Goal: Task Accomplishment & Management: Manage account settings

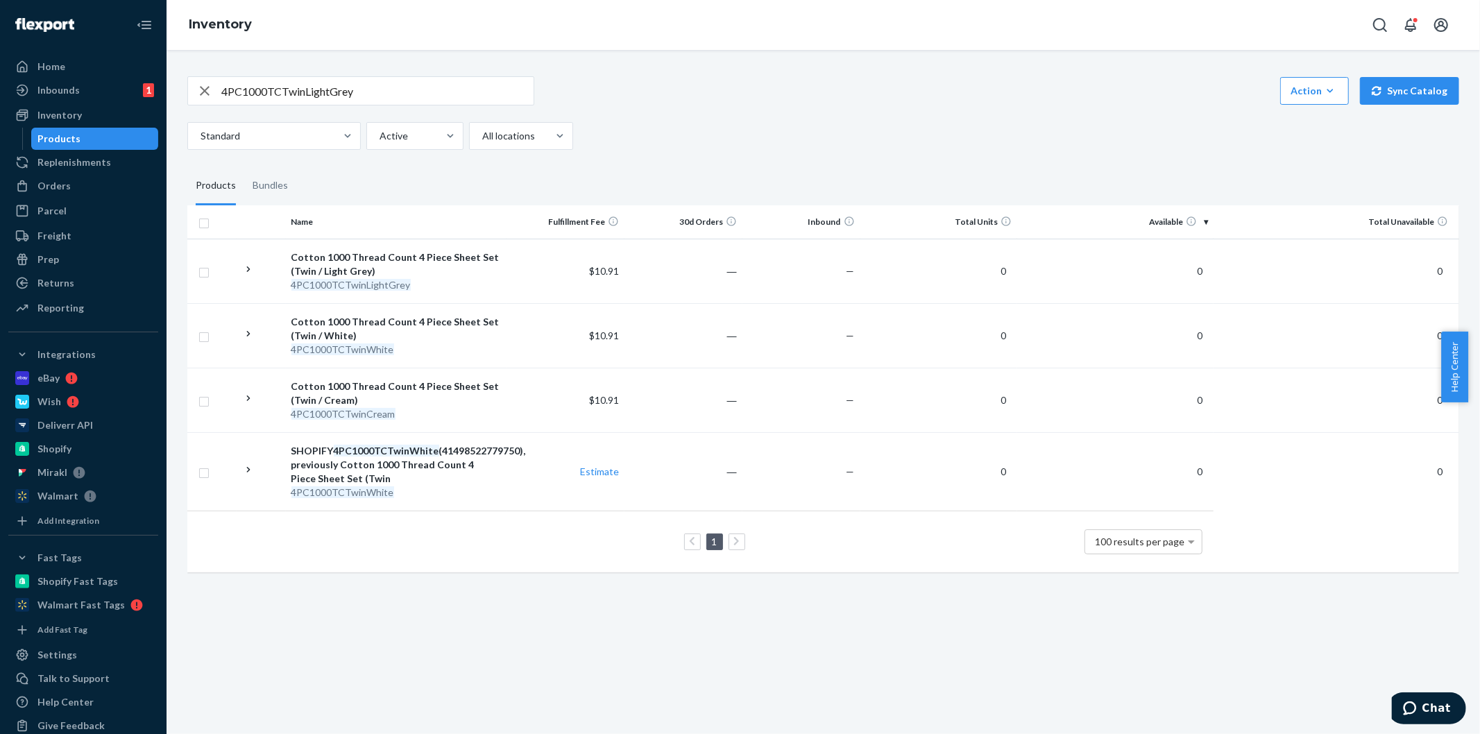
click at [425, 89] on input "4PC1000TCTwinLightGrey" at bounding box center [377, 91] width 312 height 28
paste input "2PillowCasesQueen"
type input "2PillowCasesQueen"
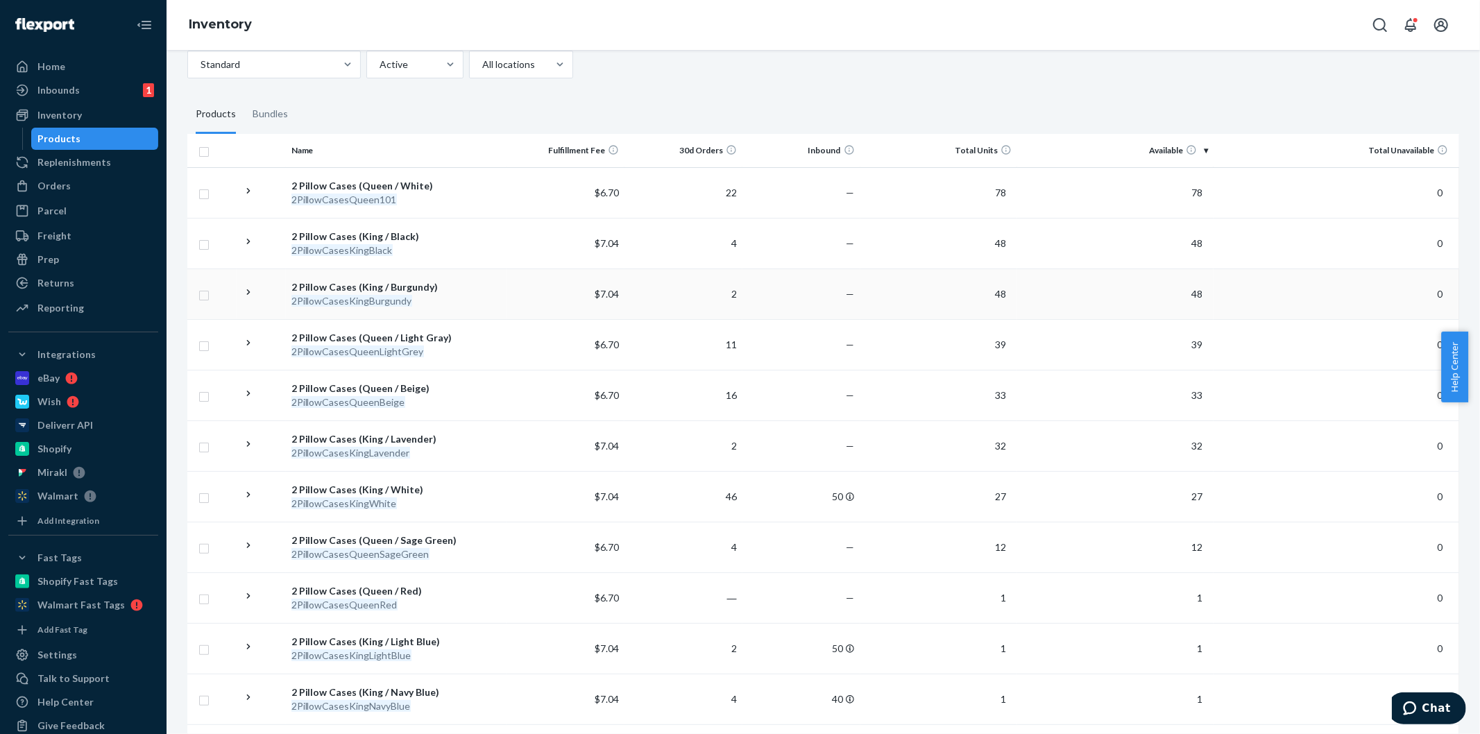
scroll to position [77, 0]
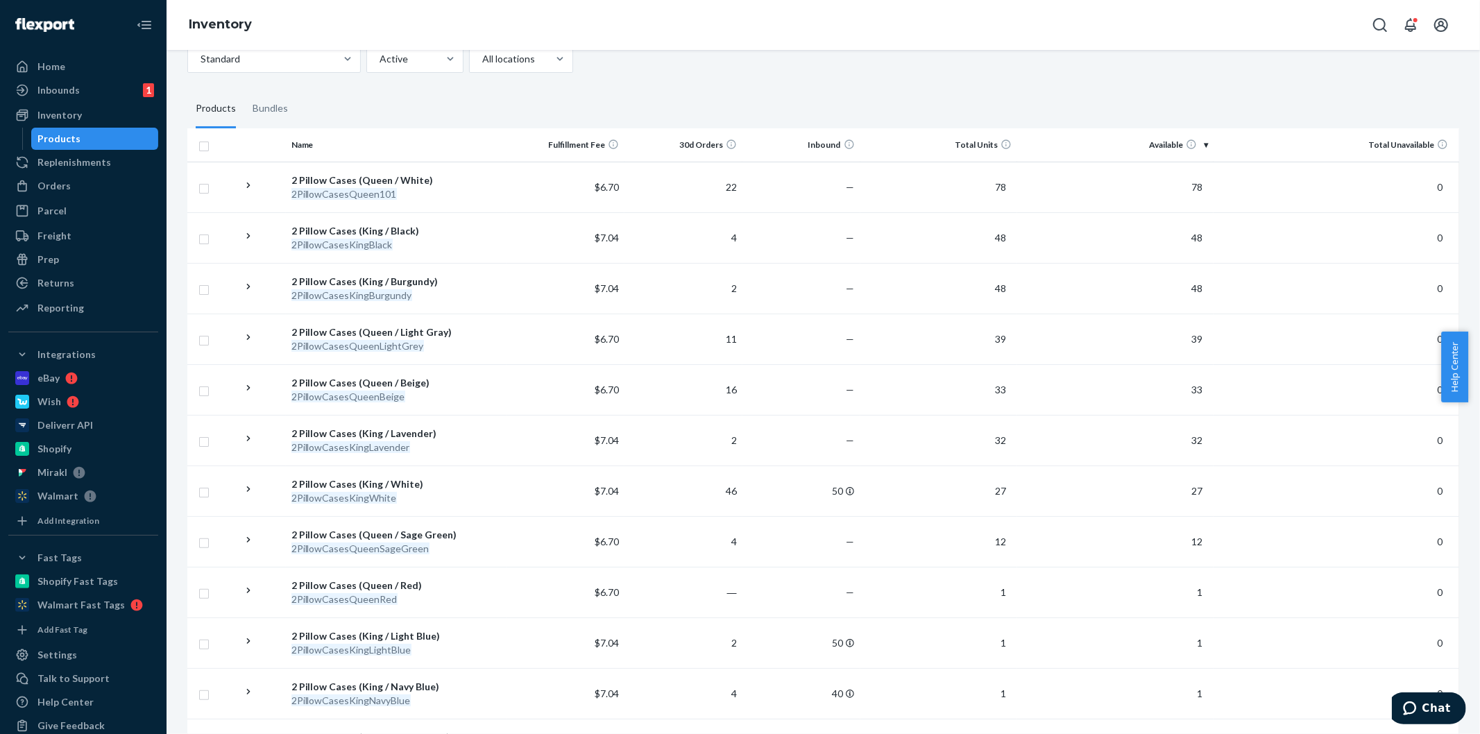
click at [831, 155] on th "Inbound" at bounding box center [802, 144] width 118 height 33
click at [822, 149] on th "Inbound" at bounding box center [802, 144] width 118 height 33
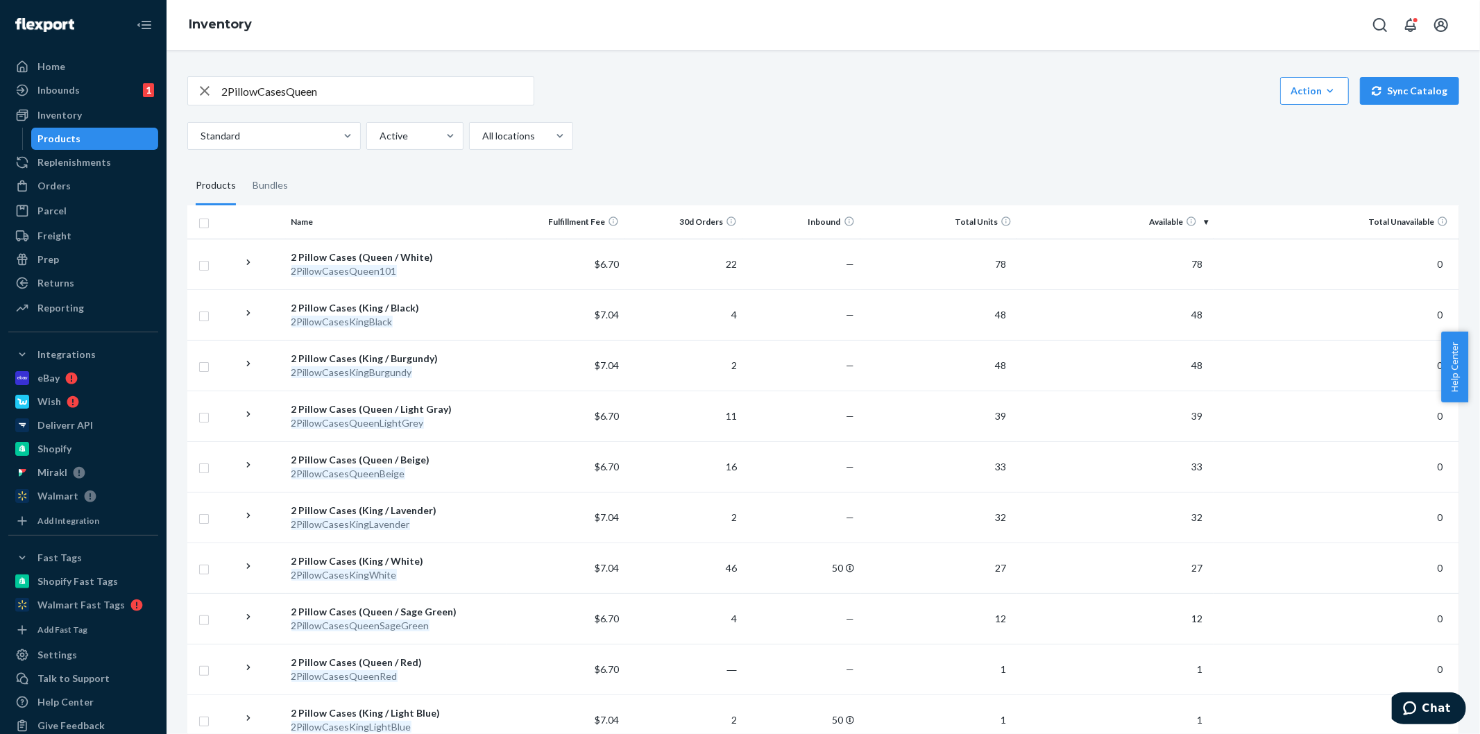
drag, startPoint x: 359, startPoint y: 558, endPoint x: 674, endPoint y: 214, distance: 466.7
click at [786, 146] on div "Standard Active All locations" at bounding box center [818, 136] width 1262 height 28
click at [383, 559] on div "2 Pillow Cases (King / White)" at bounding box center [397, 562] width 210 height 14
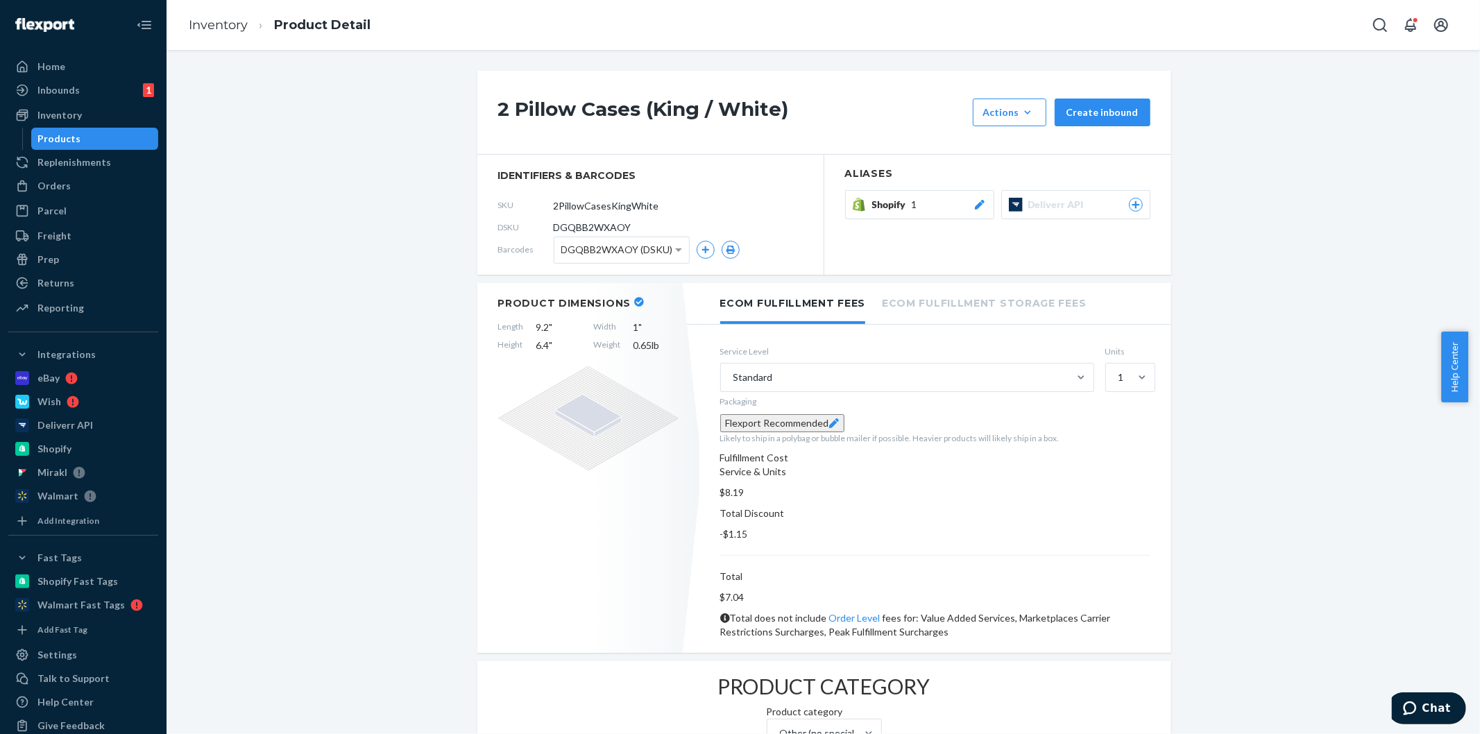
click at [920, 209] on div "Shopify 1" at bounding box center [929, 205] width 115 height 14
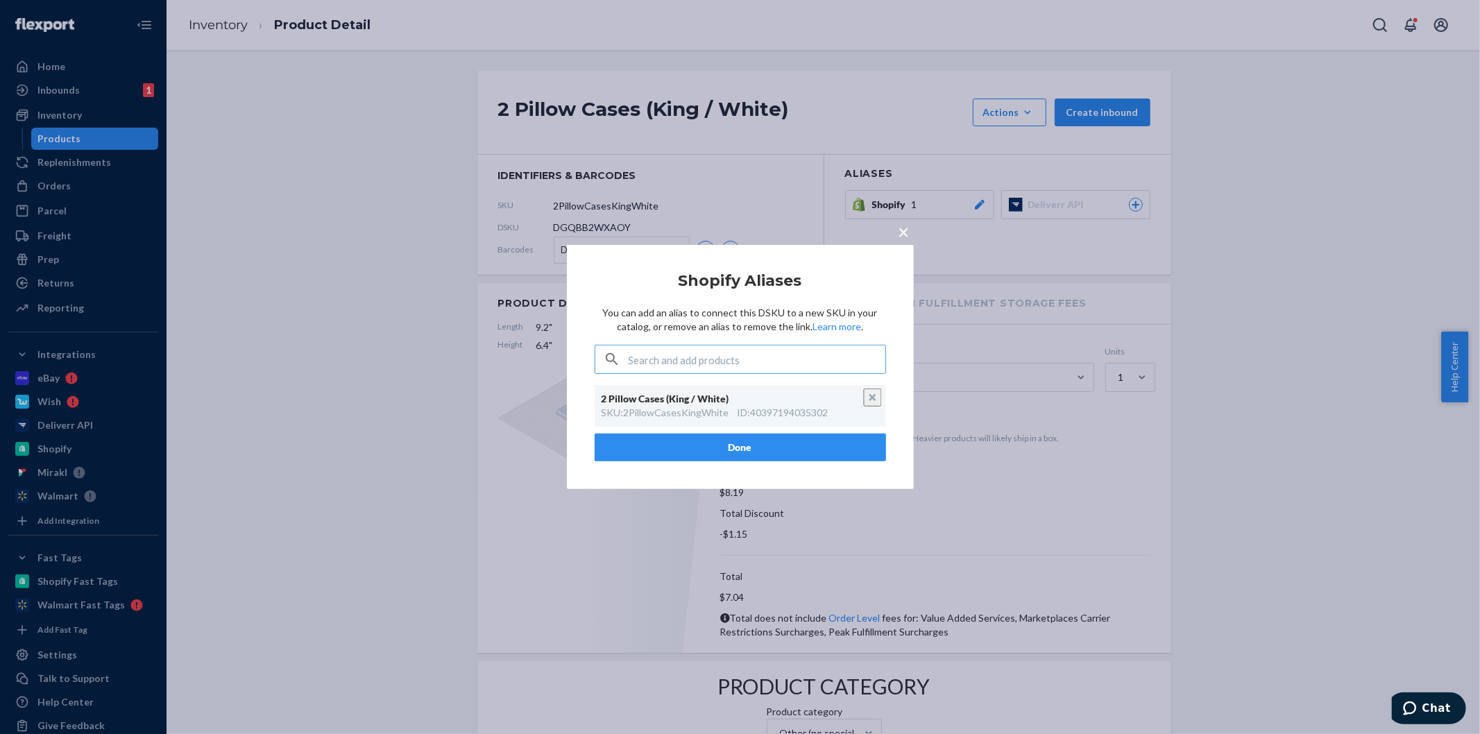
click at [904, 230] on span "×" at bounding box center [904, 232] width 11 height 24
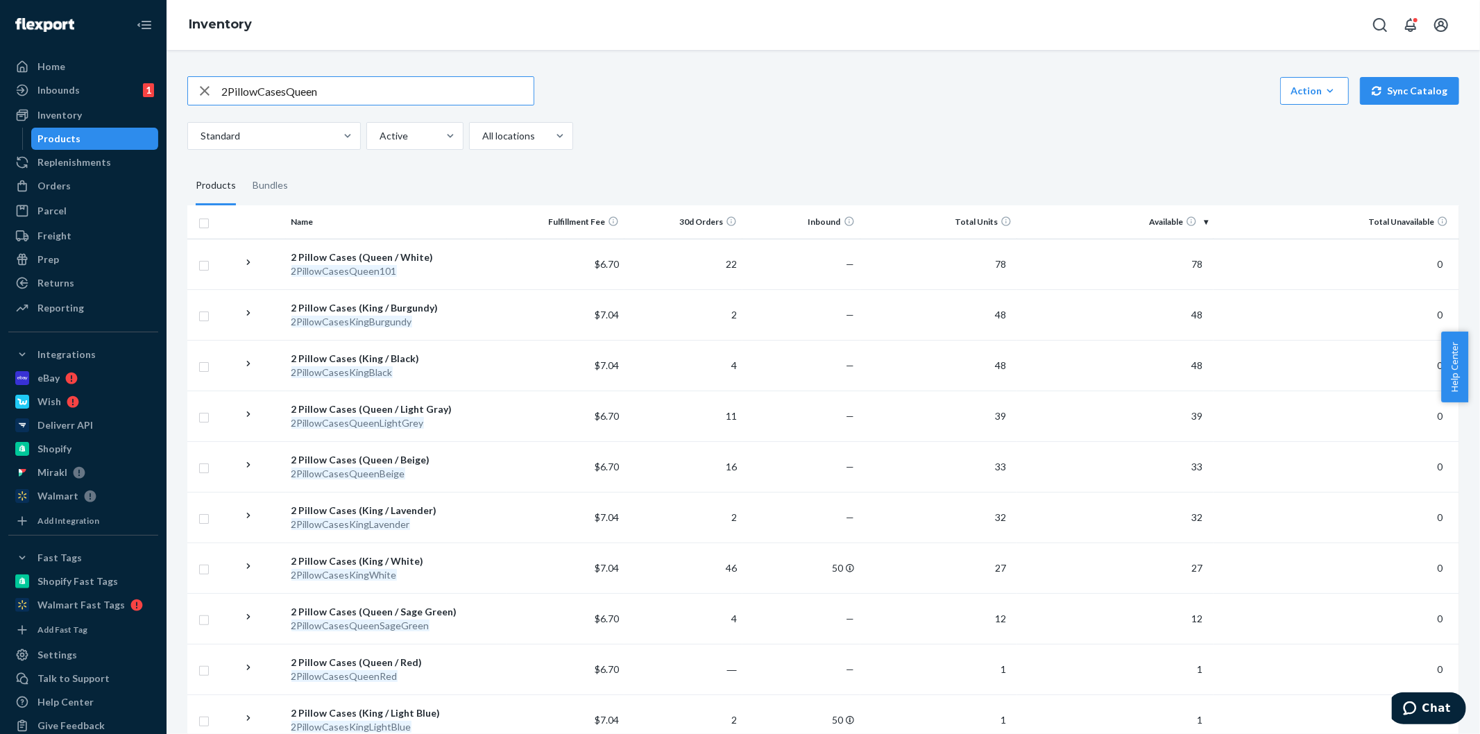
click at [333, 92] on input "2PillowCasesQueen" at bounding box center [377, 91] width 312 height 28
click at [317, 98] on input "2PillowCasesQueen" at bounding box center [377, 91] width 312 height 28
paste input "2PillowCasesQueenBeige"
paste input "text"
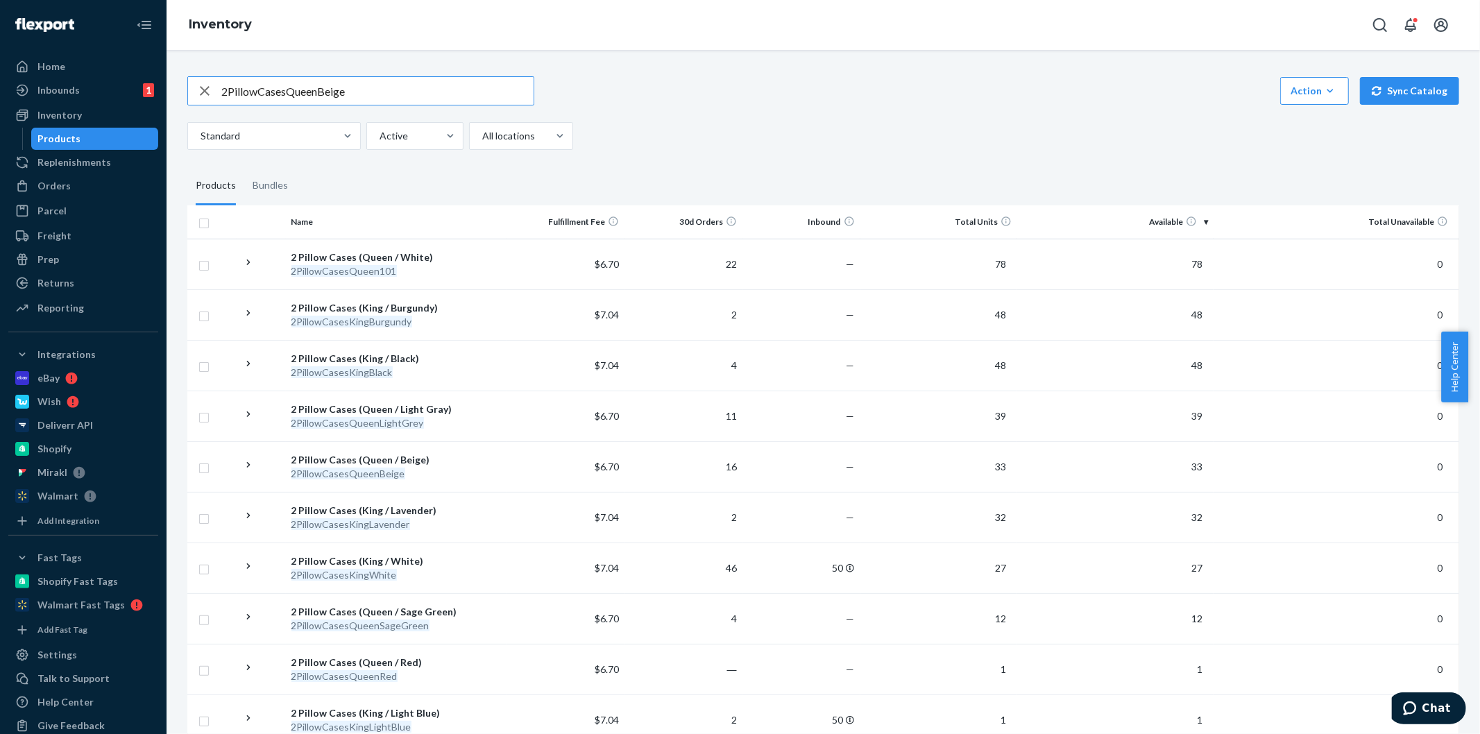
type input "2PillowCasesQueenBeige"
click at [417, 453] on div "2 Pillow Cases (Queen / Beige)" at bounding box center [397, 460] width 210 height 14
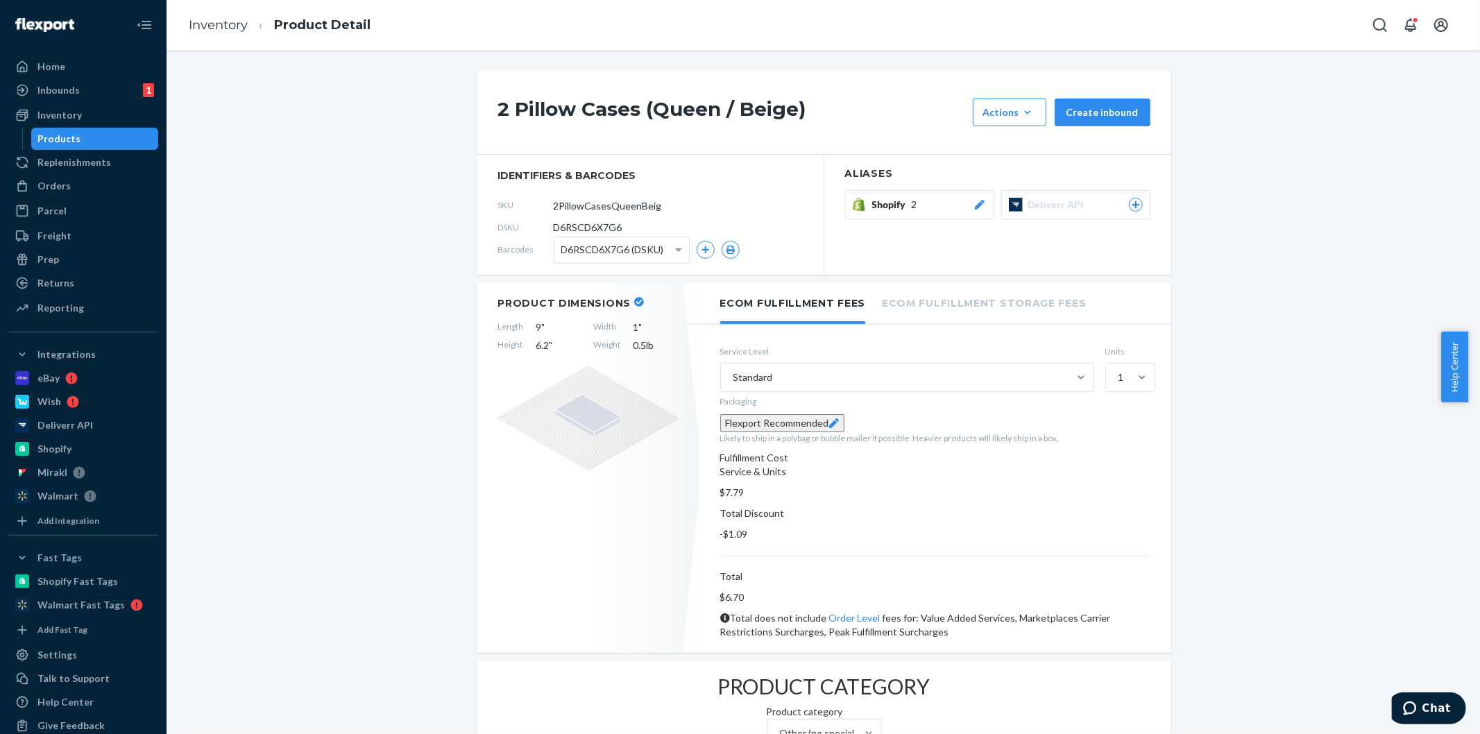
click at [887, 205] on span "Shopify" at bounding box center [892, 205] width 40 height 14
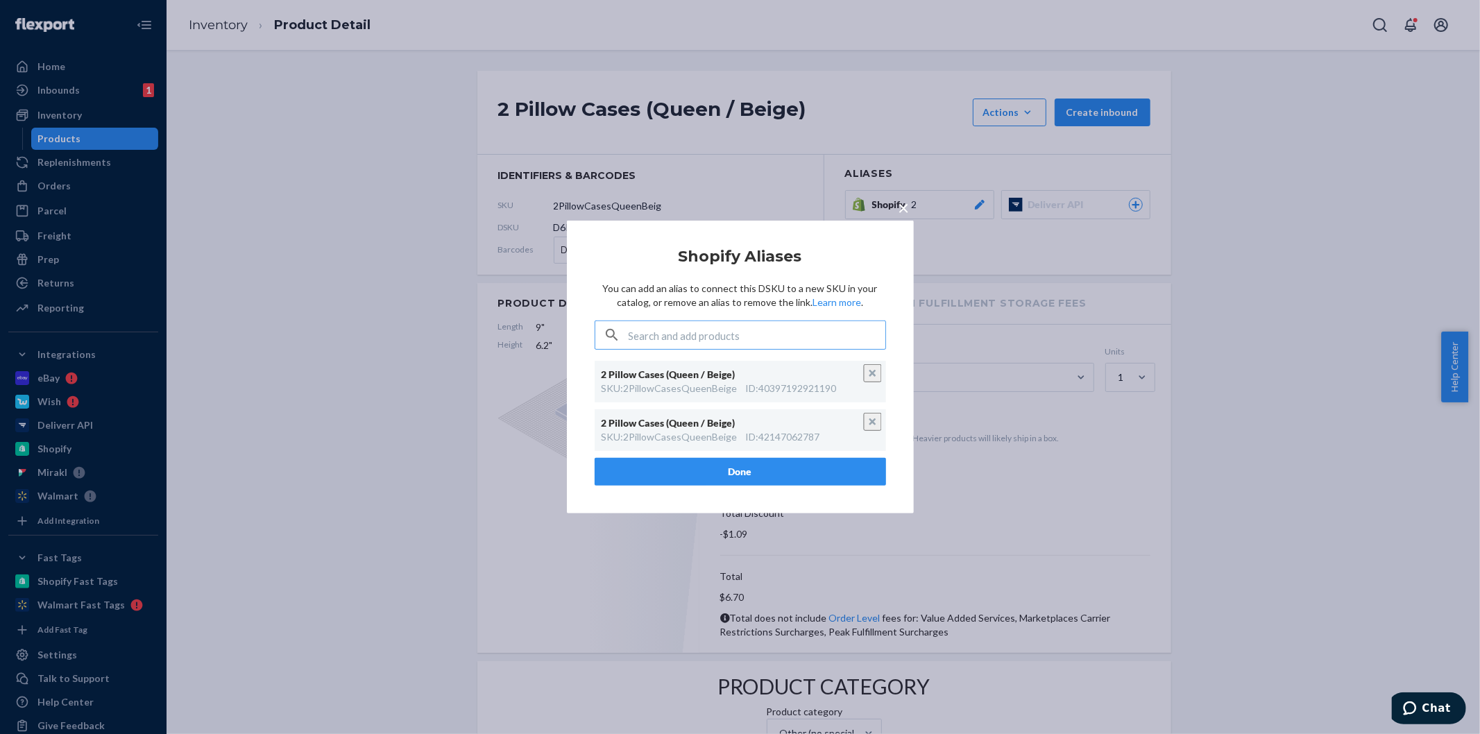
click at [908, 208] on span "×" at bounding box center [904, 208] width 11 height 24
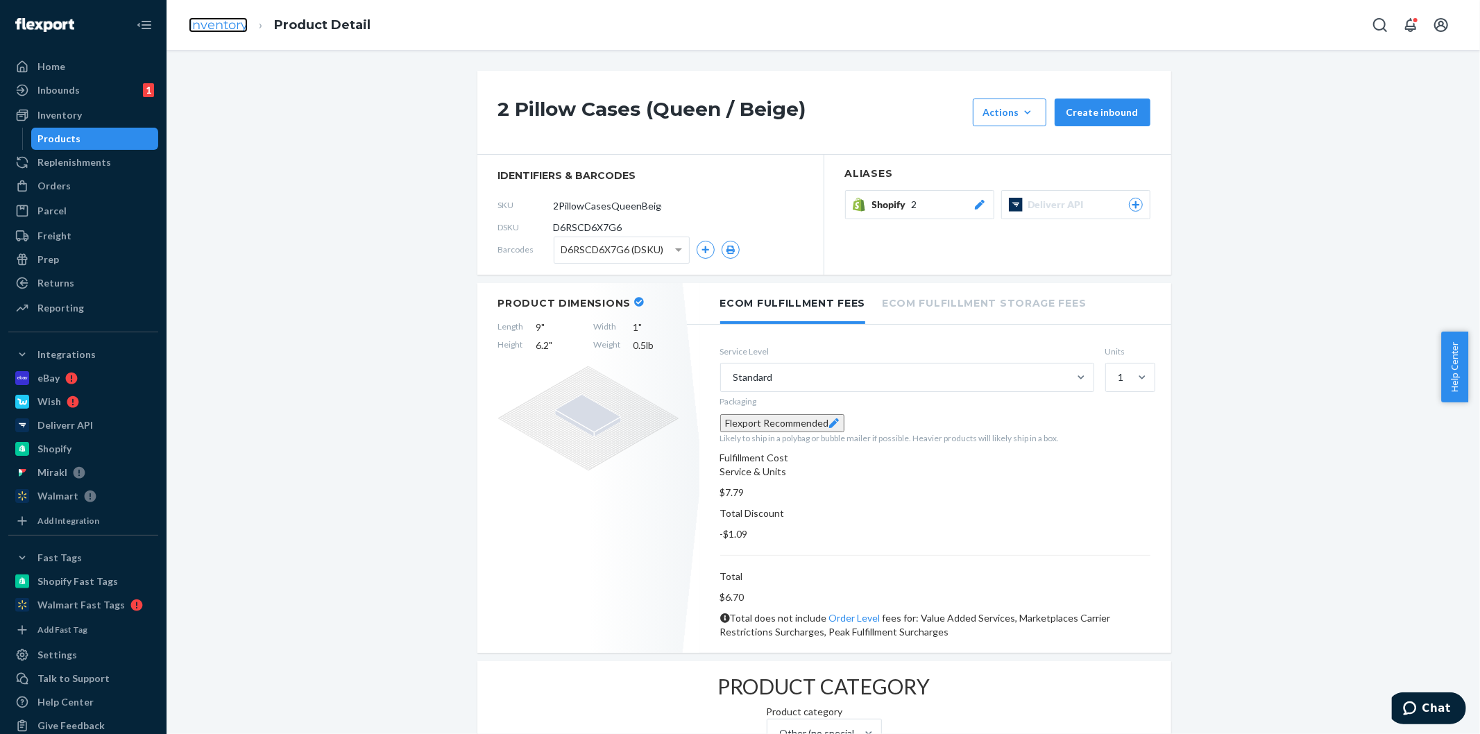
click at [225, 26] on link "Inventory" at bounding box center [218, 24] width 59 height 15
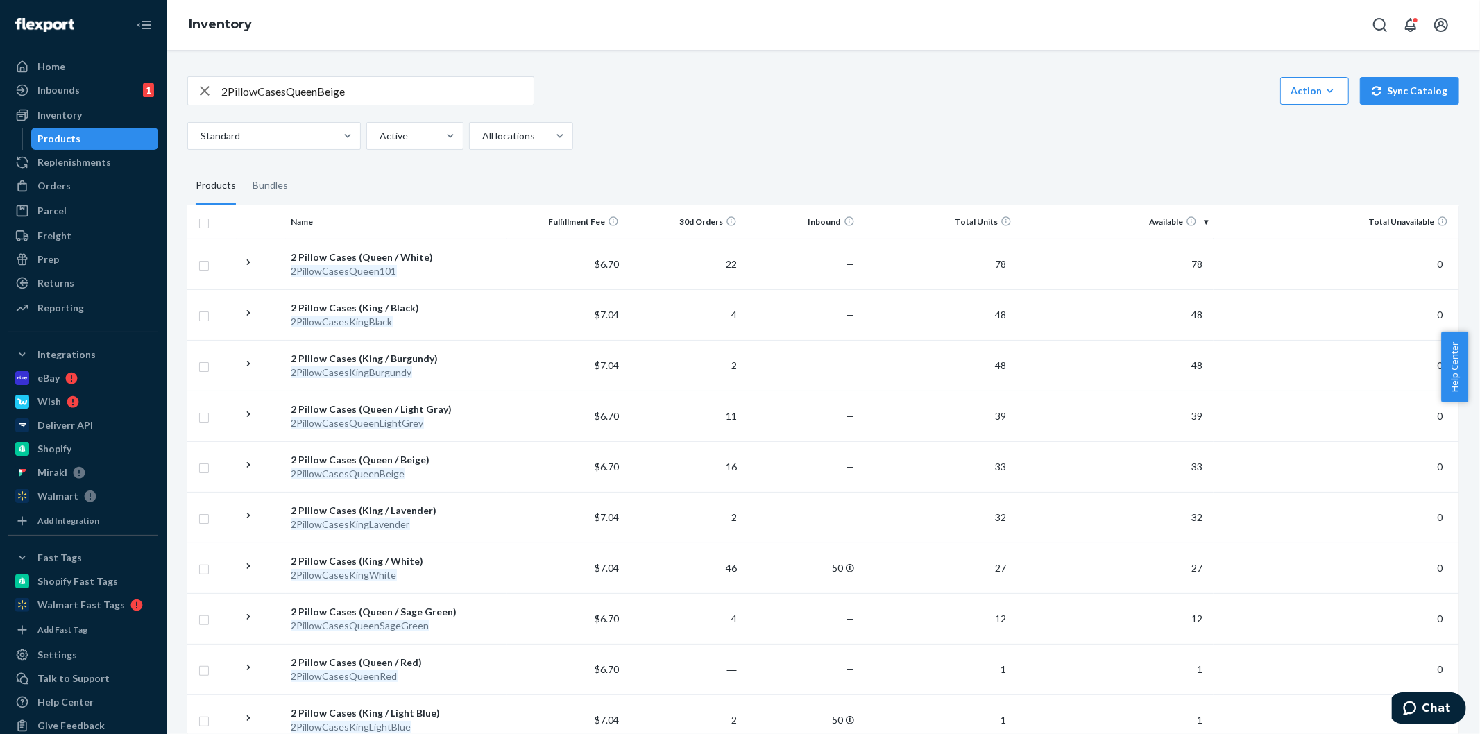
scroll to position [1399, 0]
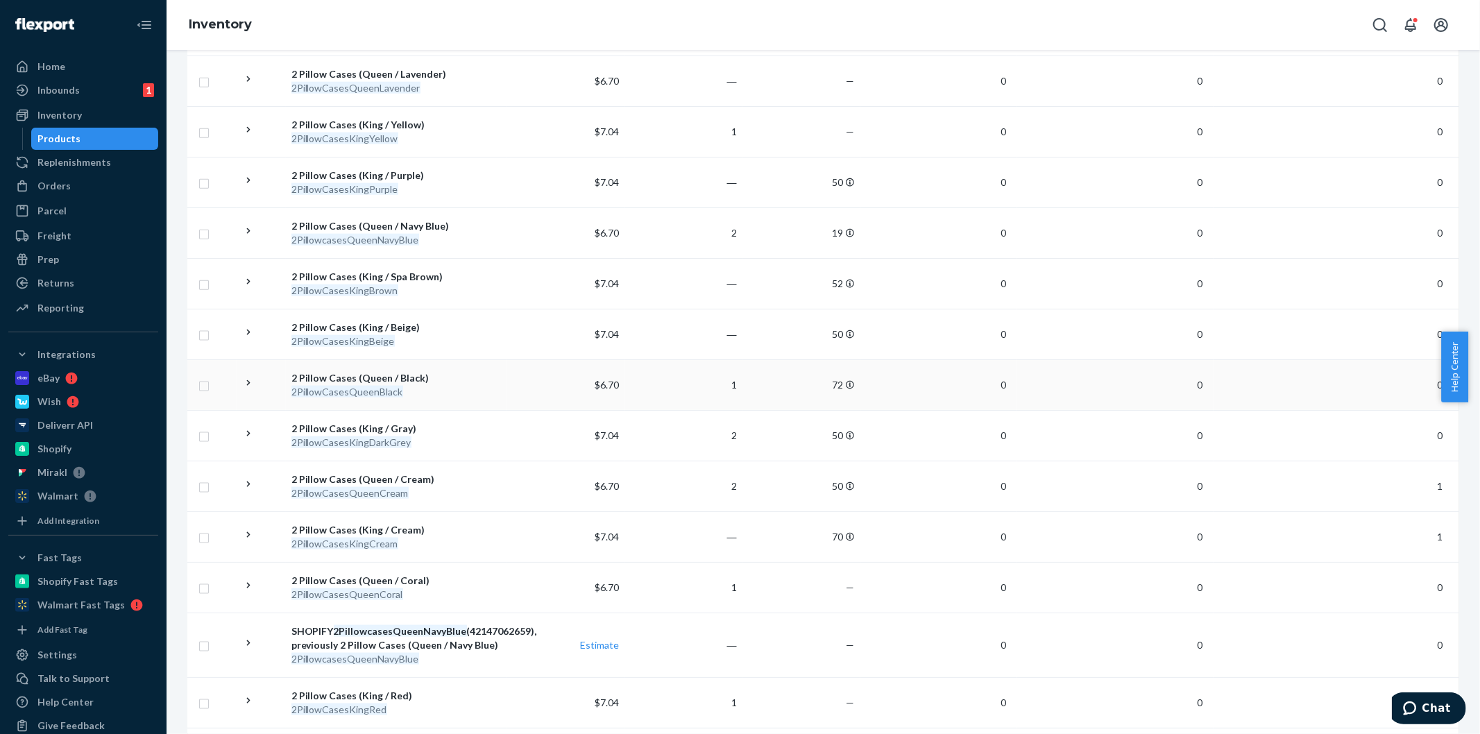
click at [371, 379] on div "2 Pillow Cases (Queen / Black)" at bounding box center [397, 378] width 210 height 14
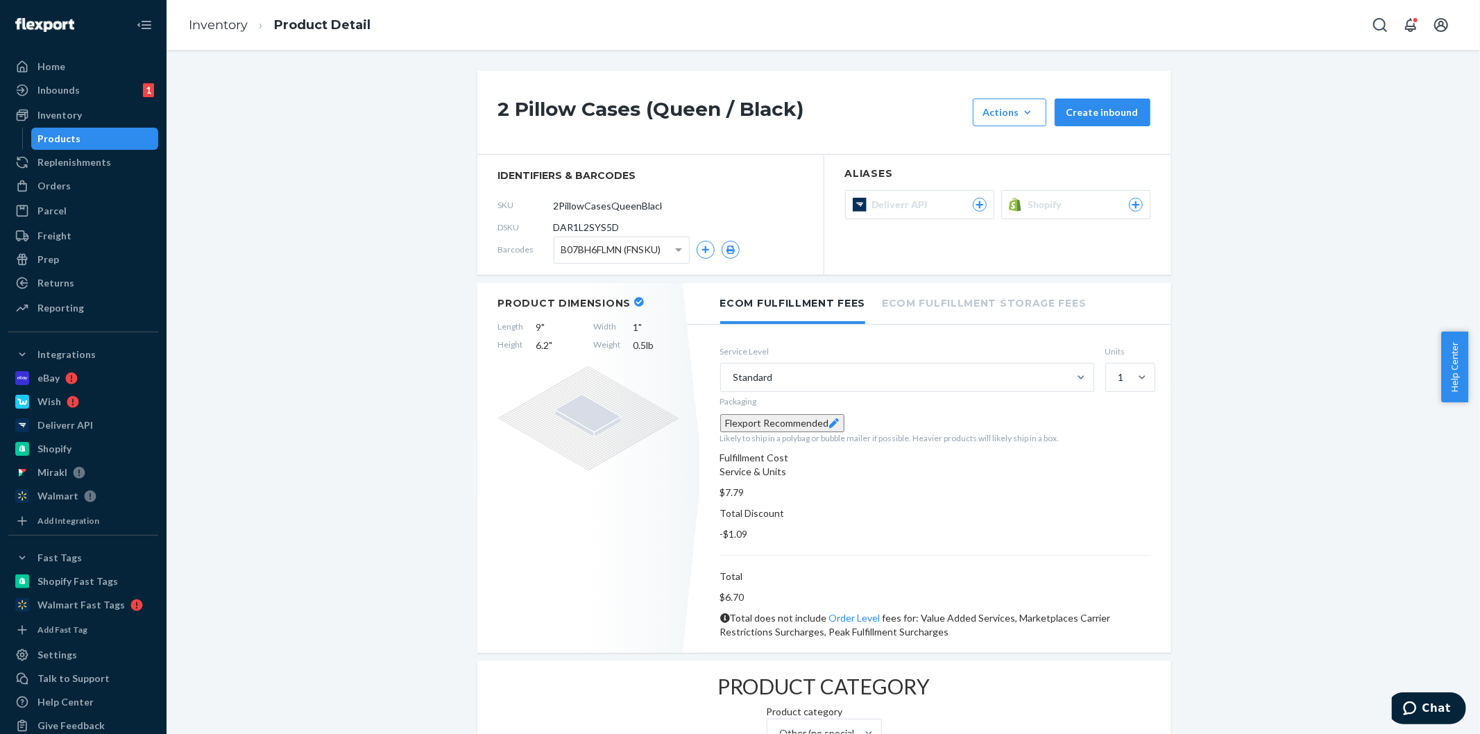
click at [1039, 208] on span "Shopify" at bounding box center [1049, 205] width 40 height 14
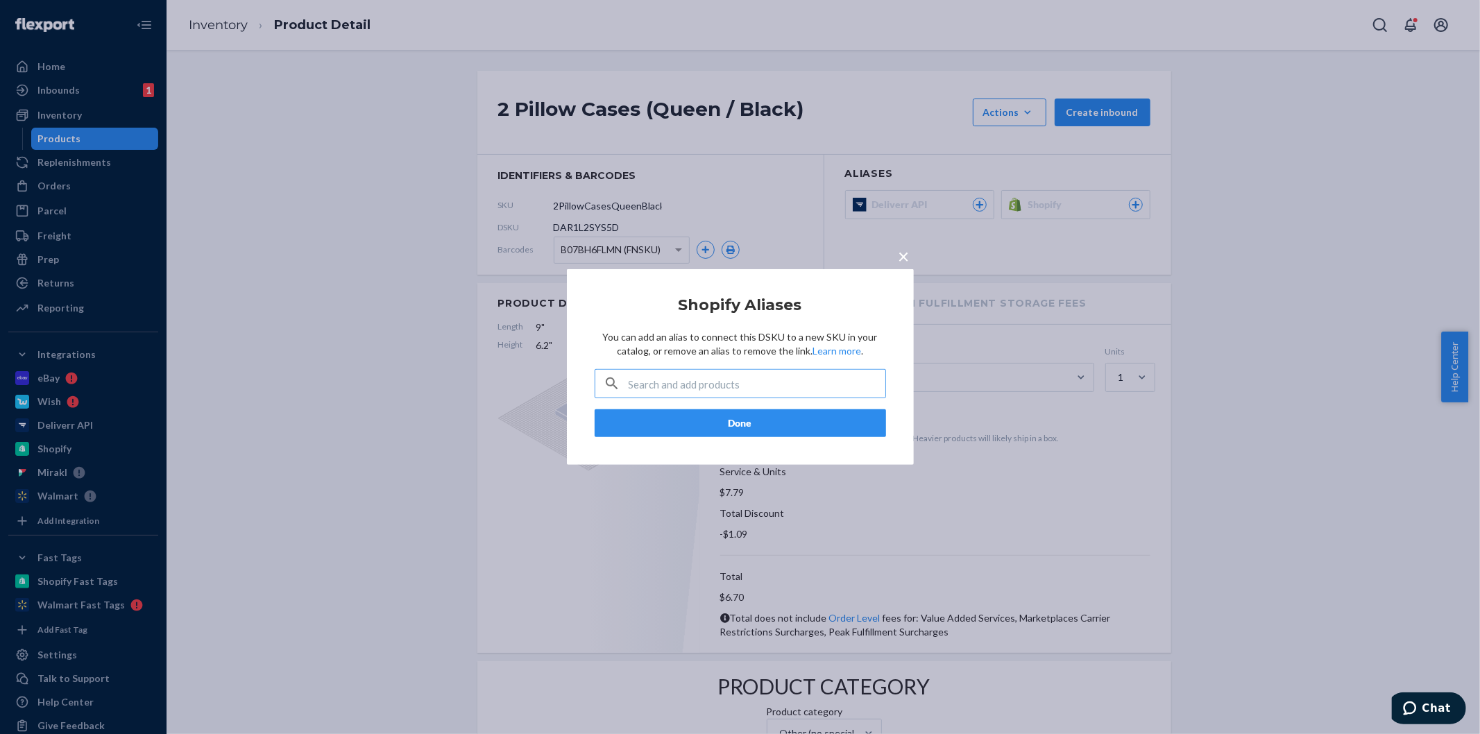
click at [747, 382] on input "text" at bounding box center [757, 384] width 257 height 28
click at [717, 387] on input "text" at bounding box center [757, 384] width 257 height 28
paste input "40397192986726"
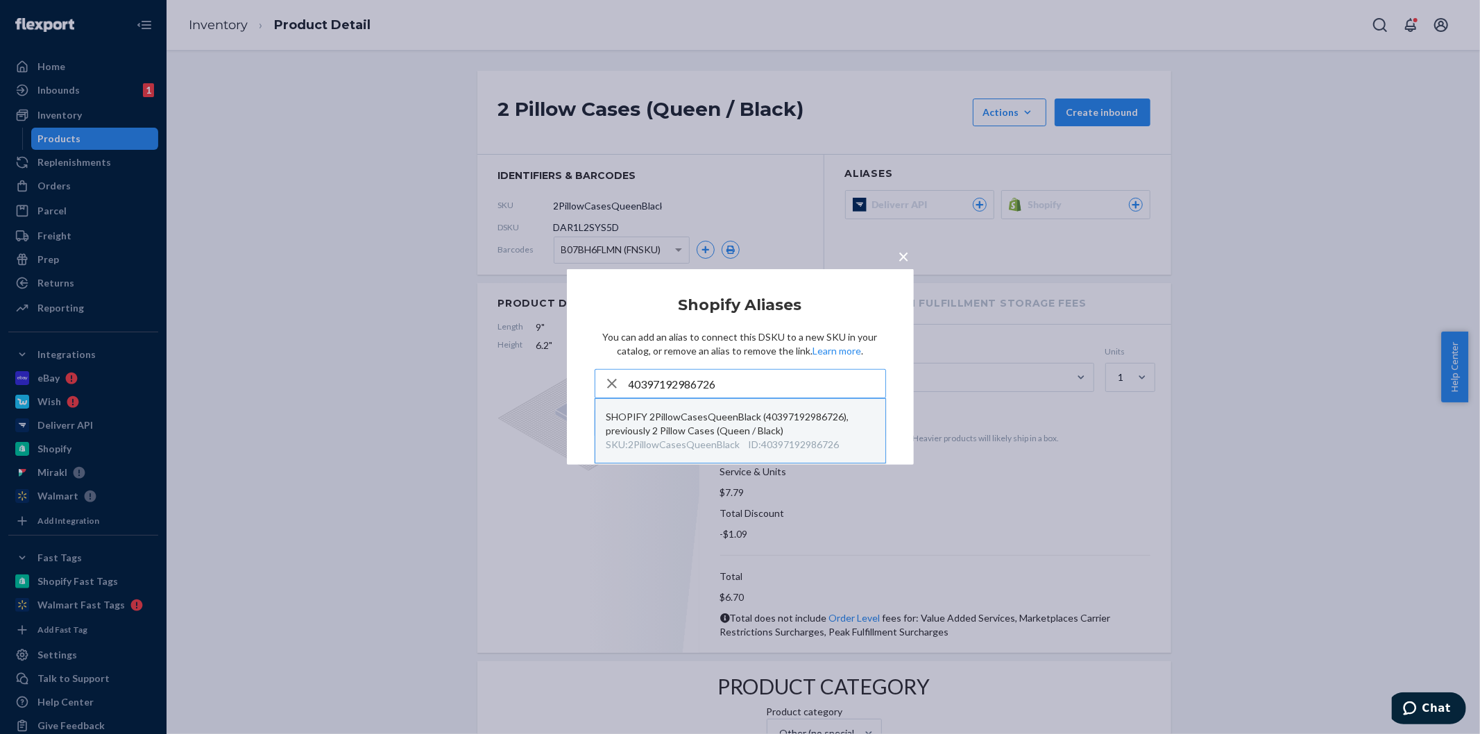
type input "40397192986726"
click at [738, 441] on div "SKU : 2PillowCasesQueenBlack ID : 40397192986726" at bounding box center [741, 445] width 268 height 14
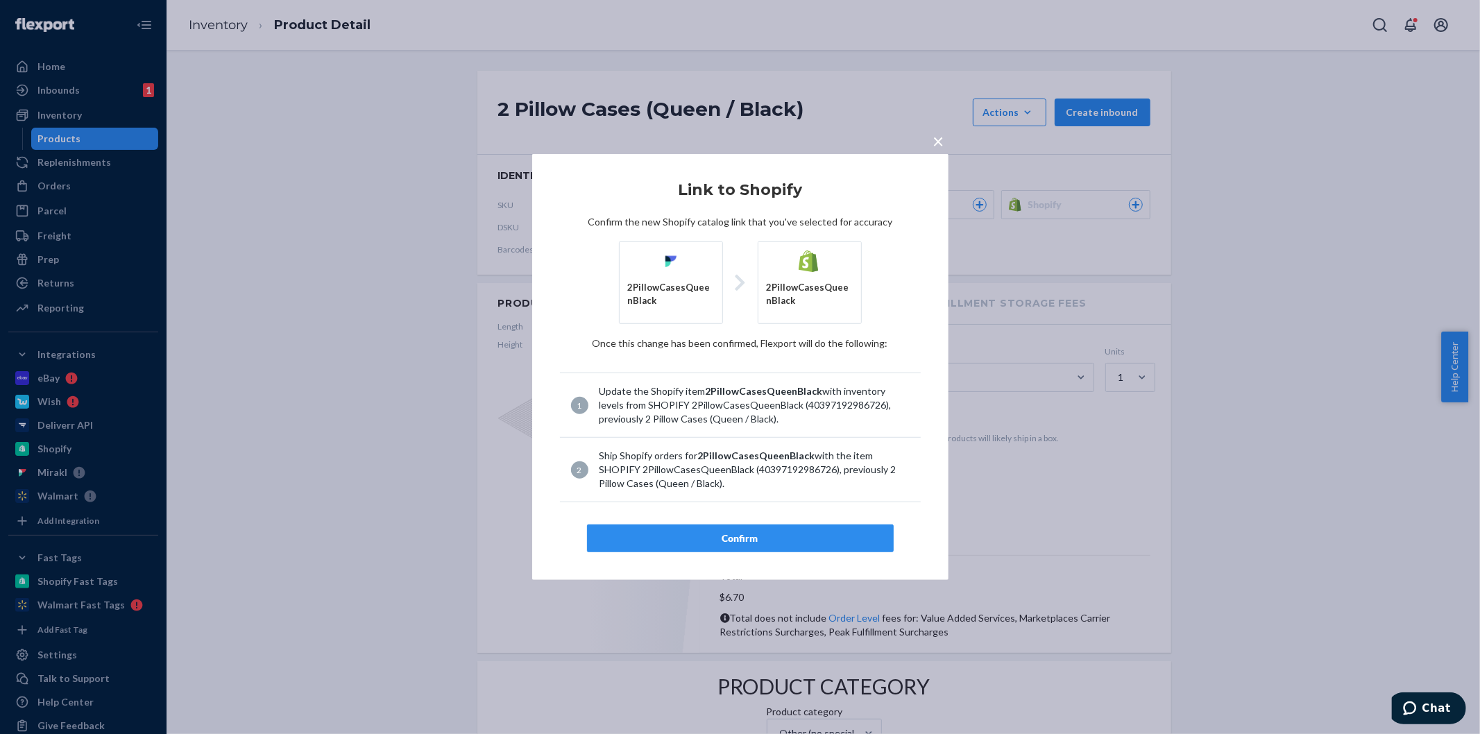
click at [801, 542] on div "Confirm" at bounding box center [740, 539] width 283 height 14
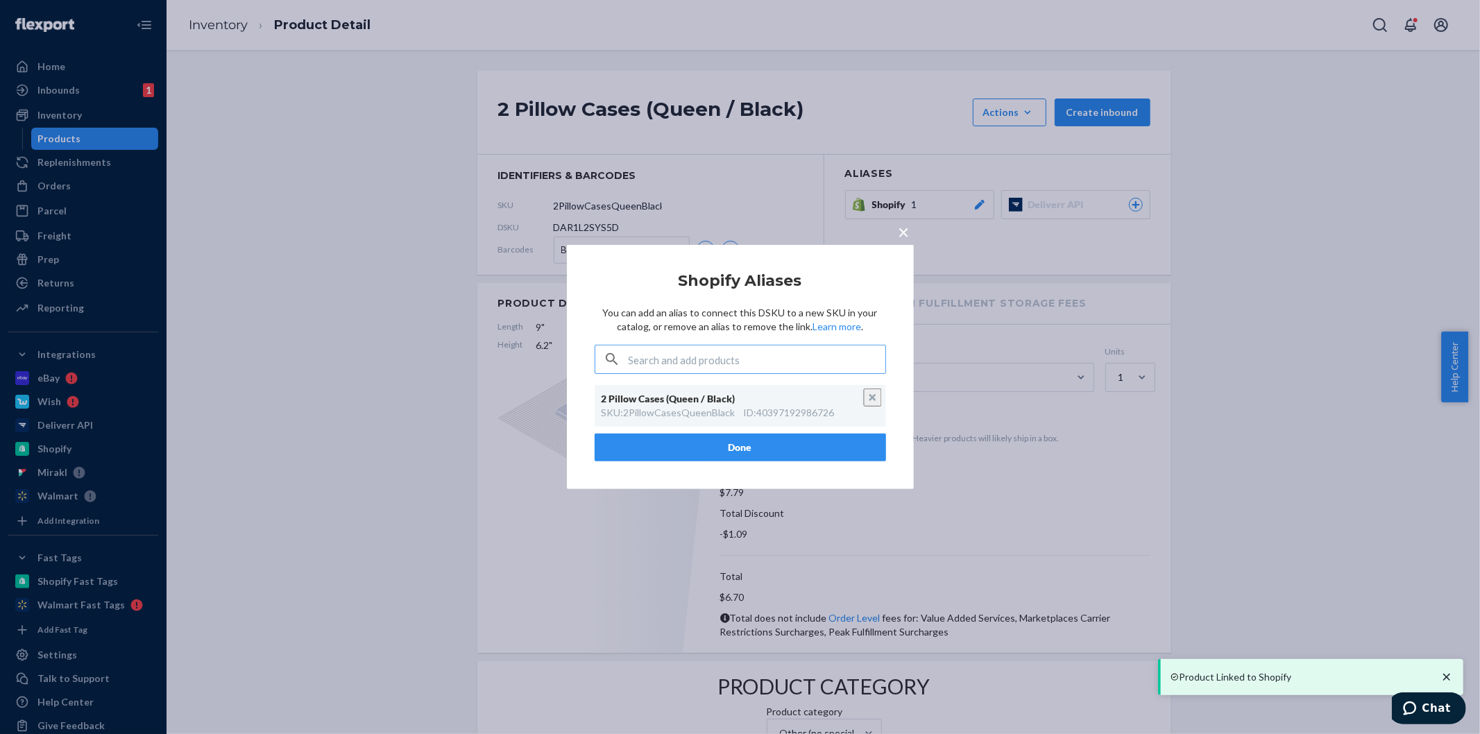
click at [775, 445] on button "Done" at bounding box center [741, 448] width 292 height 28
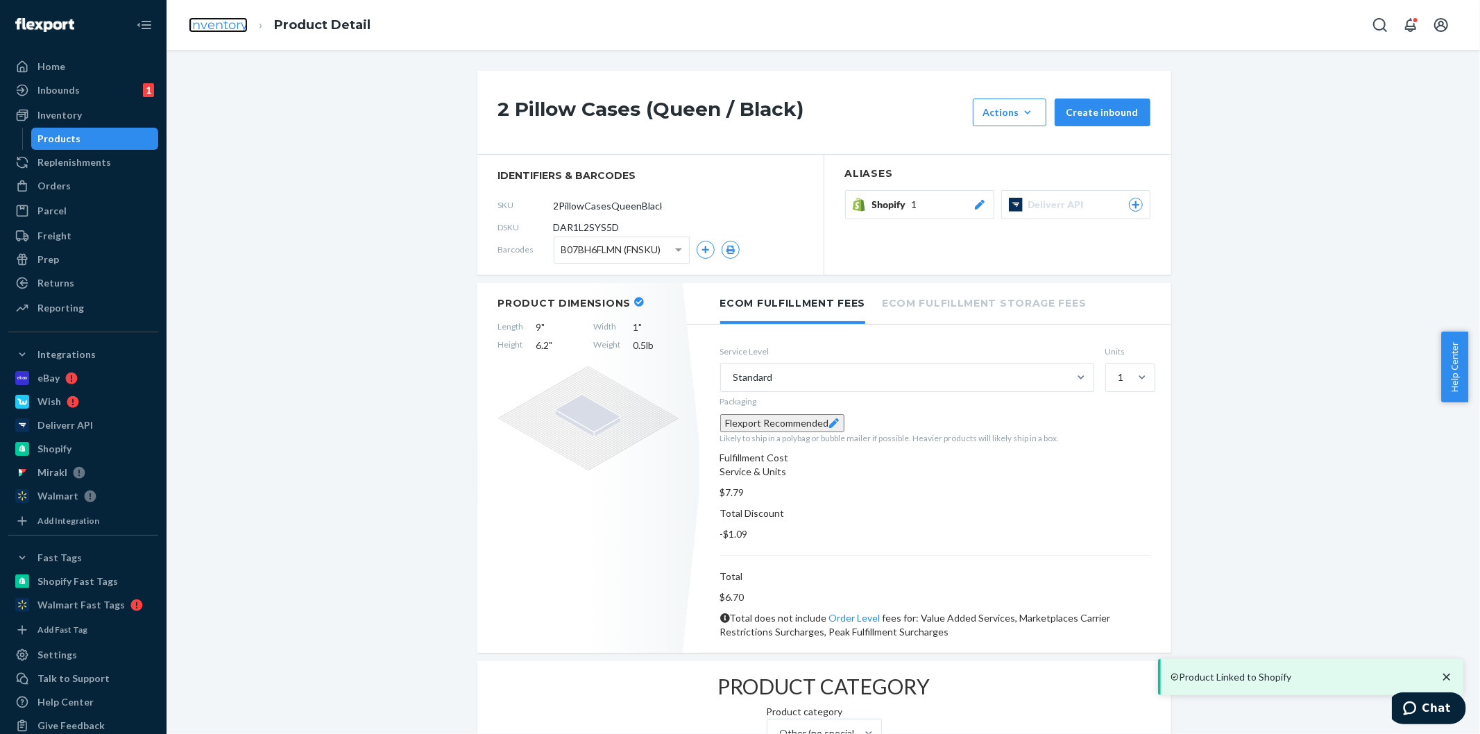
click at [225, 28] on link "Inventory" at bounding box center [218, 24] width 59 height 15
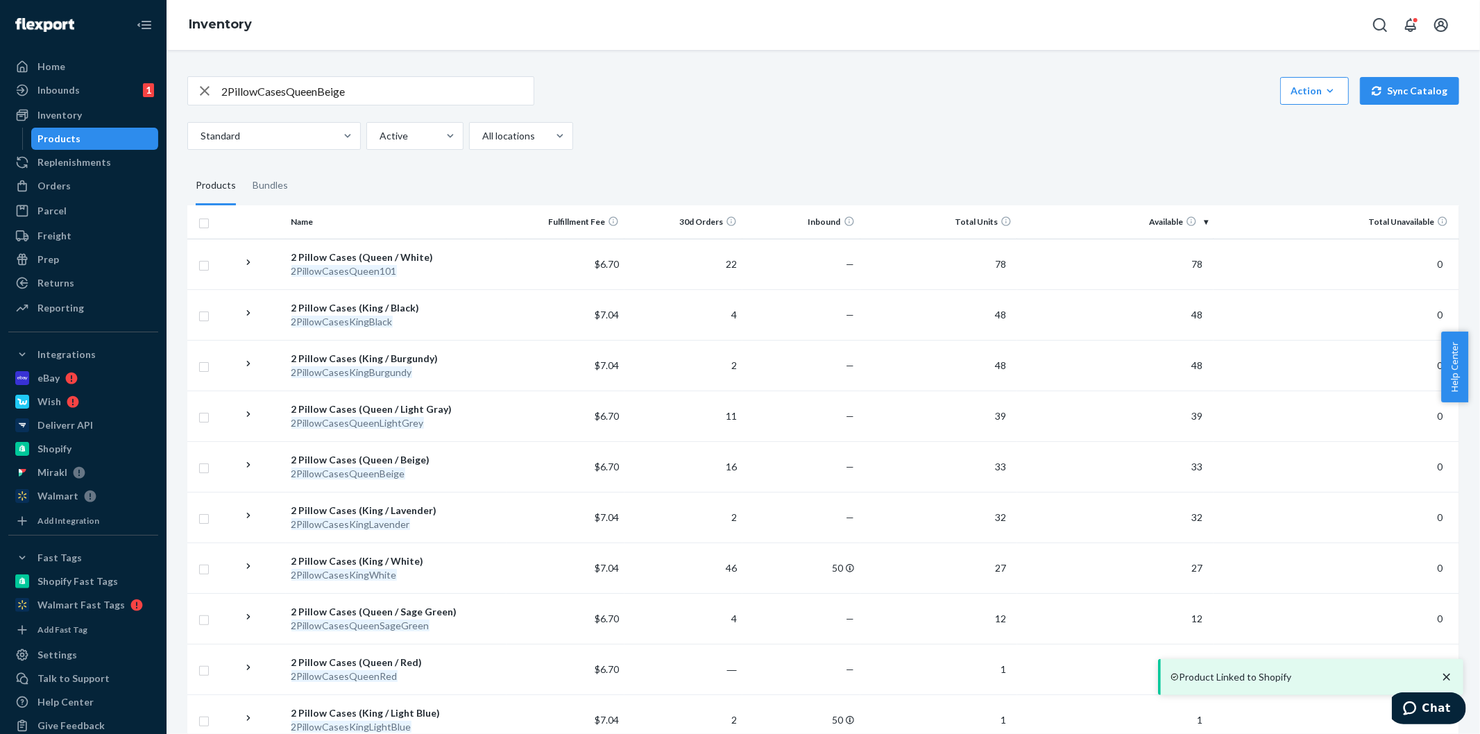
scroll to position [791, 0]
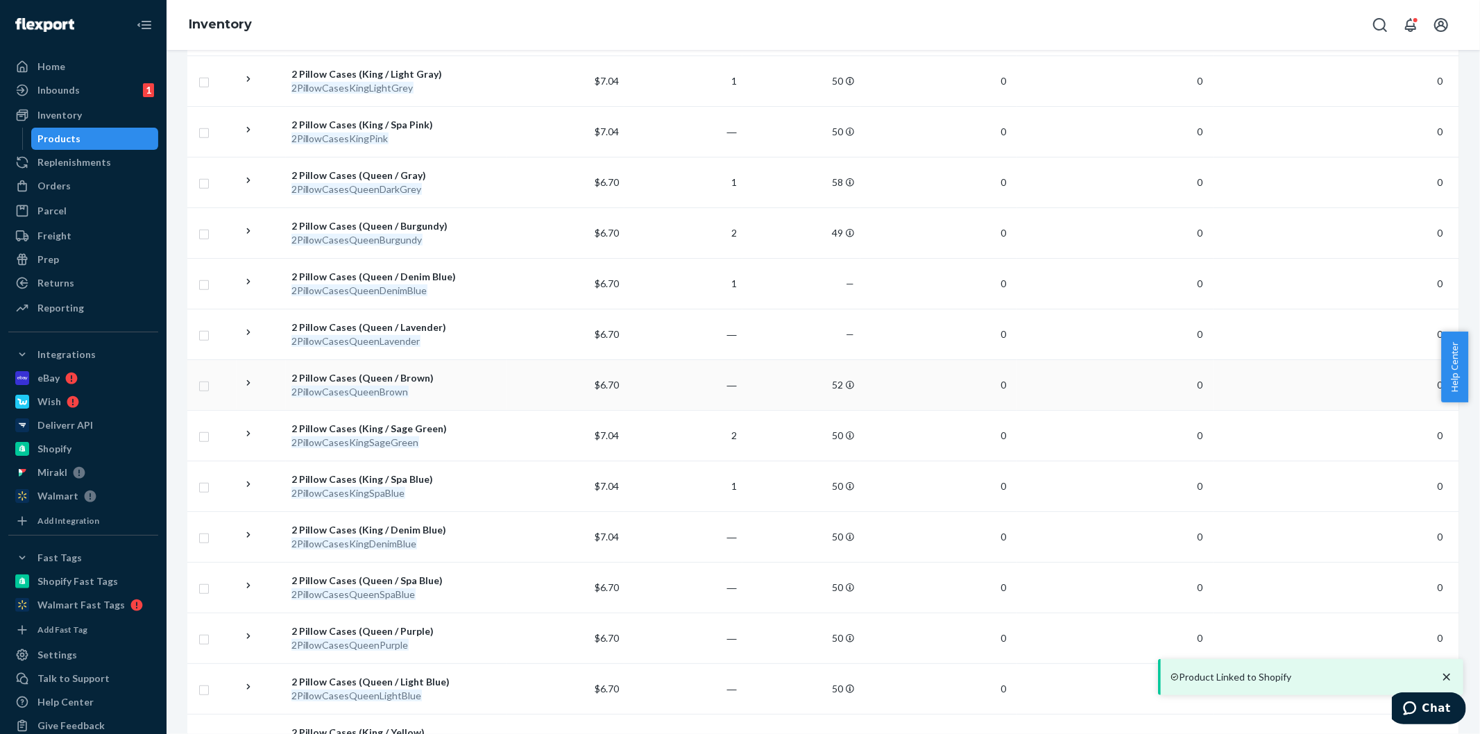
click at [373, 378] on div "2 Pillow Cases (Queen / Brown)" at bounding box center [397, 378] width 210 height 14
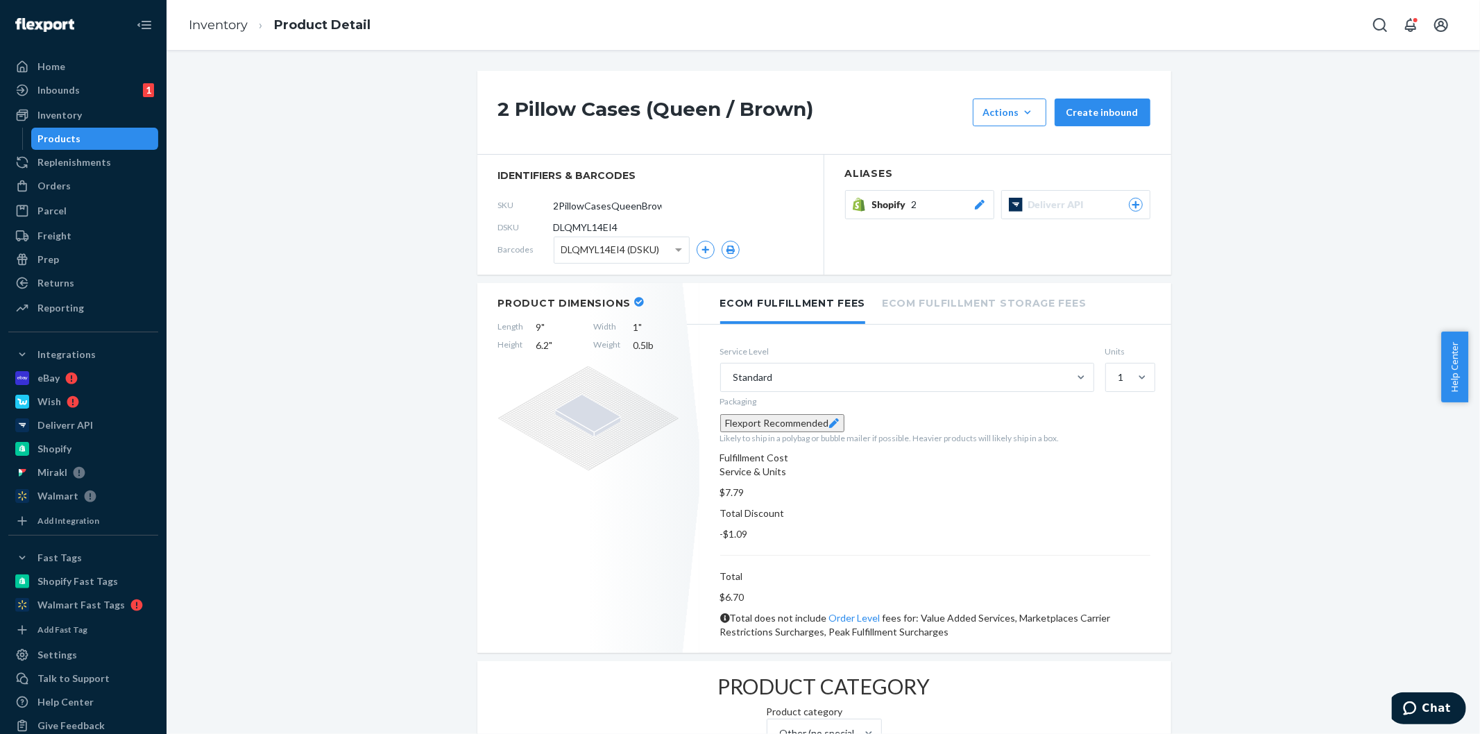
click at [893, 197] on button "Shopify 2" at bounding box center [919, 204] width 149 height 29
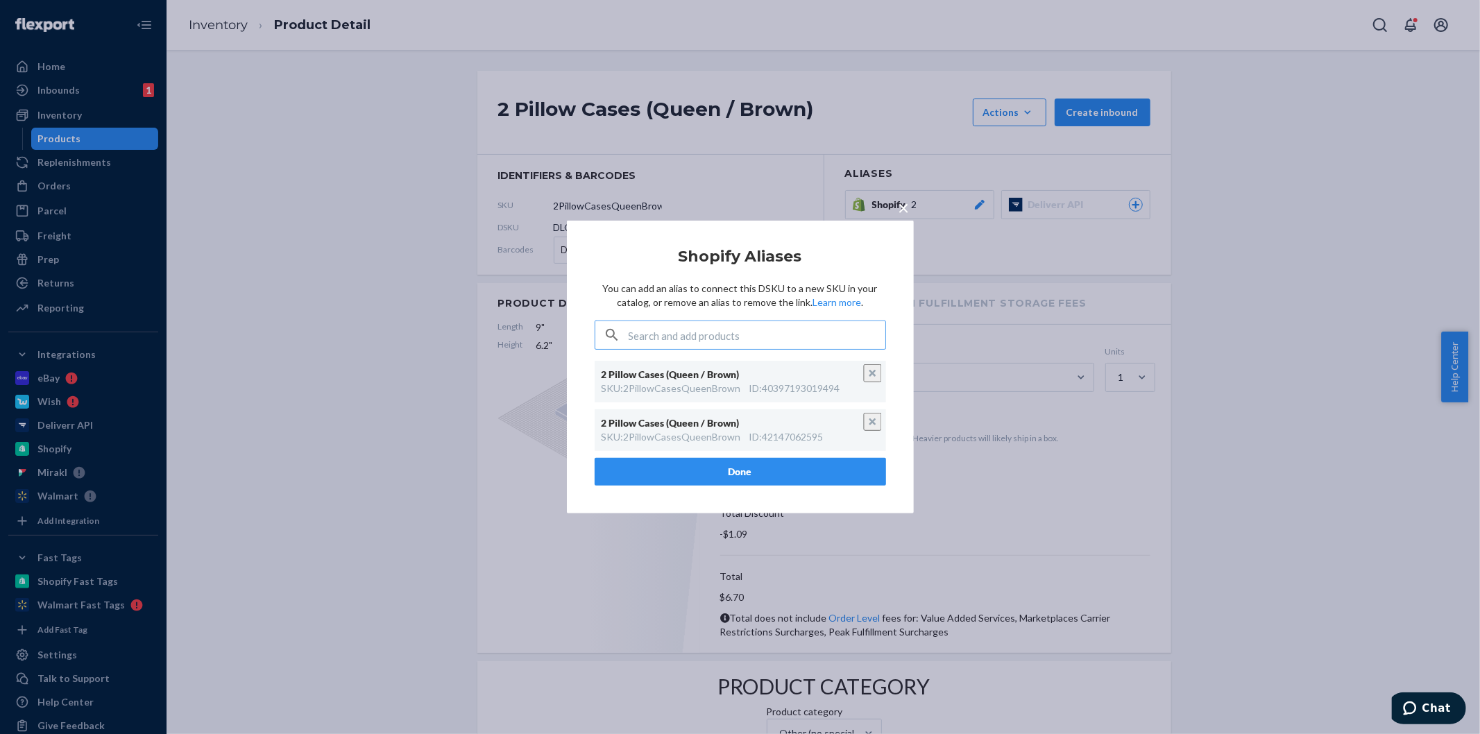
click at [903, 207] on span "×" at bounding box center [904, 208] width 11 height 24
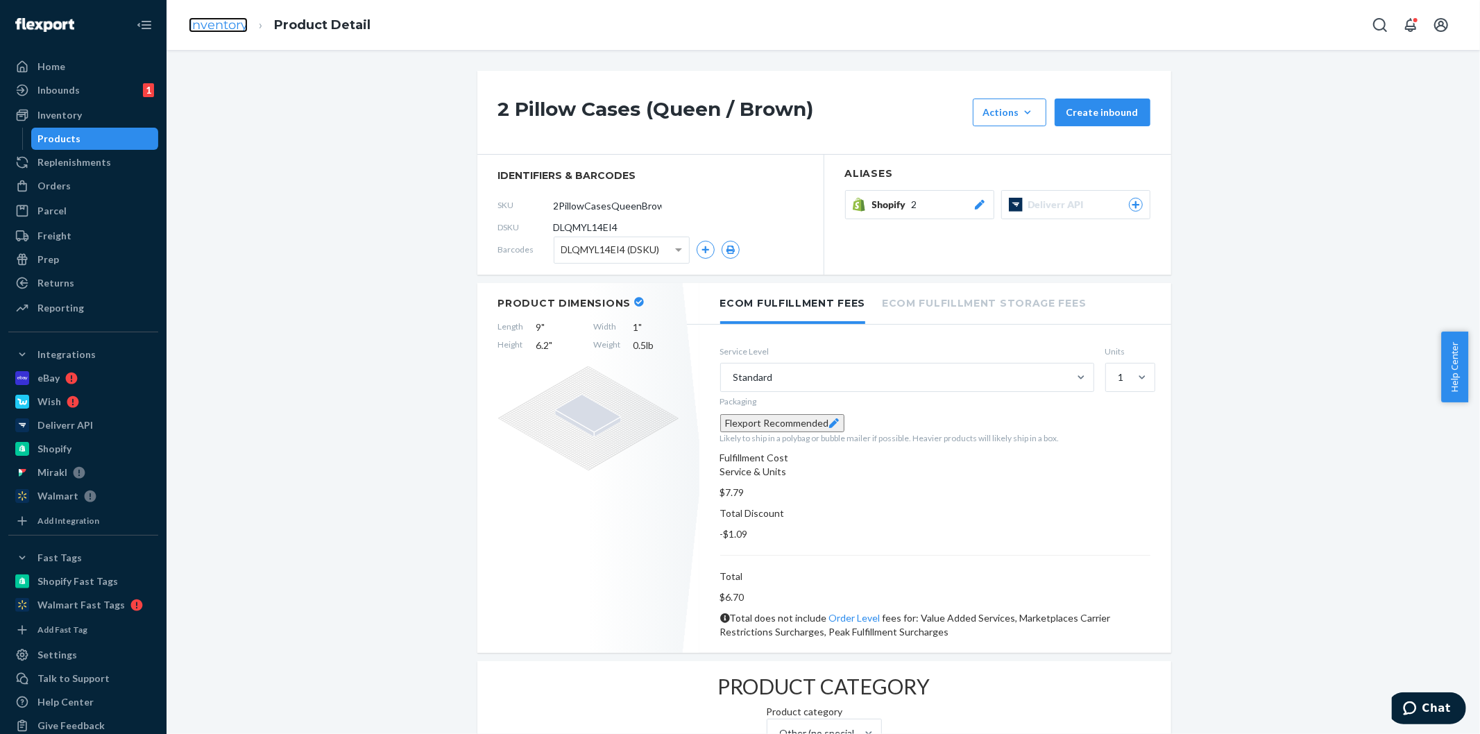
click at [226, 28] on link "Inventory" at bounding box center [218, 24] width 59 height 15
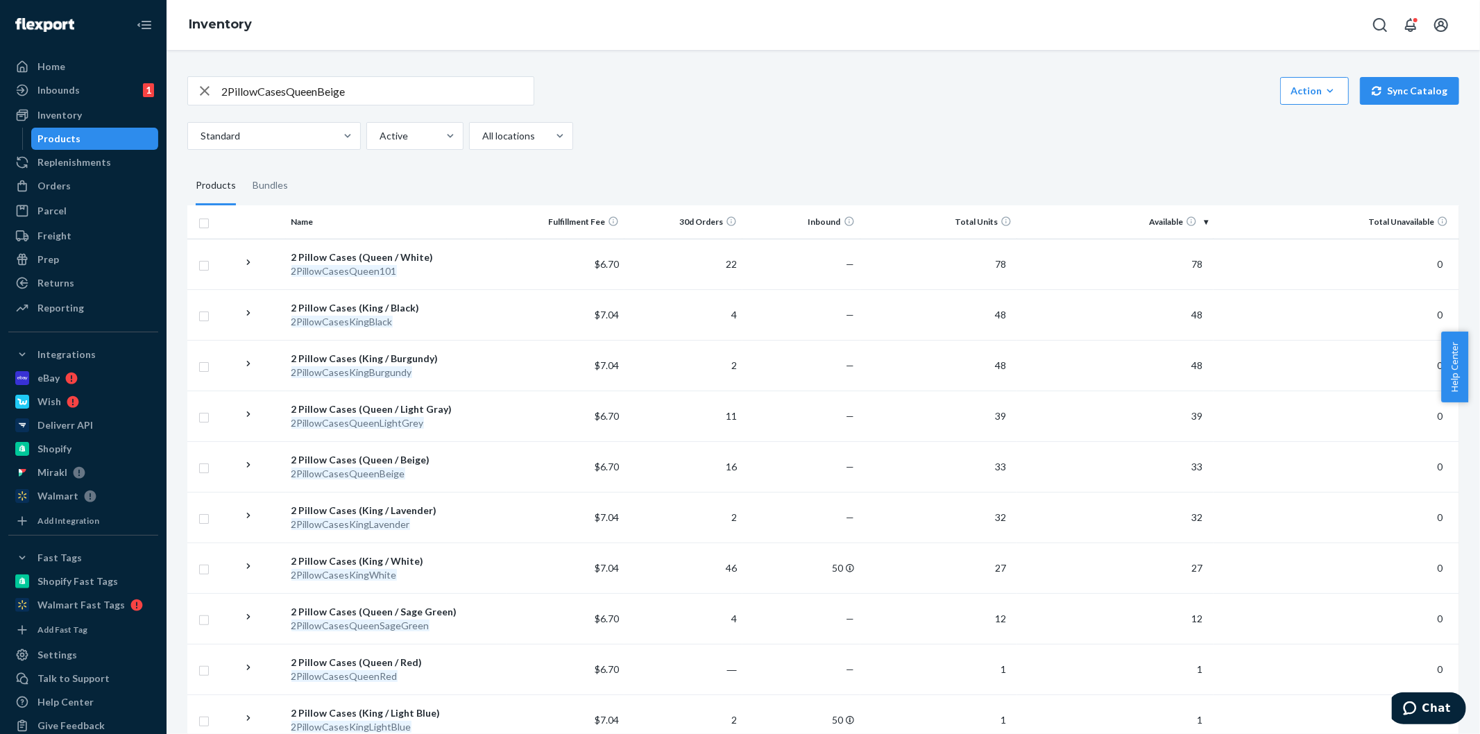
scroll to position [1095, 0]
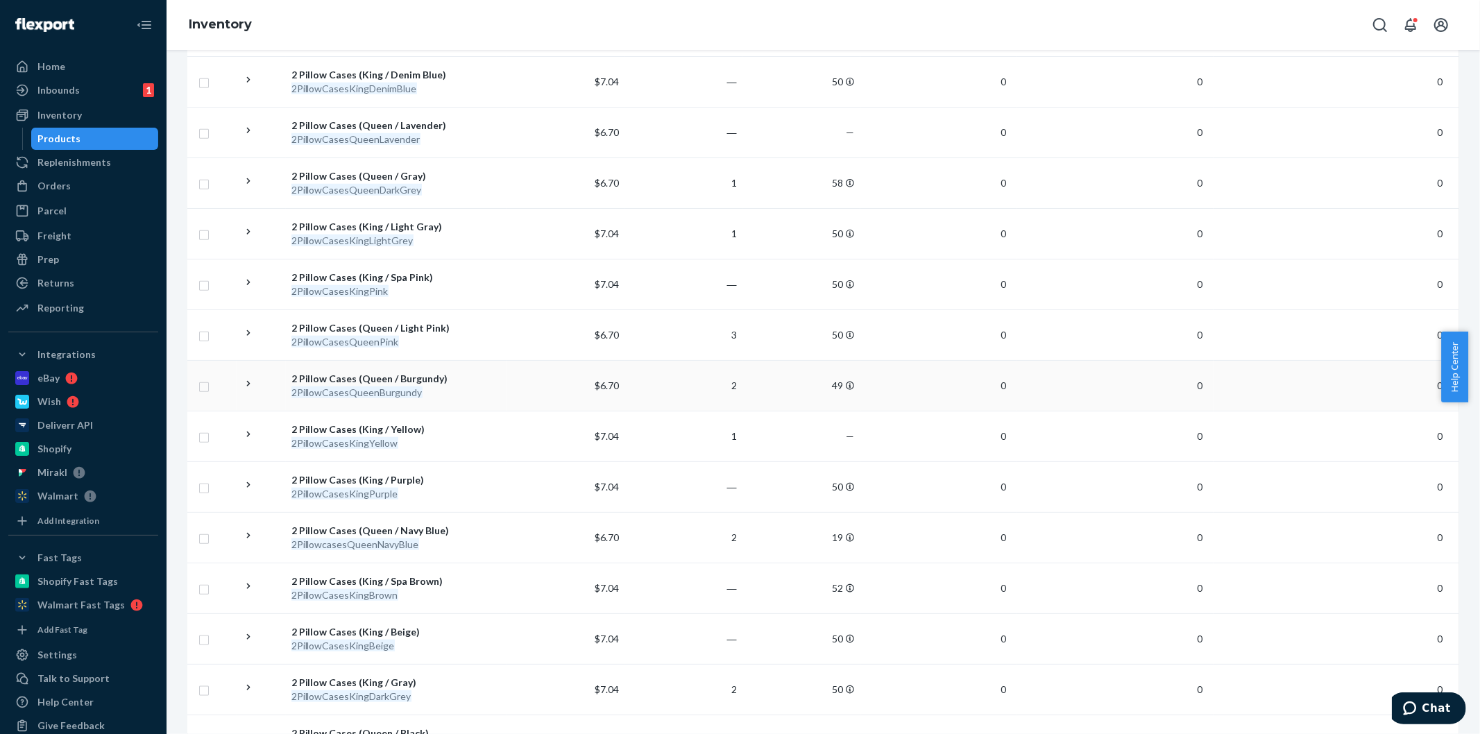
click at [385, 380] on div "2 Pillow Cases (Queen / Burgundy)" at bounding box center [397, 379] width 210 height 14
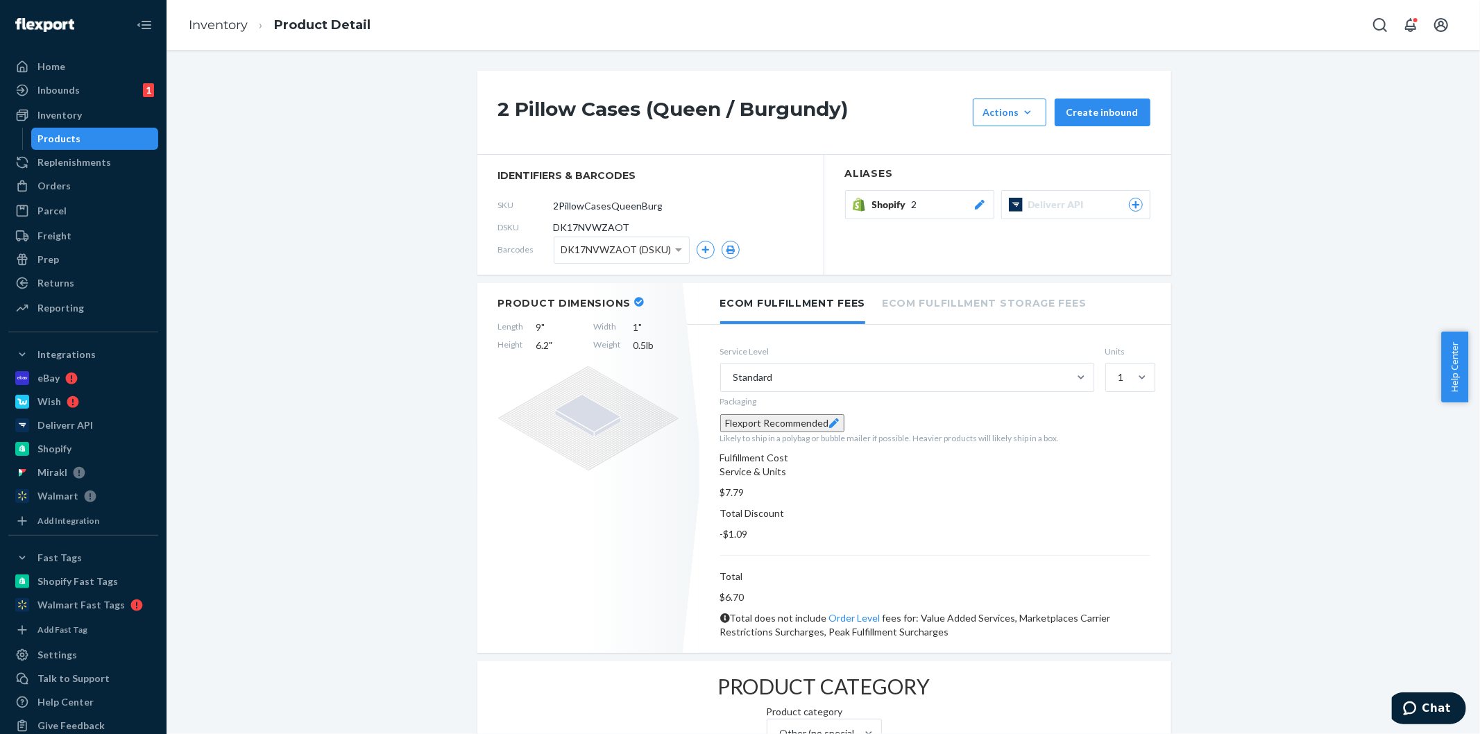
click at [914, 213] on button "Shopify 2" at bounding box center [919, 204] width 149 height 29
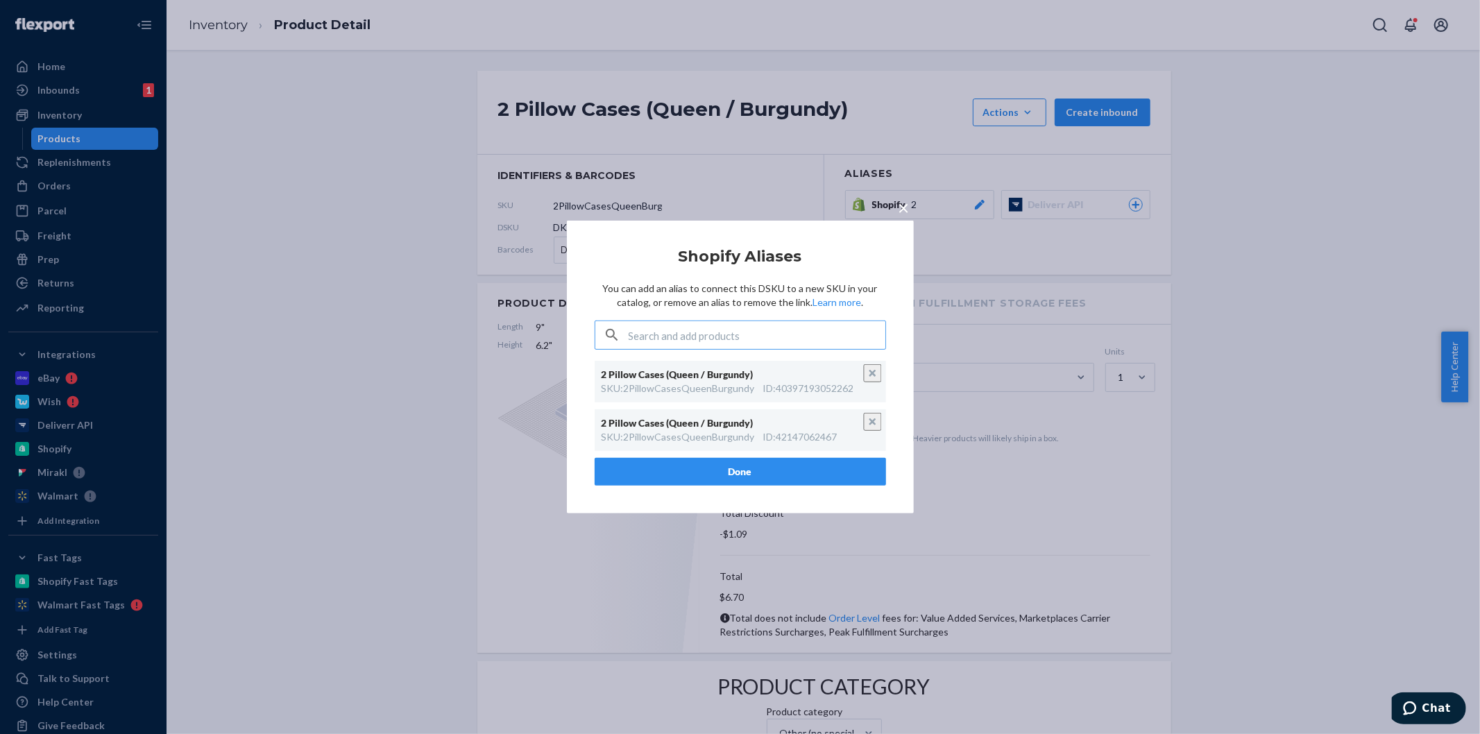
click at [902, 211] on span "×" at bounding box center [904, 208] width 11 height 24
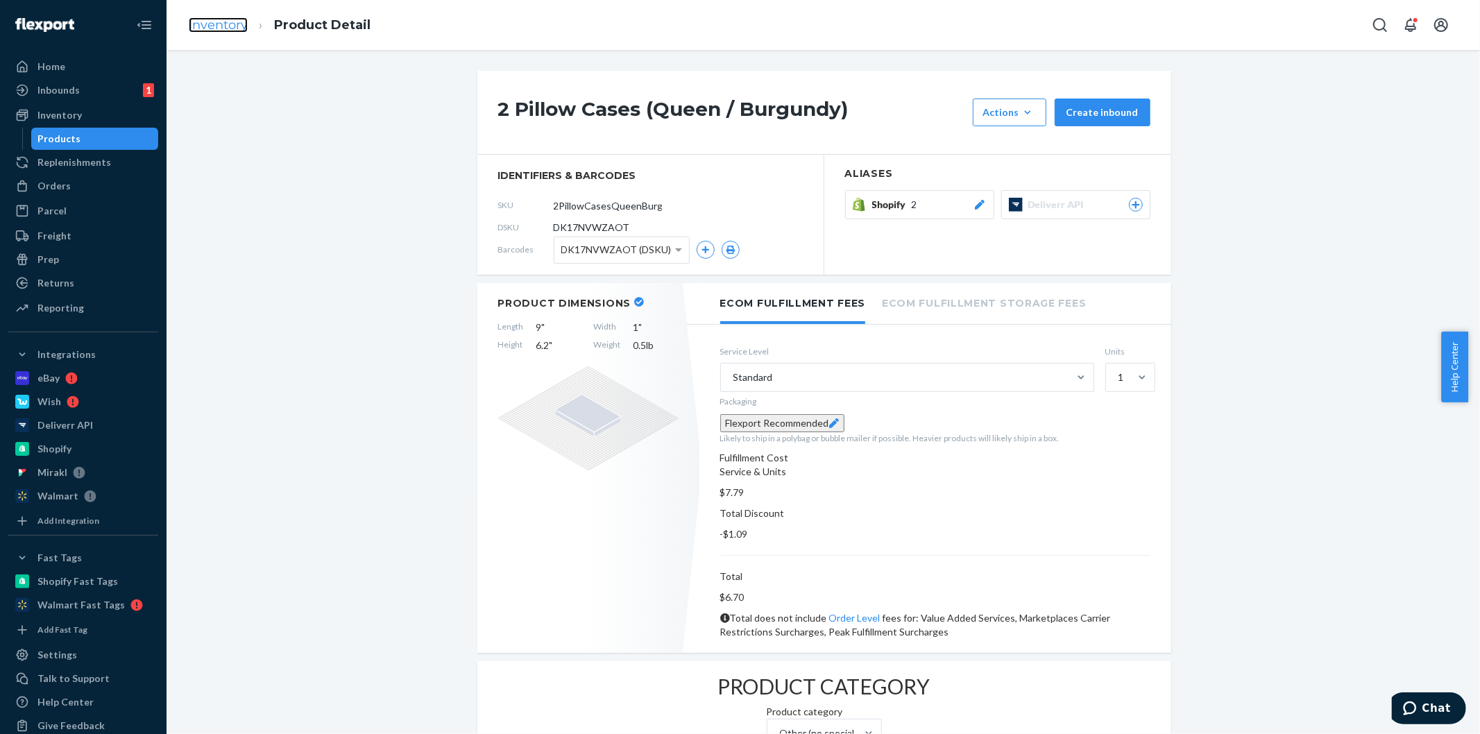
click at [215, 30] on link "Inventory" at bounding box center [218, 24] width 59 height 15
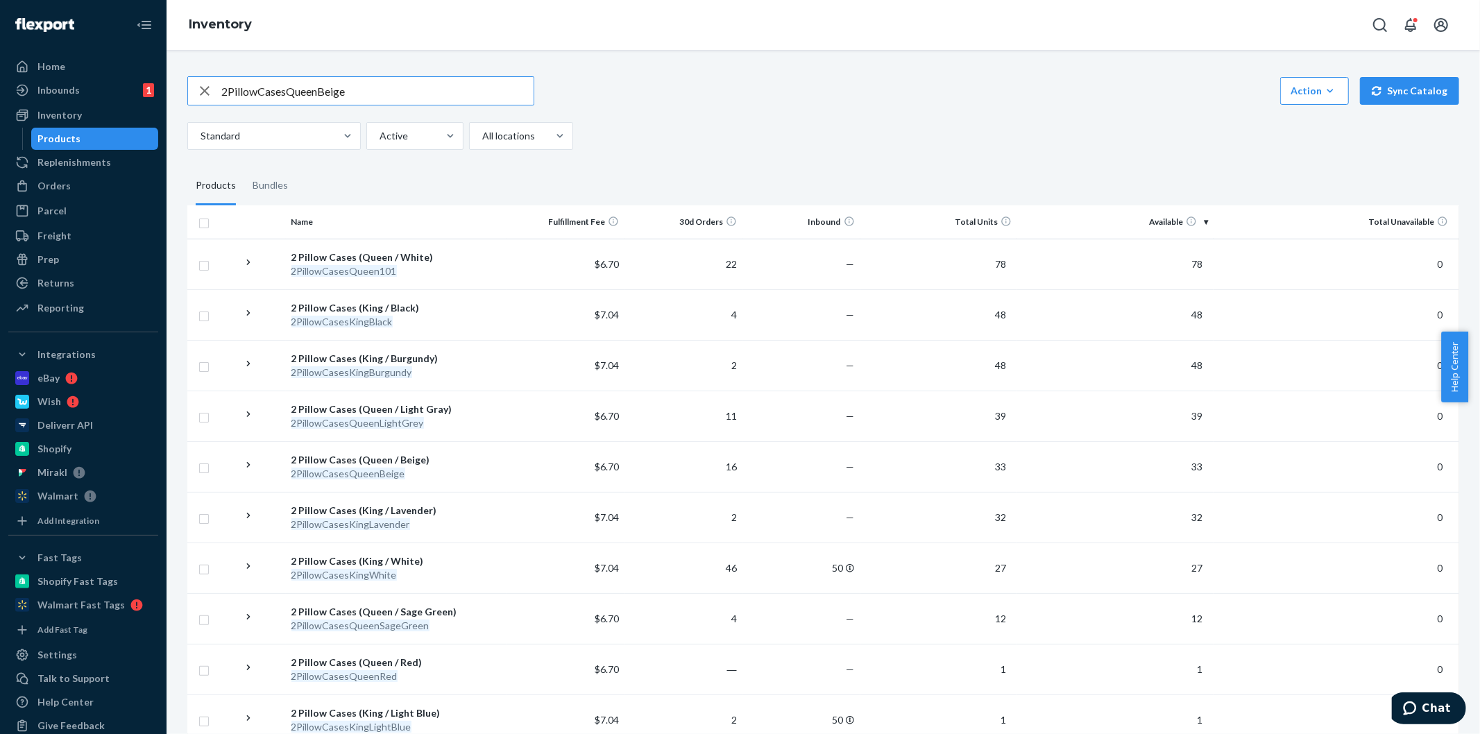
click at [343, 94] on input "2PillowCasesQueenBeige" at bounding box center [377, 91] width 312 height 28
click at [734, 114] on div "2PillowCasesQueenBeige Action Create product Create bundle Bulk create products…" at bounding box center [823, 113] width 1272 height 74
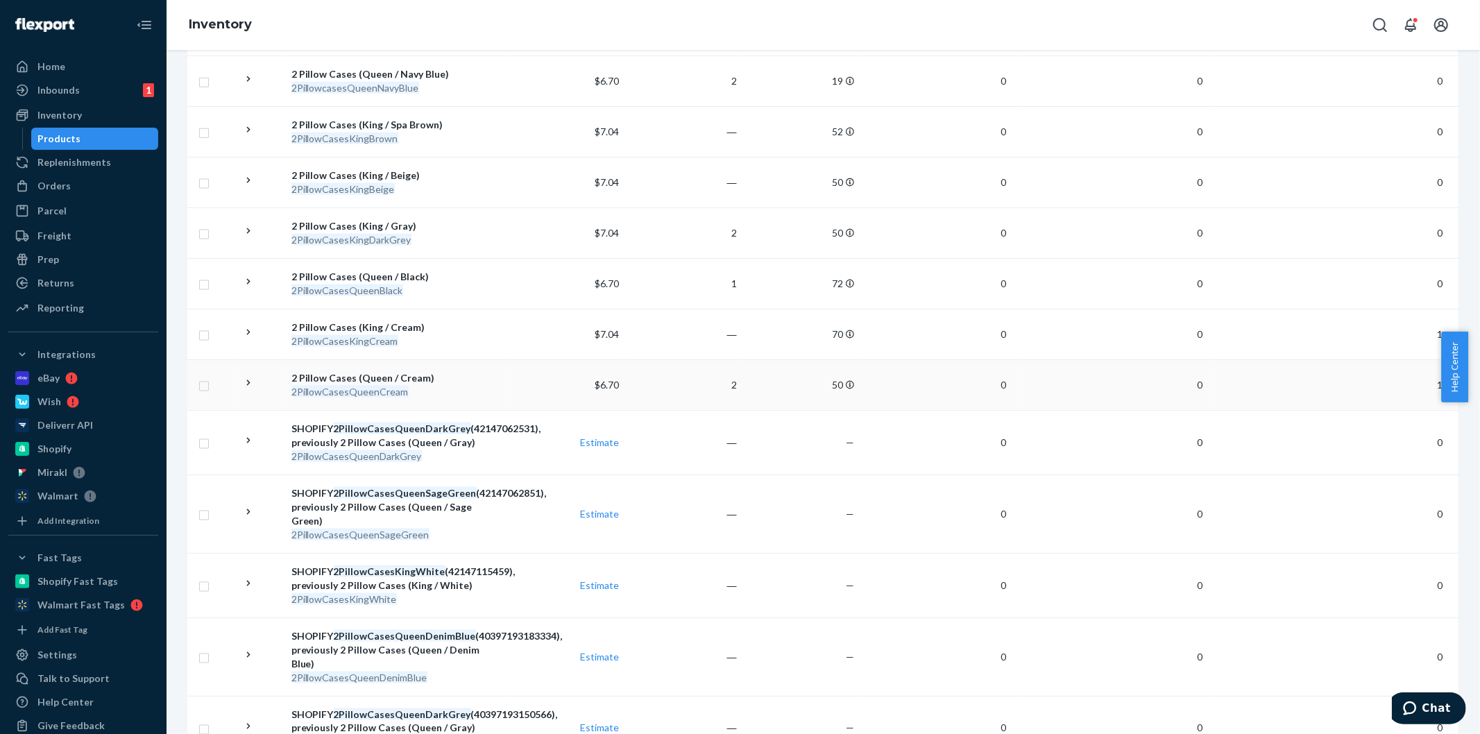
click at [400, 375] on div "2 Pillow Cases (Queen / Cream)" at bounding box center [397, 378] width 210 height 14
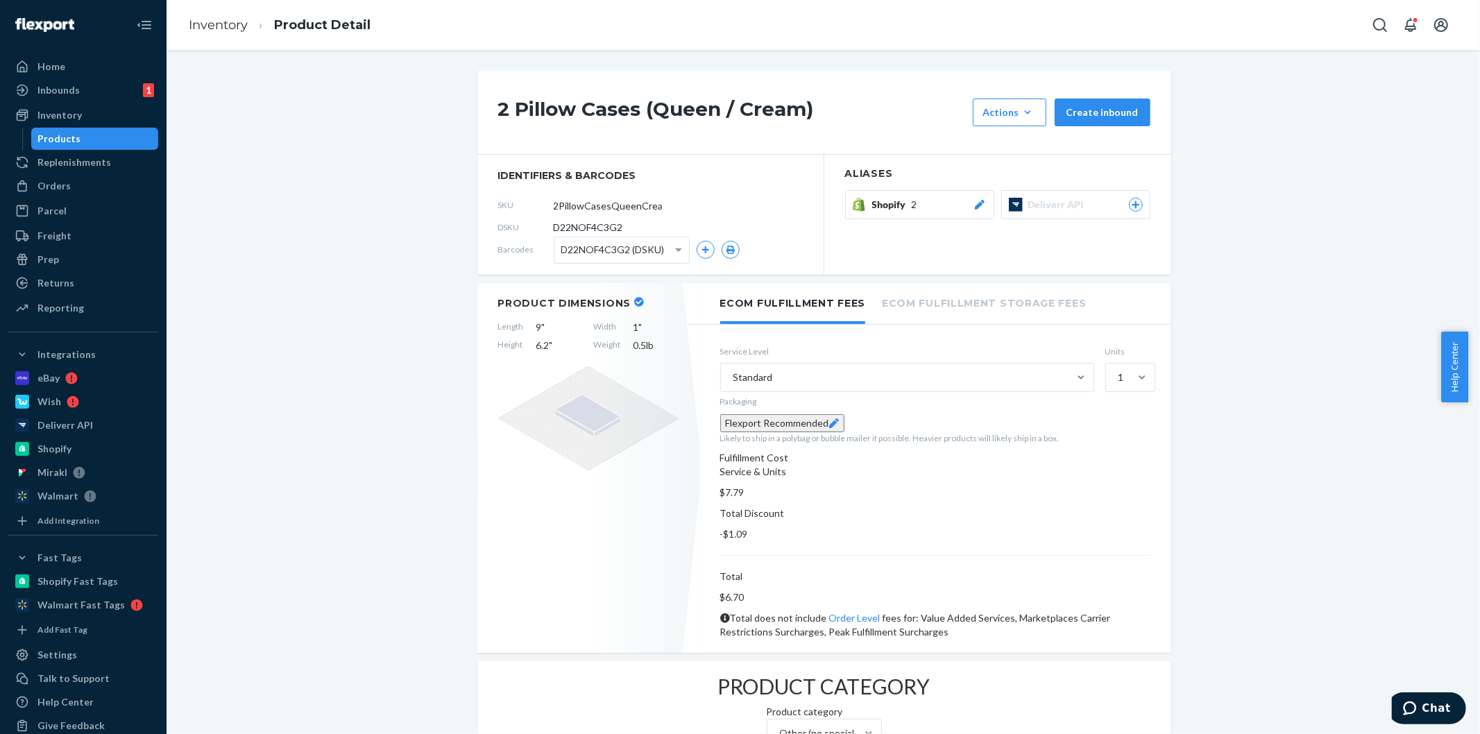
click at [900, 202] on span "Shopify" at bounding box center [892, 205] width 40 height 14
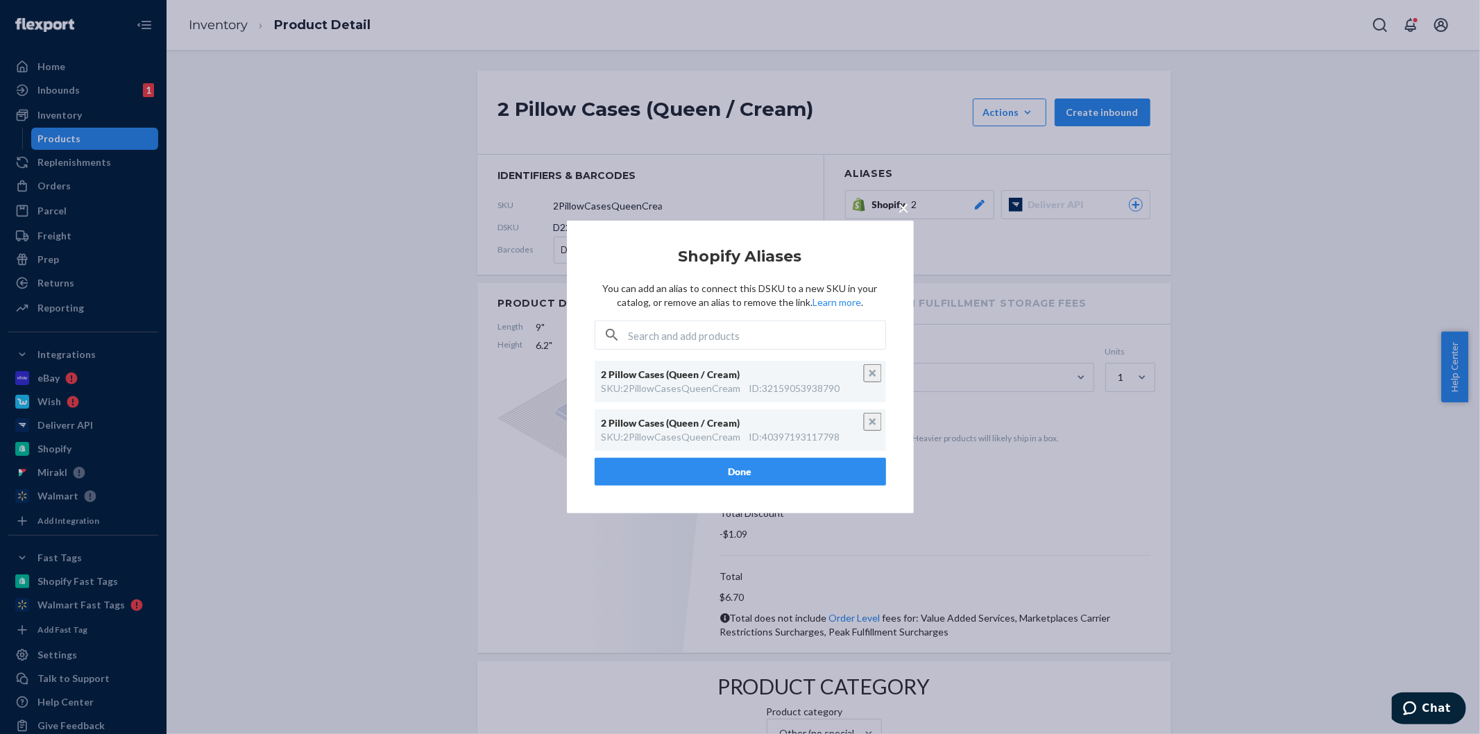
click at [208, 26] on div "× Shopify Aliases You can add an alias to connect this DSKU to a new SKU in you…" at bounding box center [740, 367] width 1480 height 734
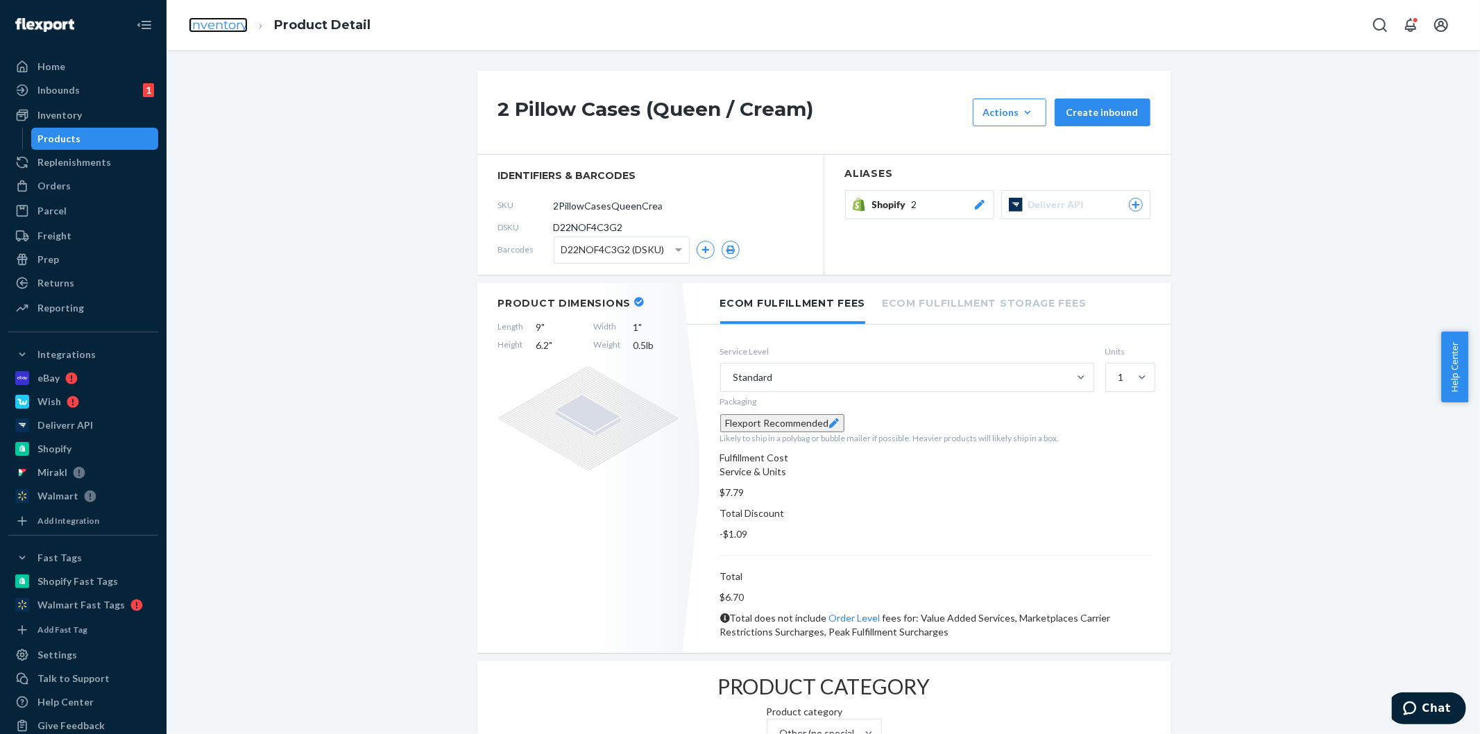
click at [209, 28] on link "Inventory" at bounding box center [218, 24] width 59 height 15
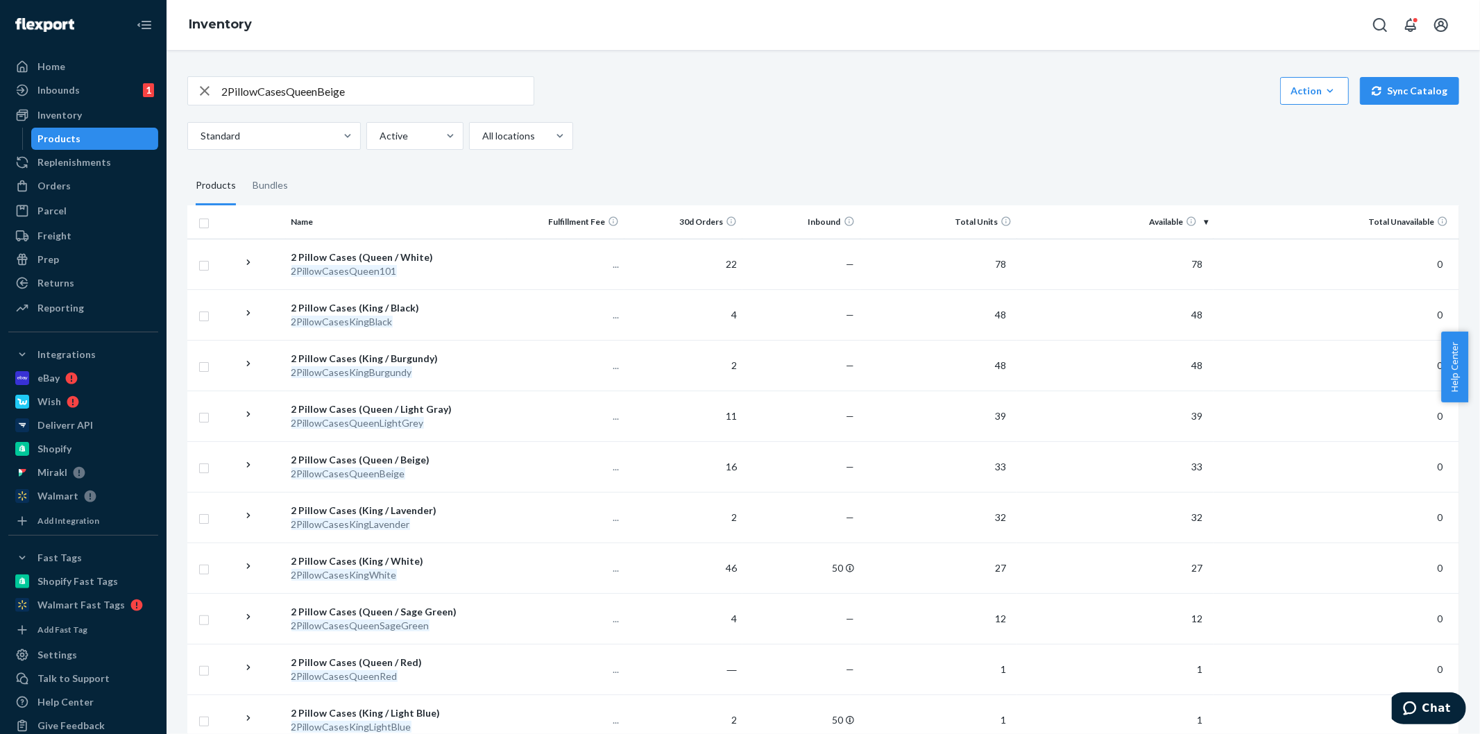
scroll to position [588, 0]
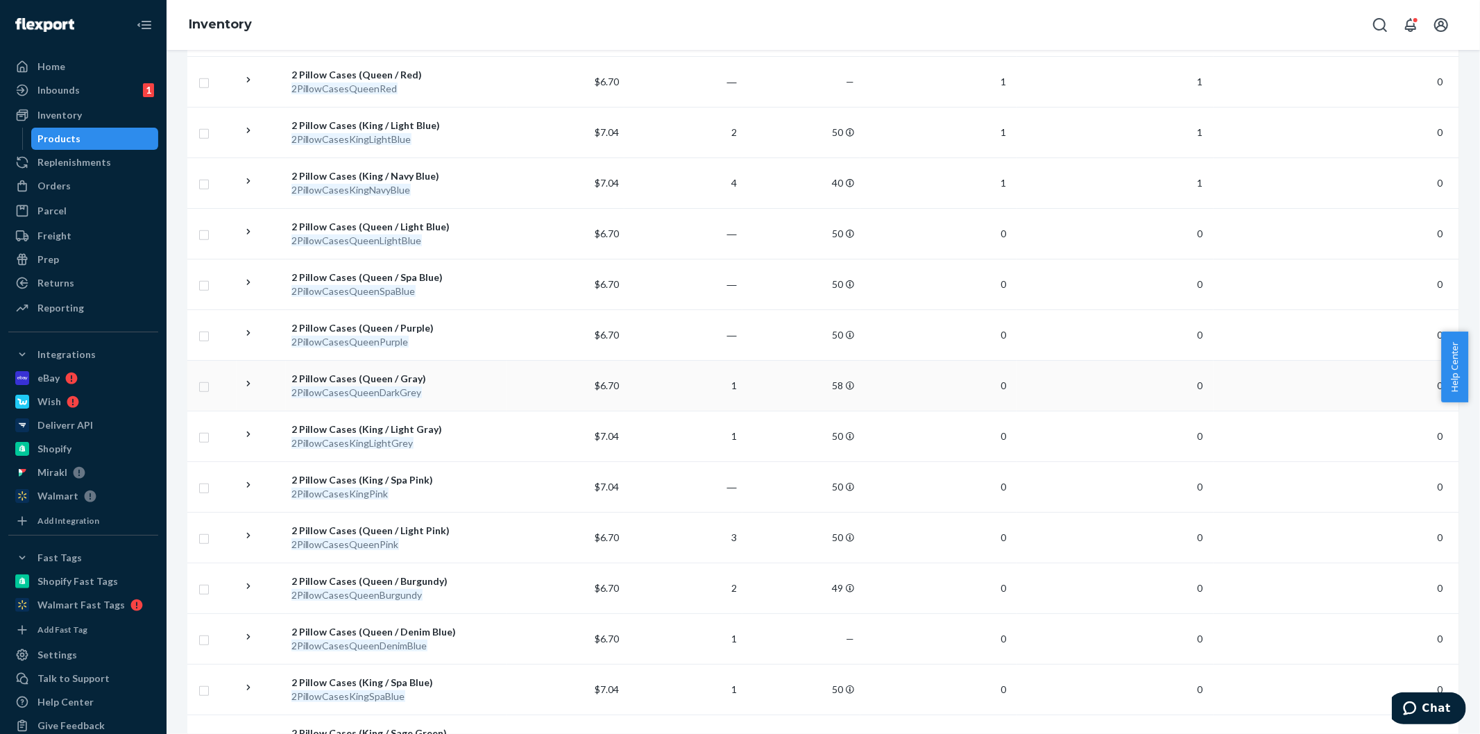
click at [396, 382] on div "2 Pillow Cases (Queen / Gray)" at bounding box center [397, 379] width 210 height 14
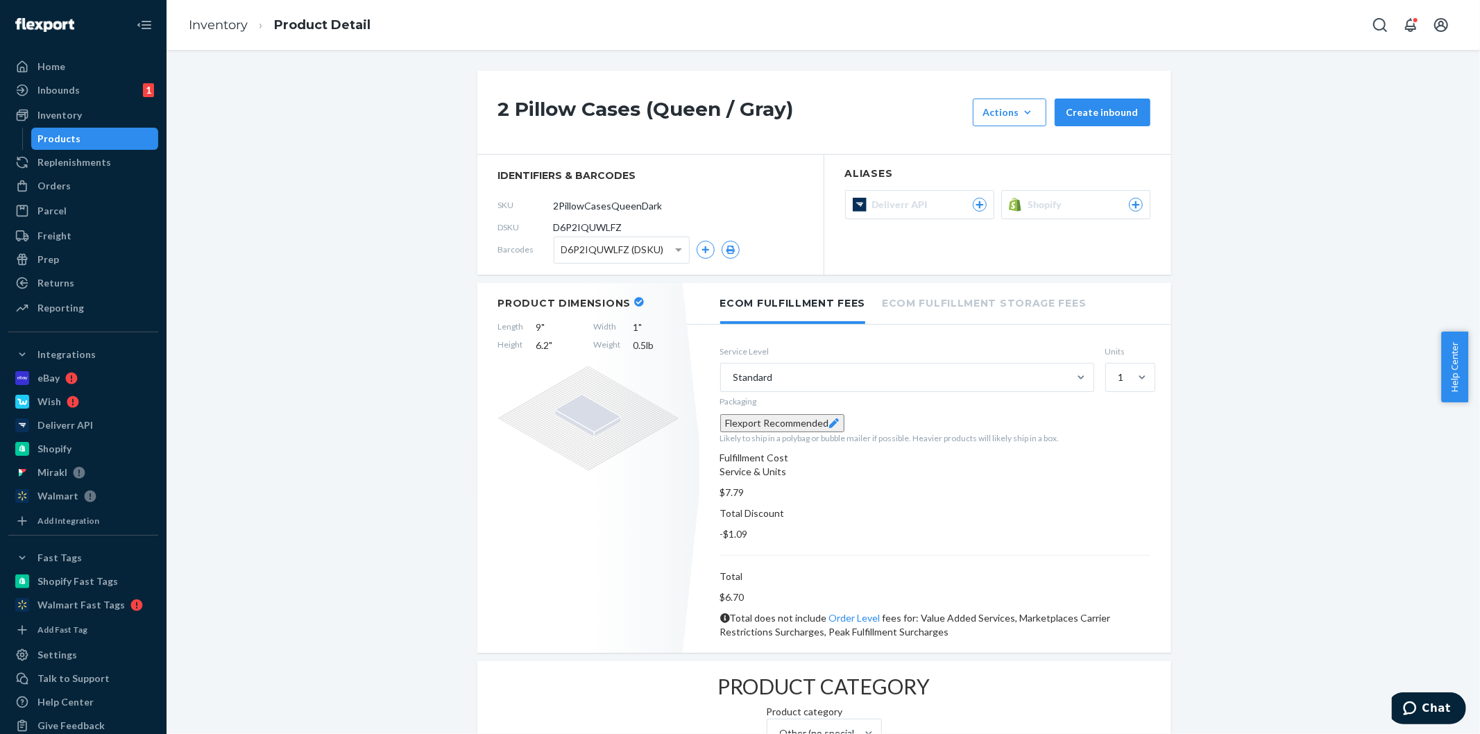
click at [1037, 209] on span "Shopify" at bounding box center [1049, 205] width 40 height 14
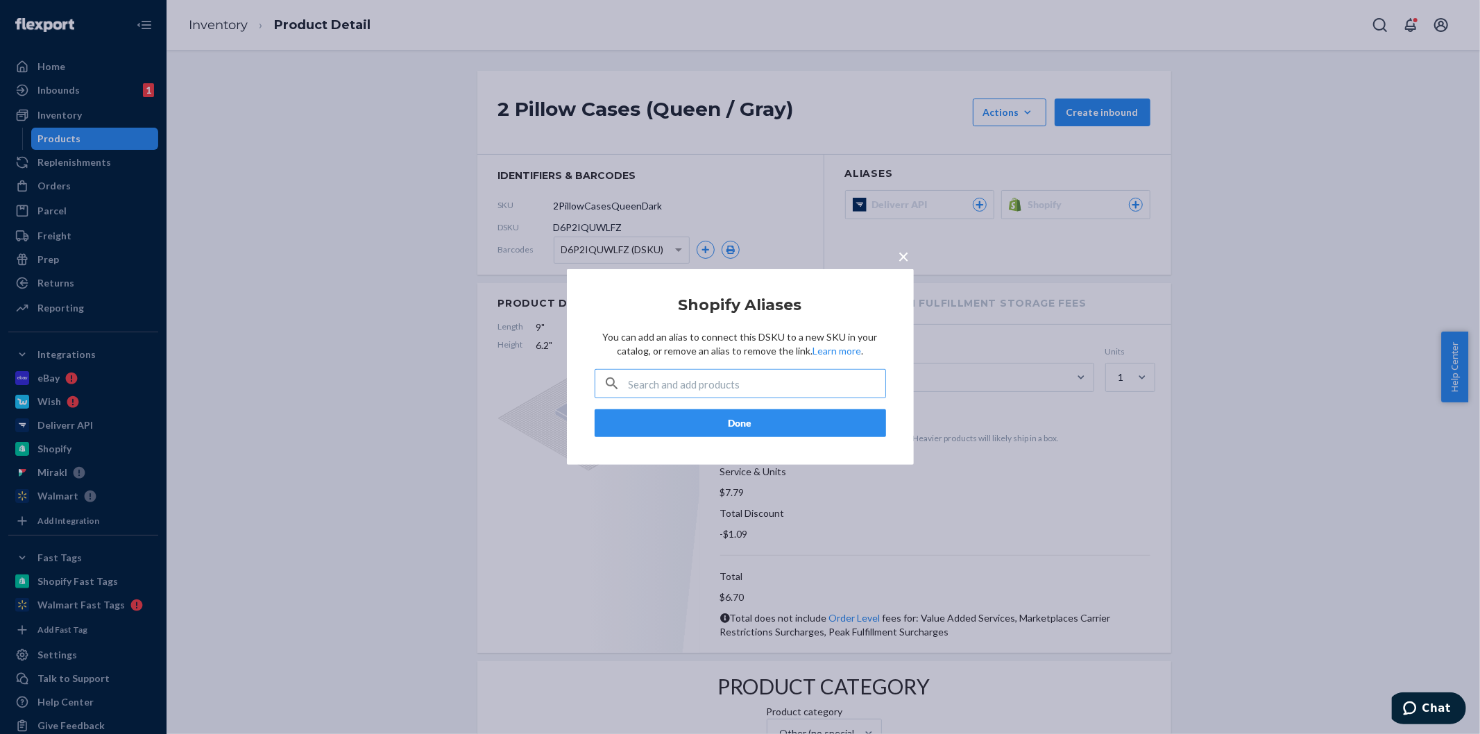
click at [716, 389] on input "text" at bounding box center [757, 384] width 257 height 28
paste input "40397193150566"
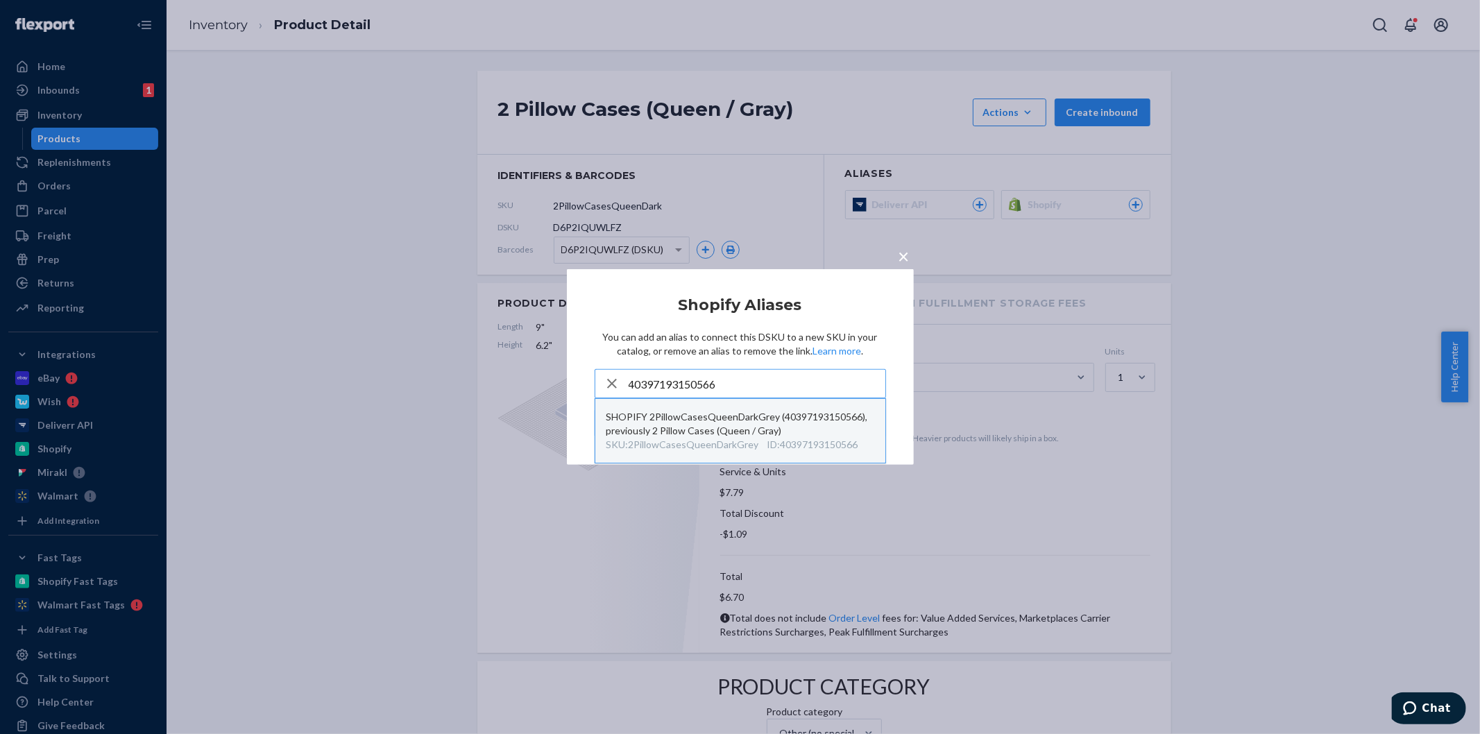
type input "40397193150566"
click at [745, 424] on div "SHOPIFY 2PillowCasesQueenDarkGrey (40397193150566), previously 2 Pillow Cases (…" at bounding box center [741, 424] width 268 height 28
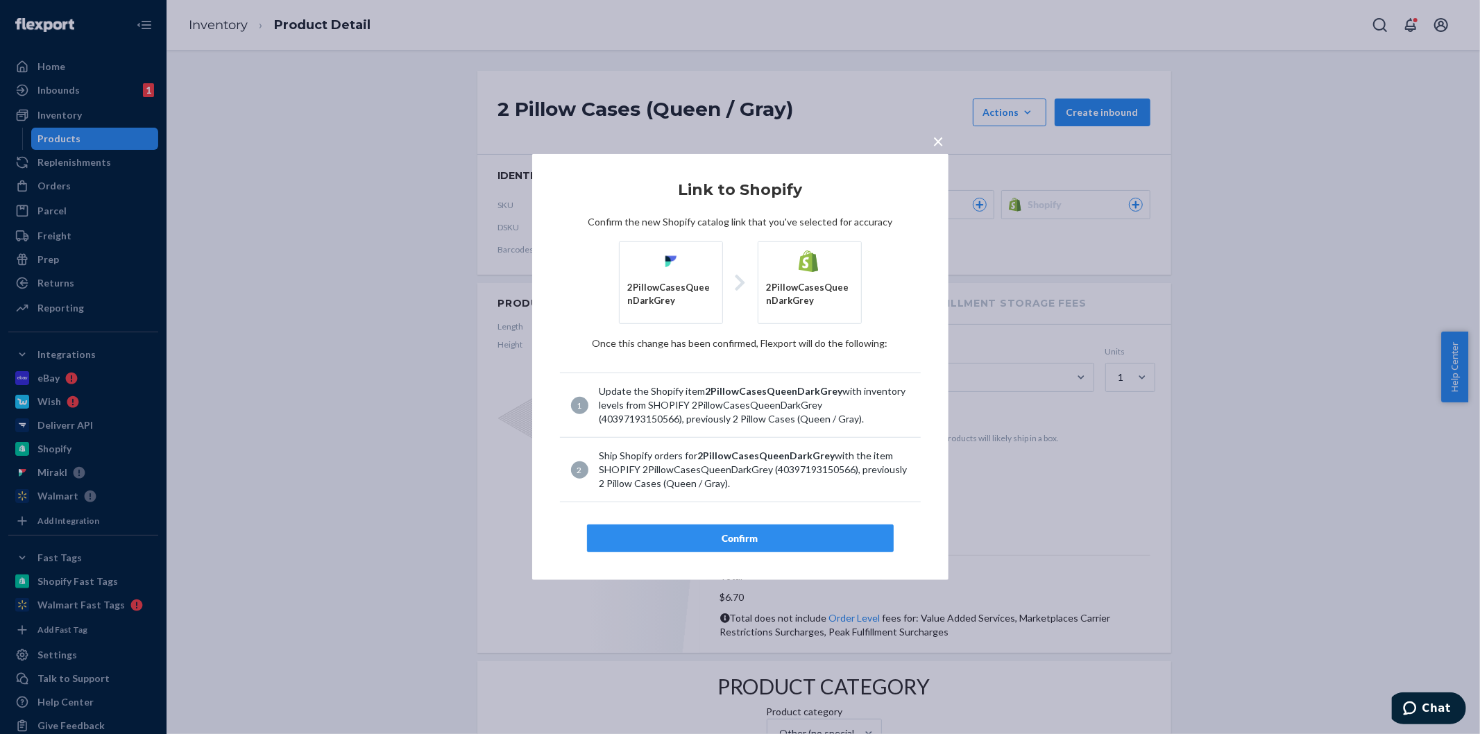
click at [718, 532] on div "Confirm" at bounding box center [740, 539] width 283 height 14
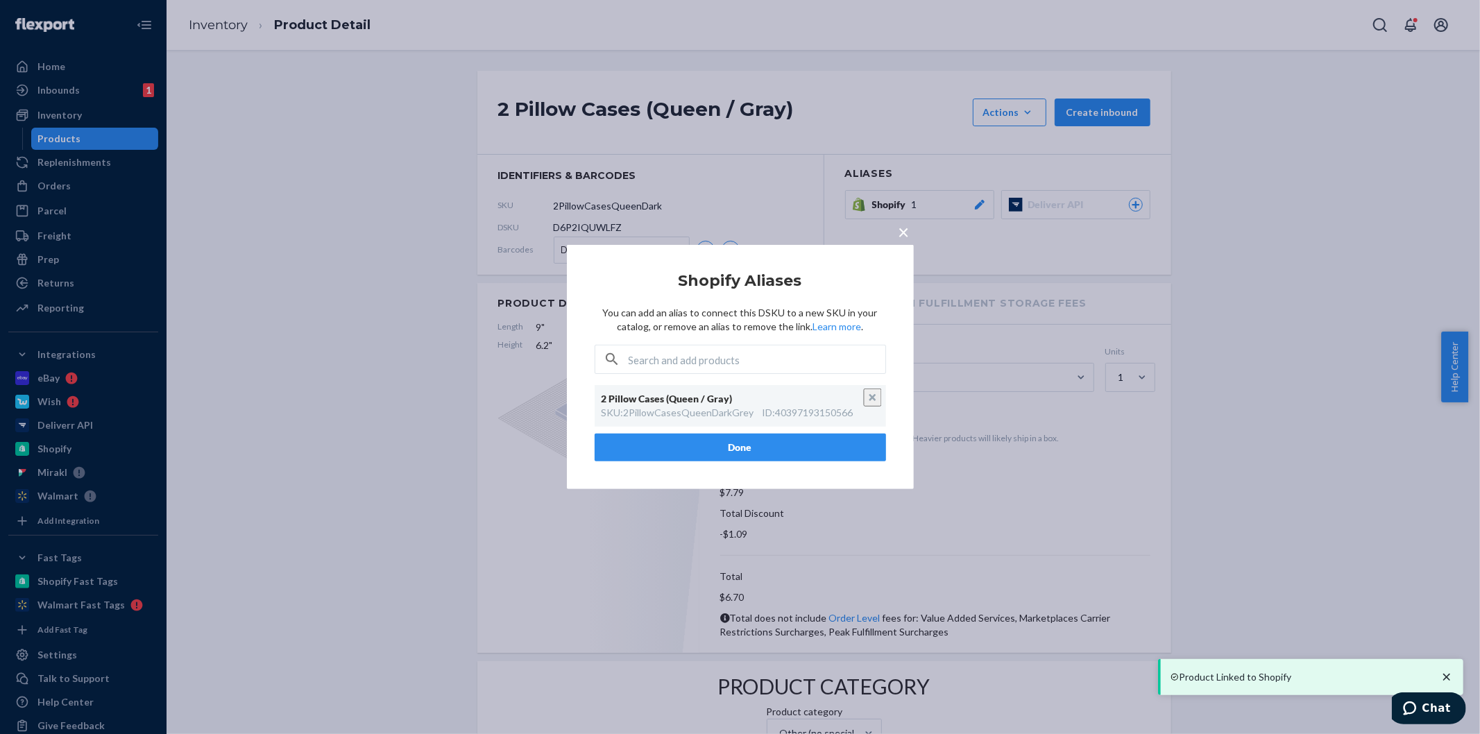
click at [743, 462] on div "× Shopify Aliases You can add an alias to connect this DSKU to a new SKU in you…" at bounding box center [740, 367] width 347 height 244
click at [751, 441] on button "Done" at bounding box center [741, 448] width 292 height 28
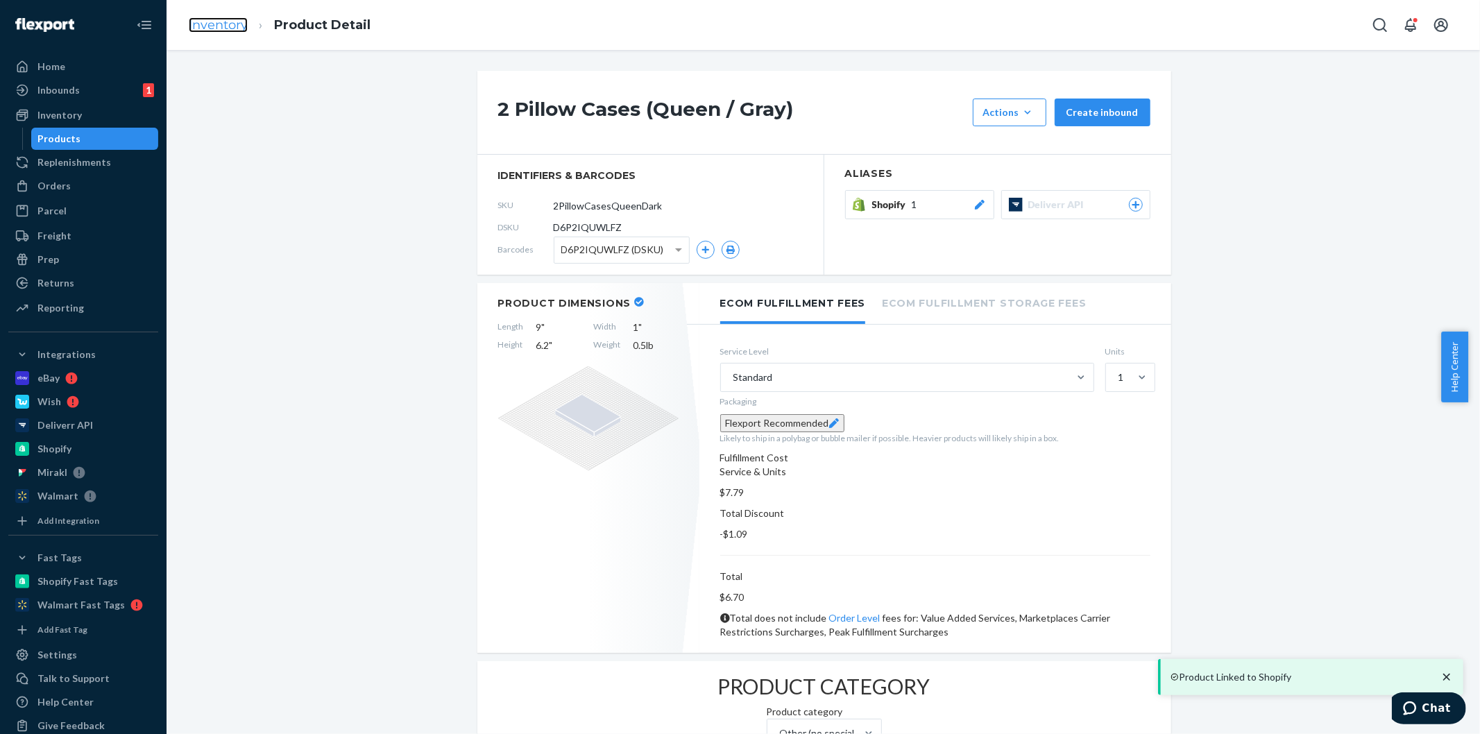
click at [230, 28] on link "Inventory" at bounding box center [218, 24] width 59 height 15
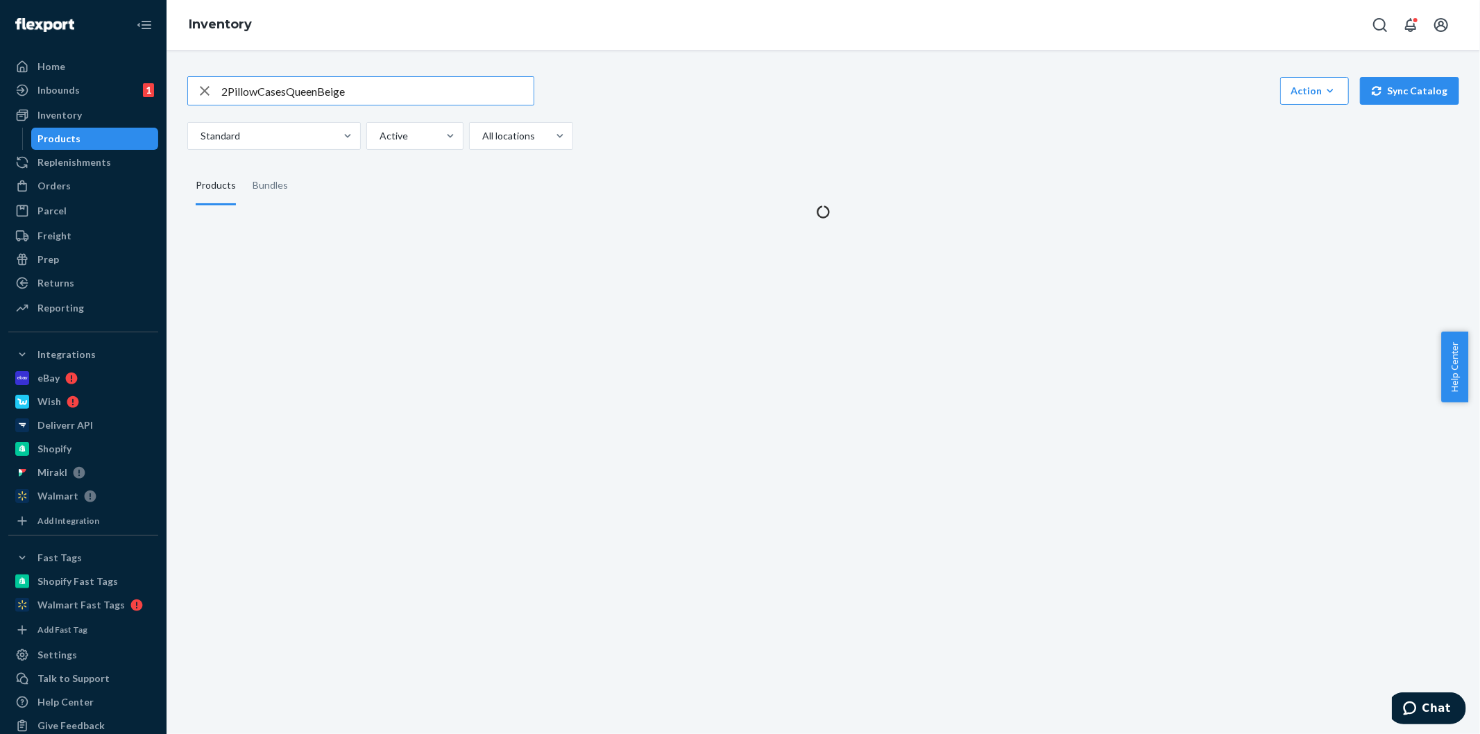
click at [716, 174] on fieldset "Products Bundles" at bounding box center [823, 186] width 1272 height 39
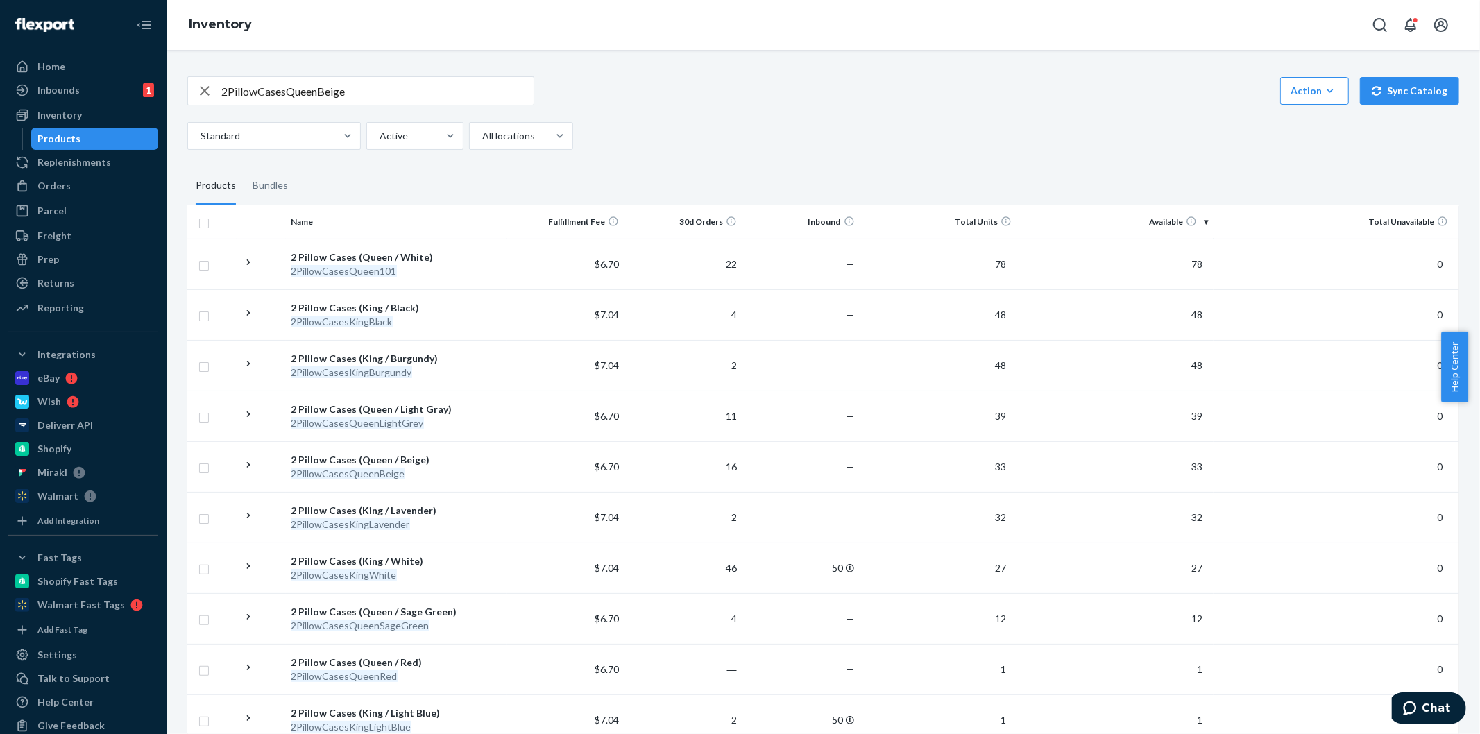
scroll to position [841, 0]
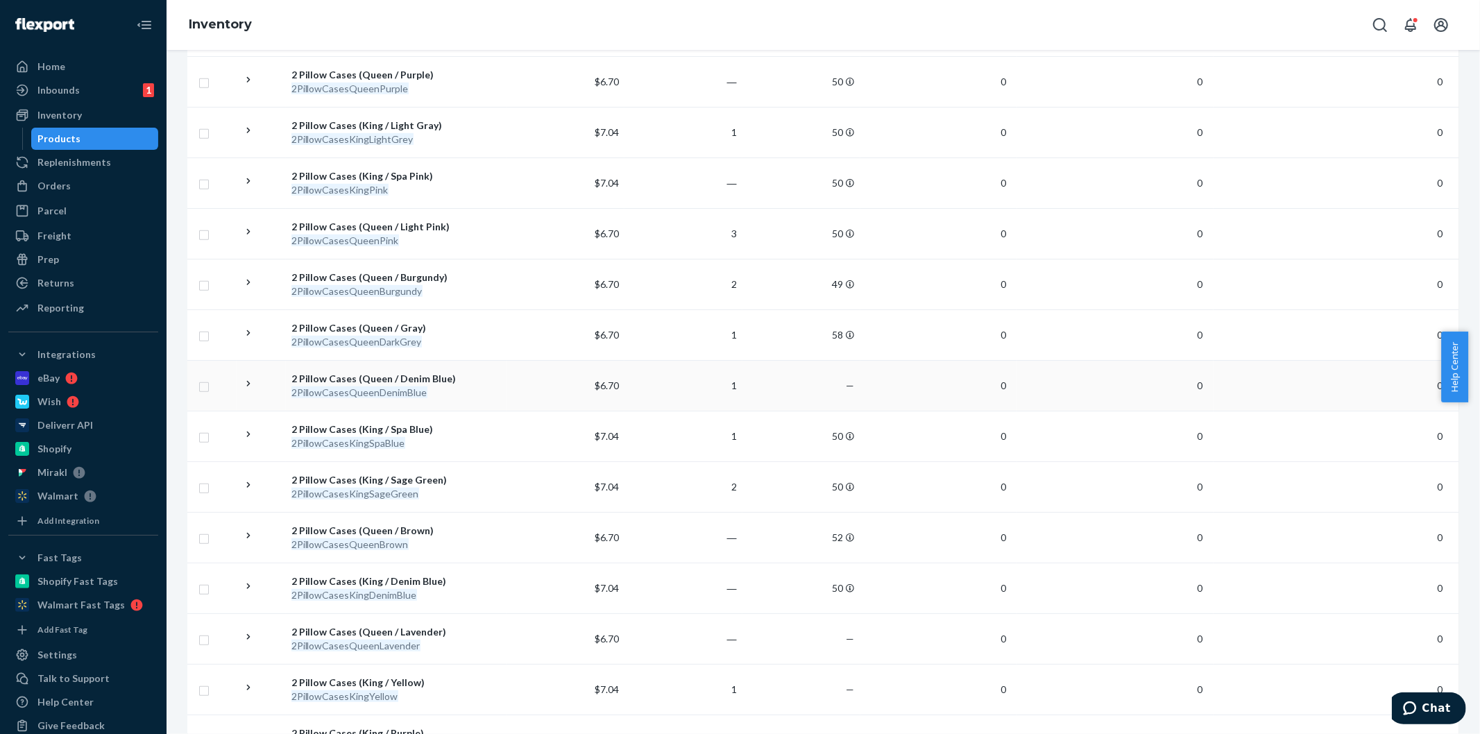
click at [419, 386] on div "2PillowCasesQueenDenimBlue" at bounding box center [397, 393] width 210 height 14
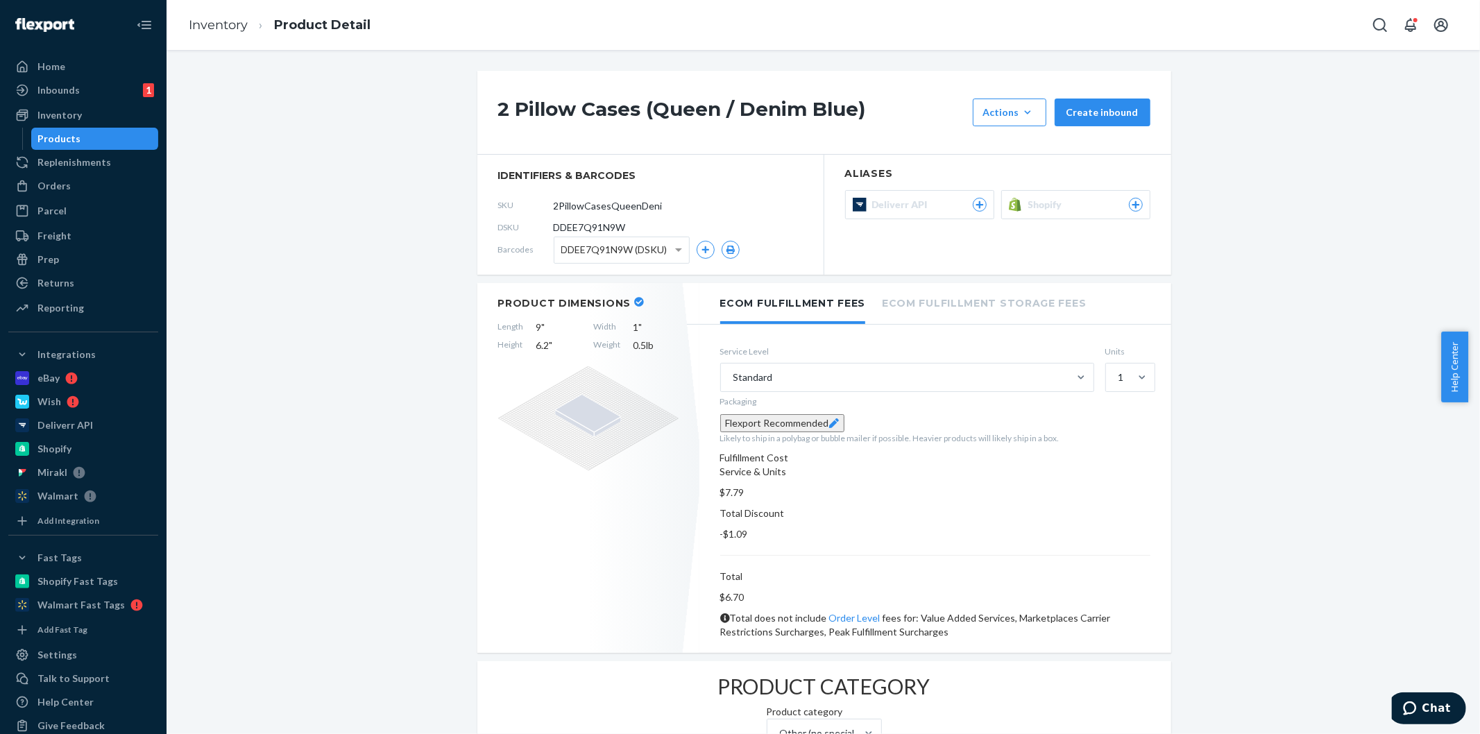
click at [1055, 211] on span "Shopify" at bounding box center [1049, 205] width 40 height 14
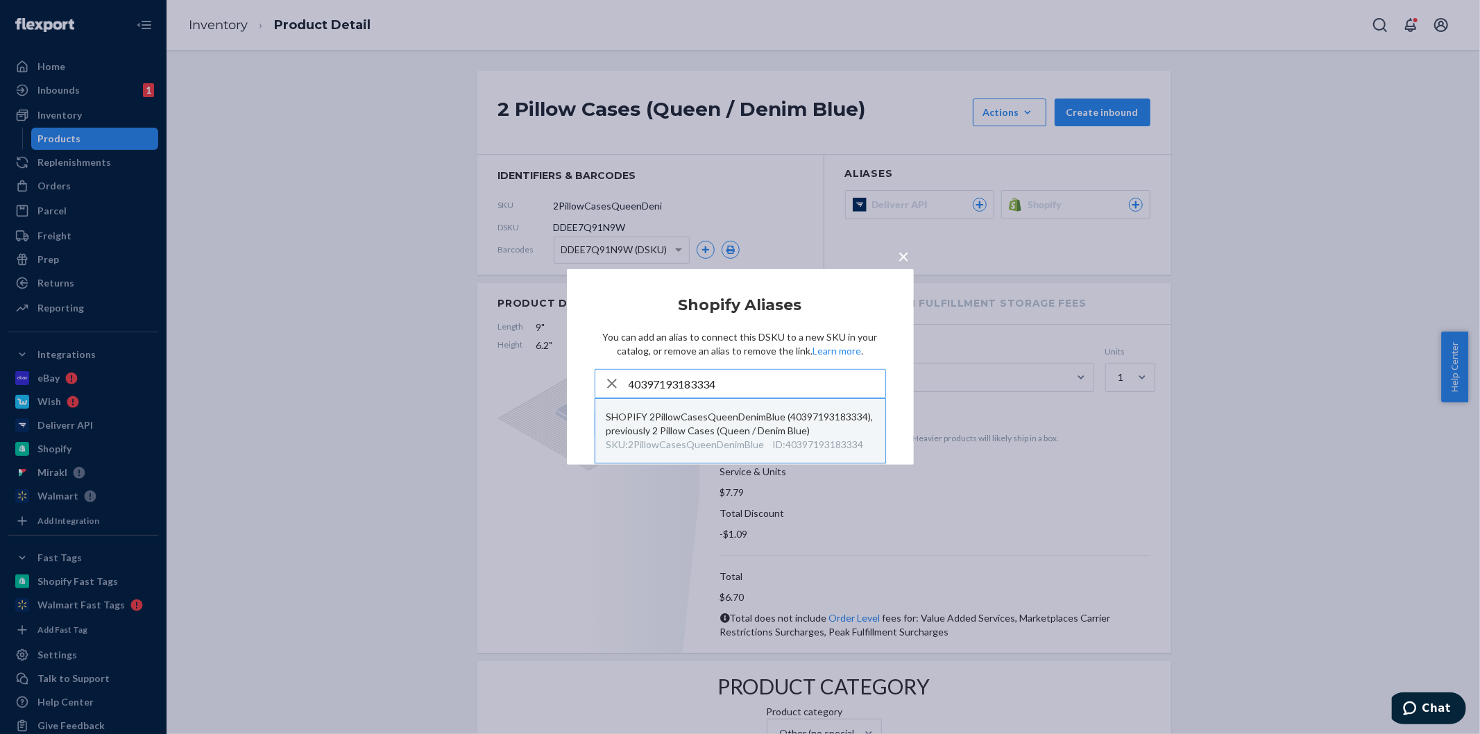
type input "40397193183334"
click at [753, 448] on div "SKU : 2PillowCasesQueenDenimBlue" at bounding box center [686, 445] width 158 height 14
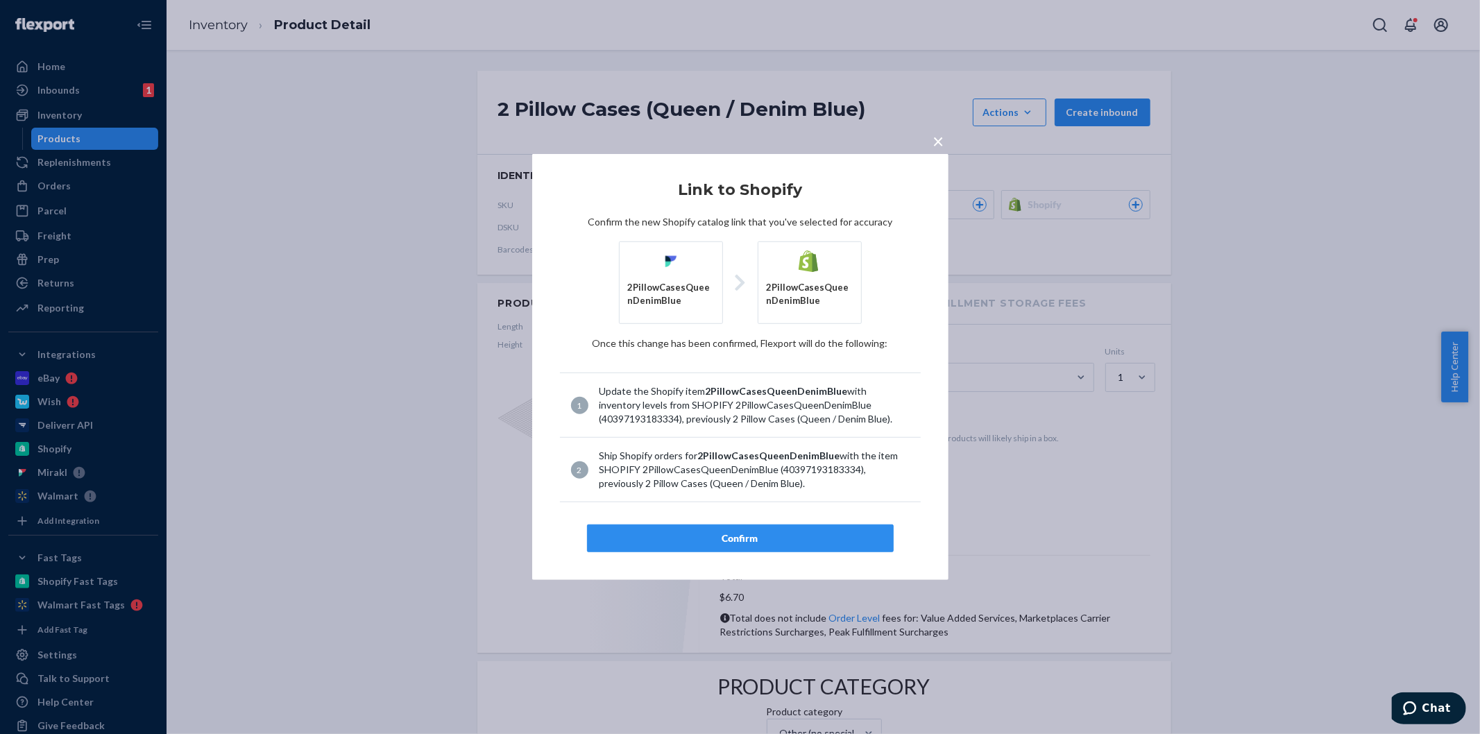
click at [778, 543] on div "Confirm" at bounding box center [740, 539] width 283 height 14
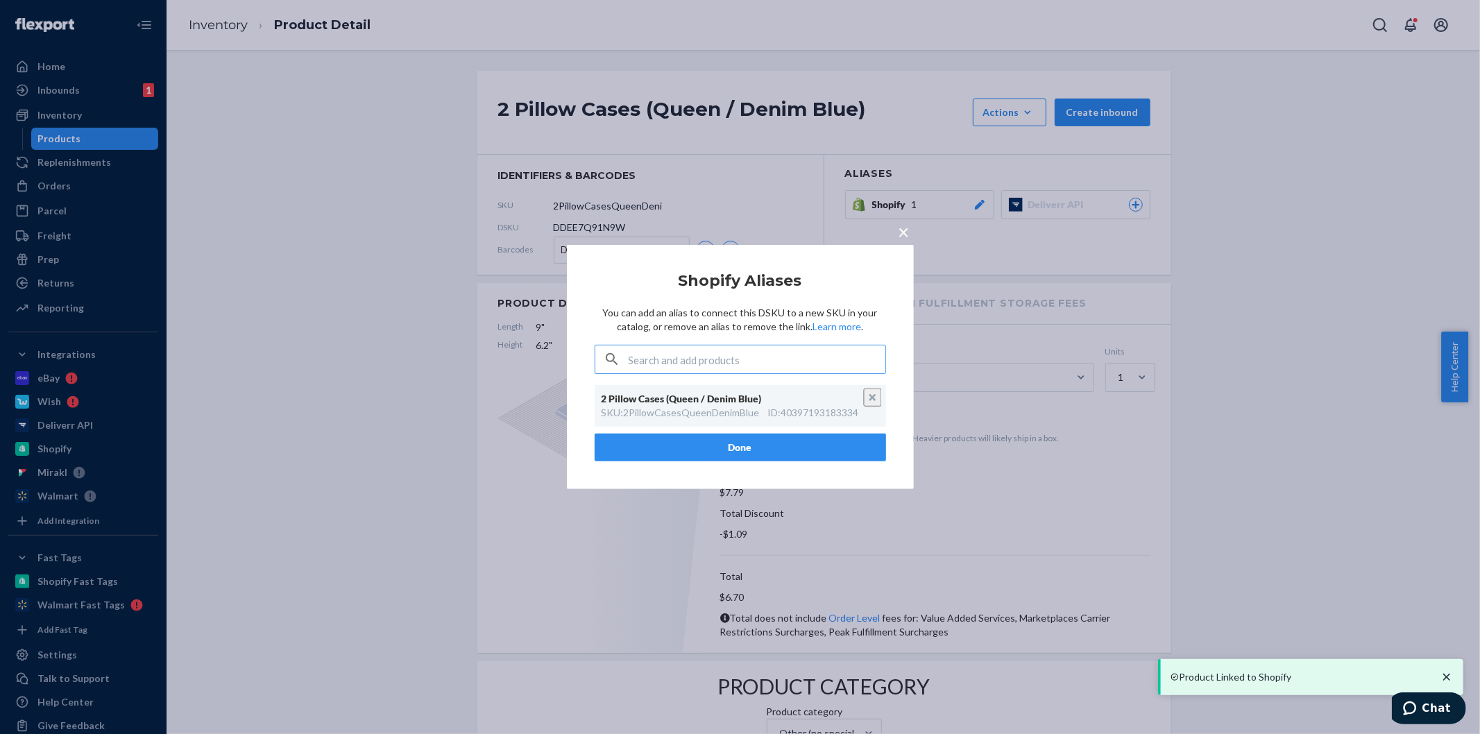
click at [725, 446] on button "Done" at bounding box center [741, 448] width 292 height 28
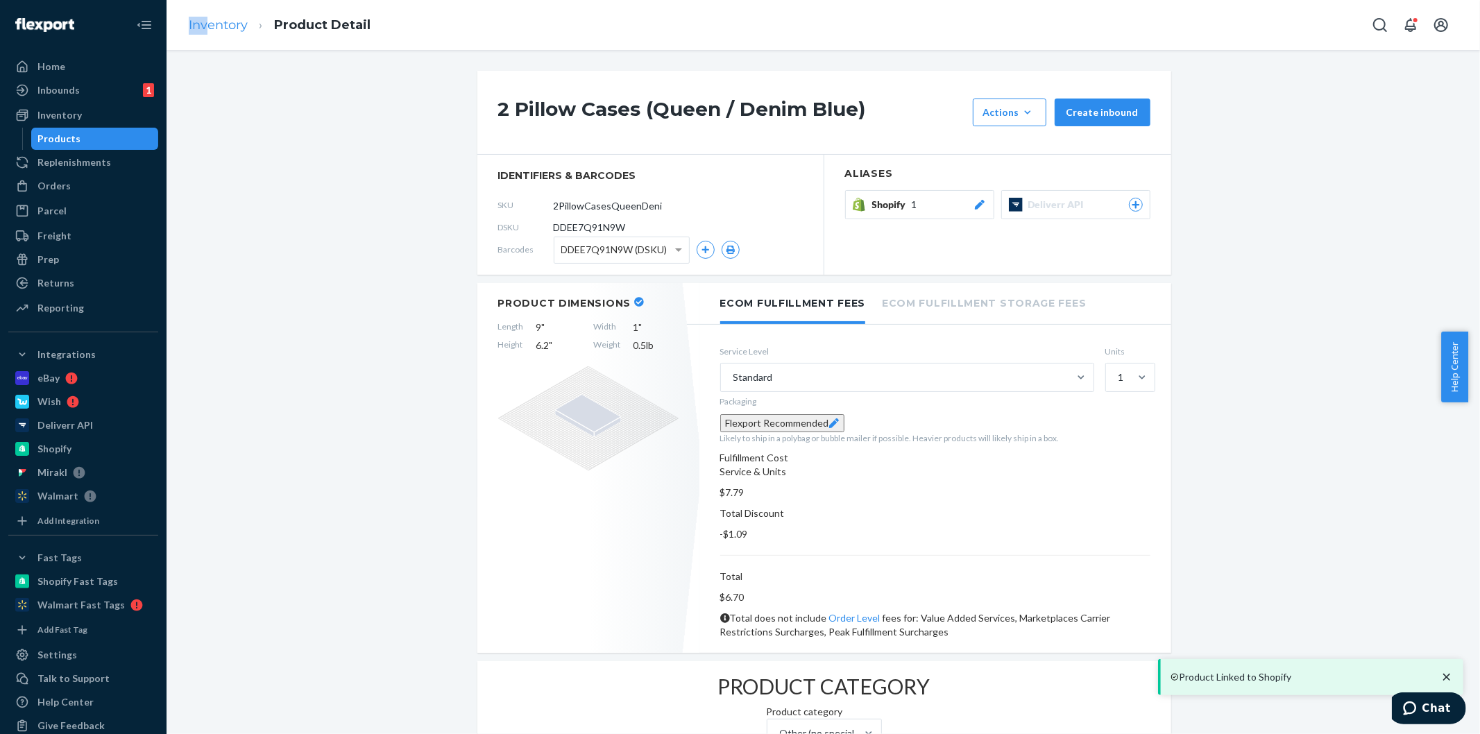
drag, startPoint x: 209, startPoint y: 17, endPoint x: 216, endPoint y: 22, distance: 8.9
click at [209, 17] on li "Inventory" at bounding box center [218, 26] width 59 height 18
click at [216, 22] on link "Inventory" at bounding box center [218, 24] width 59 height 15
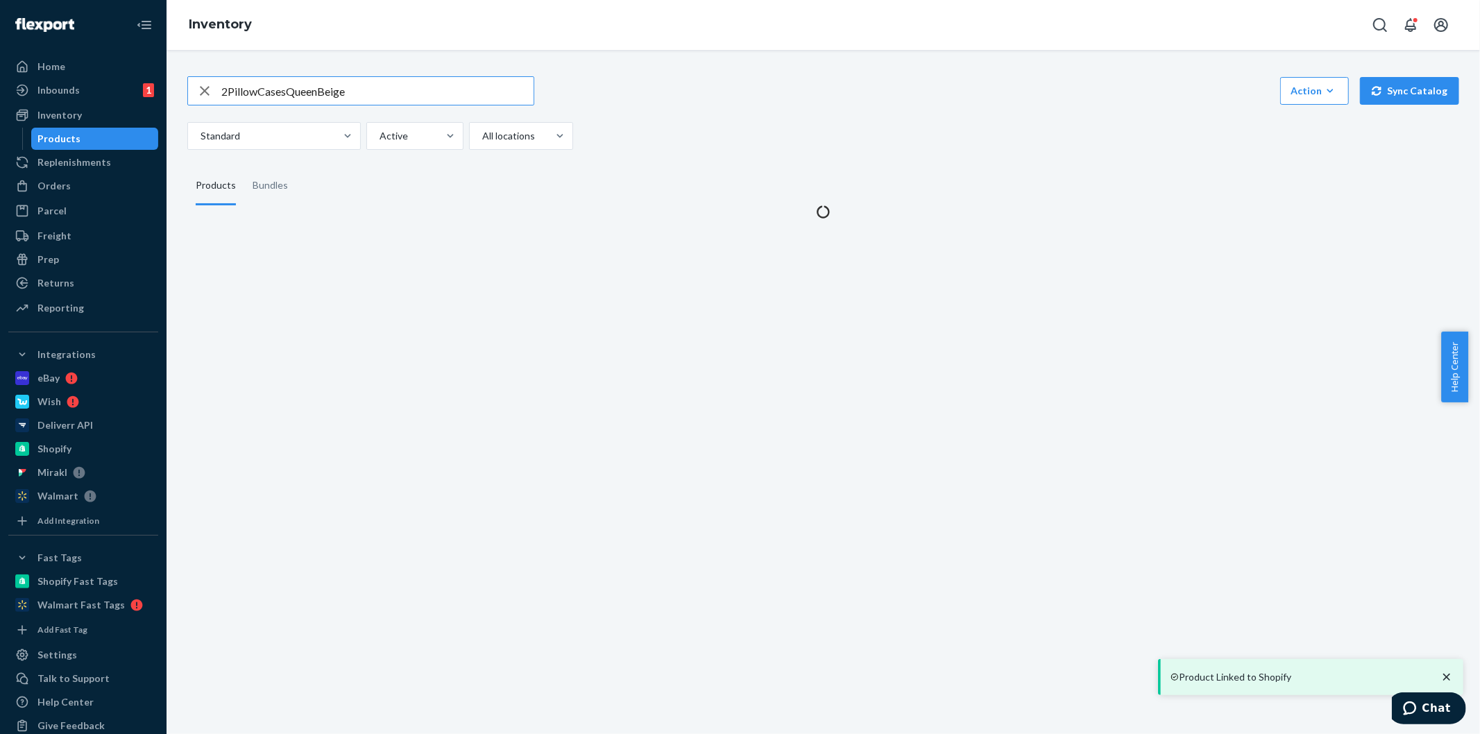
click at [745, 142] on div "Standard Active All locations" at bounding box center [818, 136] width 1262 height 28
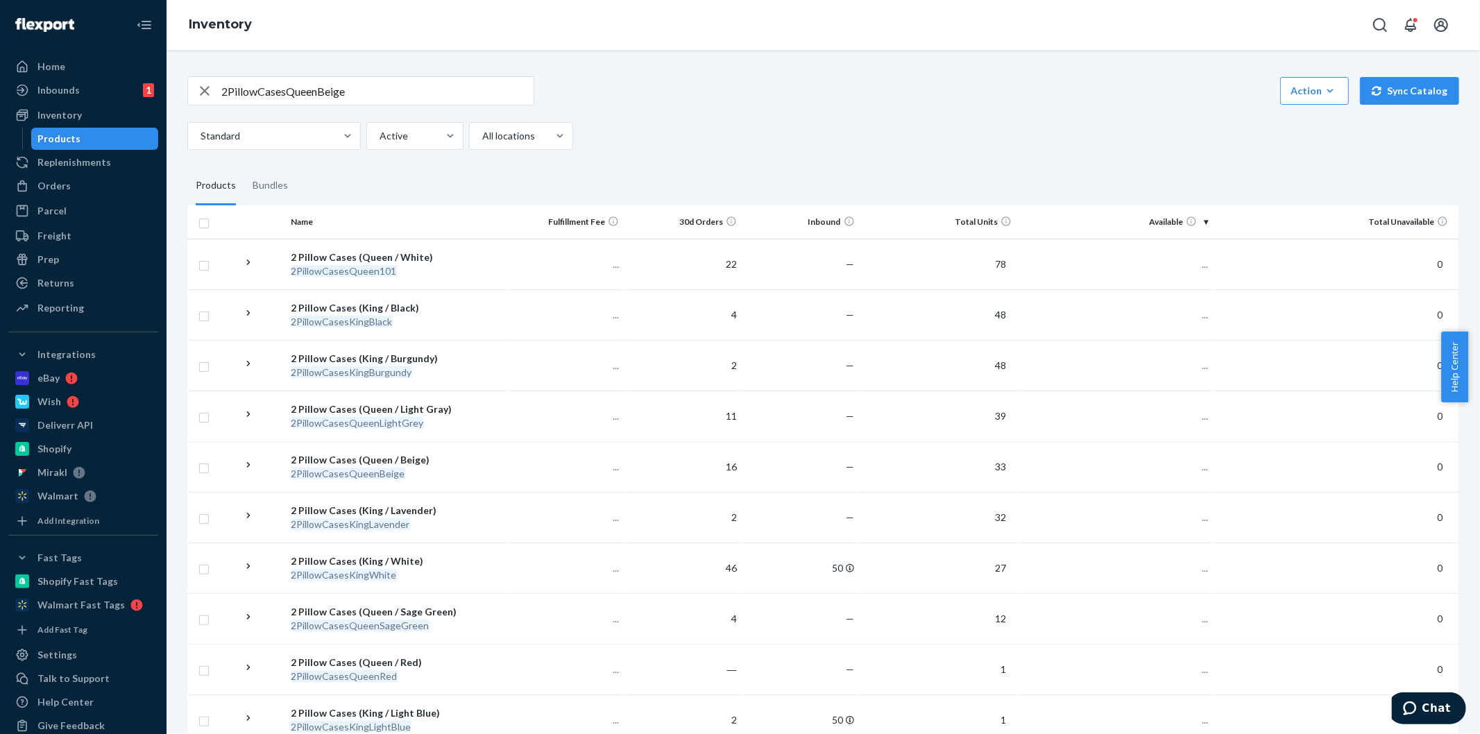
scroll to position [1095, 0]
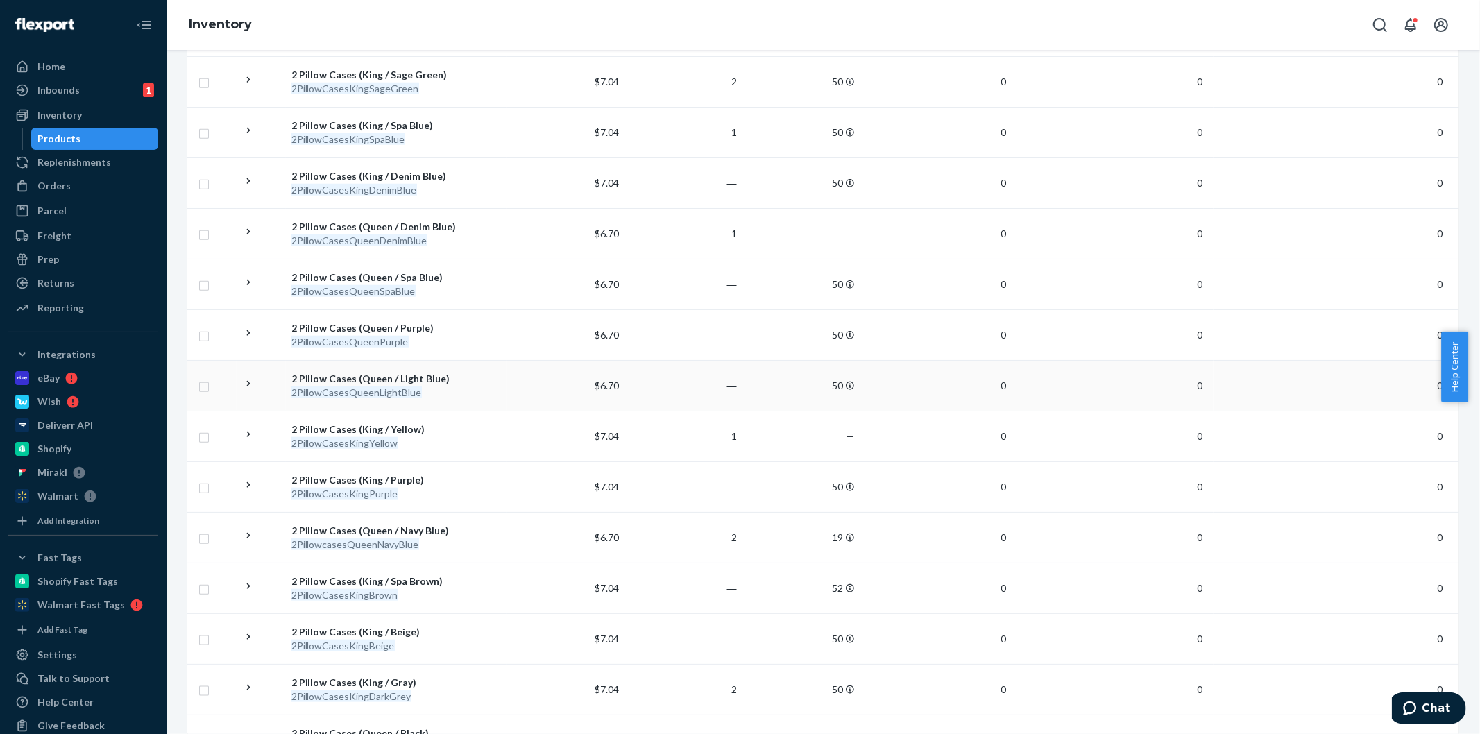
click at [413, 382] on div "2 Pillow Cases (Queen / Light Blue)" at bounding box center [397, 379] width 210 height 14
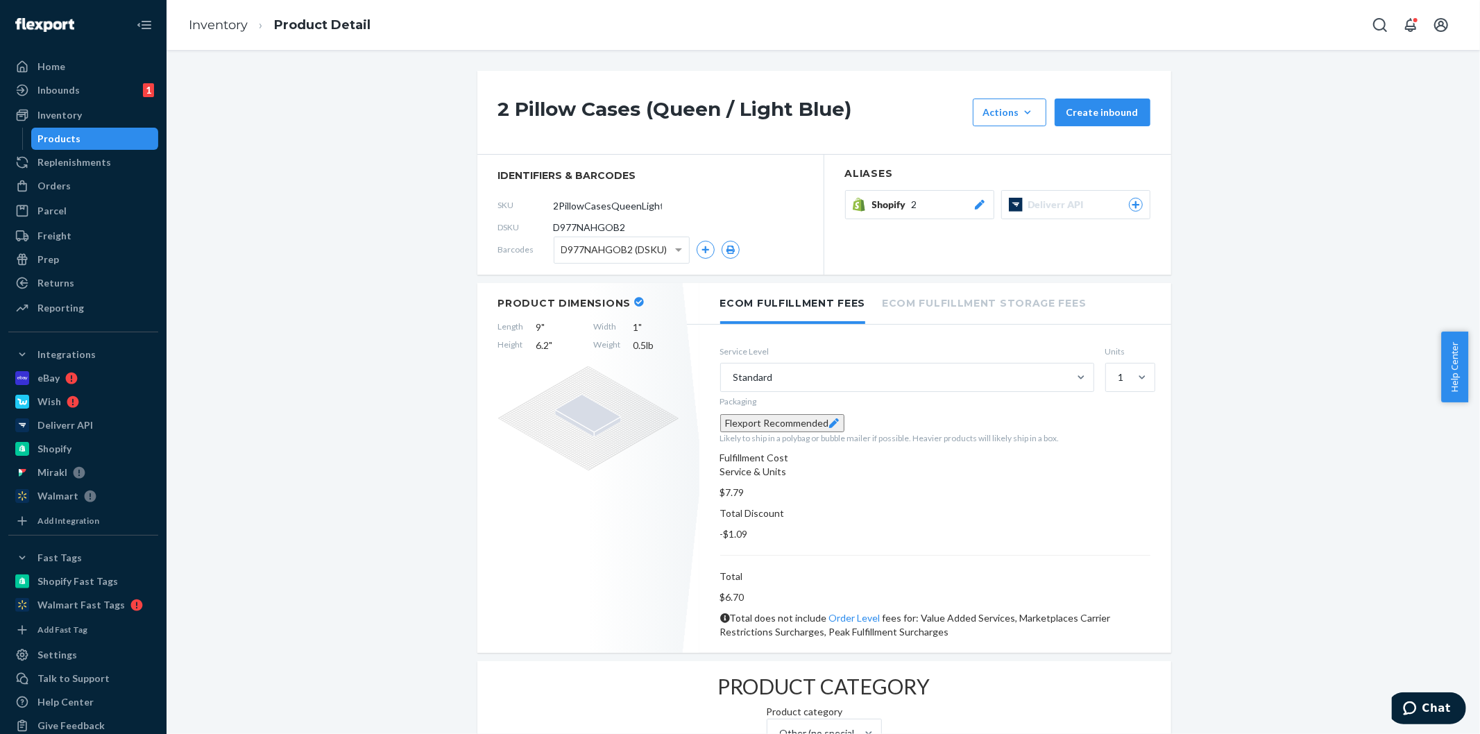
click at [877, 203] on span "Shopify" at bounding box center [892, 205] width 40 height 14
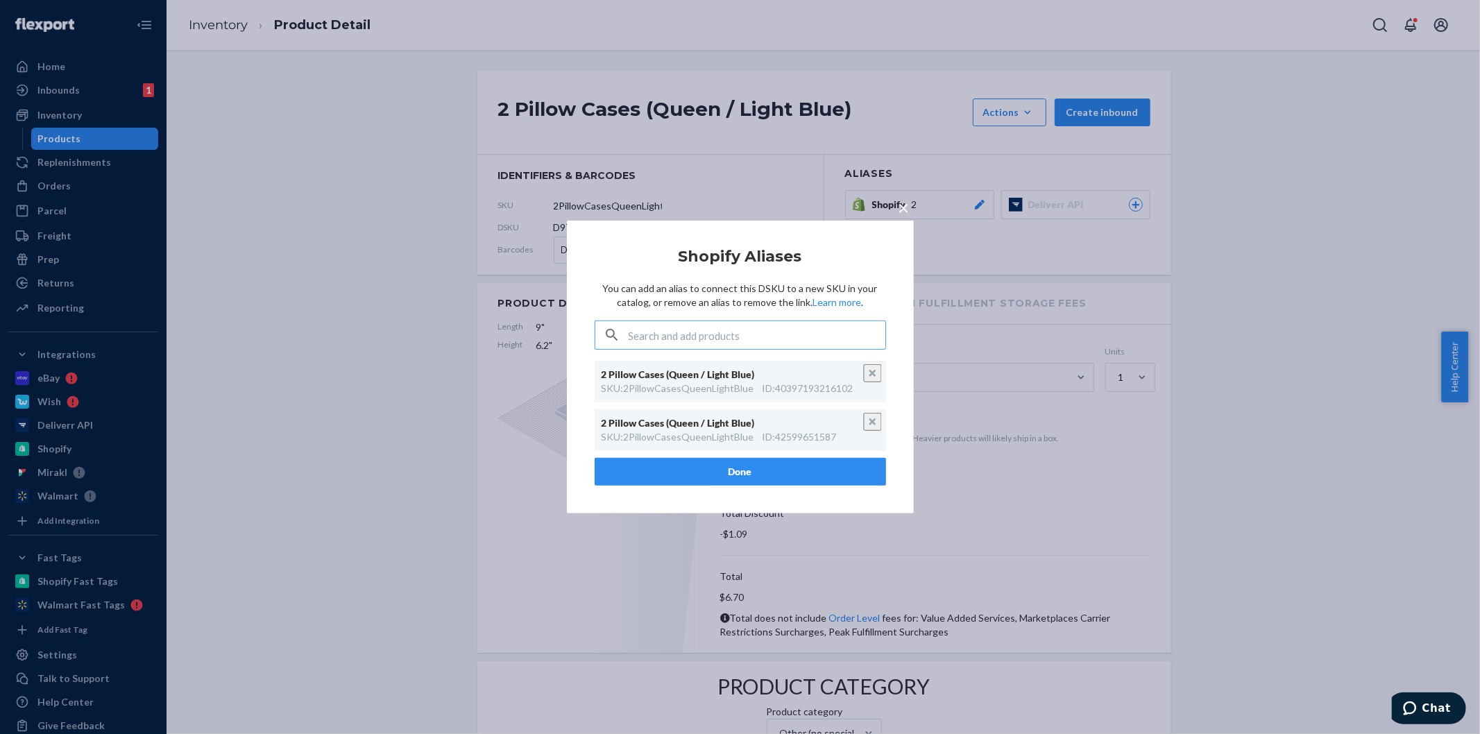
click at [900, 203] on span "×" at bounding box center [904, 208] width 11 height 24
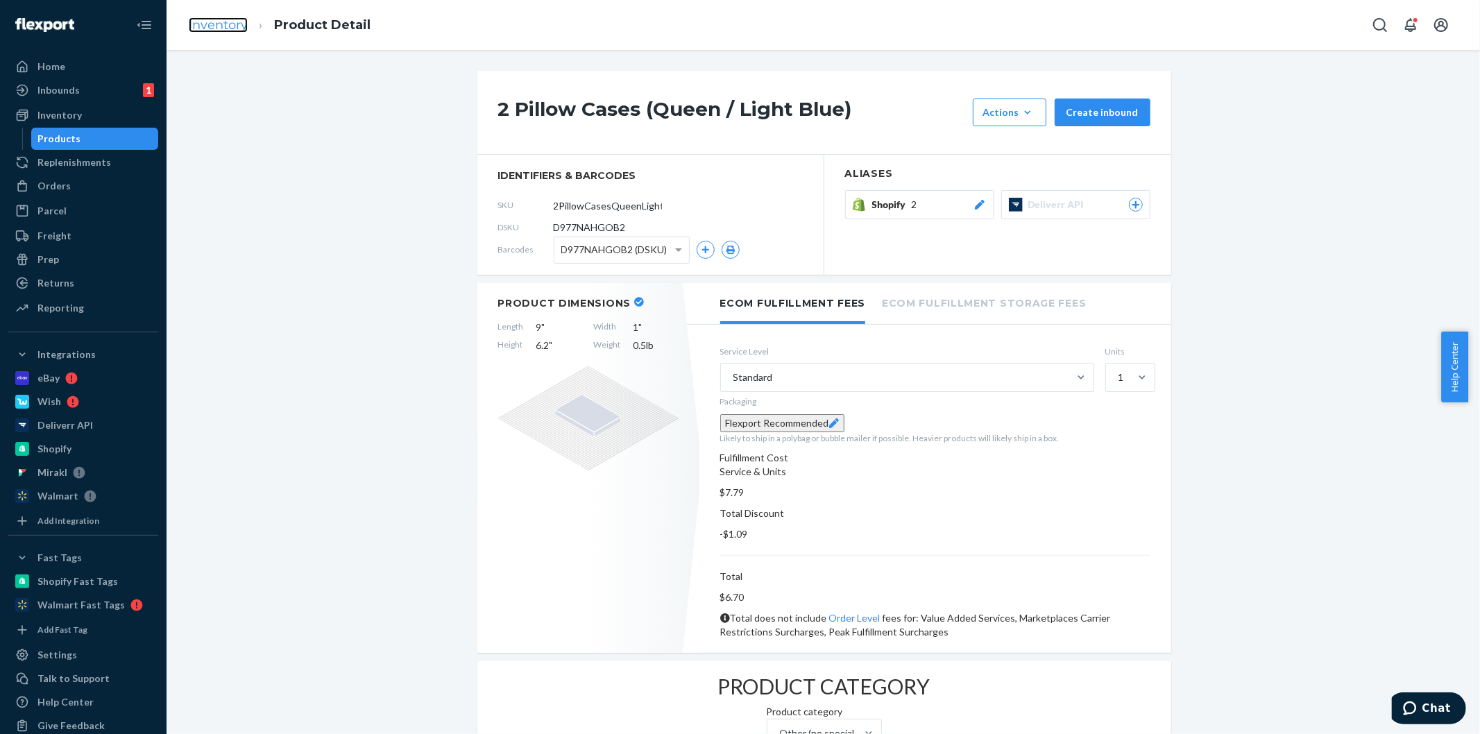
click at [219, 24] on link "Inventory" at bounding box center [218, 24] width 59 height 15
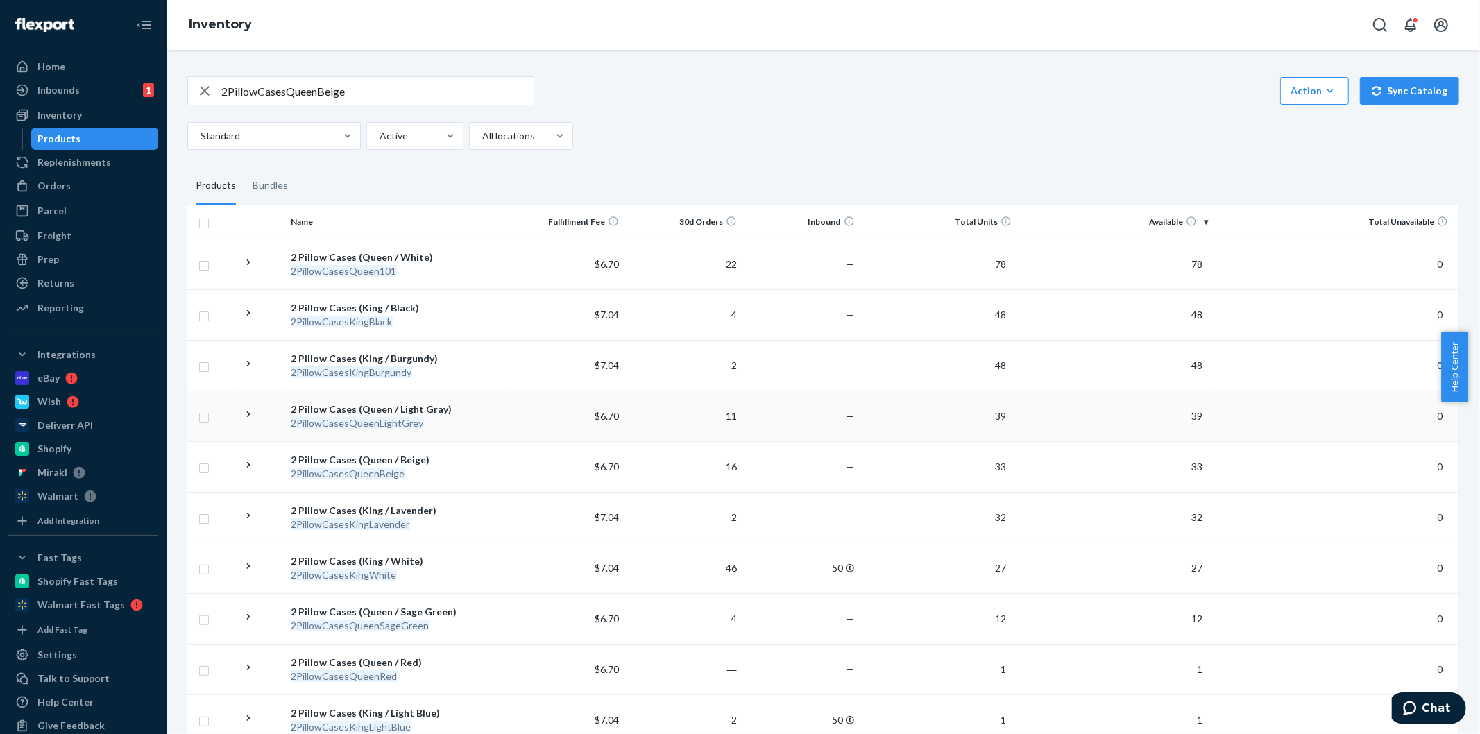
click at [403, 407] on div "2 Pillow Cases (Queen / Light Gray)" at bounding box center [397, 410] width 210 height 14
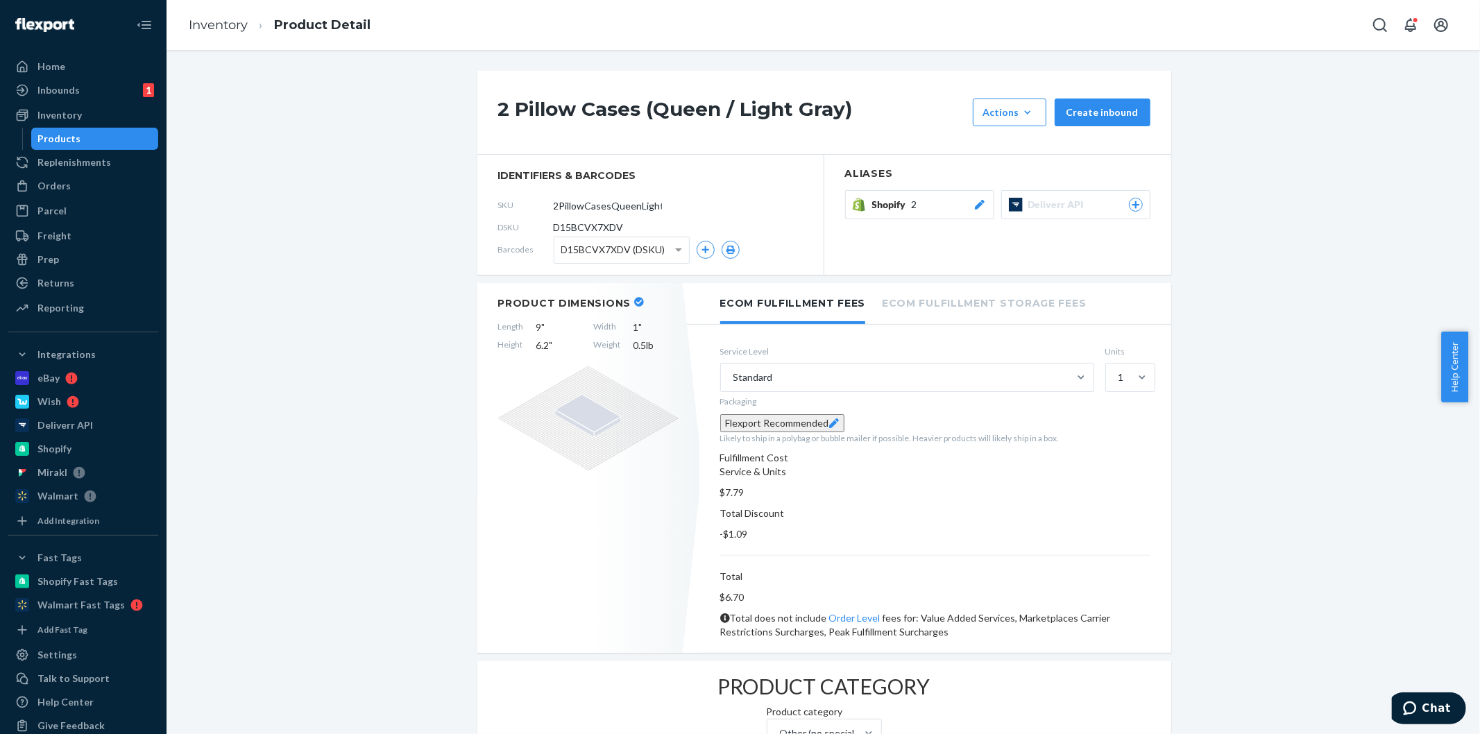
click at [872, 201] on span "Shopify" at bounding box center [892, 205] width 40 height 14
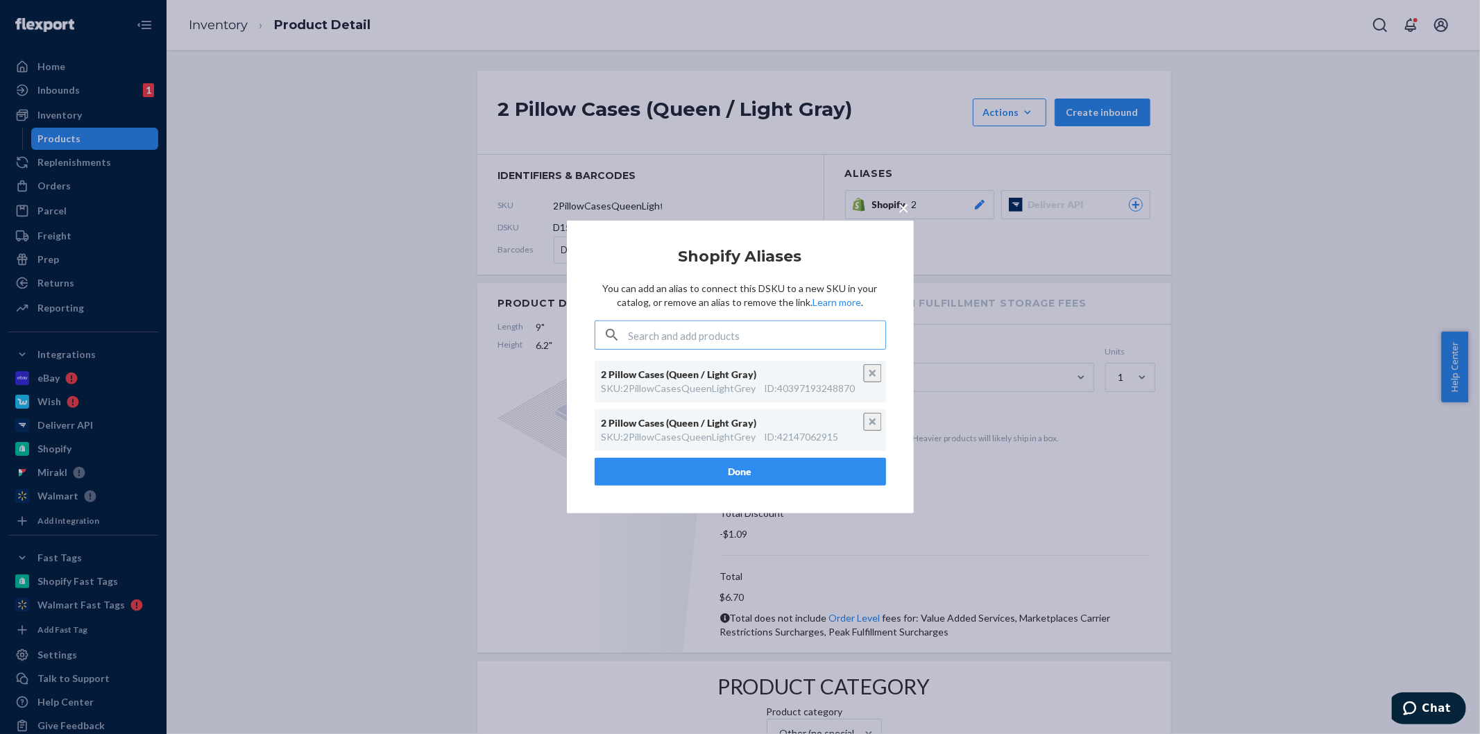
click at [451, 397] on div "× Shopify Aliases You can add an alias to connect this DSKU to a new SKU in you…" at bounding box center [740, 367] width 1480 height 734
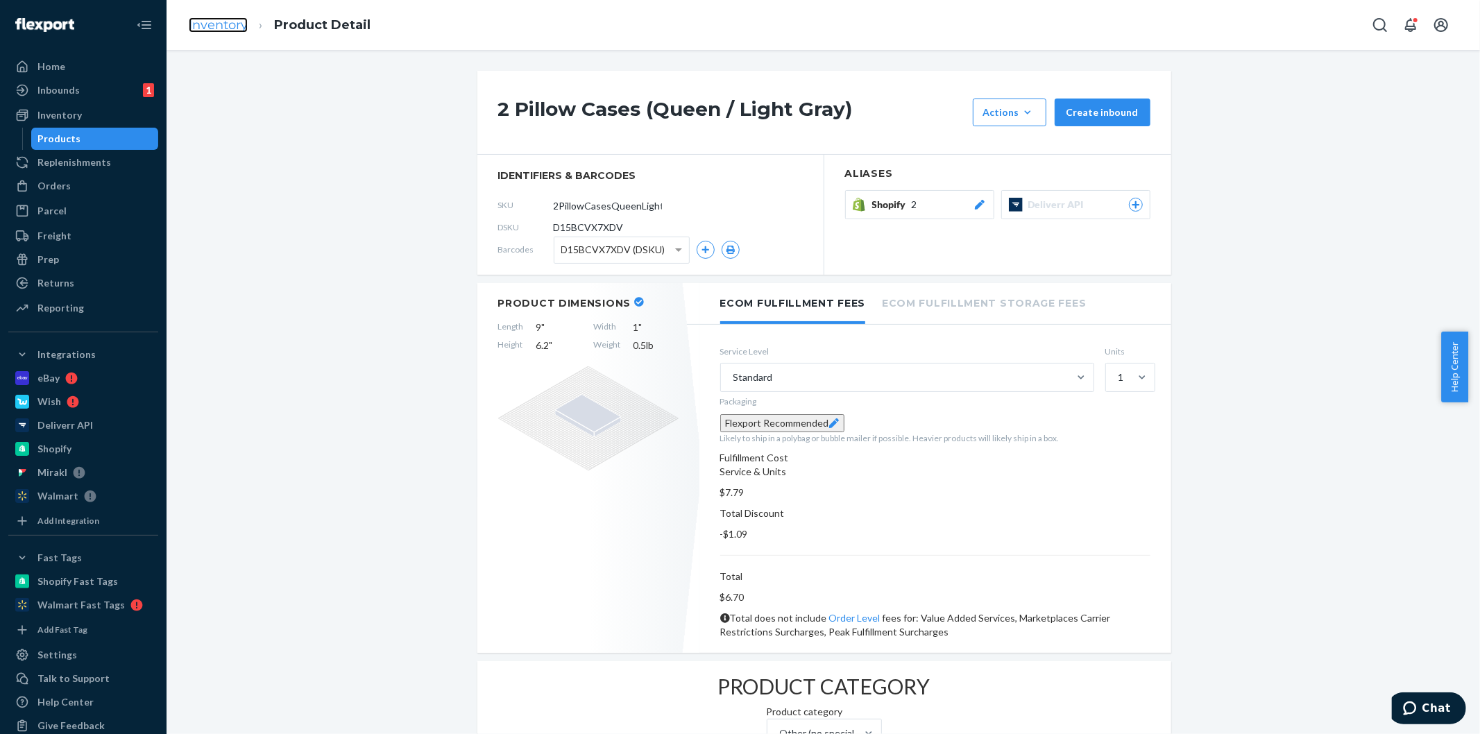
click at [224, 28] on link "Inventory" at bounding box center [218, 24] width 59 height 15
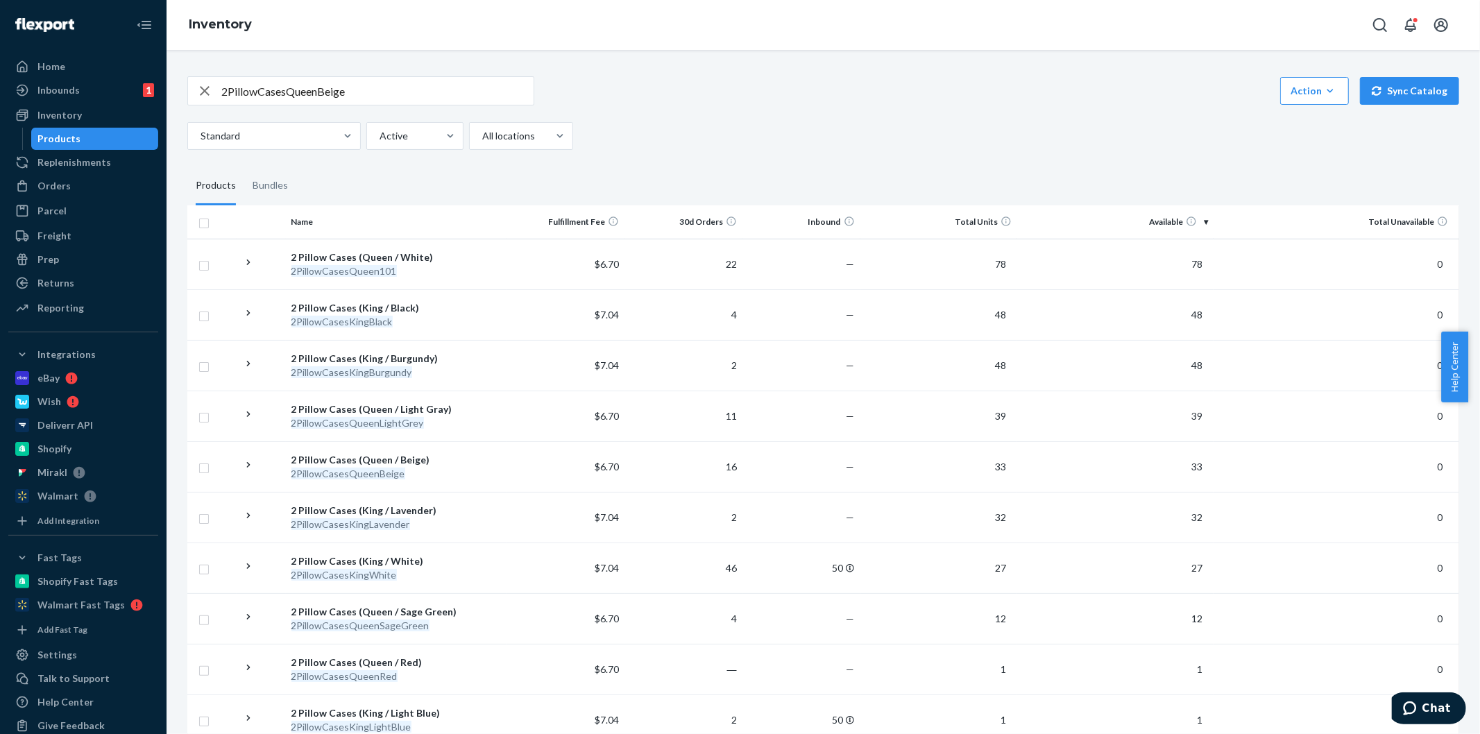
scroll to position [1247, 0]
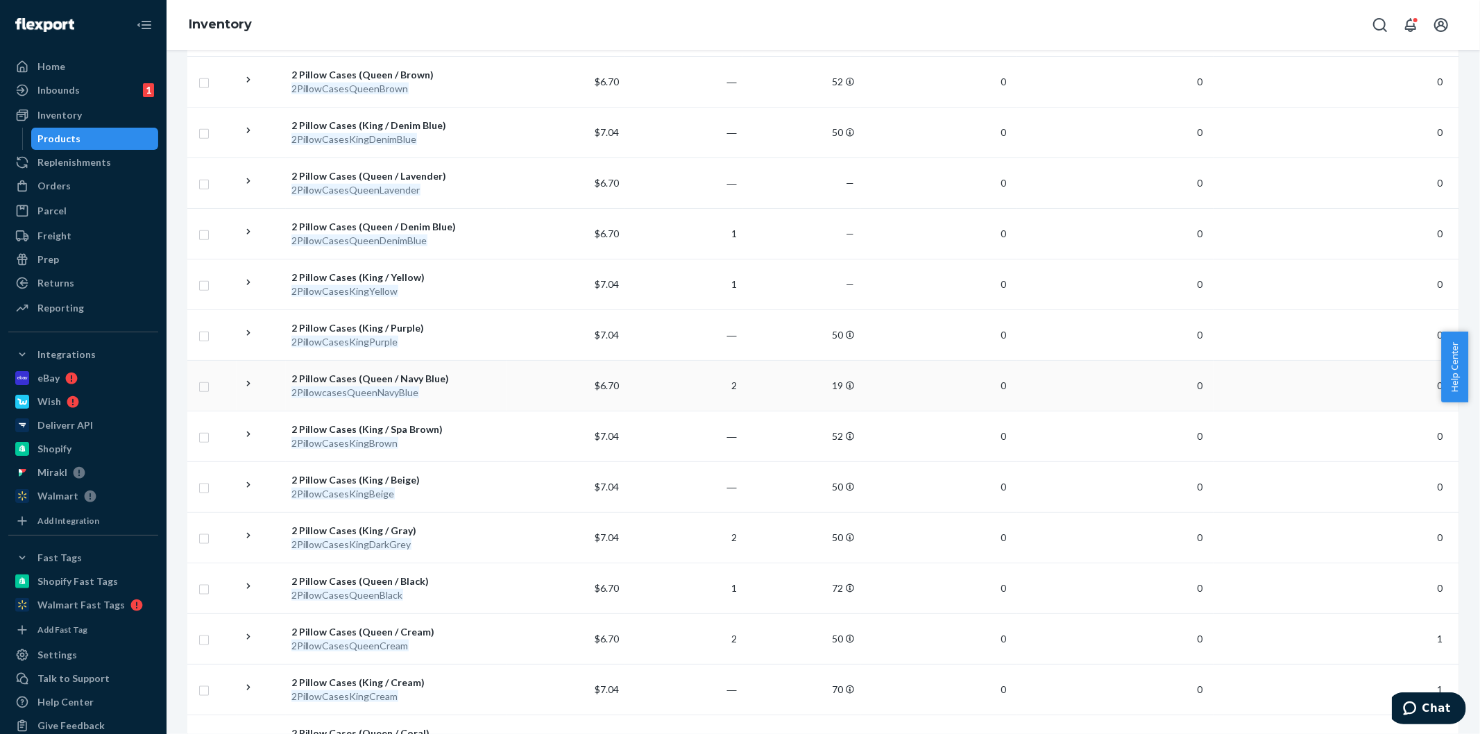
click at [418, 378] on div "2 Pillow Cases (Queen / Navy Blue)" at bounding box center [397, 379] width 210 height 14
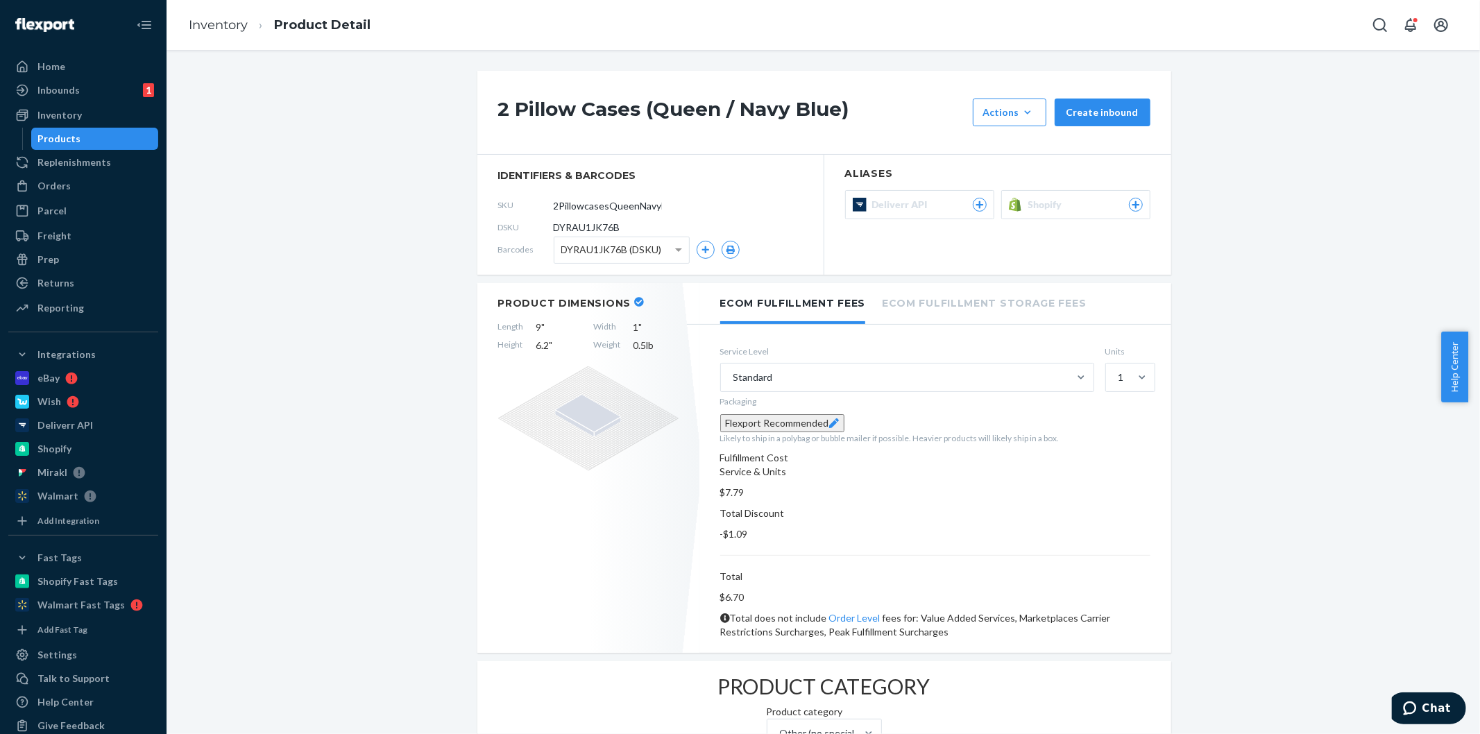
click at [1036, 207] on span "Shopify" at bounding box center [1049, 205] width 40 height 14
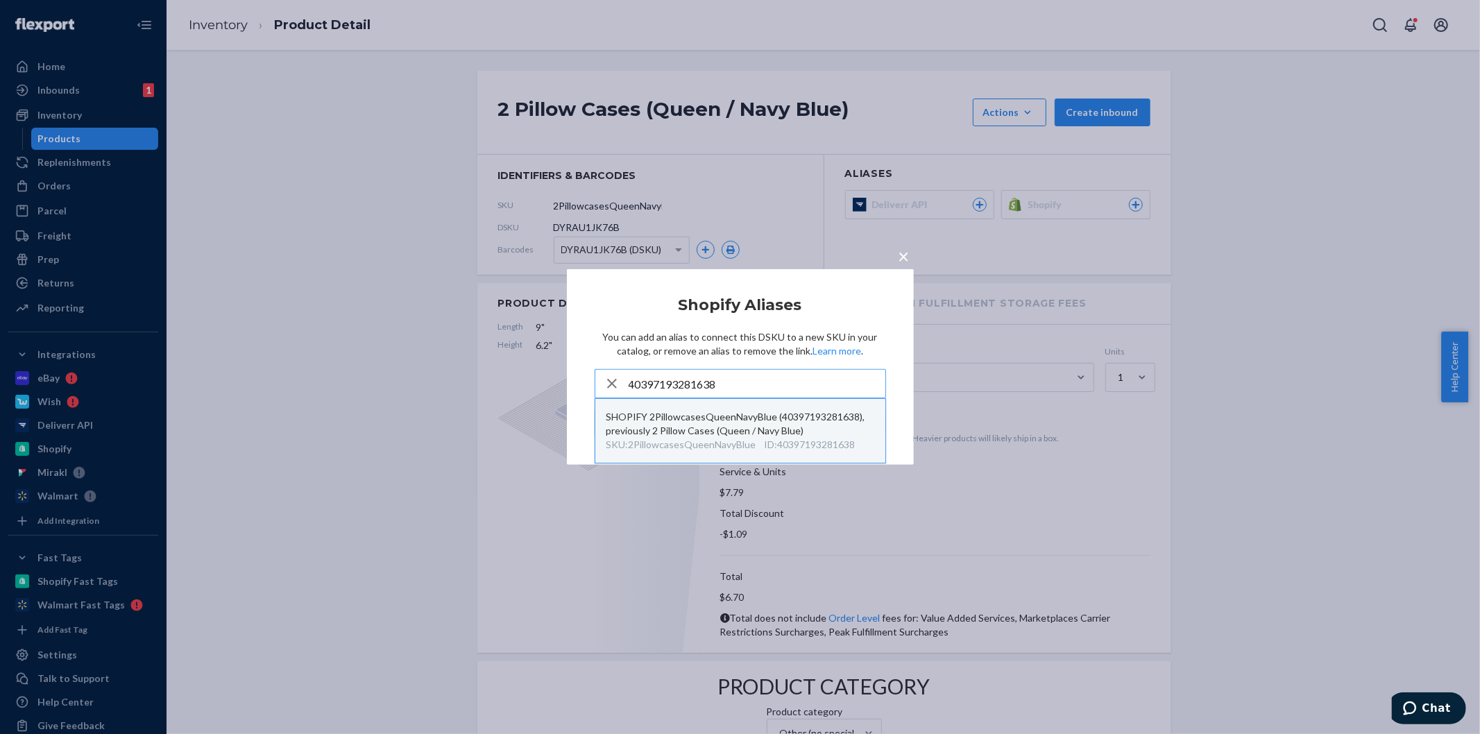
type input "40397193281638"
click at [774, 434] on div "SHOPIFY 2PillowcasesQueenNavyBlue (40397193281638), previously 2 Pillow Cases (…" at bounding box center [741, 424] width 268 height 28
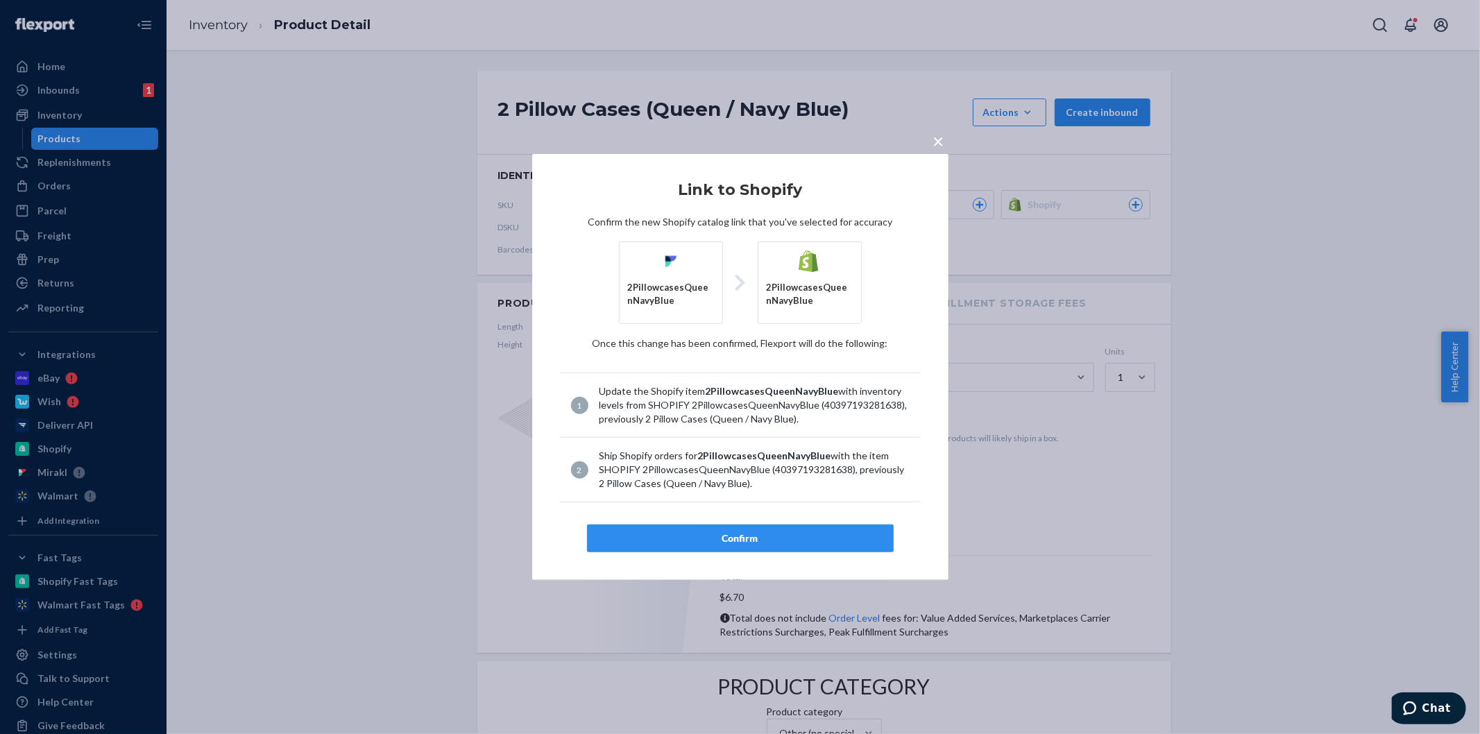
click at [764, 528] on button "Confirm" at bounding box center [740, 539] width 307 height 28
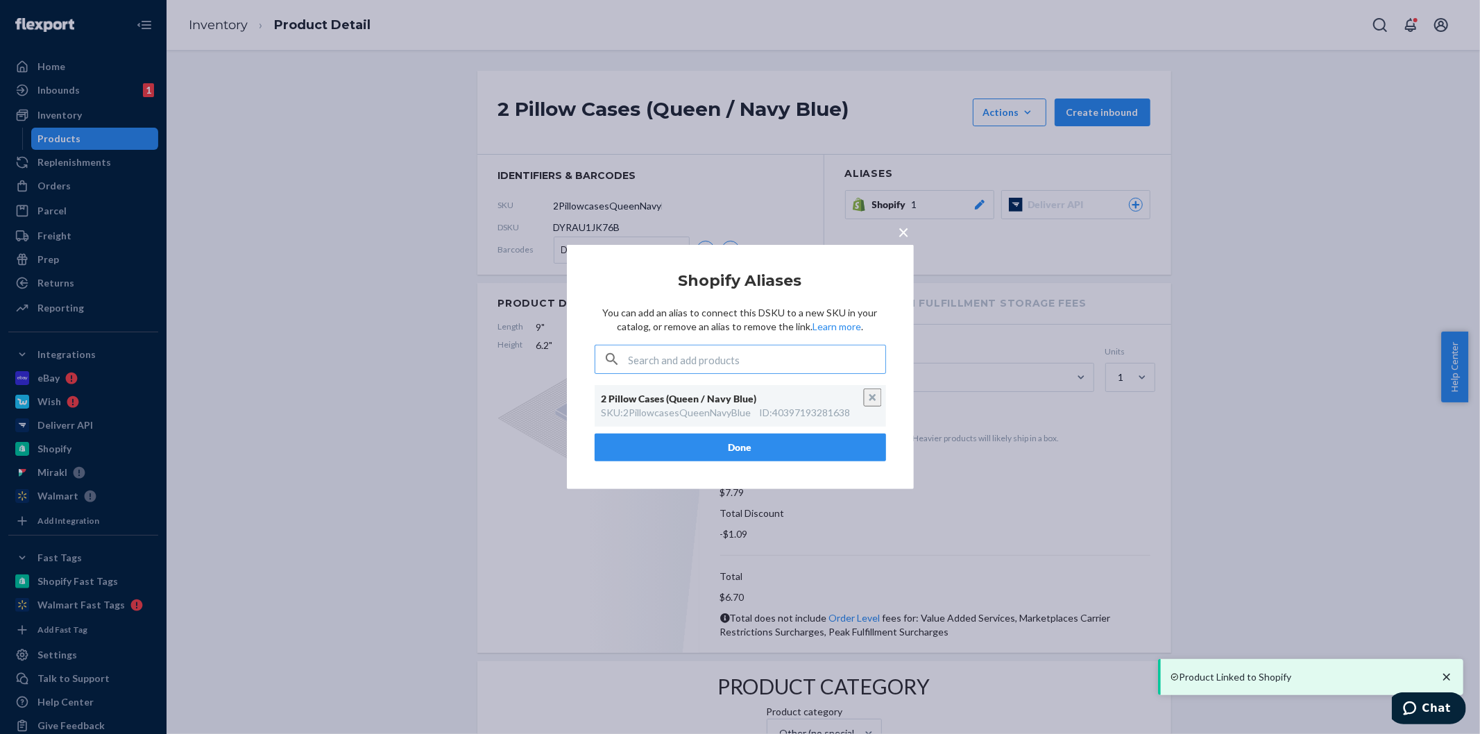
click at [738, 439] on button "Done" at bounding box center [741, 448] width 292 height 28
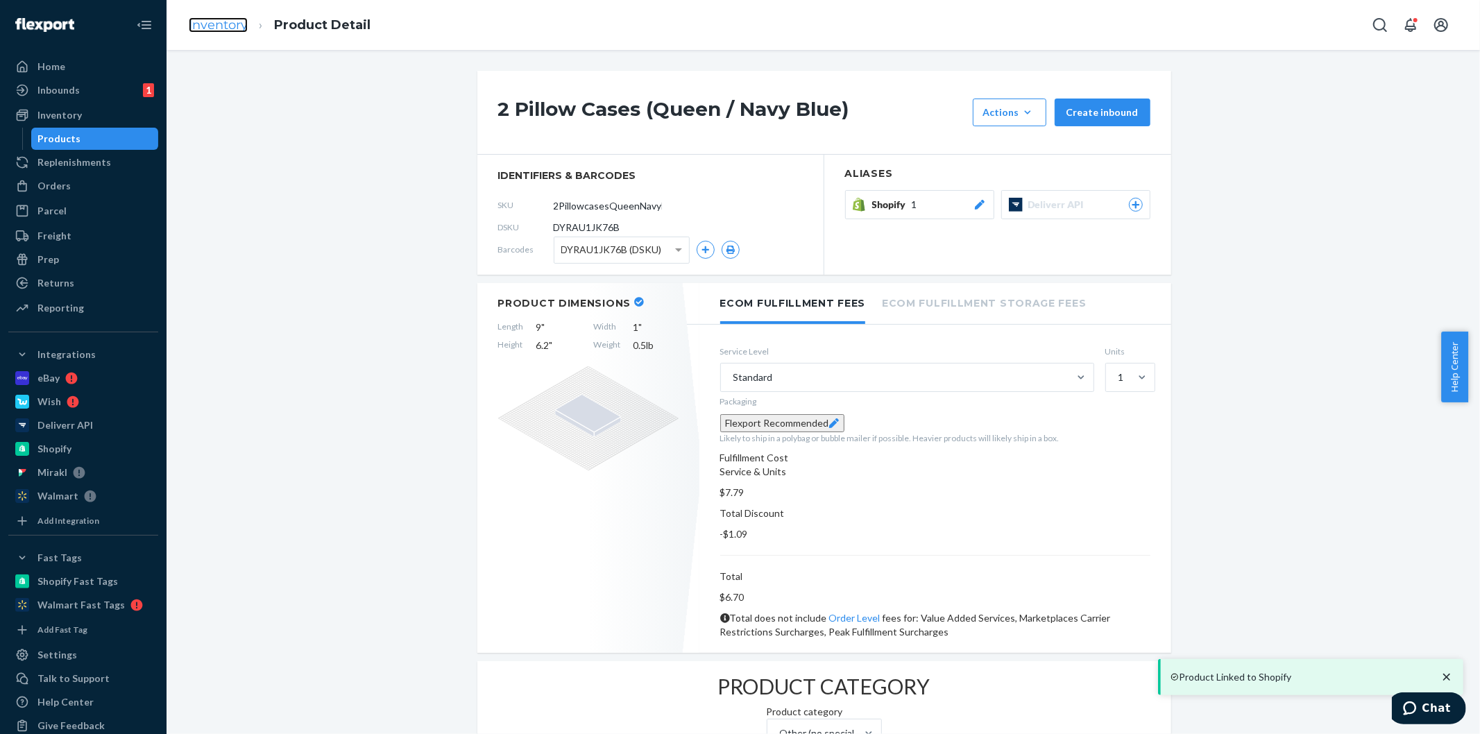
click at [240, 28] on link "Inventory" at bounding box center [218, 24] width 59 height 15
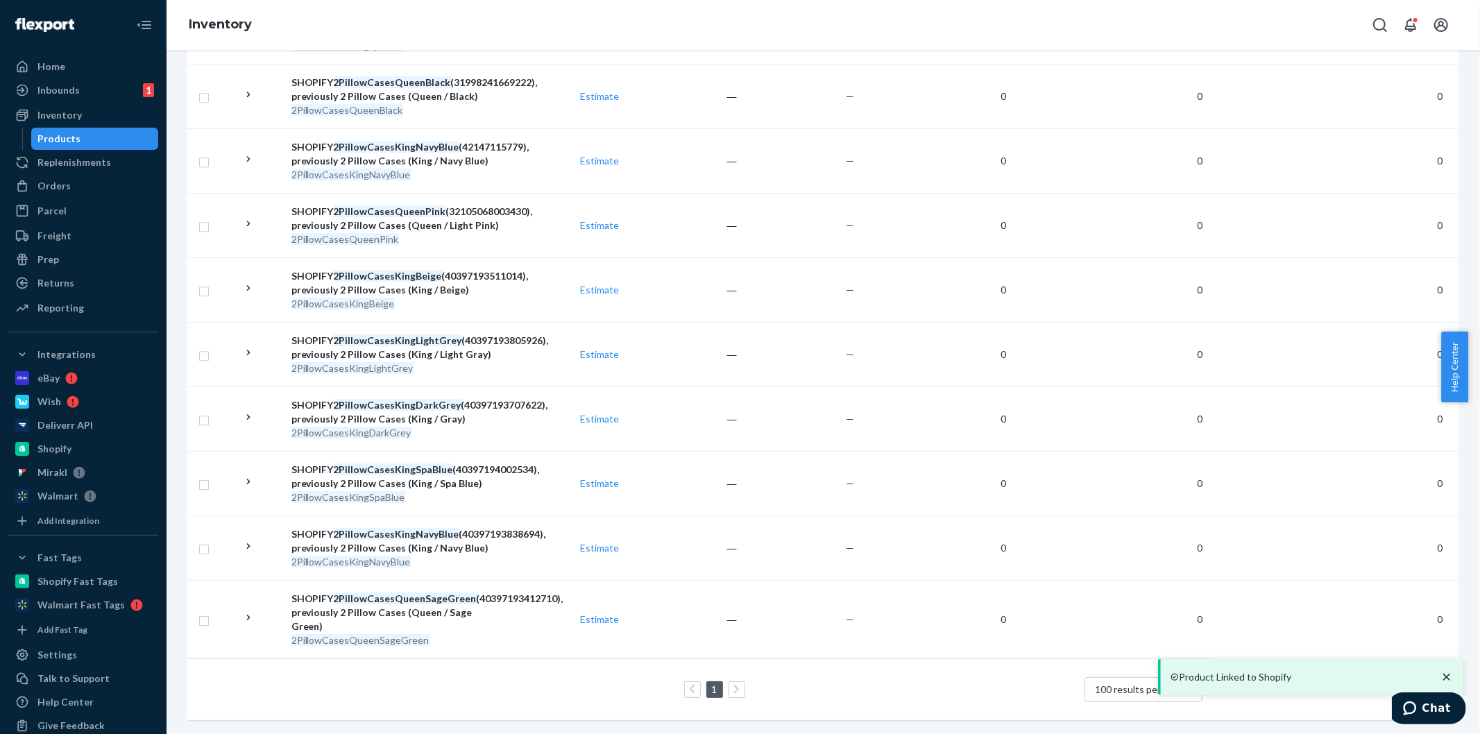
scroll to position [689, 0]
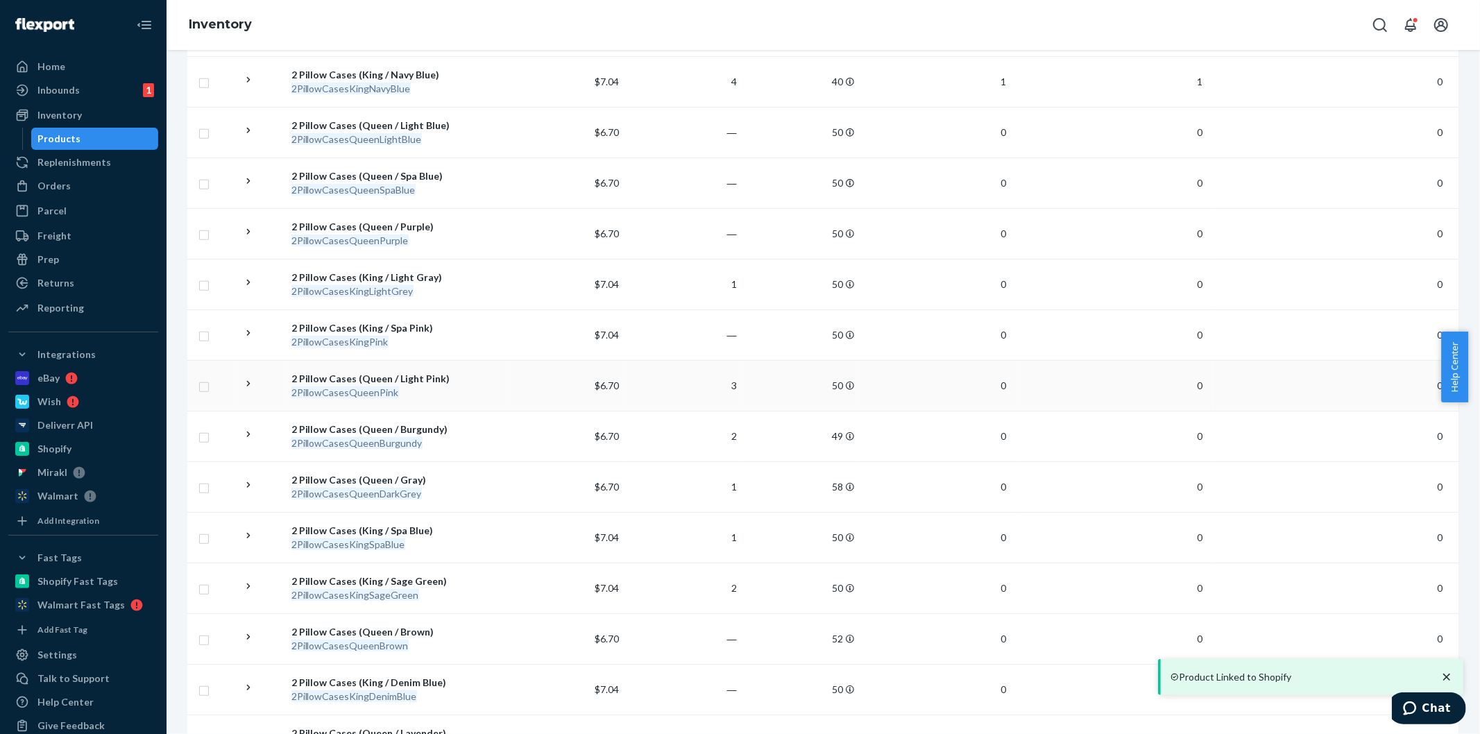
click at [424, 373] on div "2 Pillow Cases (Queen / Light Pink)" at bounding box center [397, 379] width 210 height 14
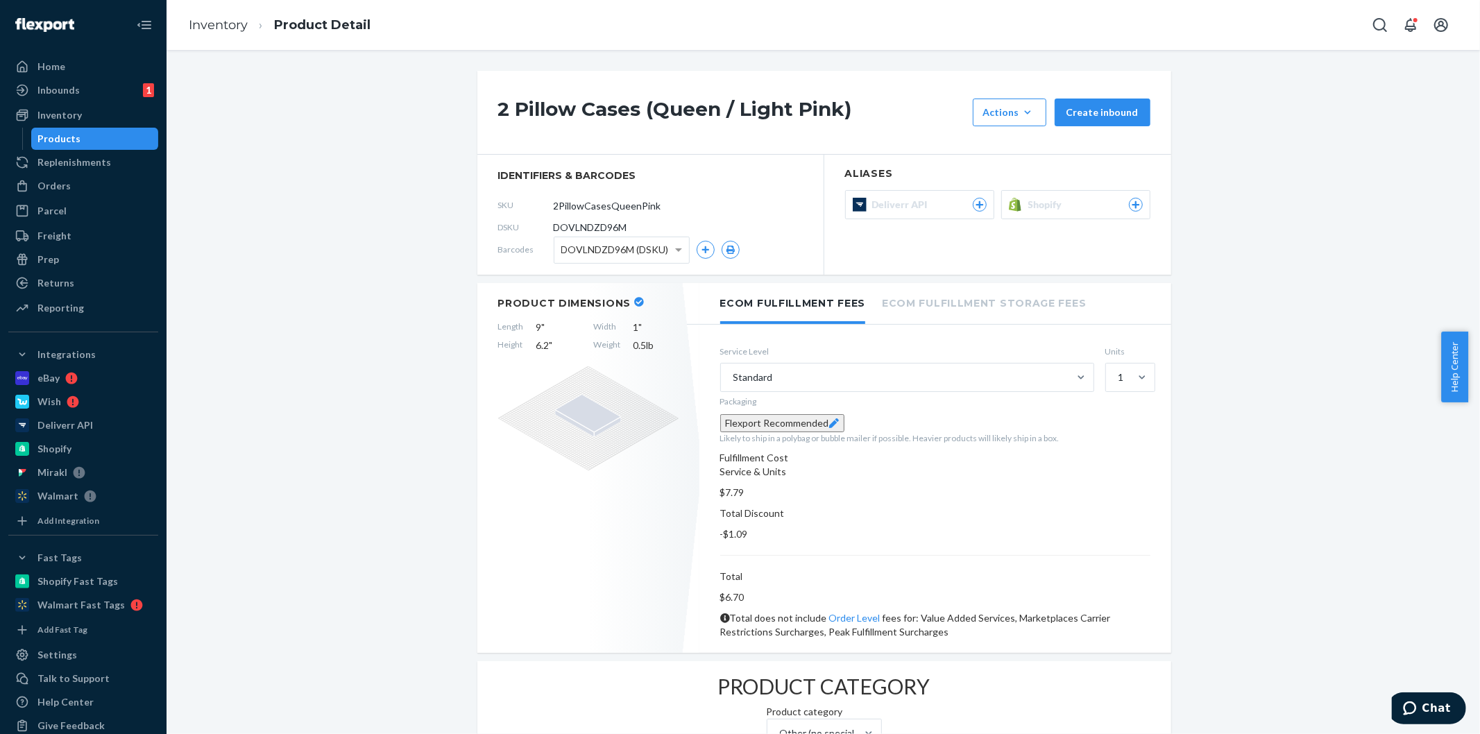
click at [1039, 206] on span "Shopify" at bounding box center [1049, 205] width 40 height 14
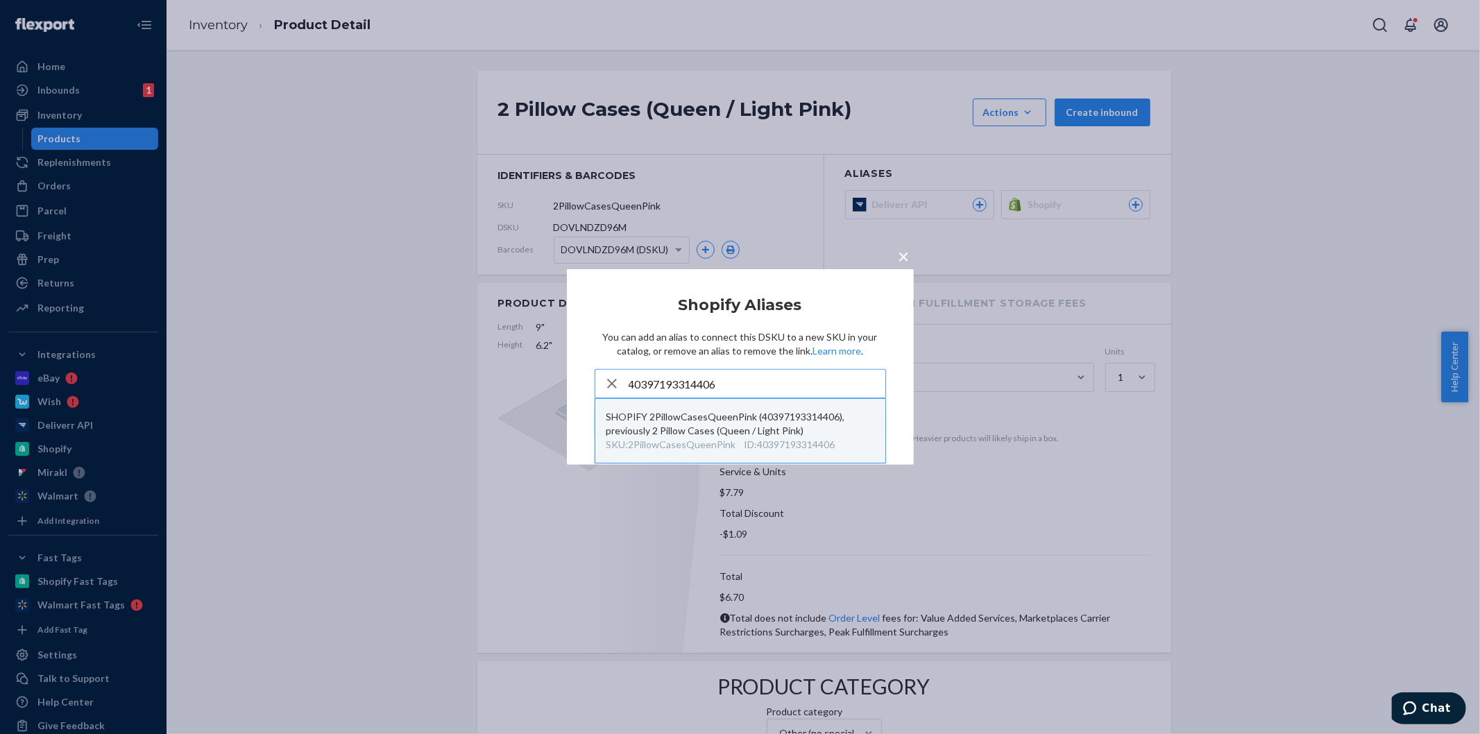
type input "40397193314406"
click at [760, 411] on div "SHOPIFY 2PillowCasesQueenPink (40397193314406), previously 2 Pillow Cases (Quee…" at bounding box center [741, 424] width 268 height 28
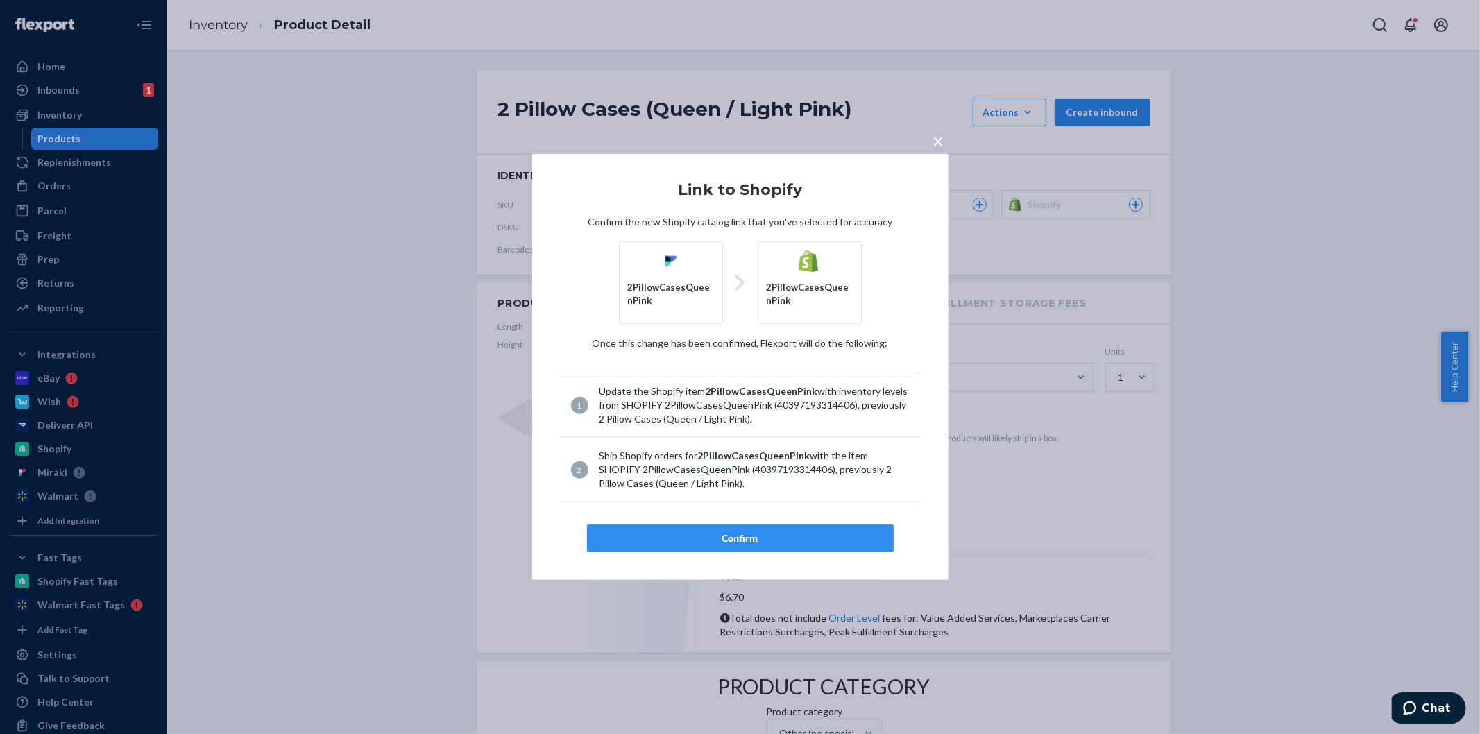
click at [752, 542] on div "Confirm" at bounding box center [740, 539] width 283 height 14
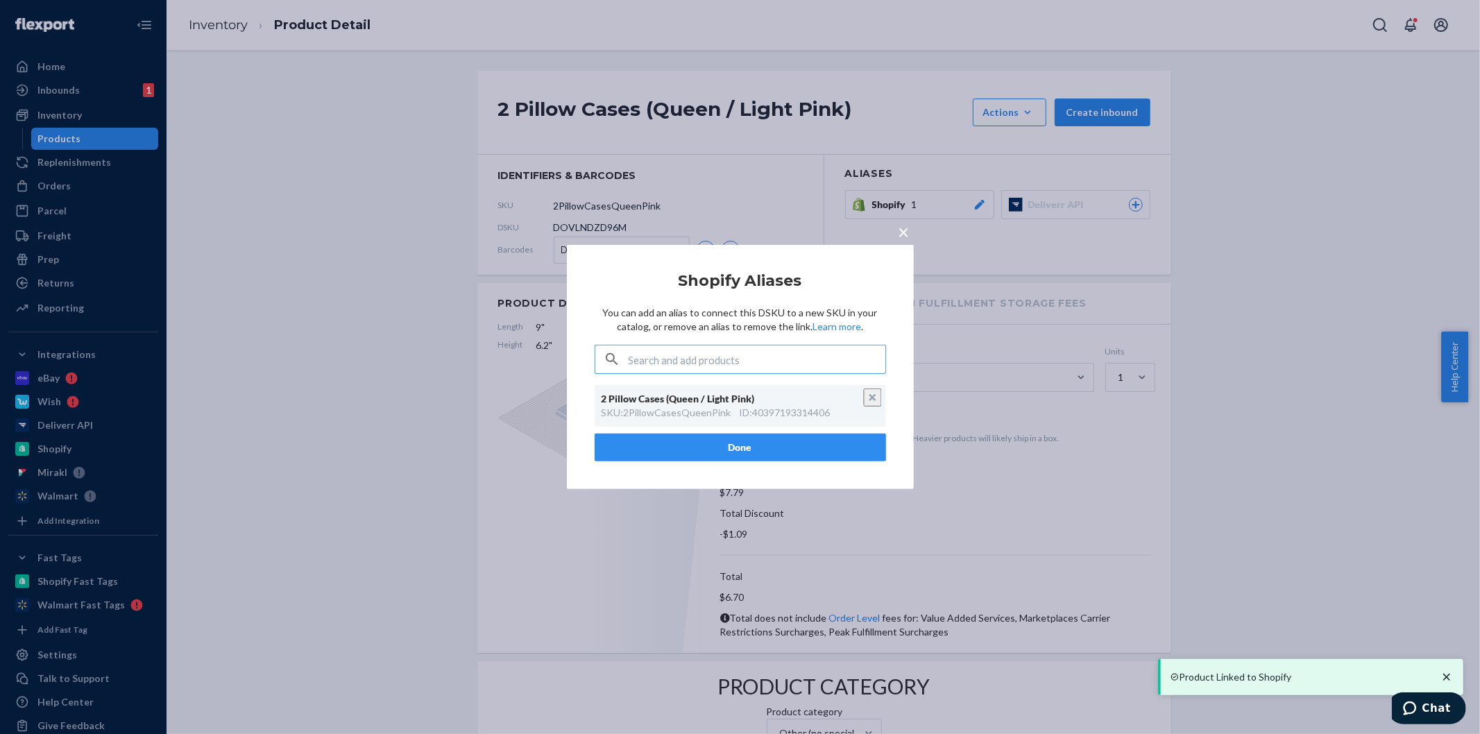
click at [736, 458] on button "Done" at bounding box center [741, 448] width 292 height 28
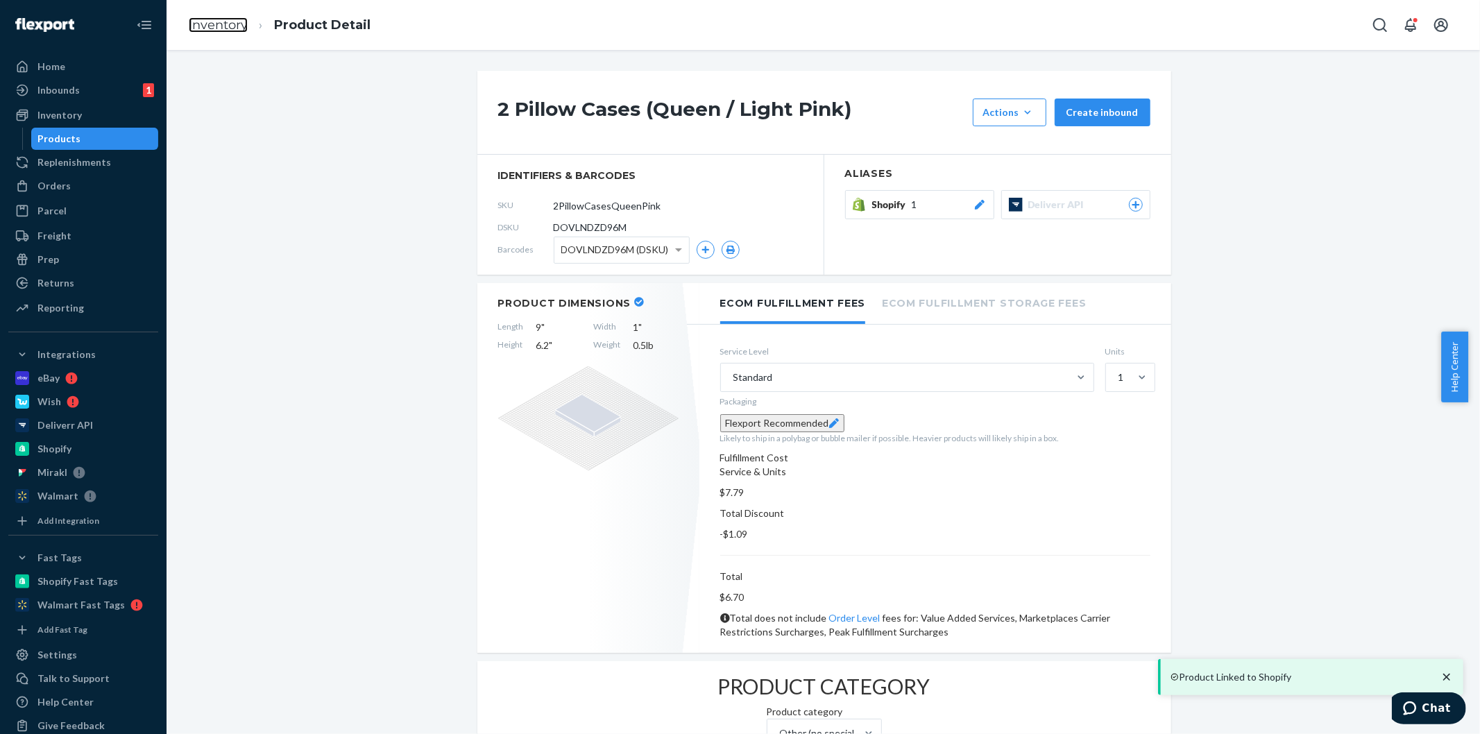
click at [213, 23] on link "Inventory" at bounding box center [218, 24] width 59 height 15
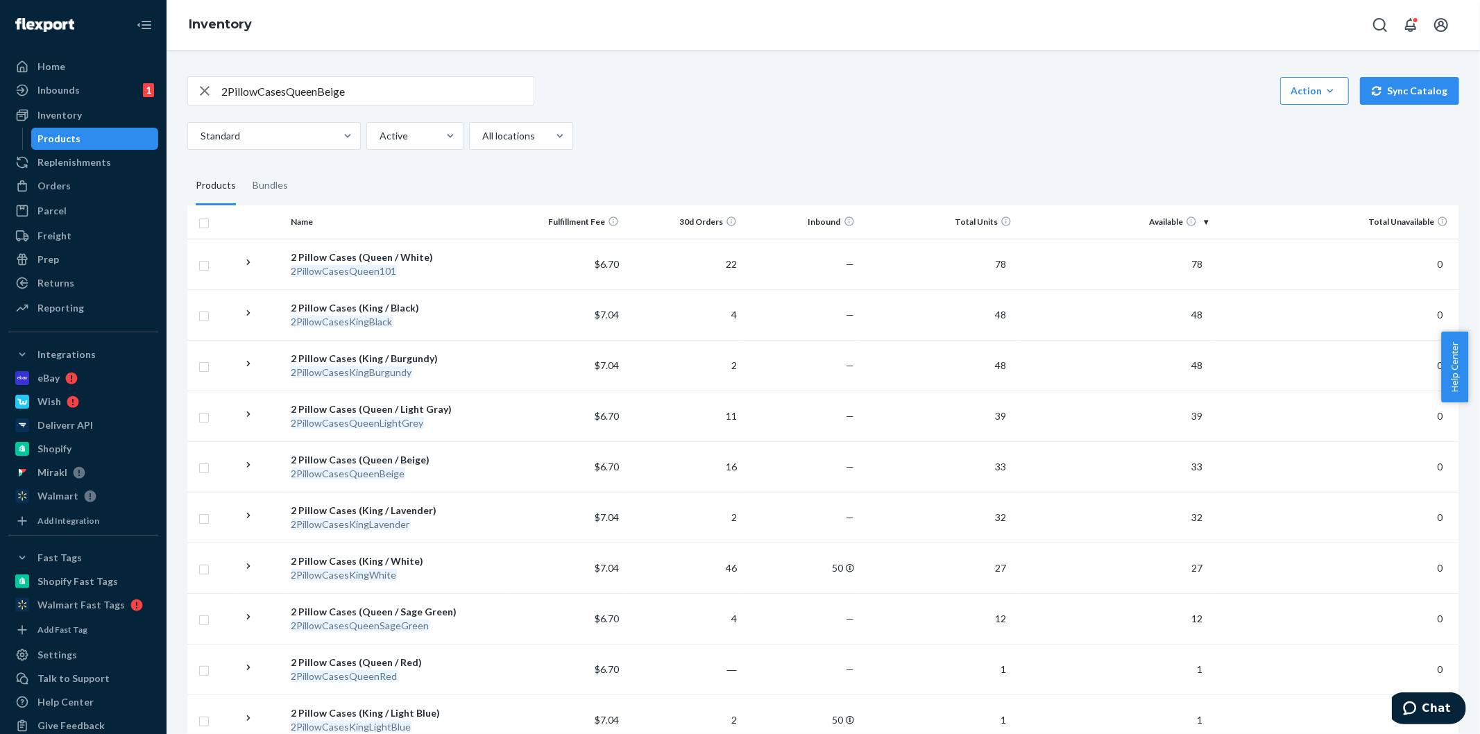
scroll to position [1044, 0]
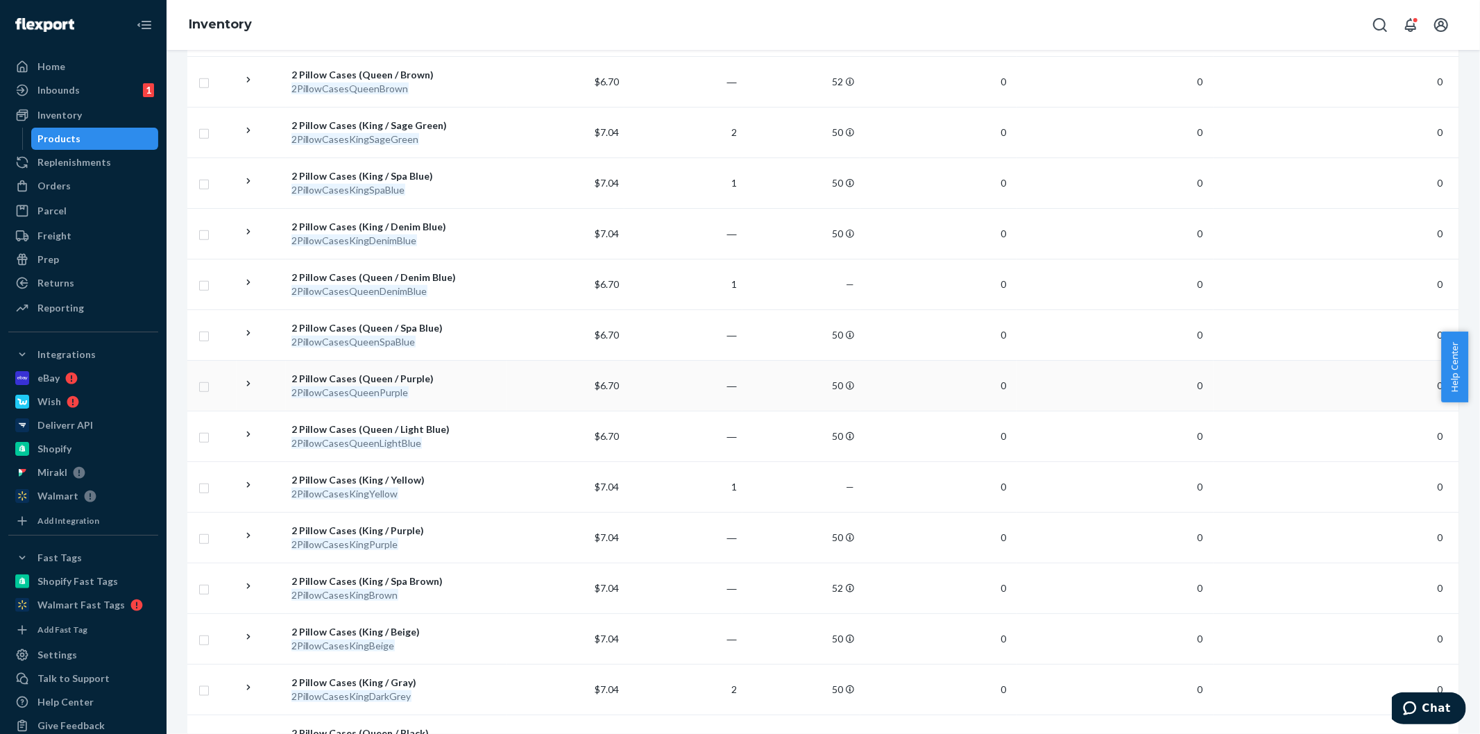
click at [387, 382] on div "2 Pillow Cases (Queen / Purple)" at bounding box center [397, 379] width 210 height 14
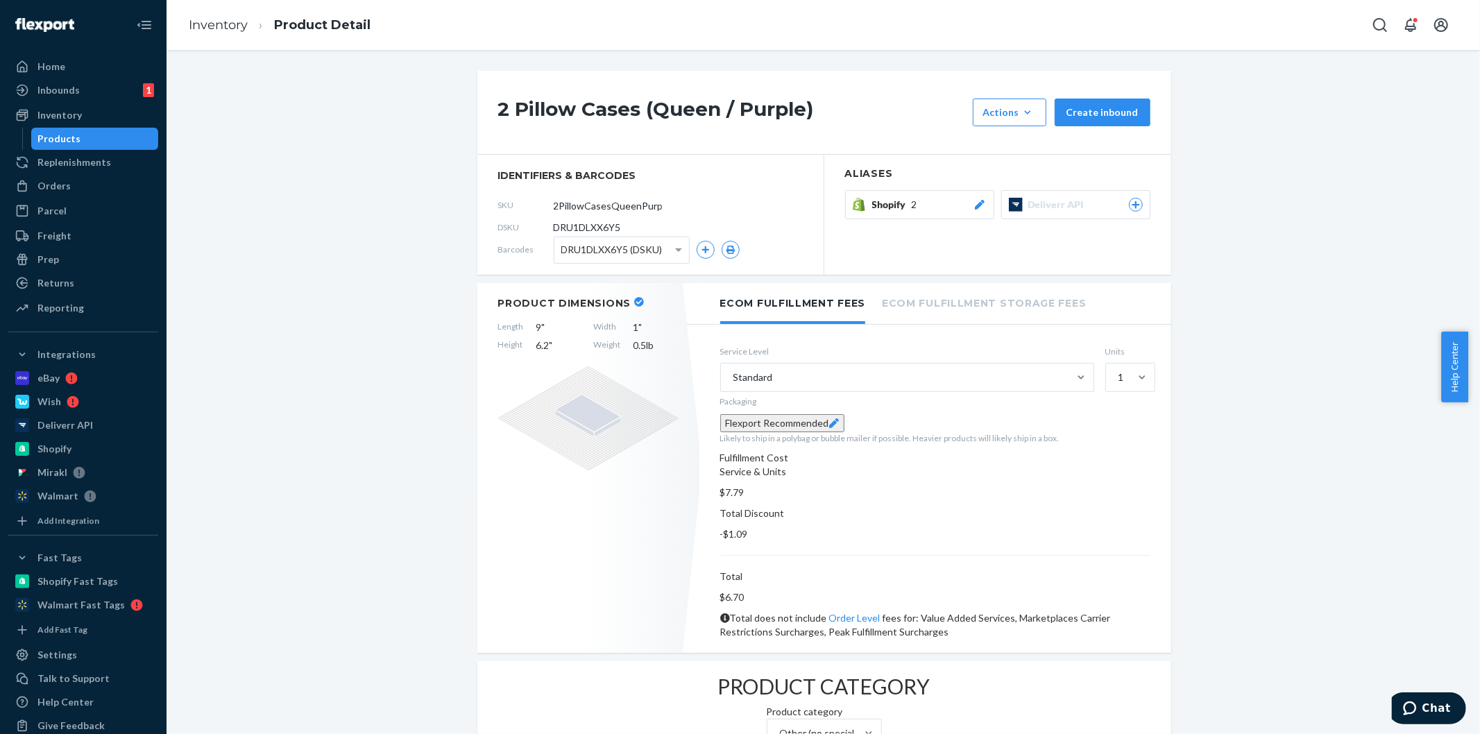
click at [904, 198] on span "Shopify" at bounding box center [892, 205] width 40 height 14
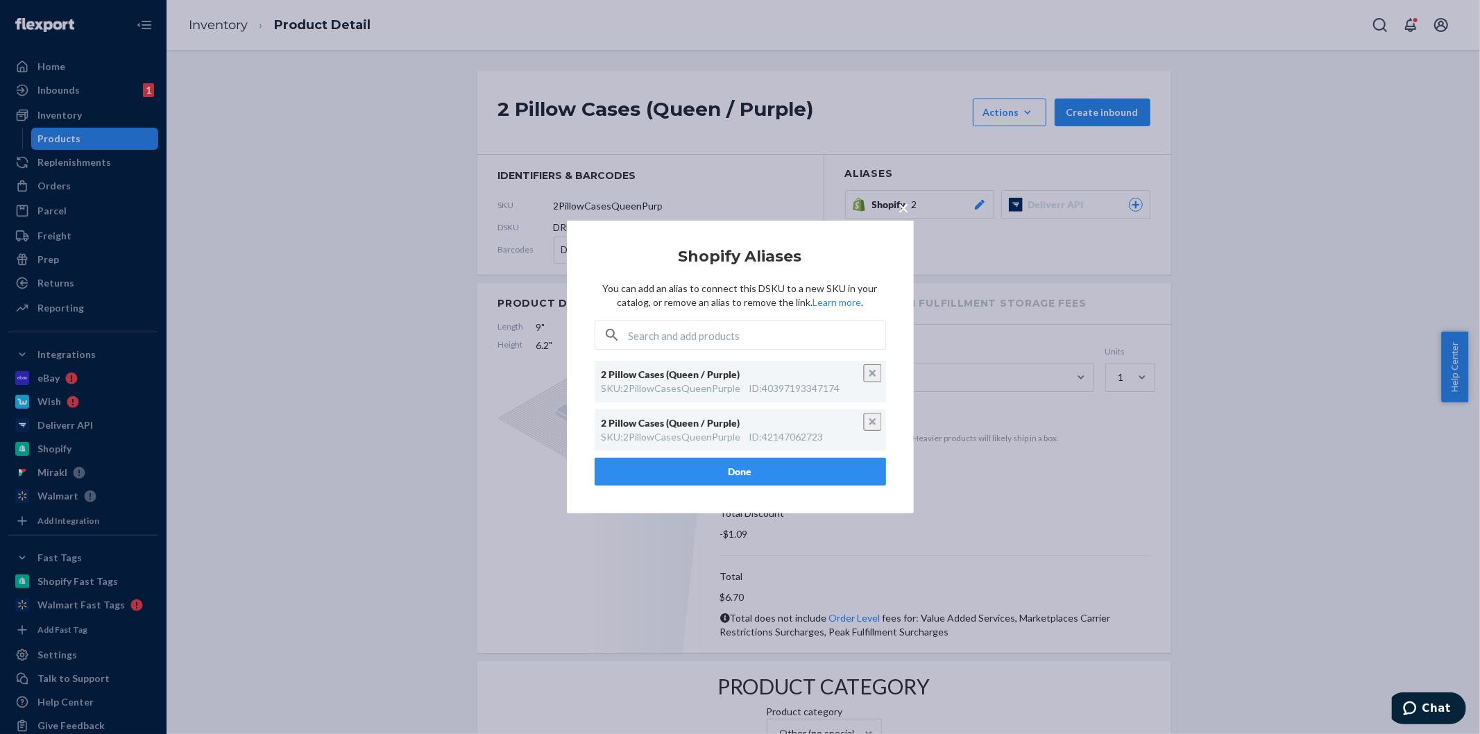
drag, startPoint x: 906, startPoint y: 209, endPoint x: 450, endPoint y: 44, distance: 485.0
click at [905, 209] on span "×" at bounding box center [904, 208] width 11 height 24
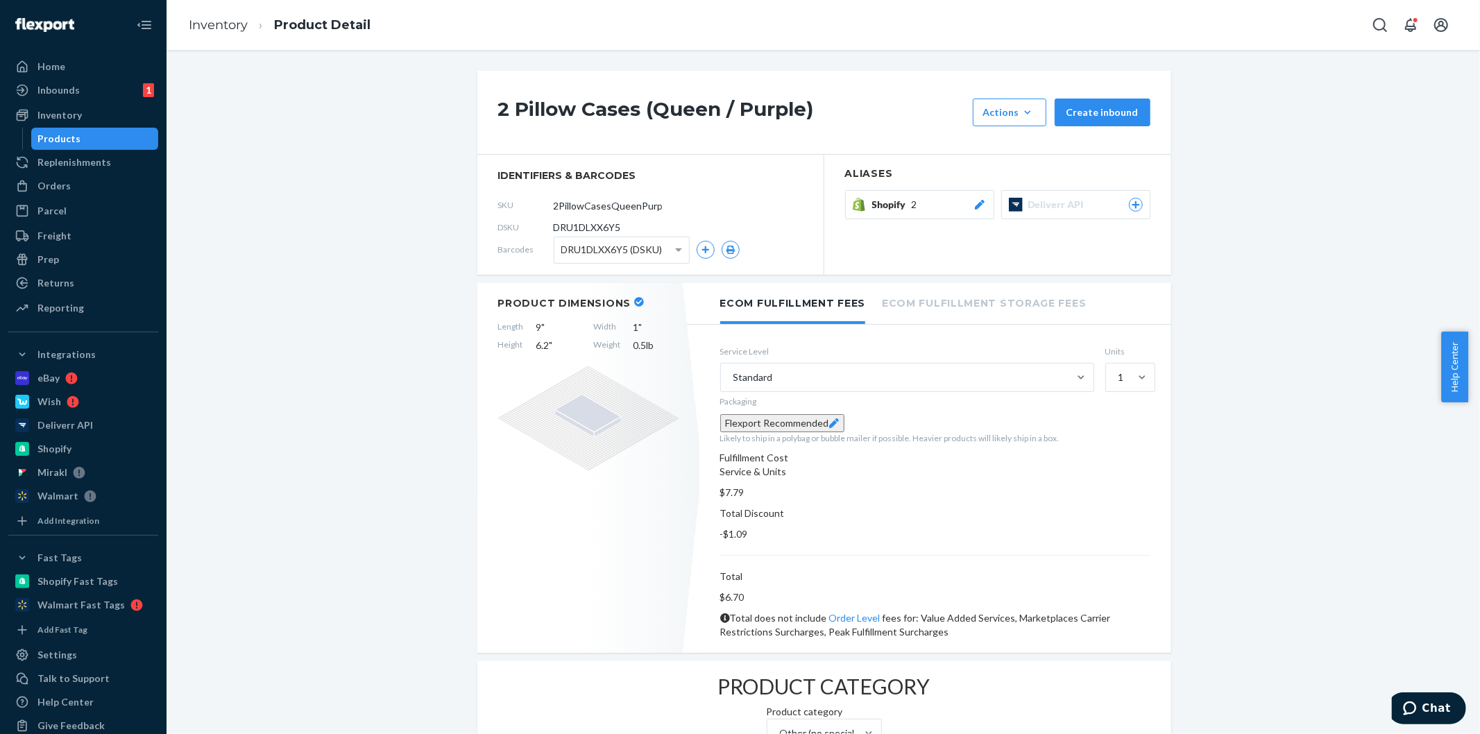
click at [919, 200] on div "Shopify 2" at bounding box center [929, 205] width 115 height 14
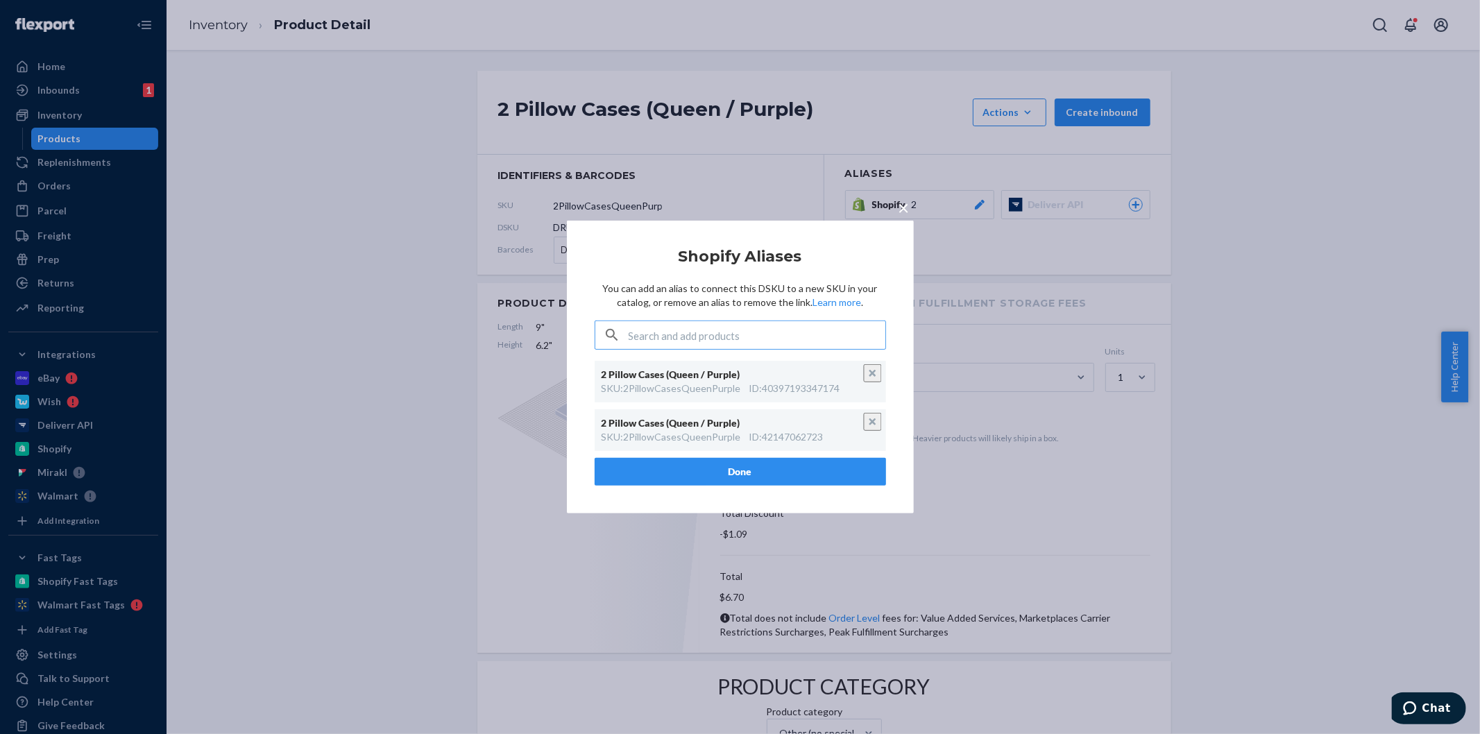
click at [910, 212] on button "×" at bounding box center [904, 205] width 19 height 24
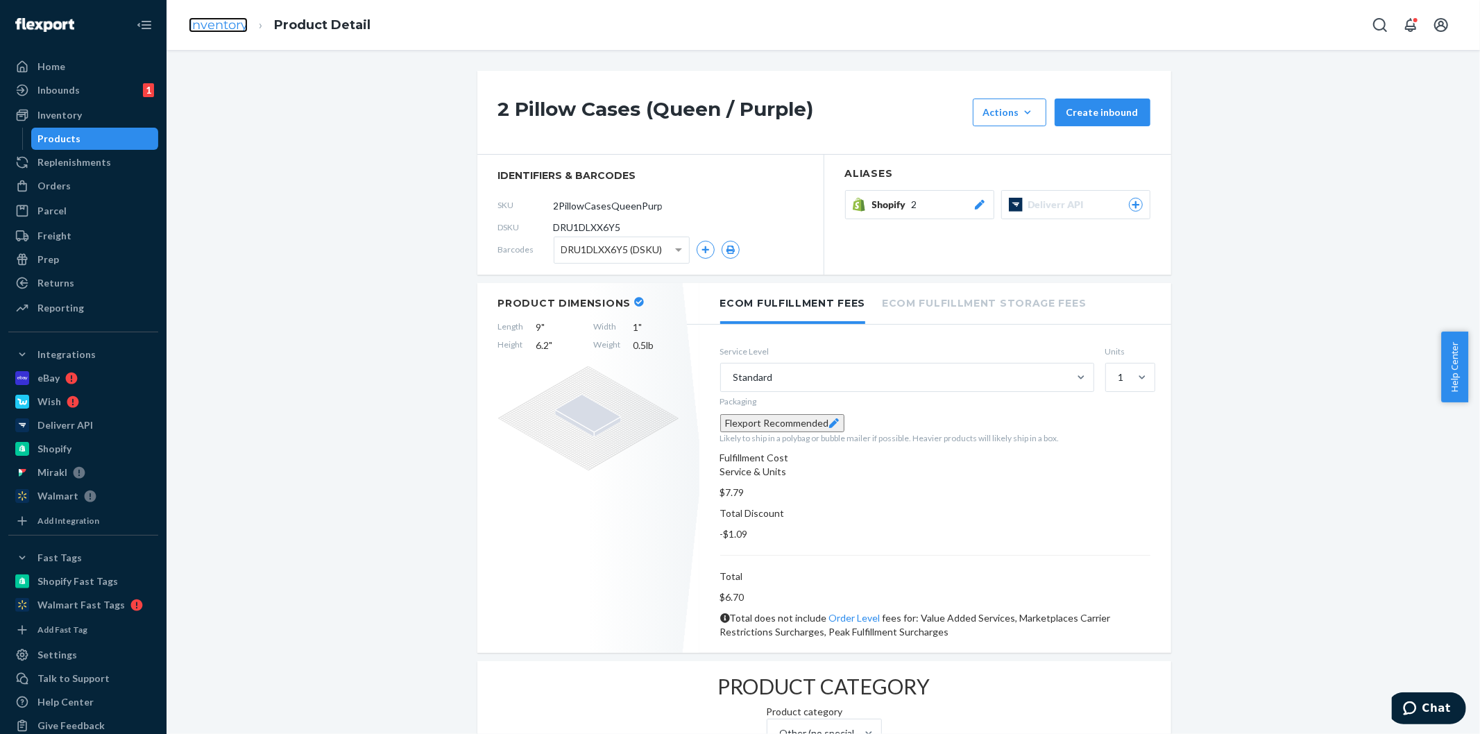
click at [227, 30] on link "Inventory" at bounding box center [218, 24] width 59 height 15
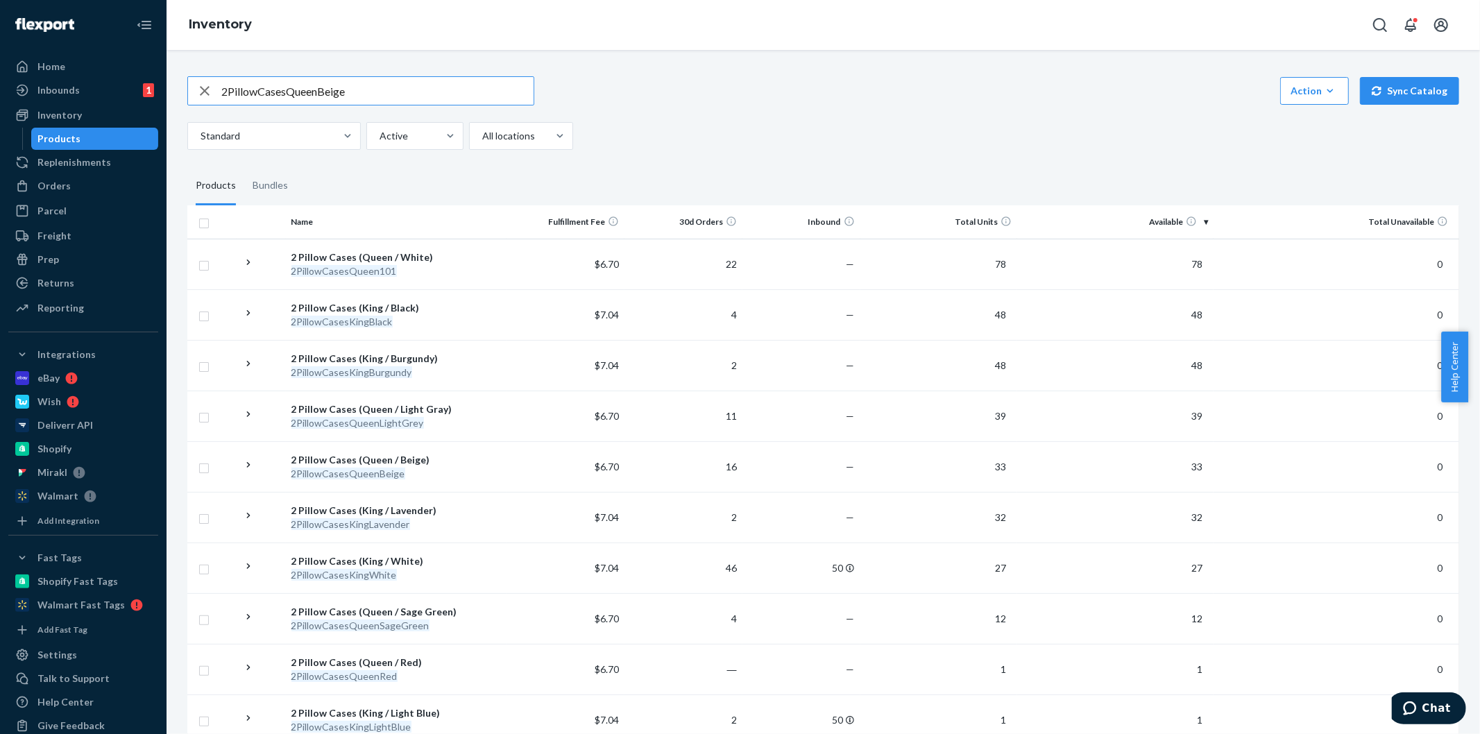
click at [375, 95] on input "2PillowCasesQueenBeige" at bounding box center [377, 91] width 312 height 28
paste input "SageGreen"
type input "2PillowCasesQueenSageGreen"
click at [396, 612] on div "2 Pillow Cases (Queen / Sage Green)" at bounding box center [397, 612] width 210 height 14
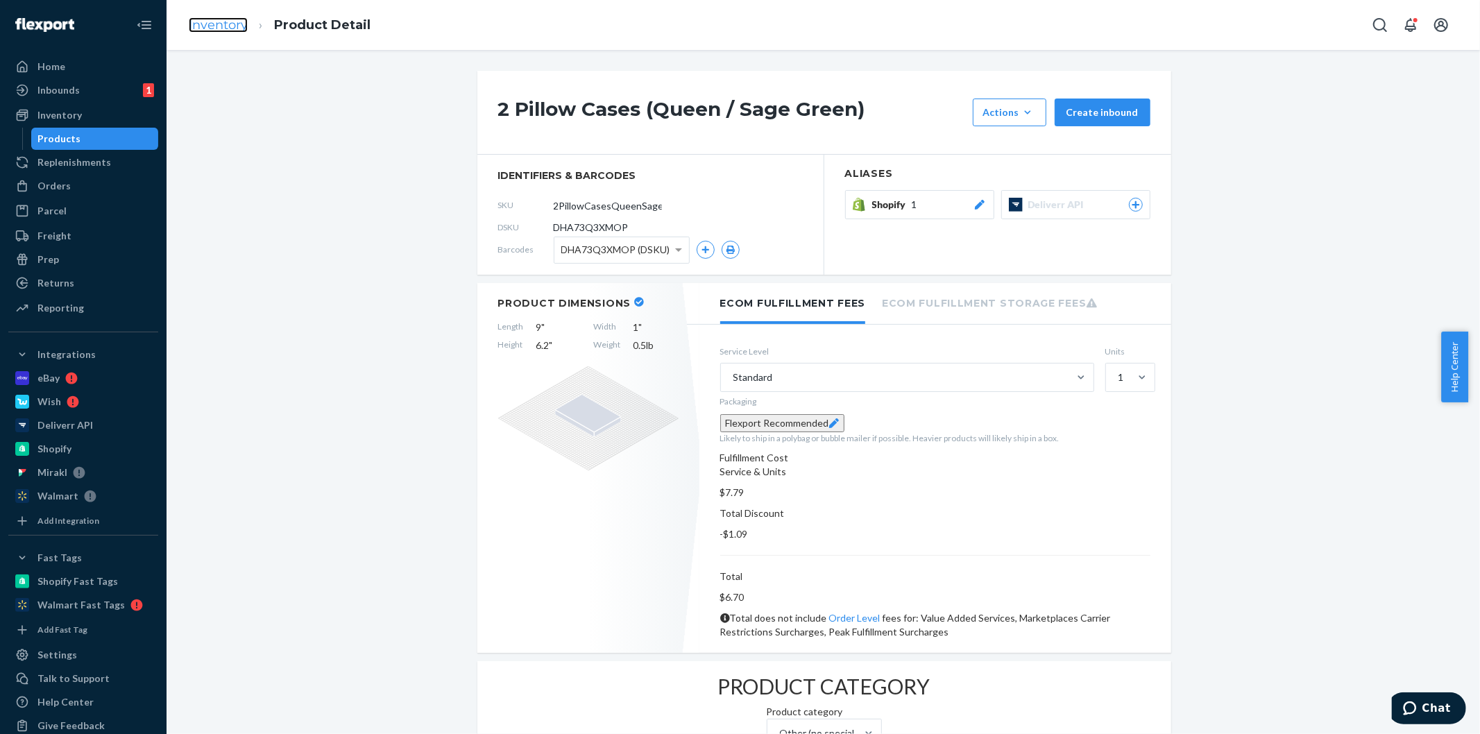
click at [218, 24] on link "Inventory" at bounding box center [218, 24] width 59 height 15
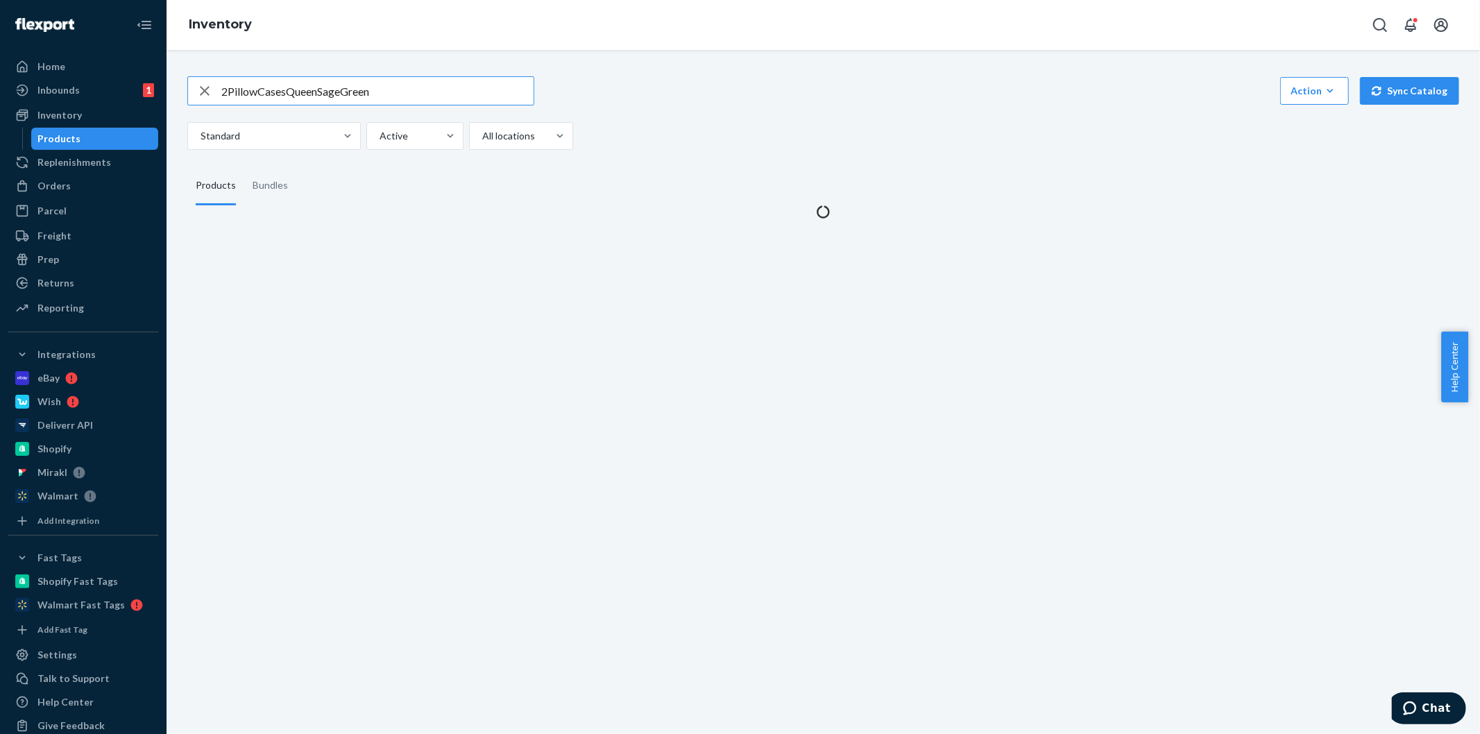
click at [757, 119] on div "2PillowCasesQueenSageGreen Action Create product Create bundle Bulk create prod…" at bounding box center [823, 113] width 1272 height 74
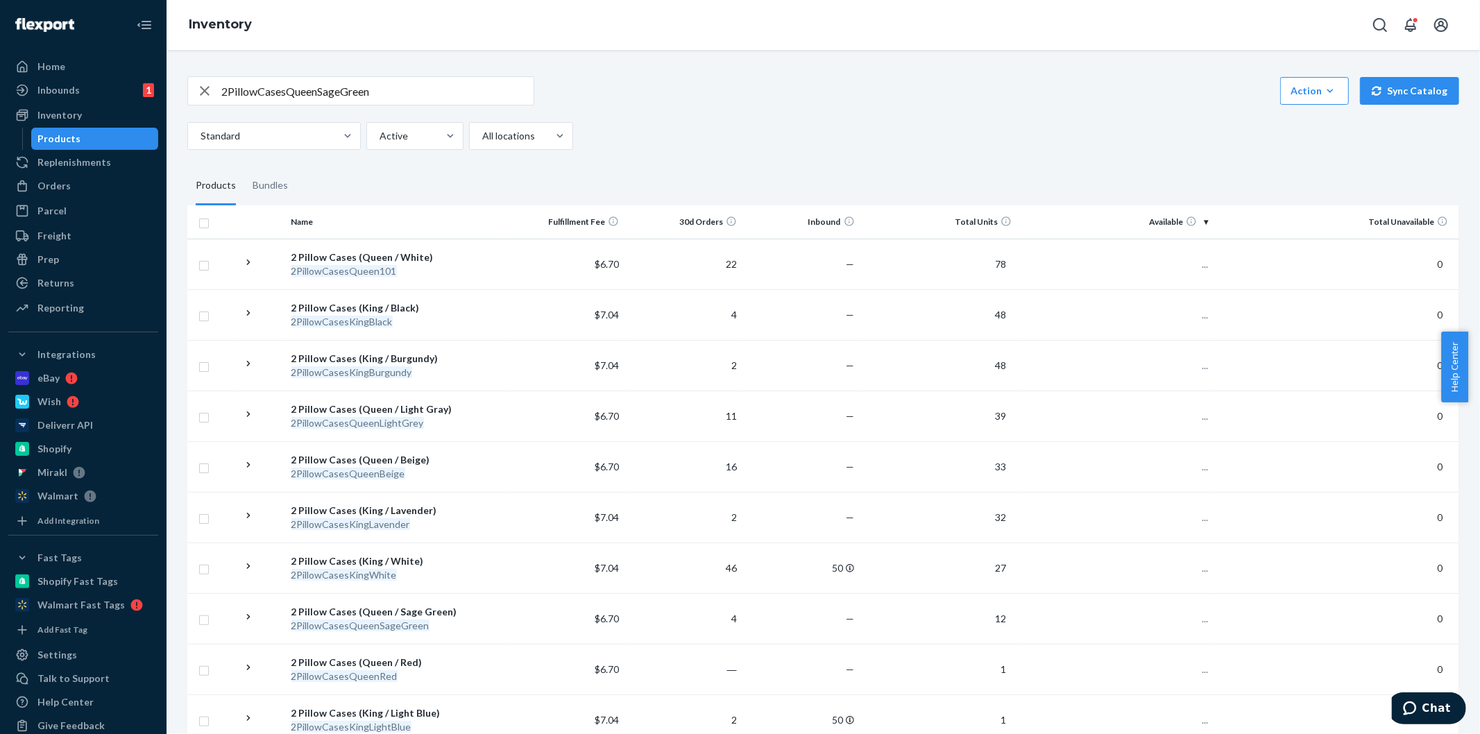
scroll to position [487, 0]
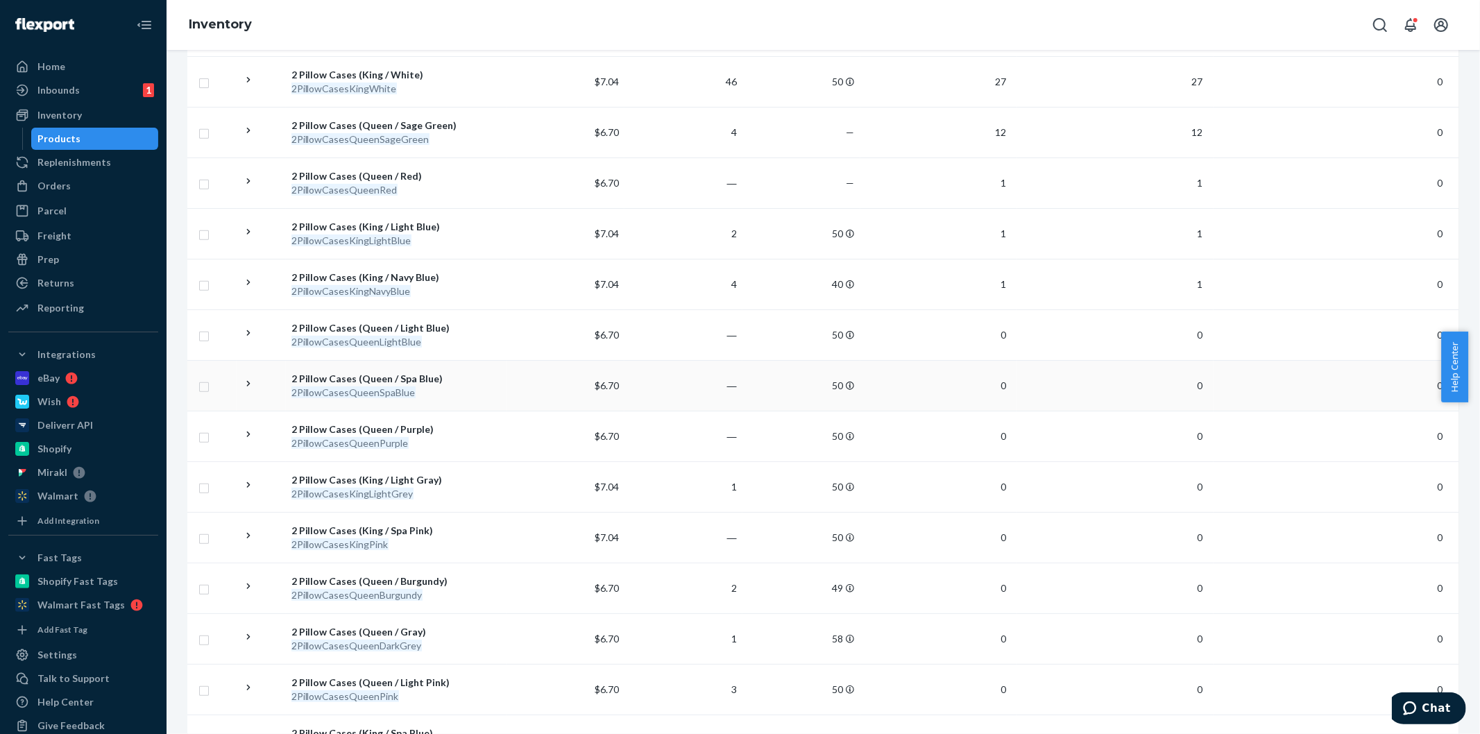
click at [357, 375] on div "2 Pillow Cases (Queen / Spa Blue)" at bounding box center [397, 379] width 210 height 14
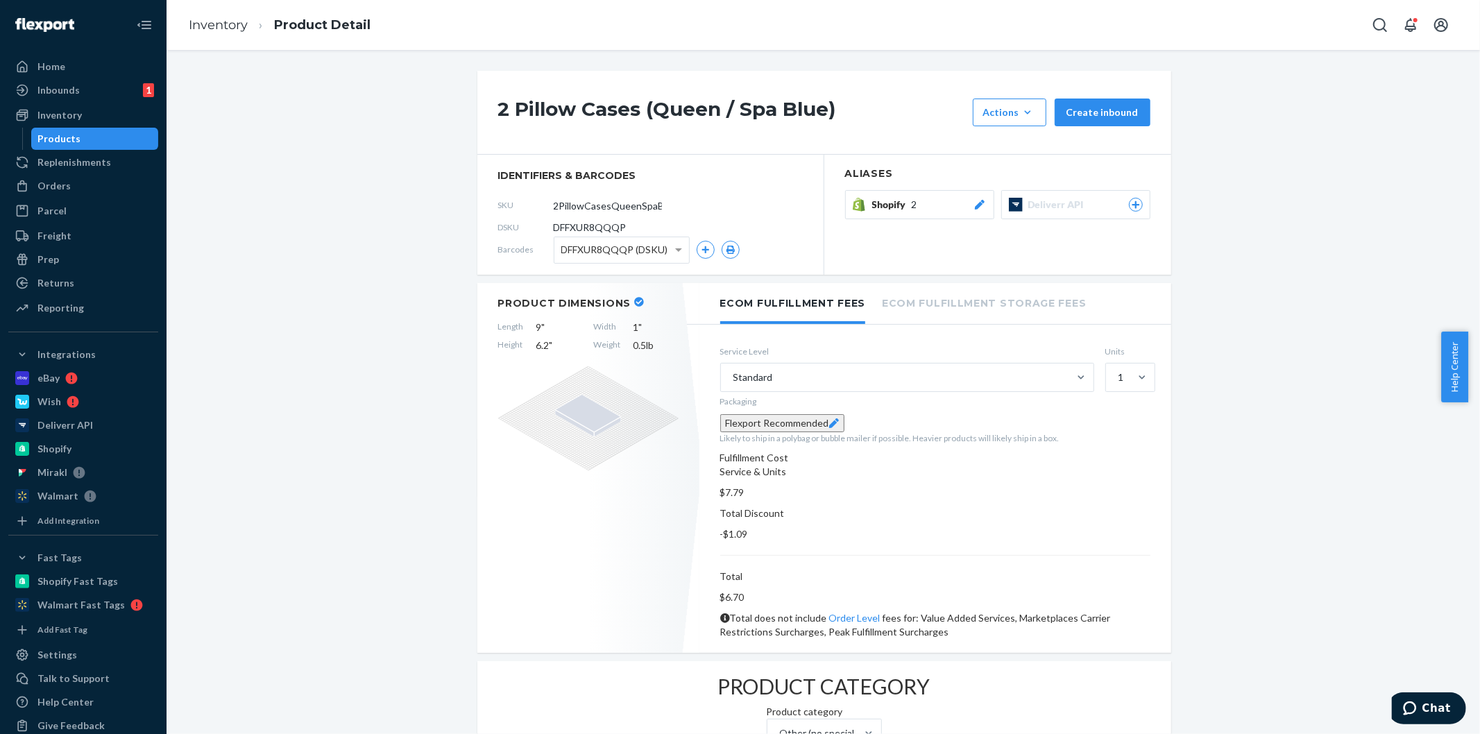
click at [895, 209] on span "Shopify" at bounding box center [892, 205] width 40 height 14
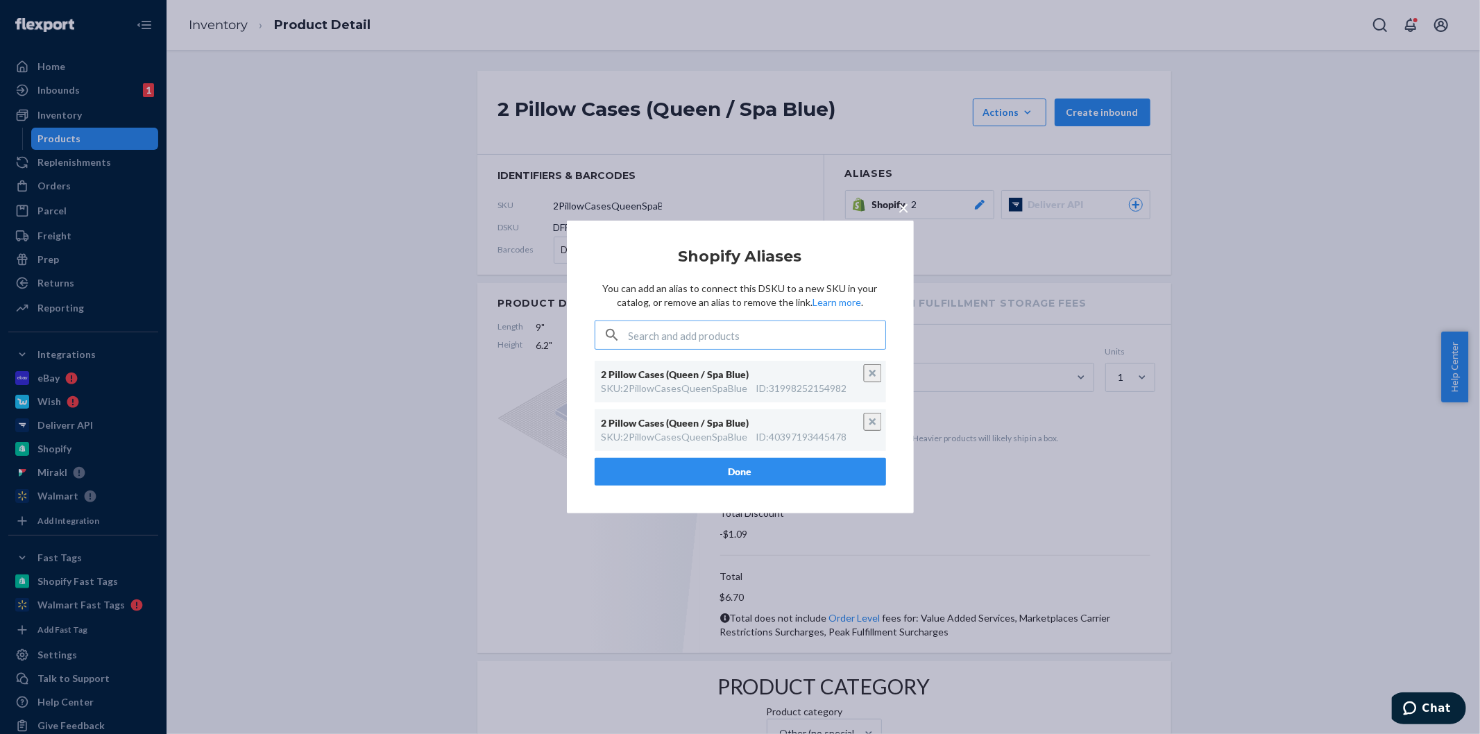
click at [899, 216] on span "×" at bounding box center [904, 208] width 11 height 24
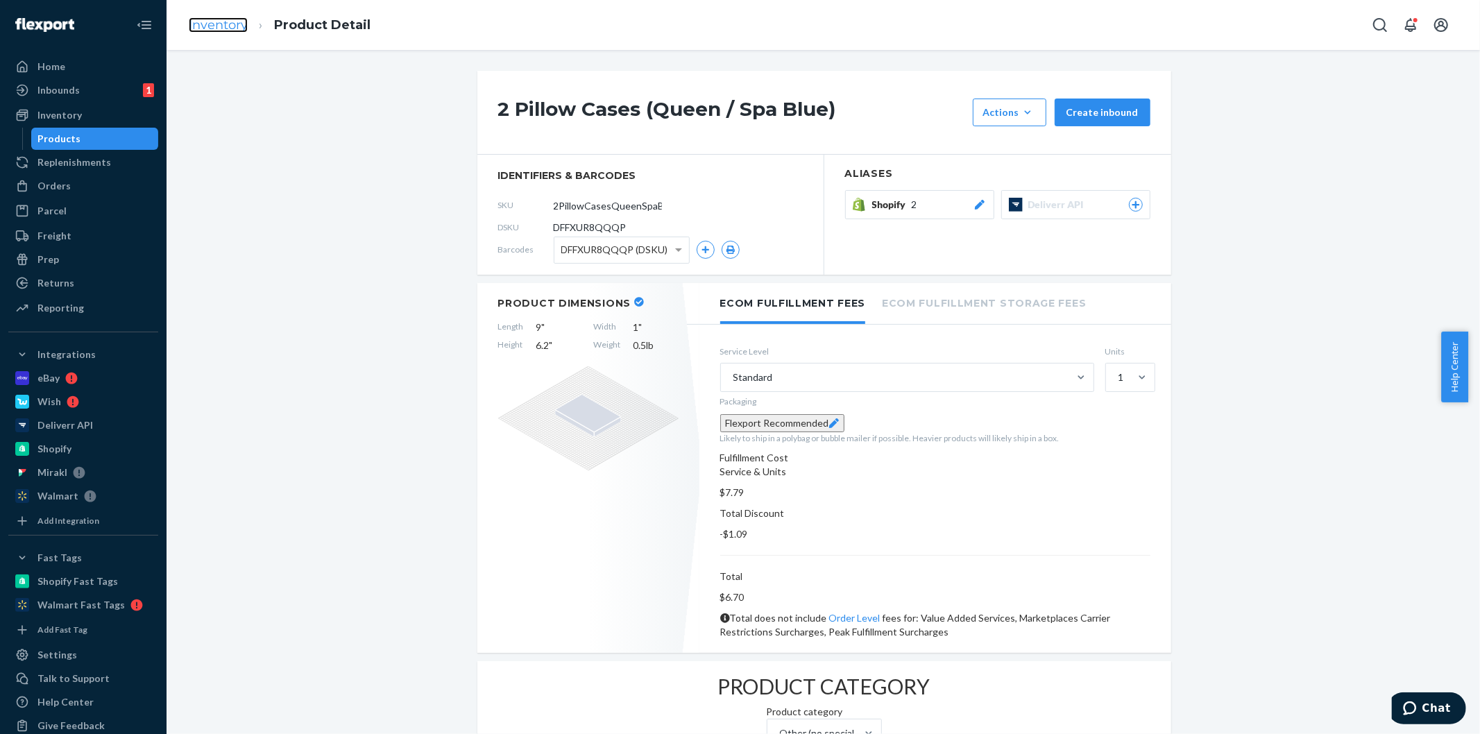
click at [200, 22] on link "Inventory" at bounding box center [218, 24] width 59 height 15
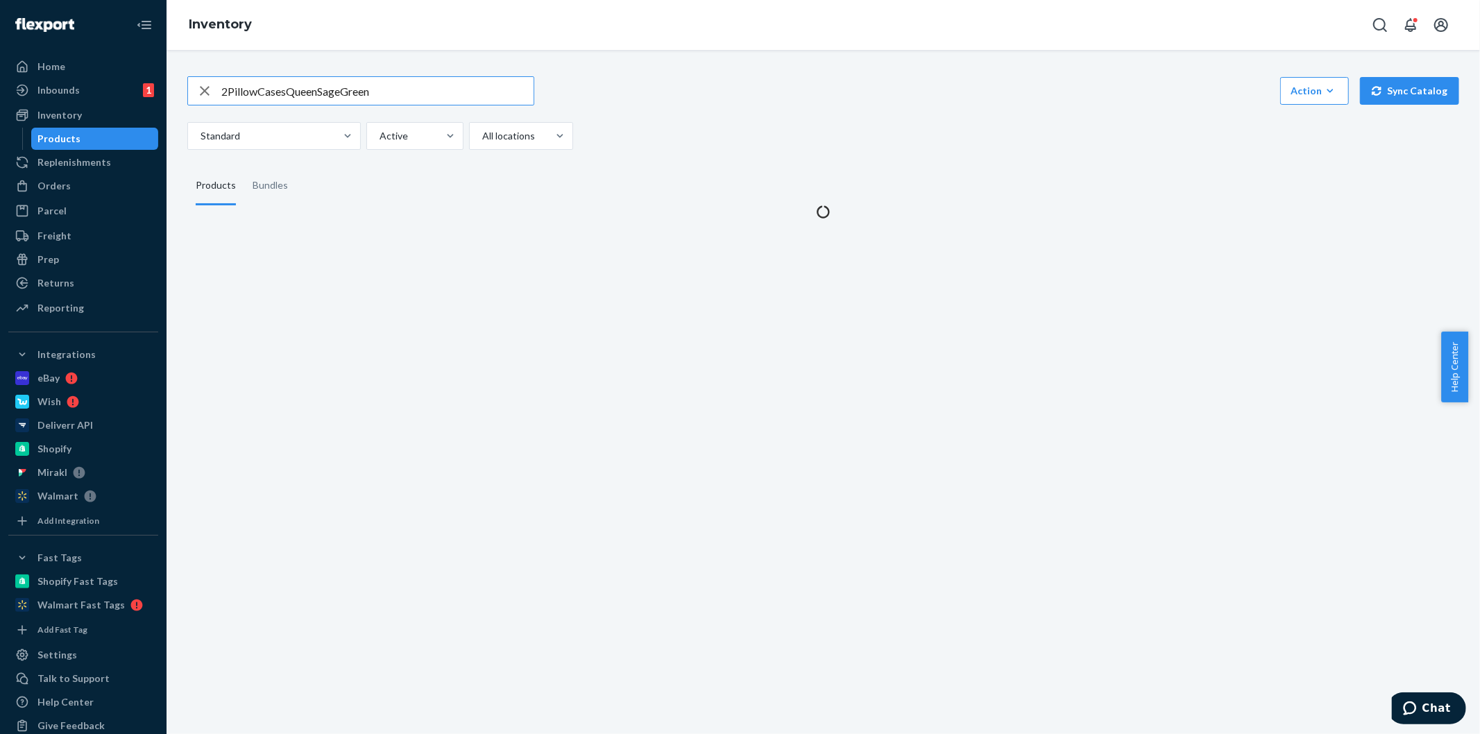
click at [706, 119] on div "2PillowCasesQueenSageGreen Action Create product Create bundle Bulk create prod…" at bounding box center [823, 113] width 1272 height 74
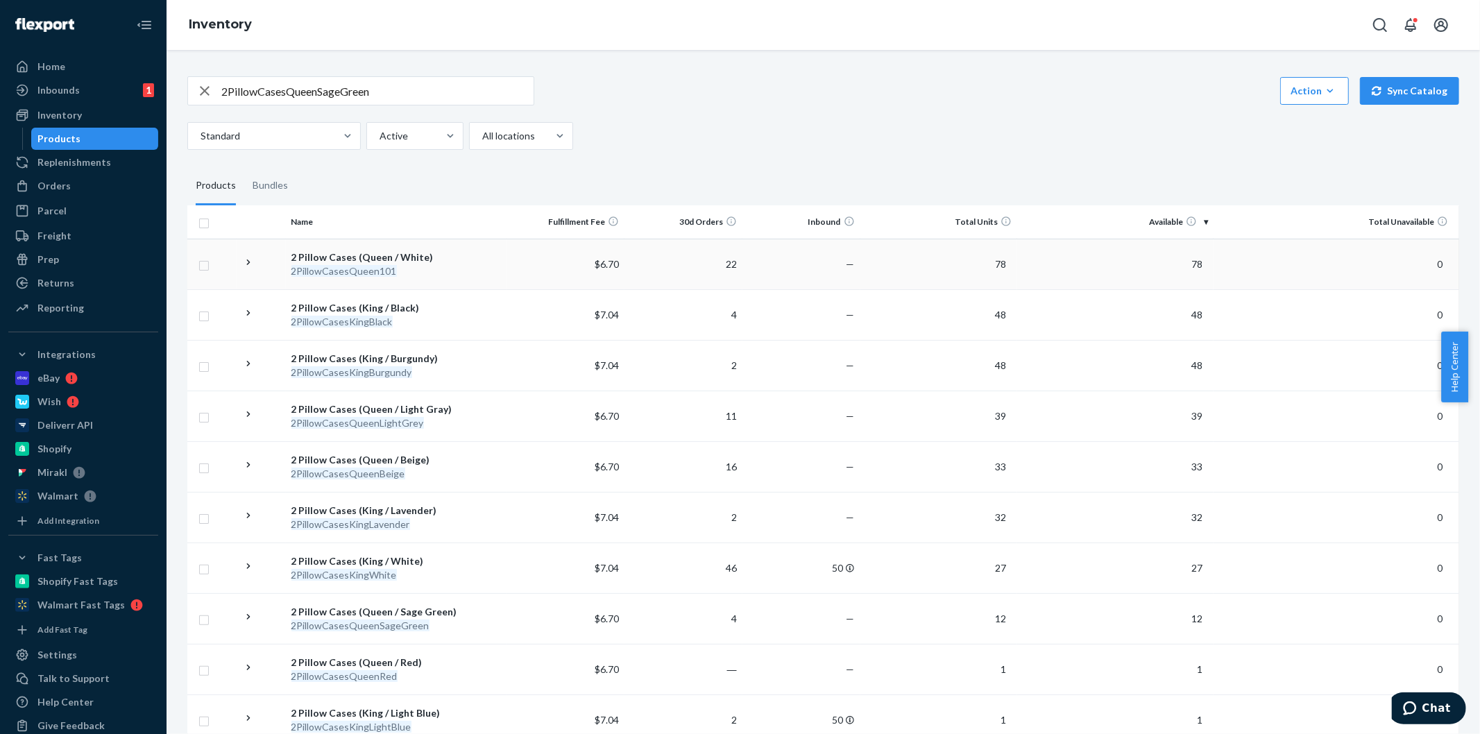
click at [390, 251] on div "2 Pillow Cases (Queen / White)" at bounding box center [397, 258] width 210 height 14
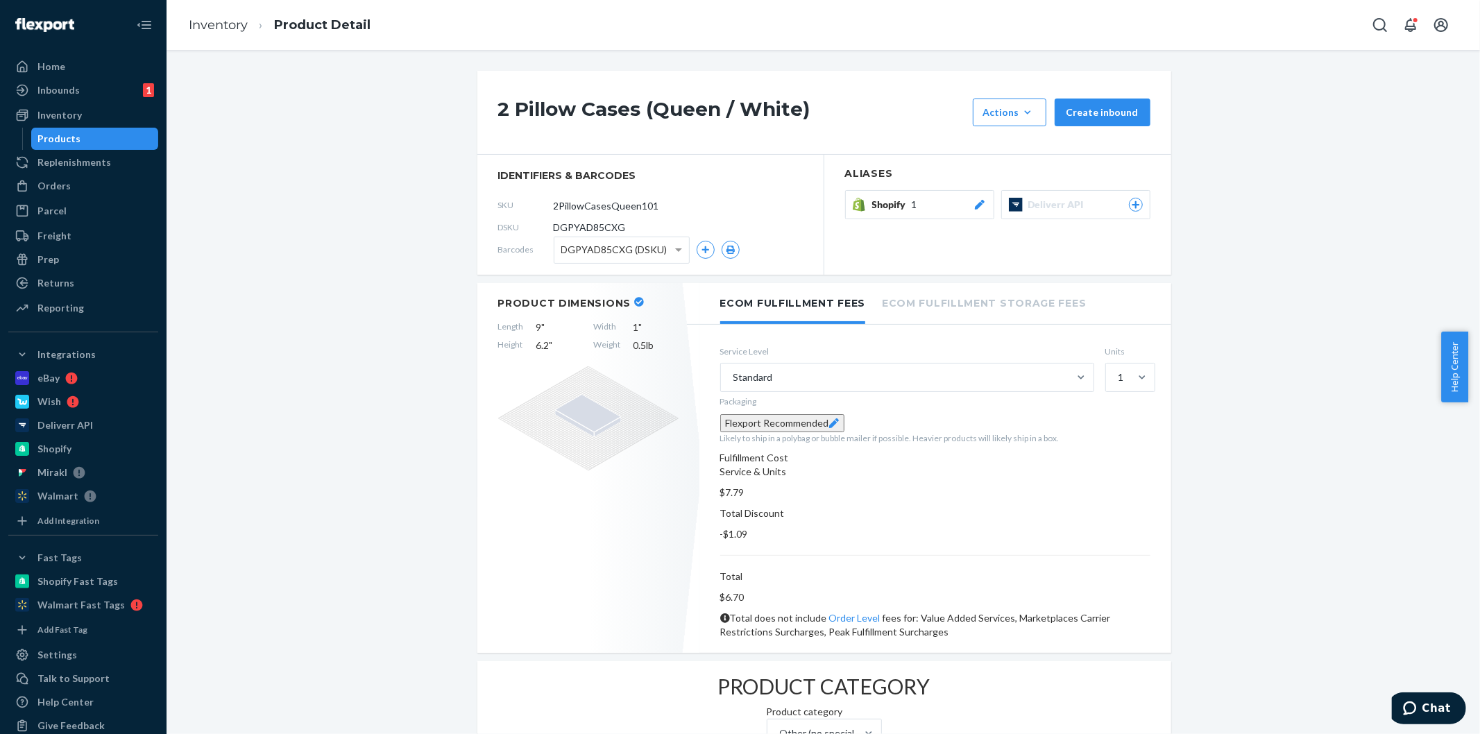
click at [912, 212] on div "Shopify 1" at bounding box center [929, 205] width 115 height 14
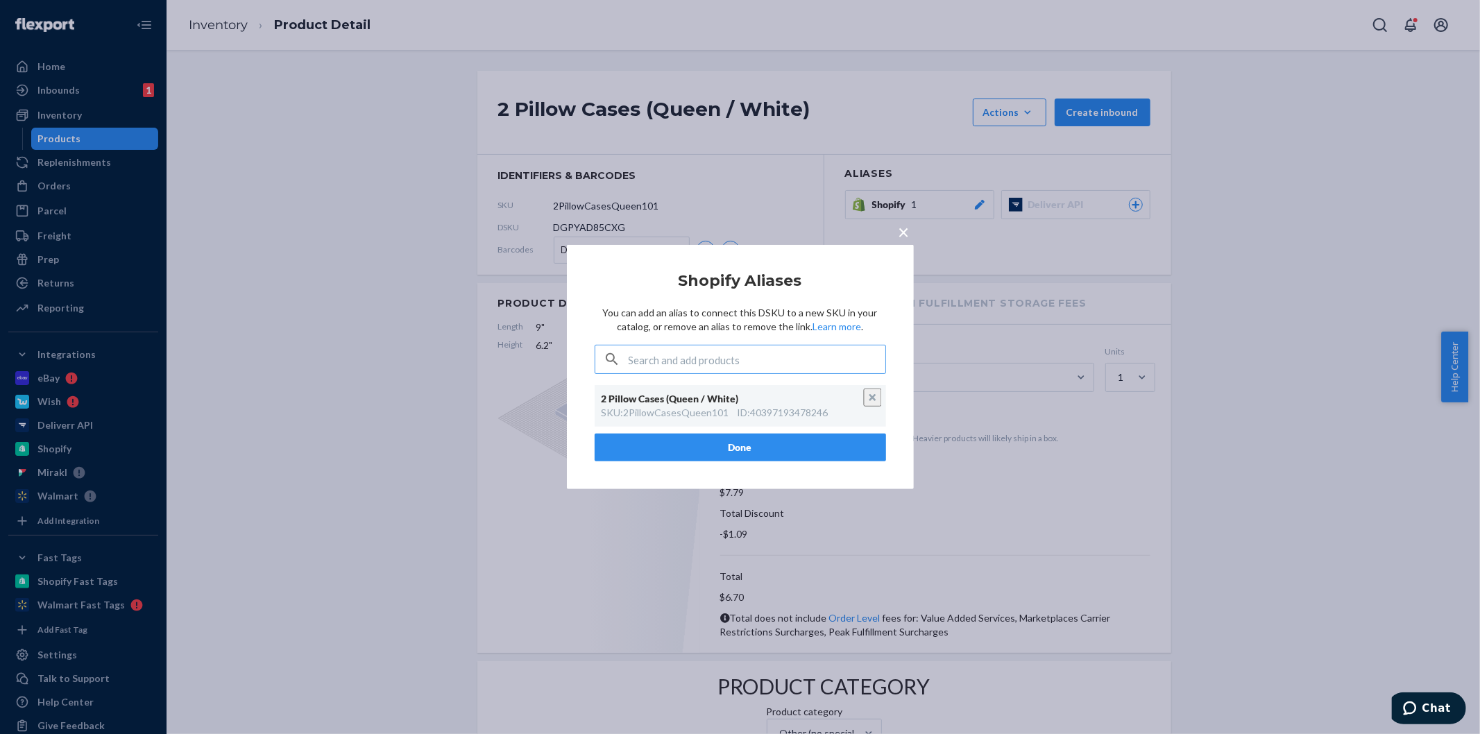
click at [223, 28] on div "× Shopify Aliases You can add an alias to connect this DSKU to a new SKU in you…" at bounding box center [740, 367] width 1480 height 734
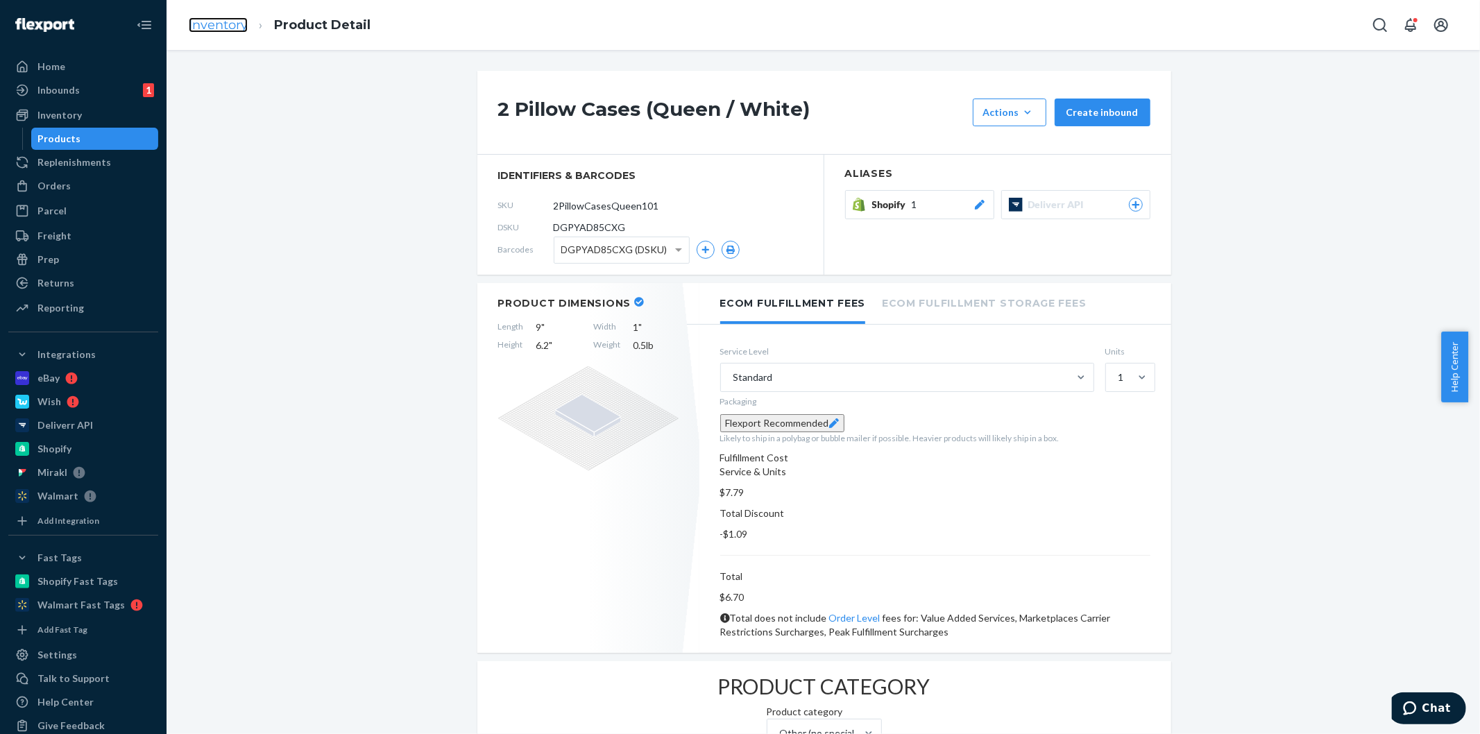
click at [220, 23] on link "Inventory" at bounding box center [218, 24] width 59 height 15
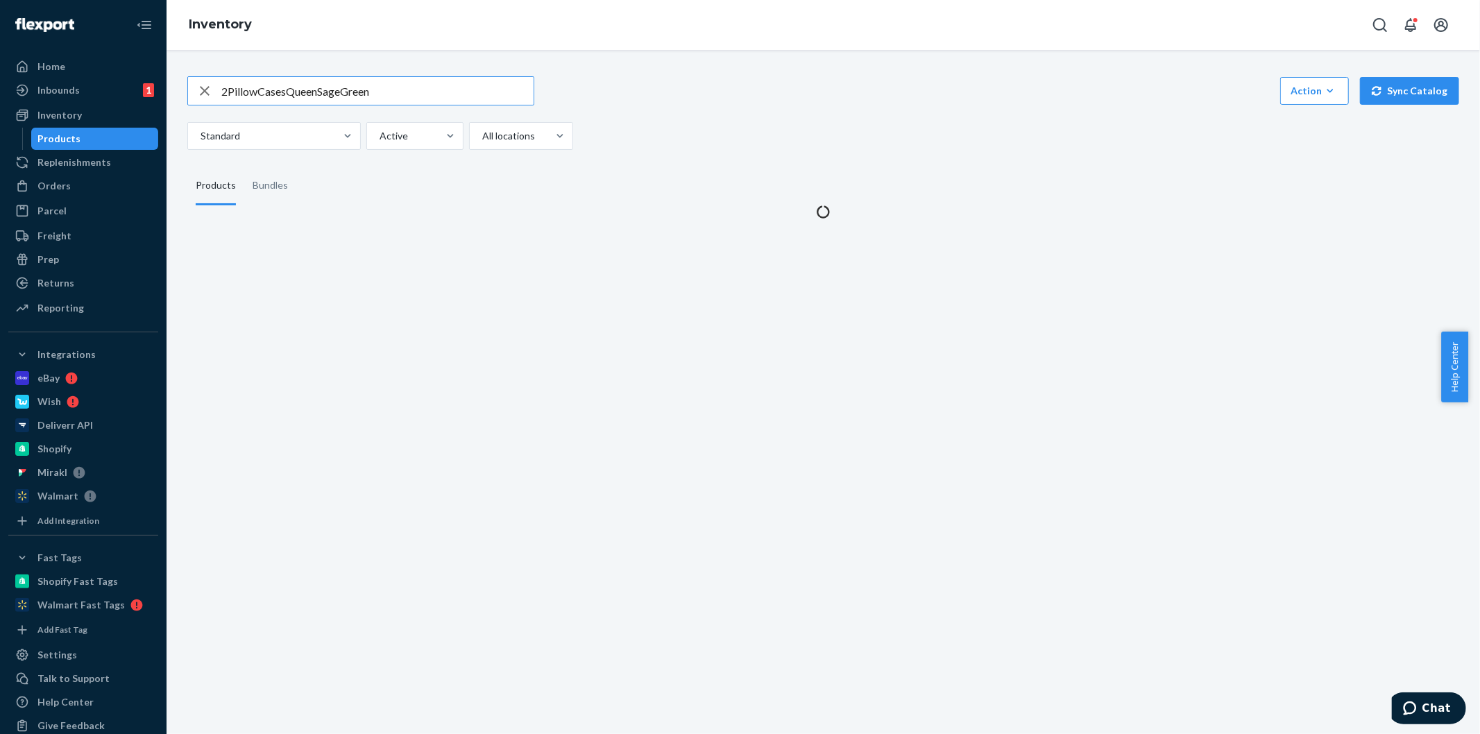
click at [676, 114] on div "2PillowCasesQueenSageGreen Action Create product Create bundle Bulk create prod…" at bounding box center [823, 113] width 1272 height 74
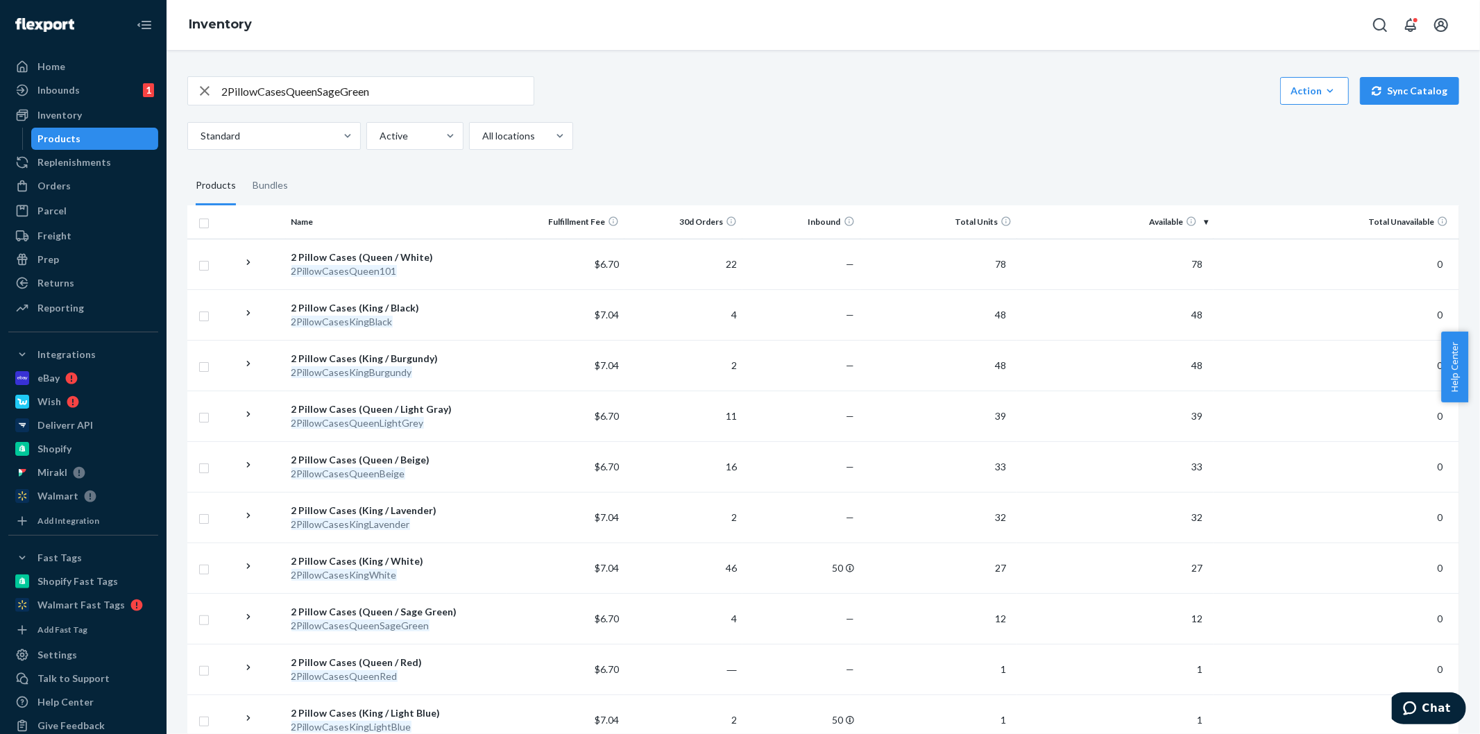
scroll to position [1298, 0]
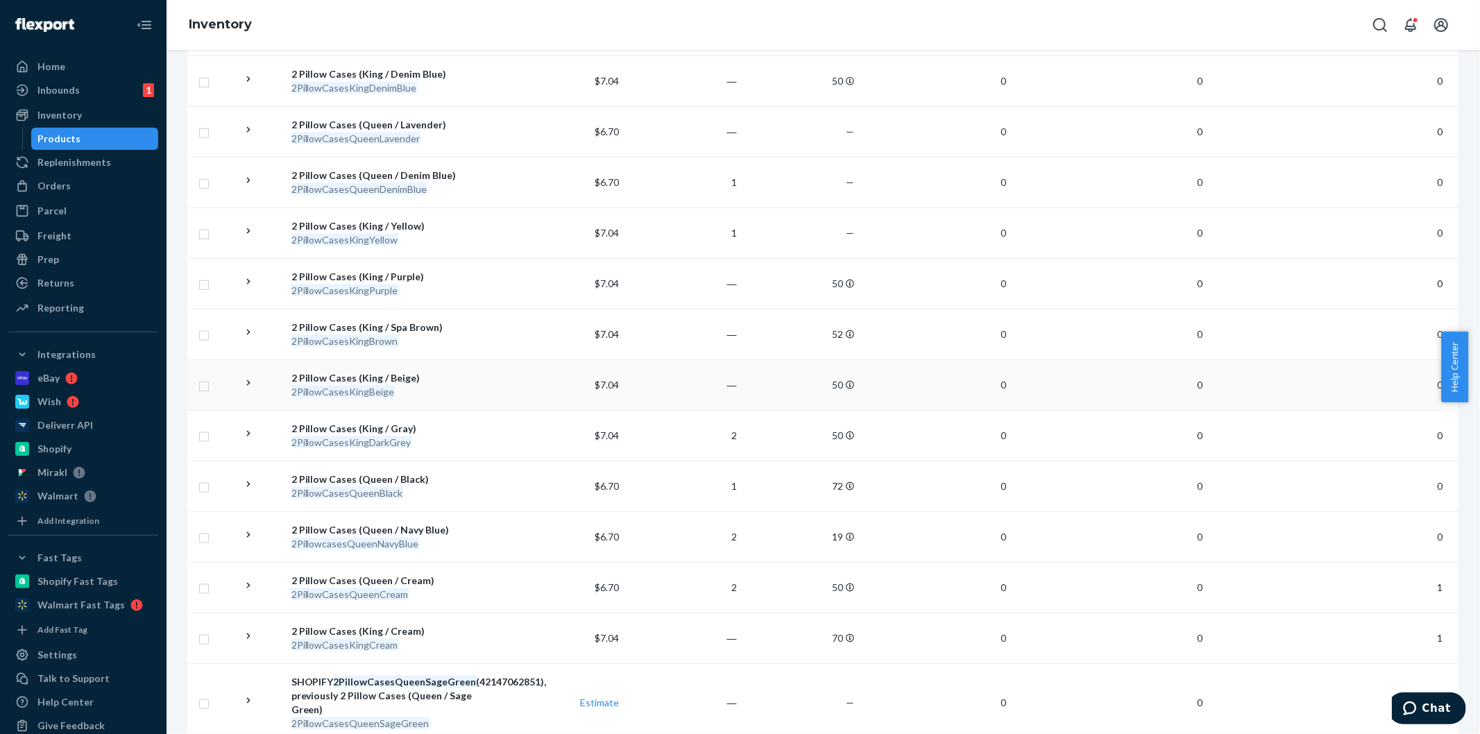
click at [380, 379] on div "2 Pillow Cases (King / Beige)" at bounding box center [397, 378] width 210 height 14
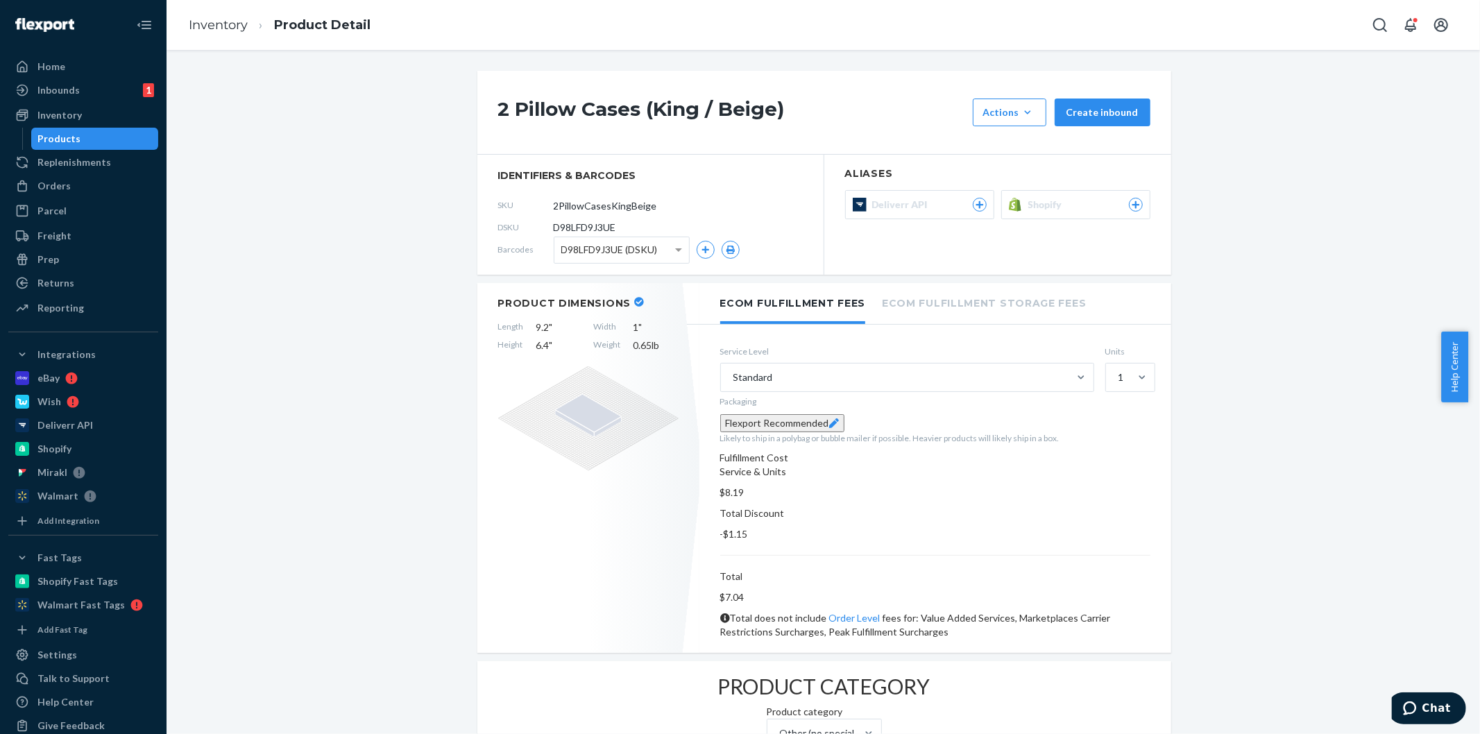
click at [1055, 201] on span "Shopify" at bounding box center [1049, 205] width 40 height 14
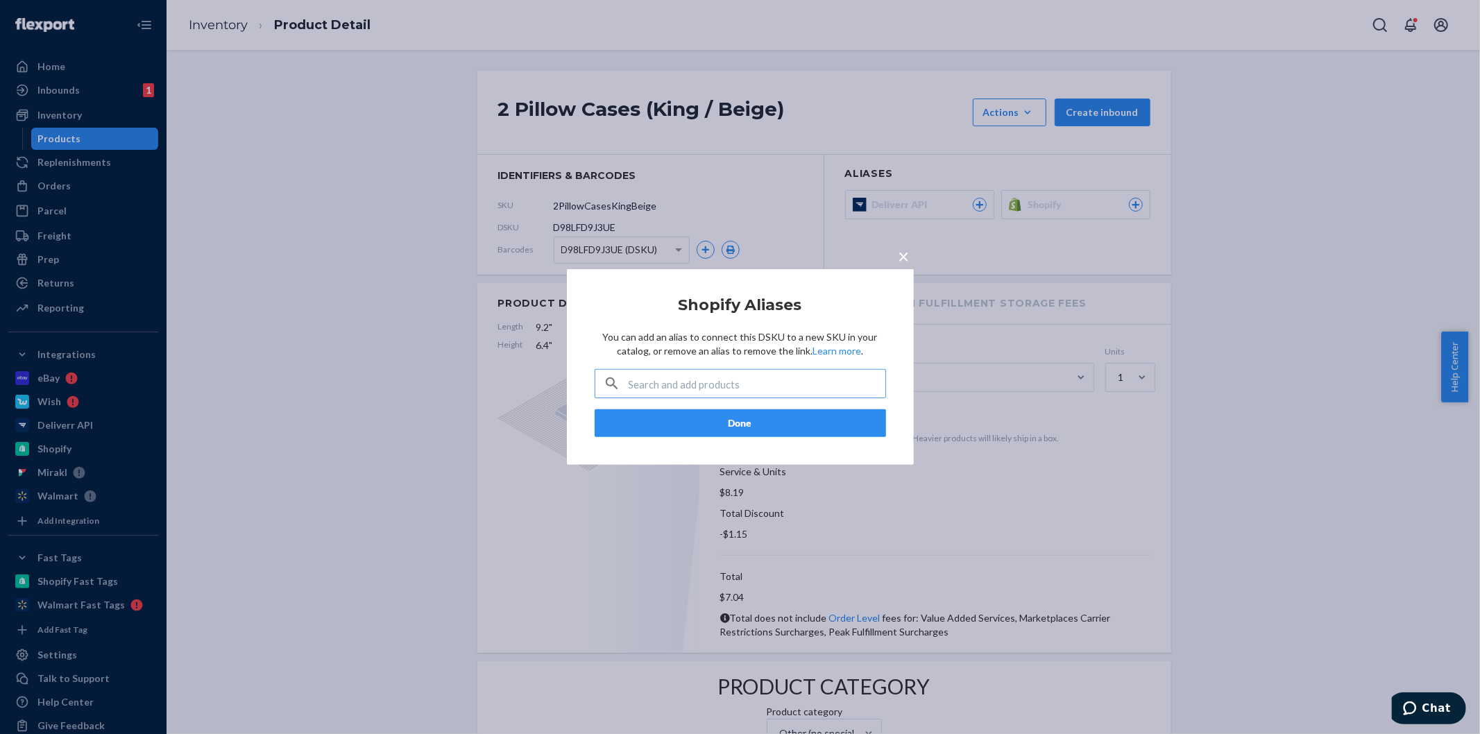
click at [707, 389] on input "text" at bounding box center [757, 384] width 257 height 28
paste input "40397193511014"
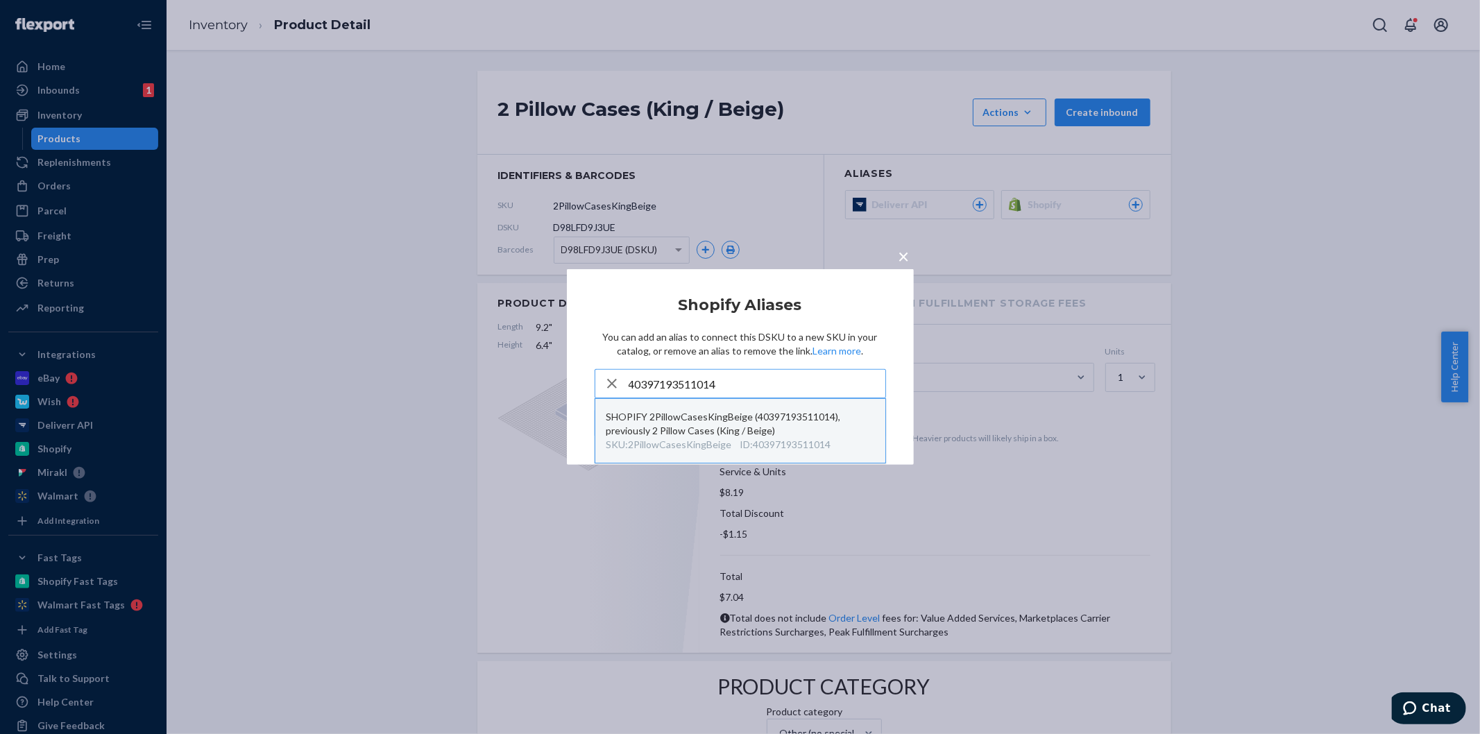
type input "40397193511014"
click at [743, 419] on div "SHOPIFY 2PillowCasesKingBeige (40397193511014), previously 2 Pillow Cases (King…" at bounding box center [741, 424] width 268 height 28
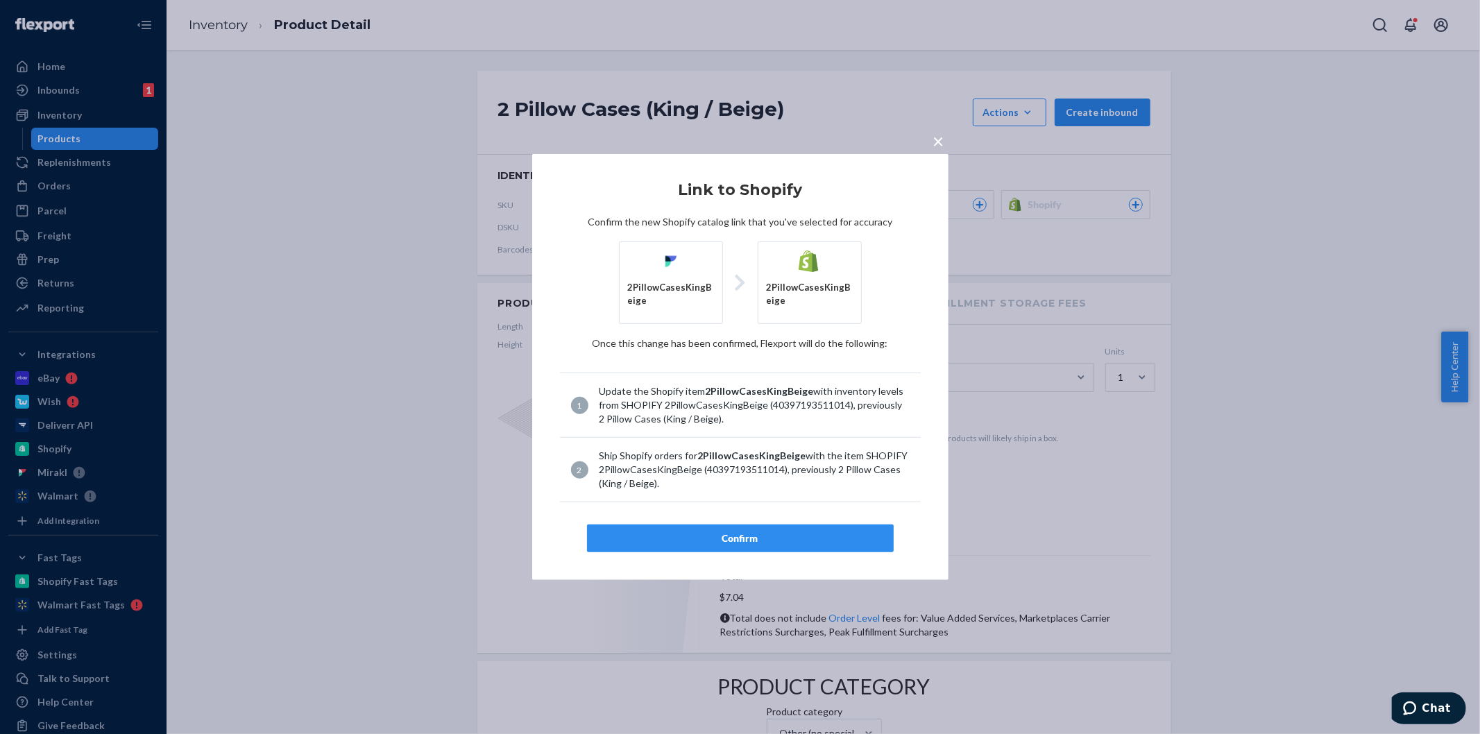
click at [782, 532] on button "Confirm" at bounding box center [740, 539] width 307 height 28
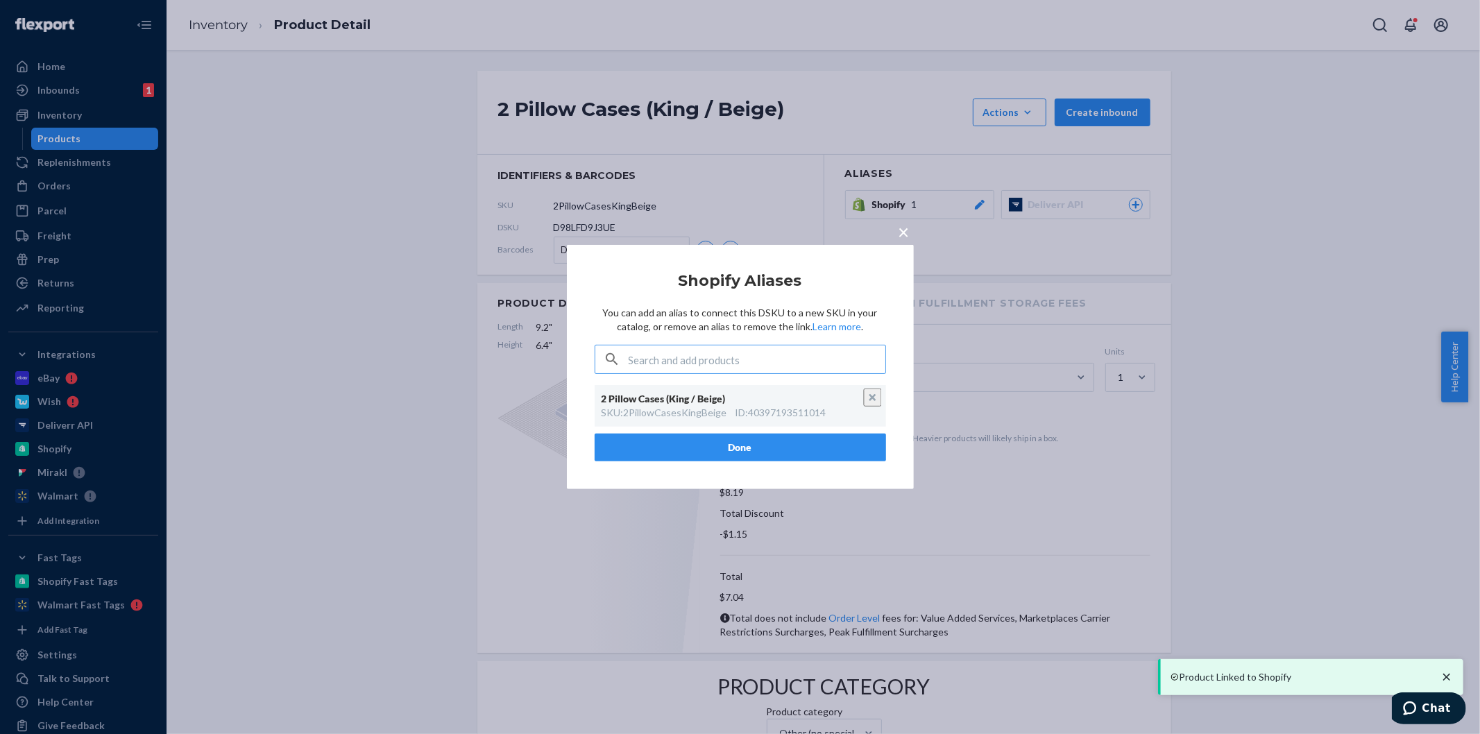
click at [801, 448] on button "Done" at bounding box center [741, 448] width 292 height 28
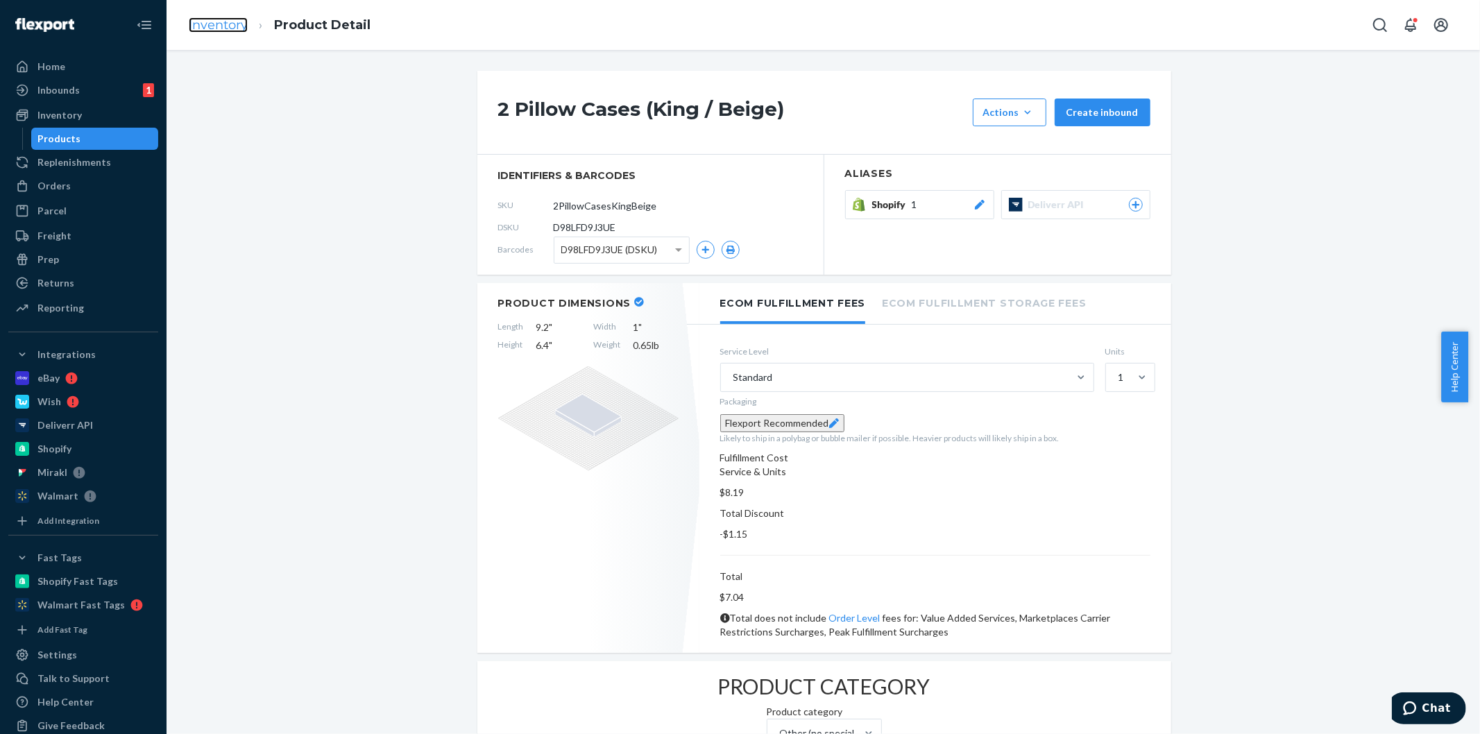
click at [206, 17] on link "Inventory" at bounding box center [218, 24] width 59 height 15
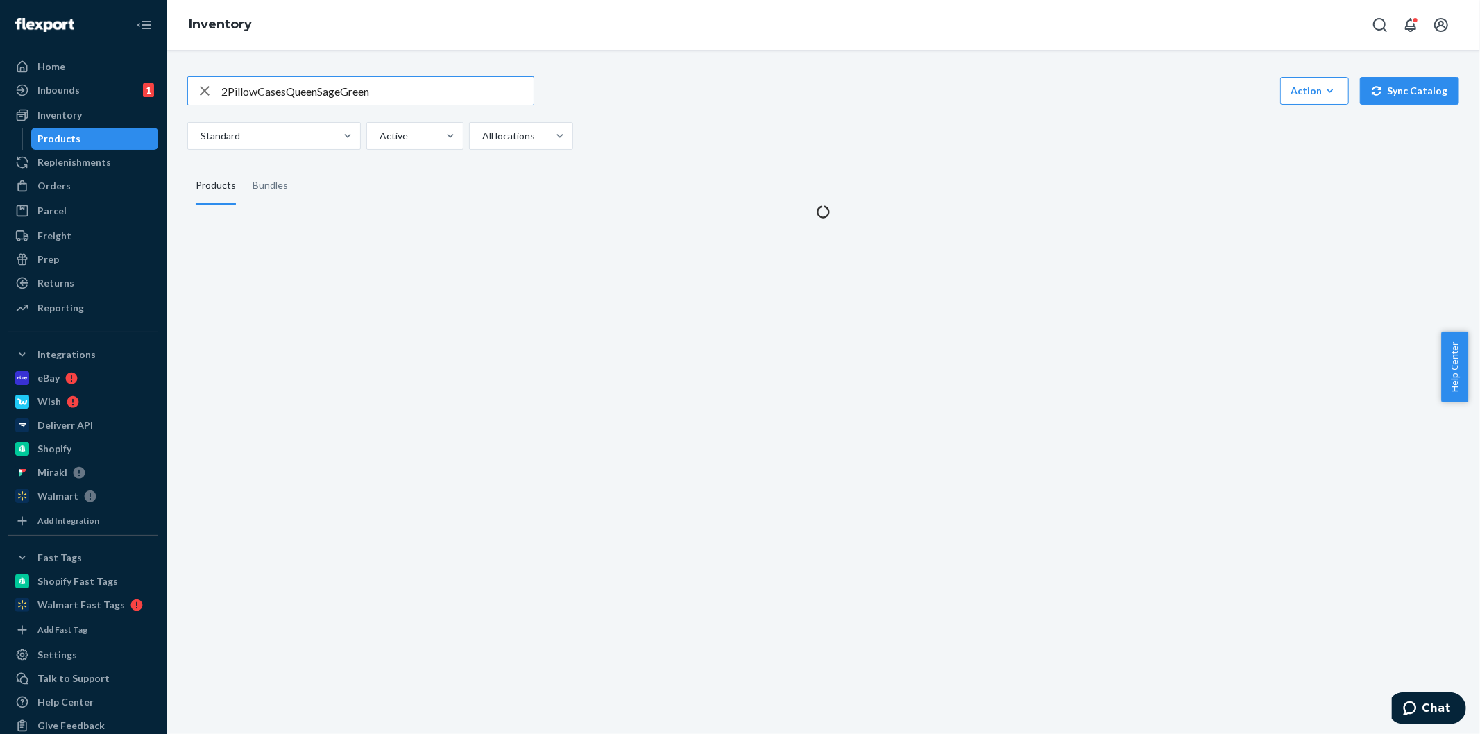
click at [421, 97] on input "2PillowCasesQueenSageGreen" at bounding box center [377, 91] width 312 height 28
type input "2PillowCasesKingBlack"
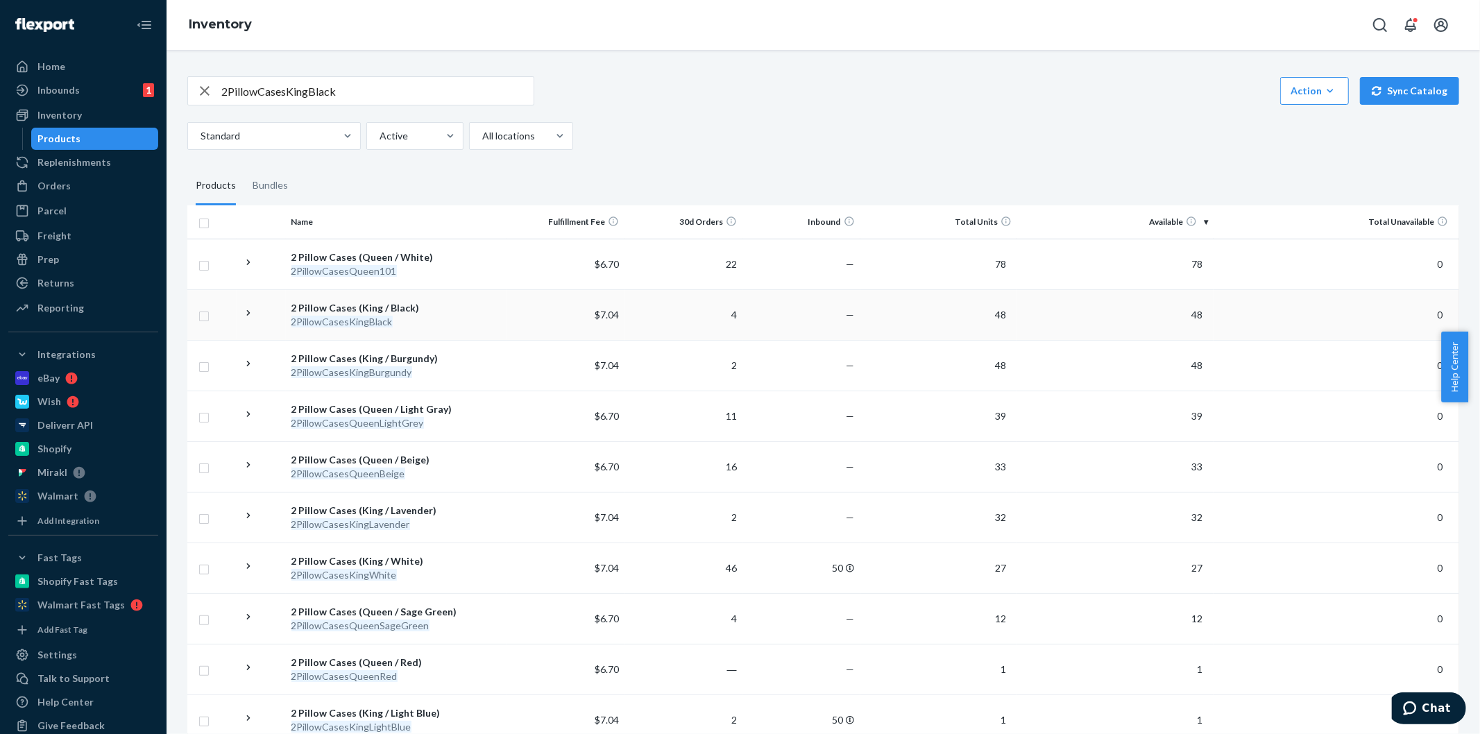
click at [386, 307] on div "2 Pillow Cases (King / Black)" at bounding box center [397, 308] width 210 height 14
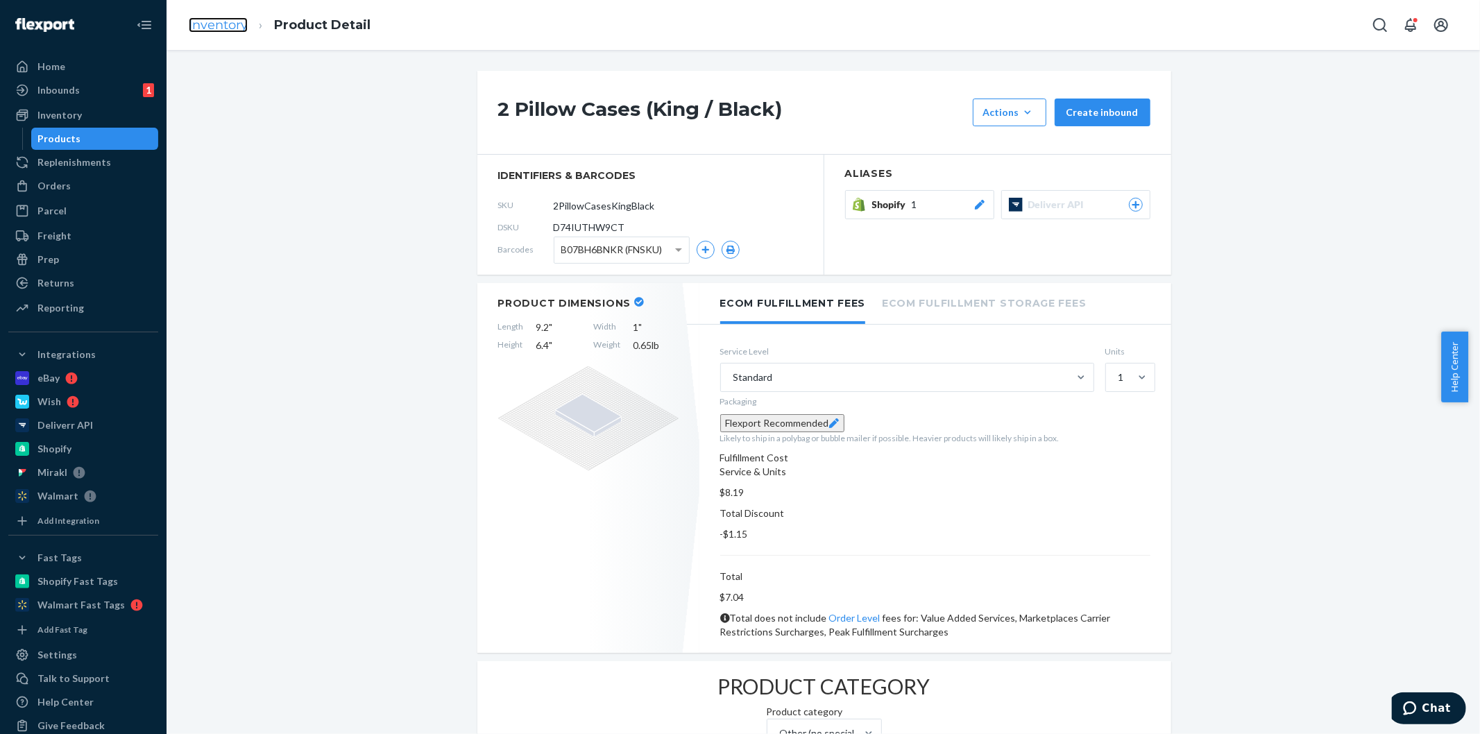
click at [207, 31] on link "Inventory" at bounding box center [218, 24] width 59 height 15
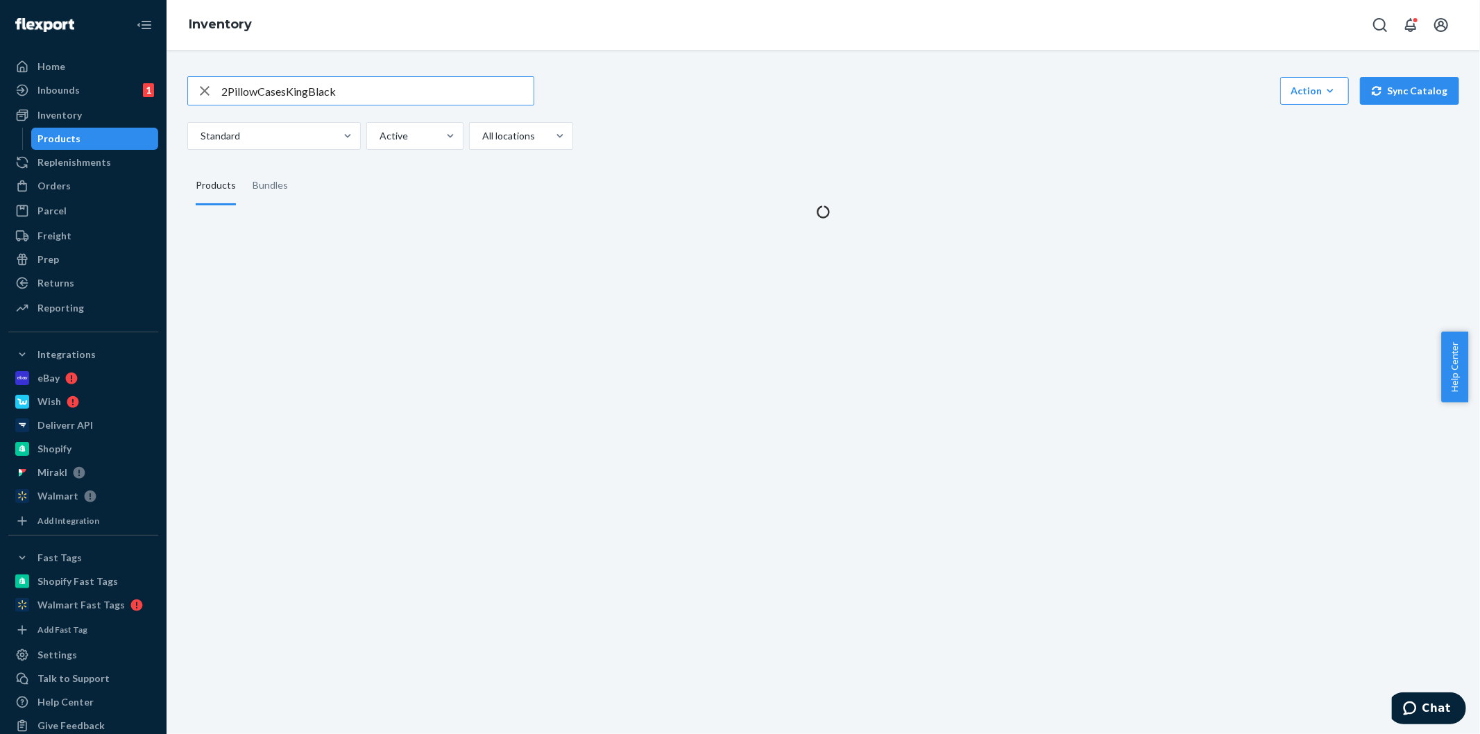
click at [741, 122] on div "Standard Active All locations" at bounding box center [818, 136] width 1262 height 28
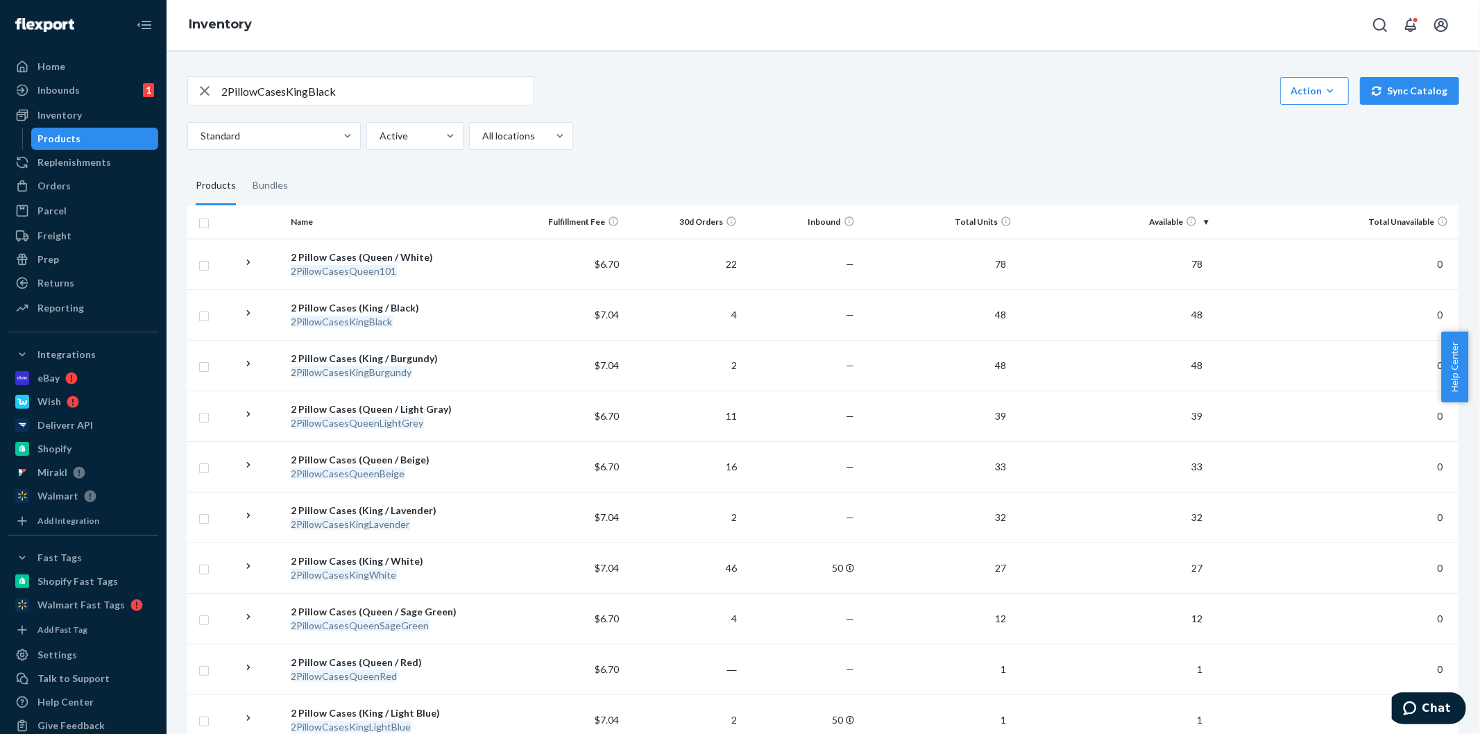
scroll to position [1247, 0]
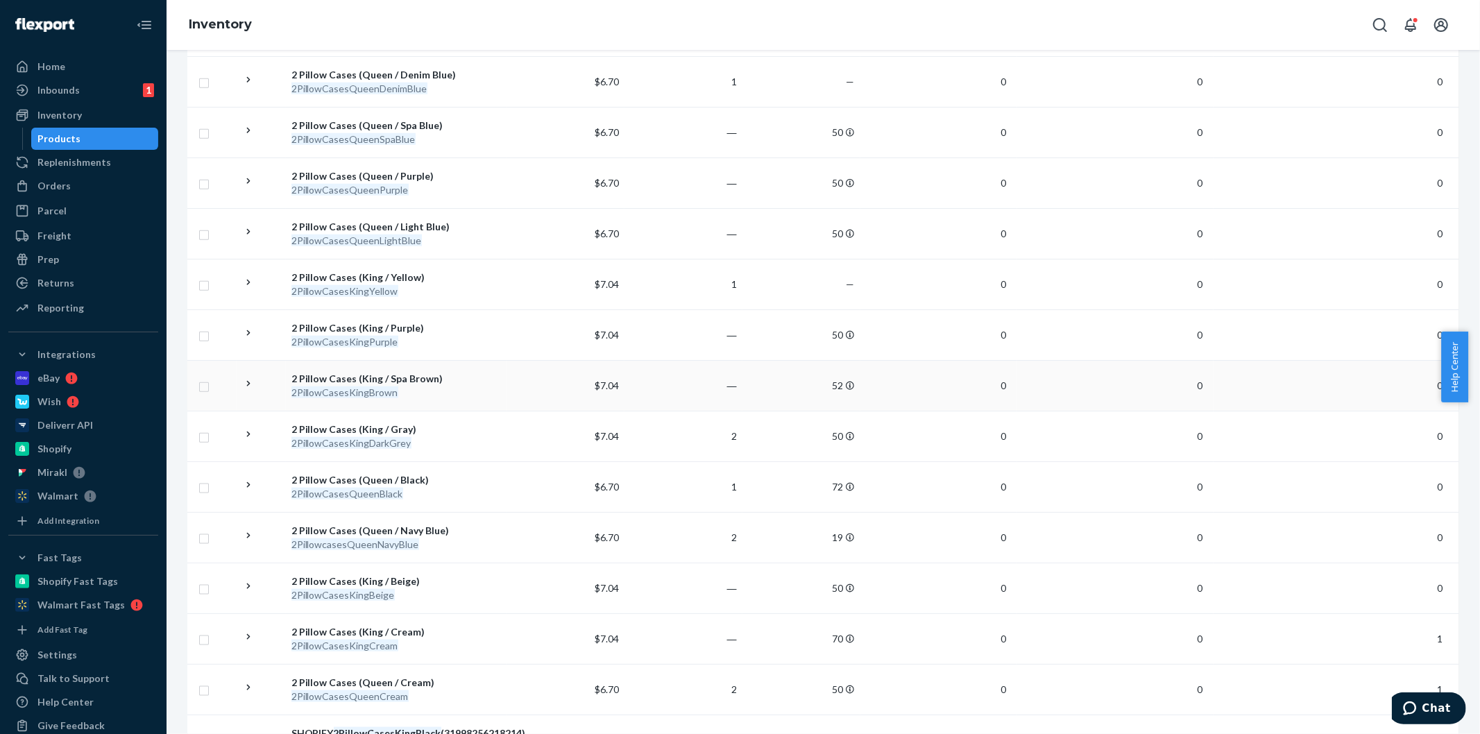
click at [398, 380] on div "2 Pillow Cases (King / Spa Brown)" at bounding box center [397, 379] width 210 height 14
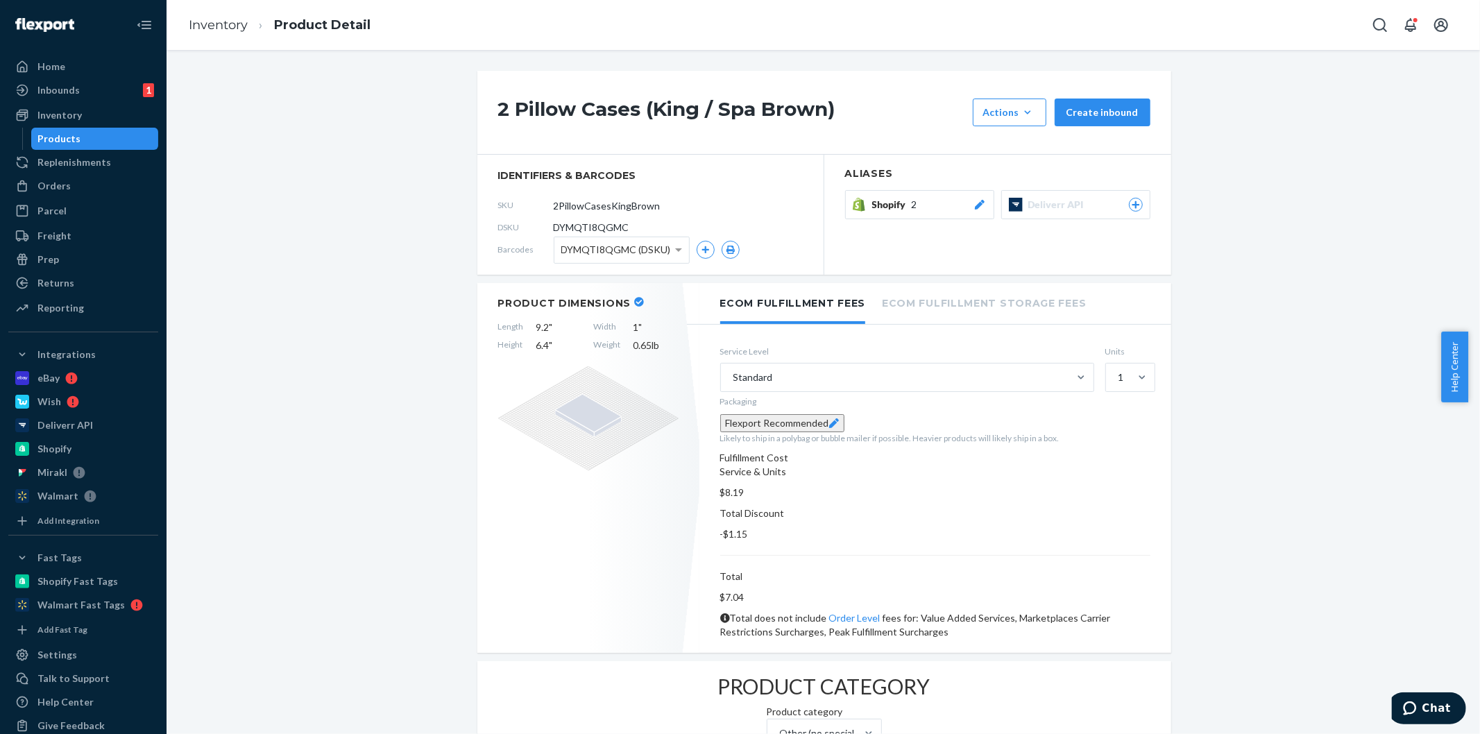
click at [883, 209] on span "Shopify" at bounding box center [892, 205] width 40 height 14
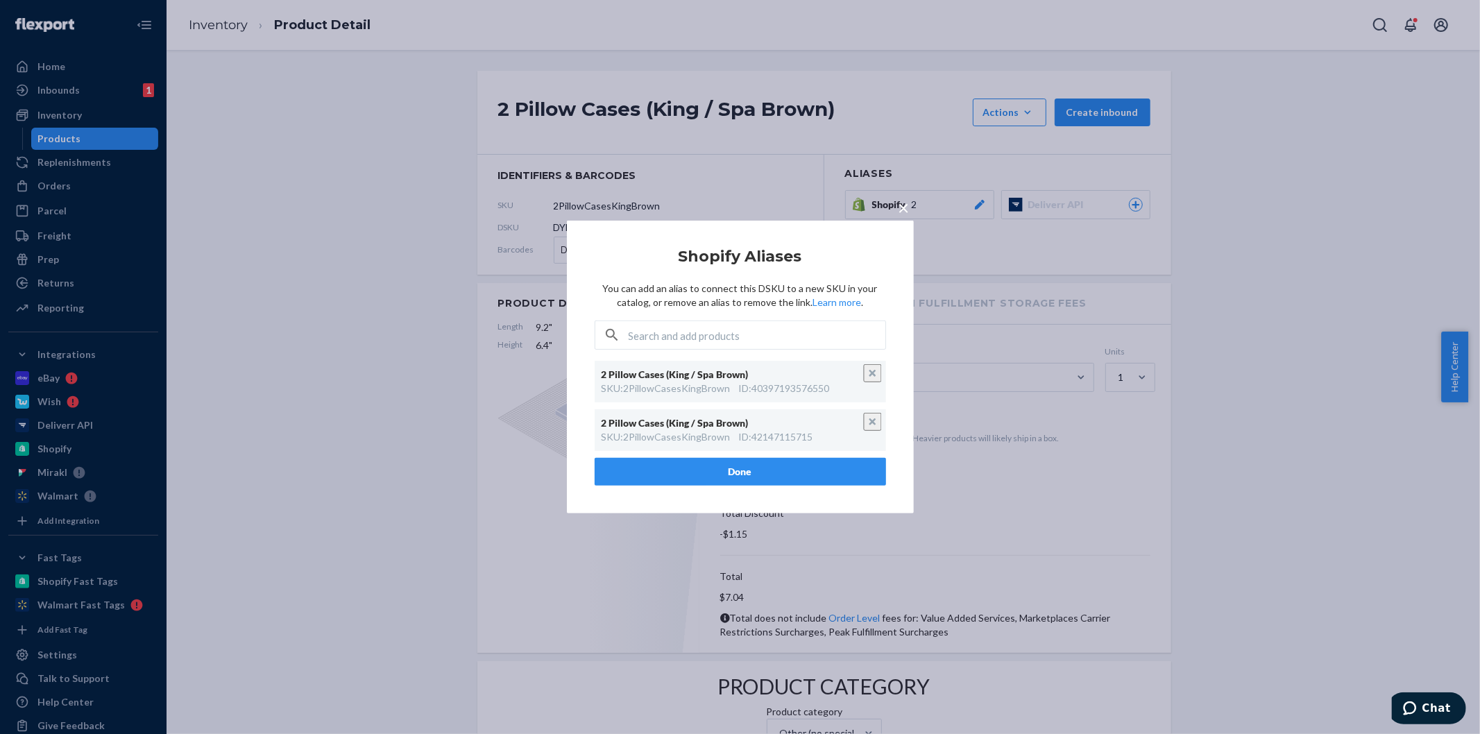
click at [902, 216] on span "×" at bounding box center [904, 208] width 11 height 24
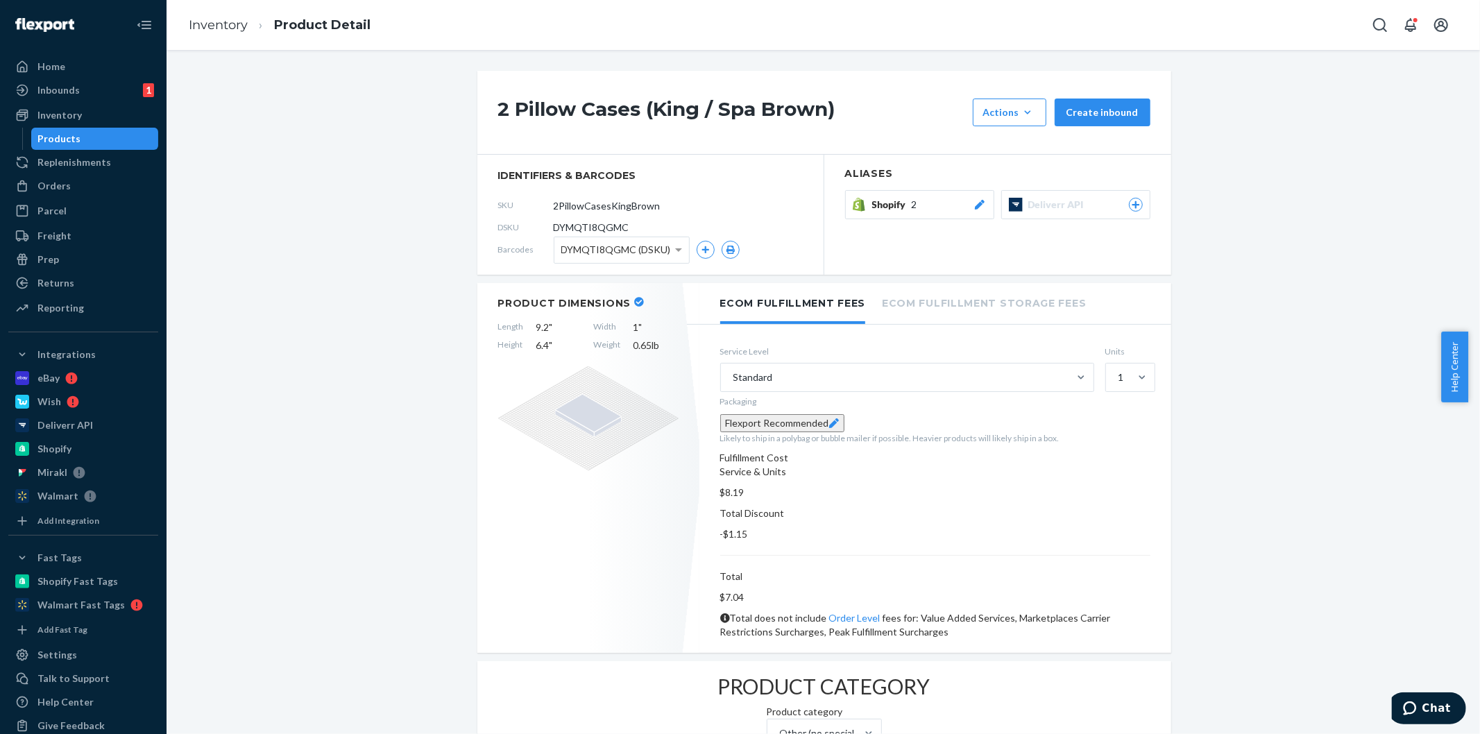
click at [215, 33] on li "Inventory" at bounding box center [218, 26] width 59 height 18
click at [226, 21] on link "Inventory" at bounding box center [218, 24] width 59 height 15
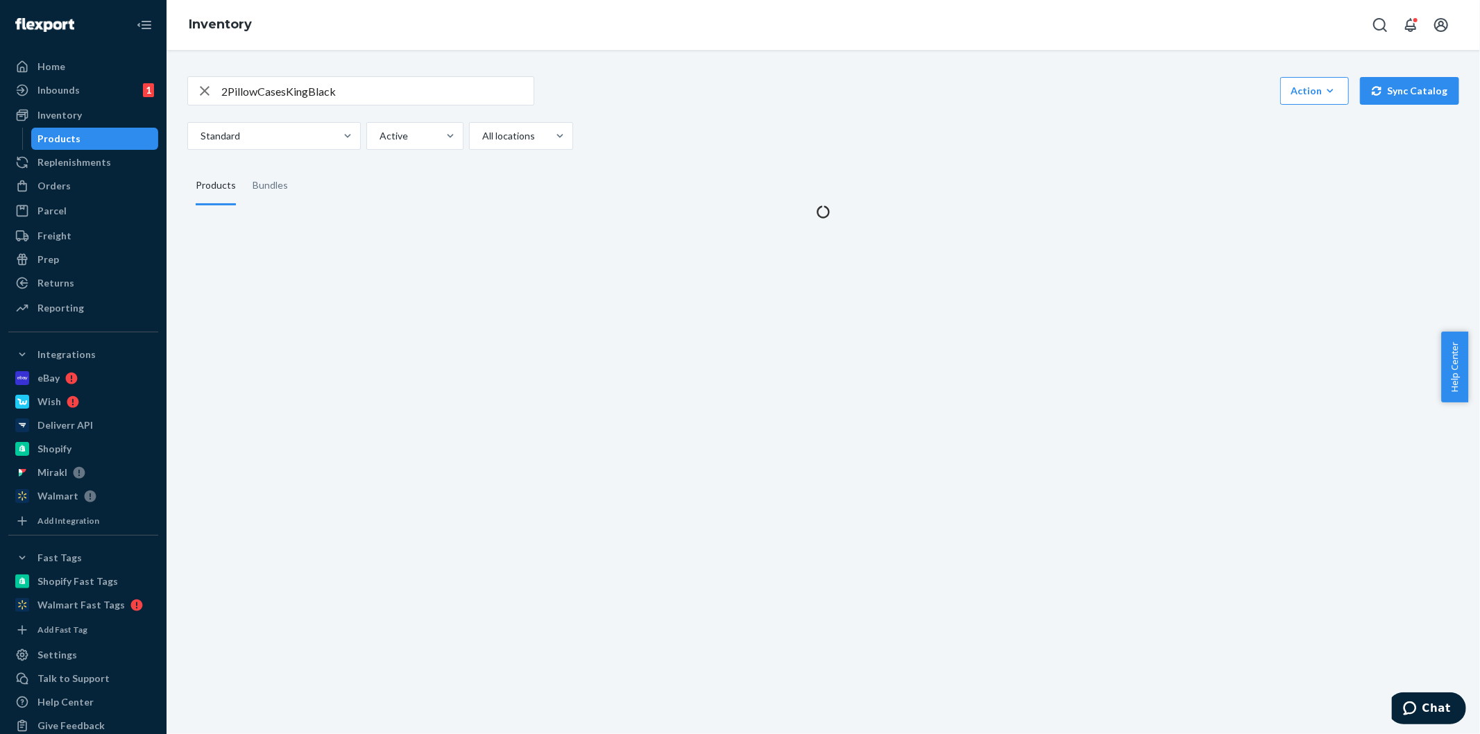
click at [697, 151] on div "2PillowCasesKingBlack Action Create product Create bundle Bulk create products …" at bounding box center [823, 139] width 1293 height 159
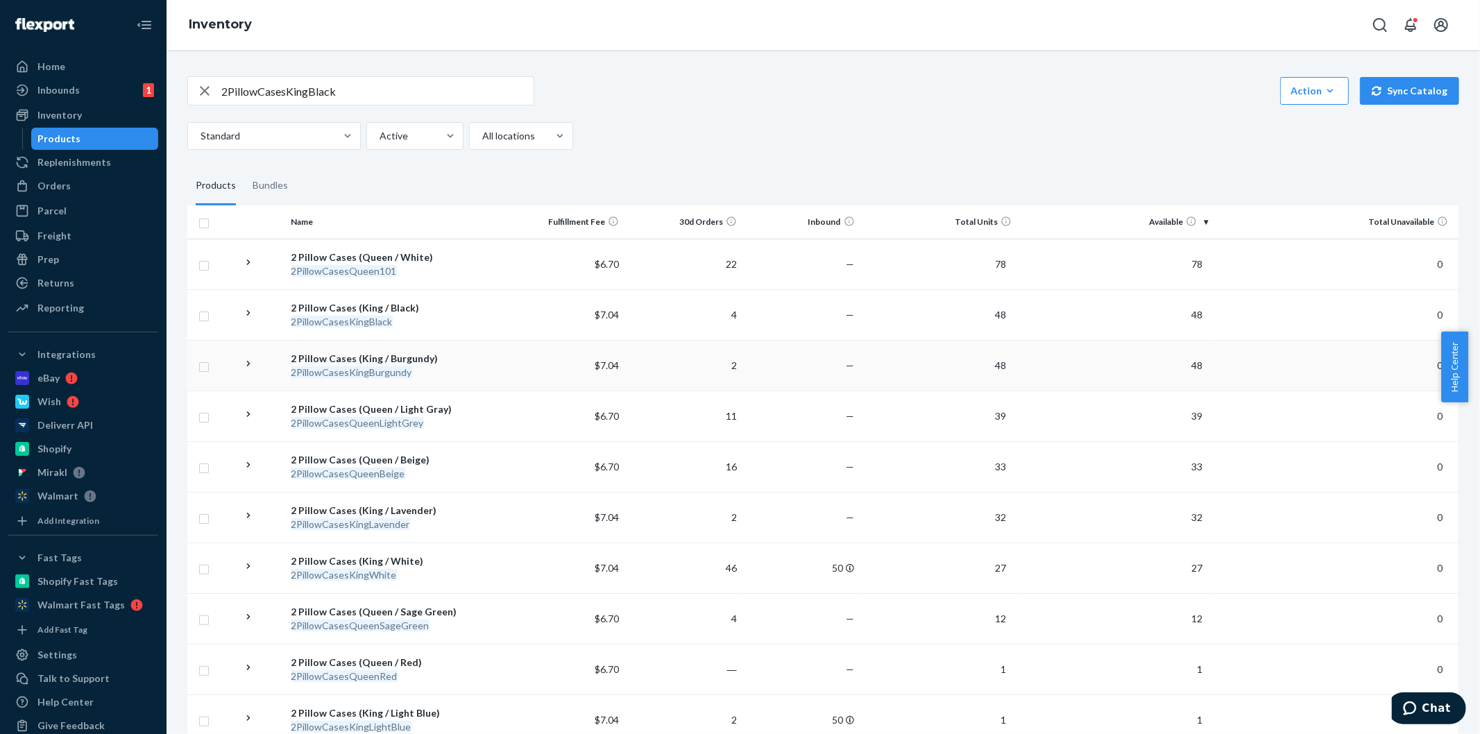
click at [368, 360] on div "2 Pillow Cases (King / Burgundy)" at bounding box center [397, 359] width 210 height 14
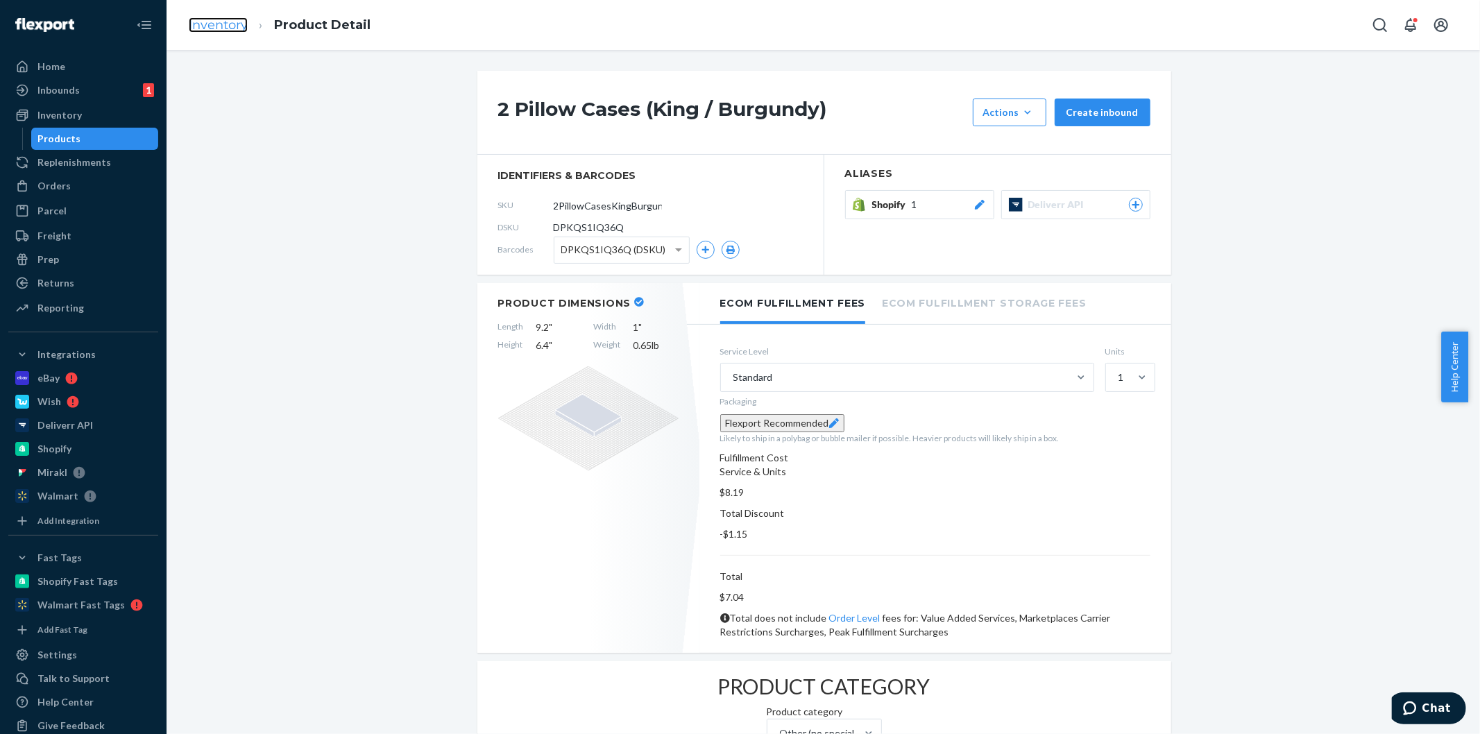
click at [214, 28] on link "Inventory" at bounding box center [218, 24] width 59 height 15
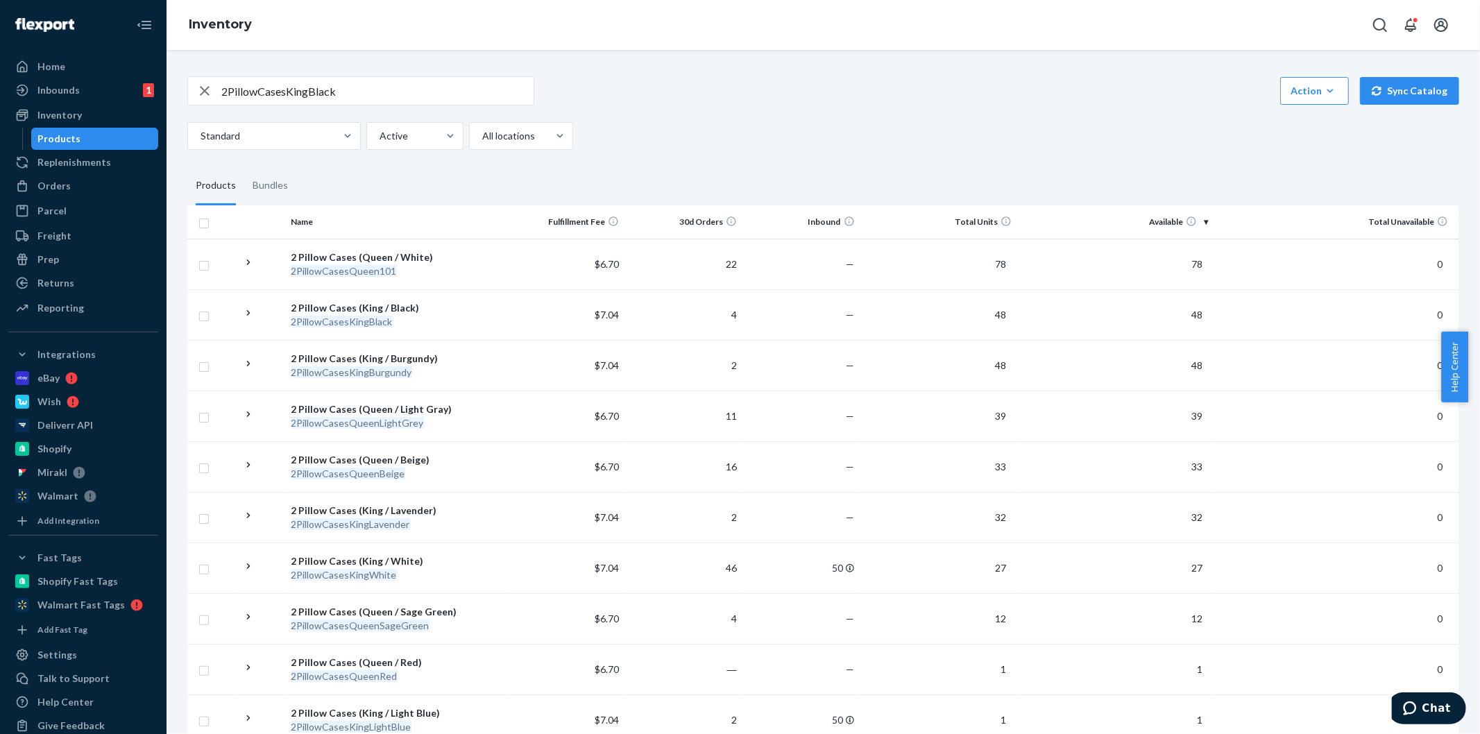
scroll to position [1551, 0]
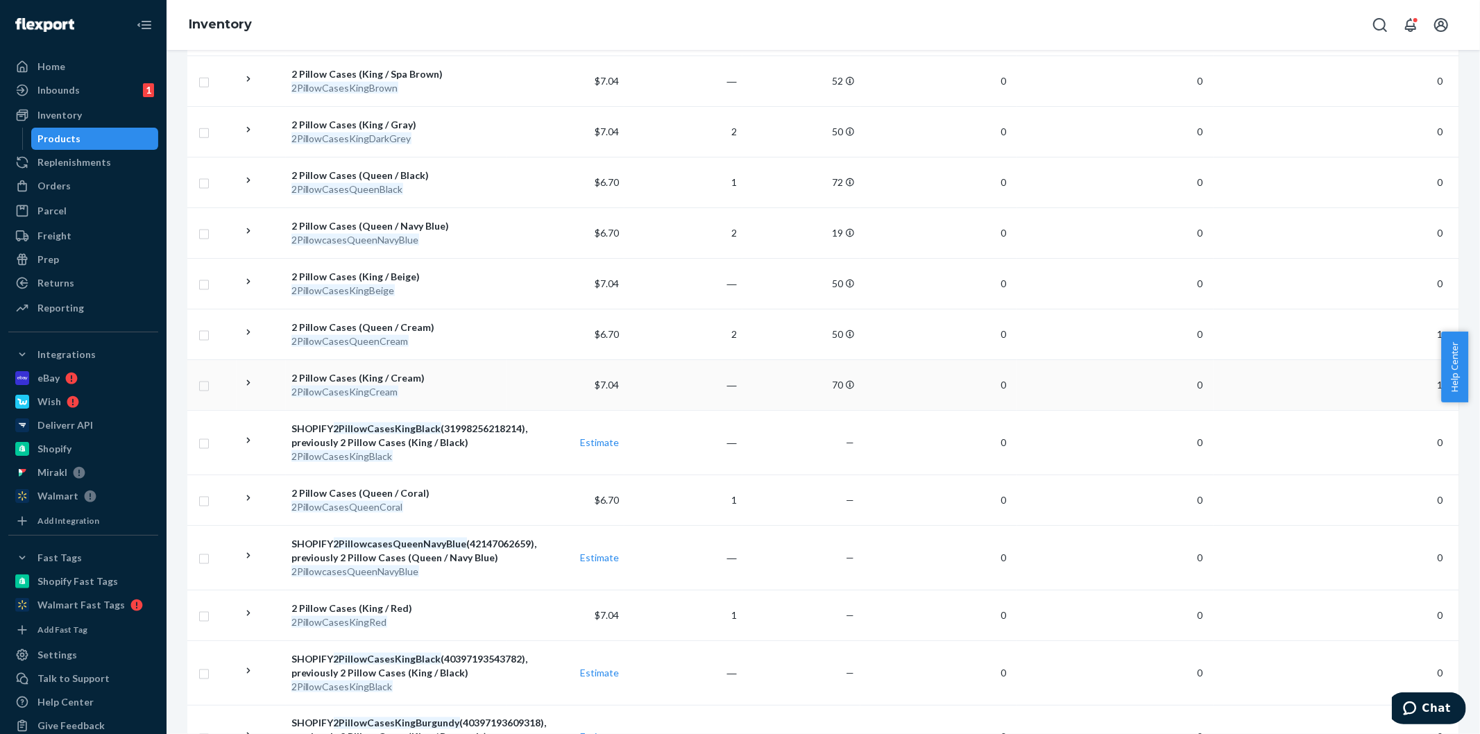
click at [373, 380] on div "2 Pillow Cases (King / Cream)" at bounding box center [397, 378] width 210 height 14
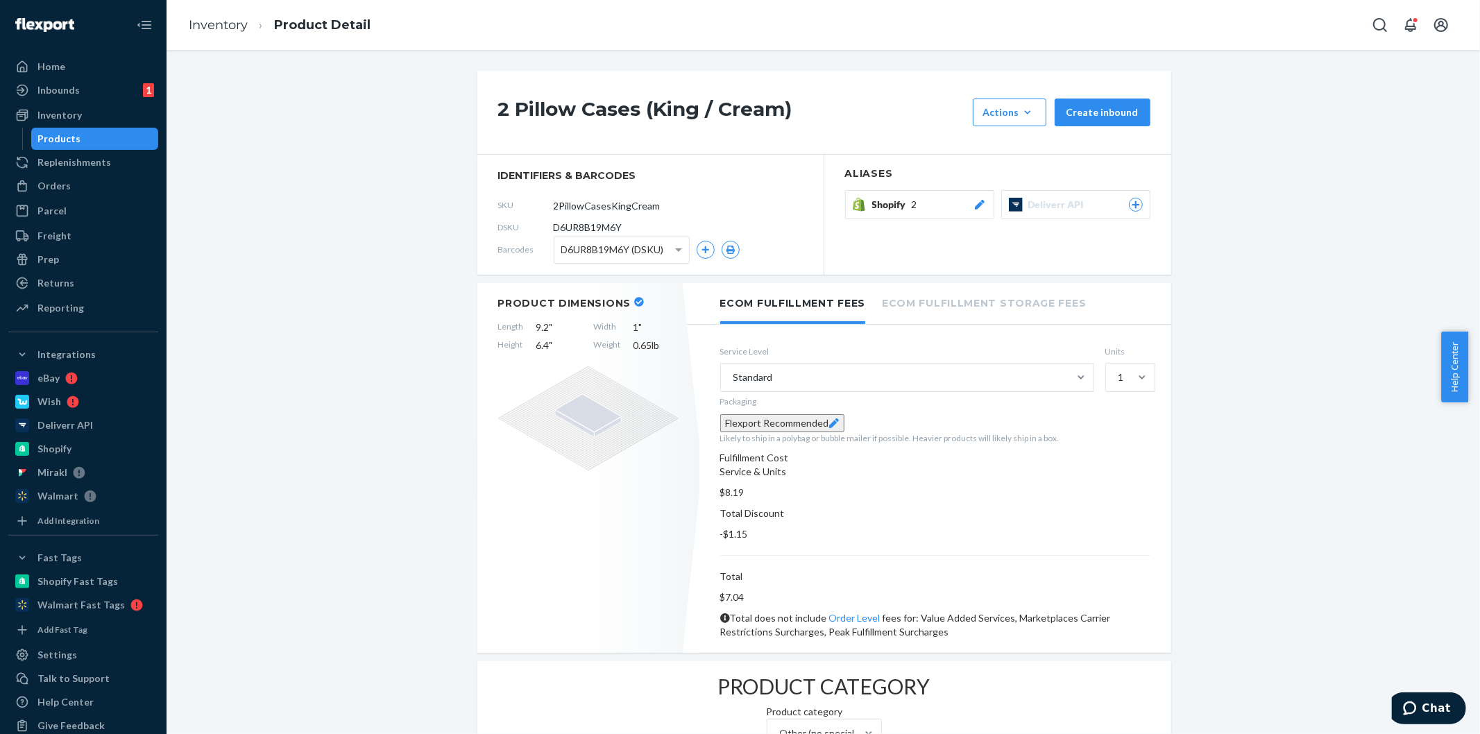
click at [893, 205] on span "Shopify" at bounding box center [892, 205] width 40 height 14
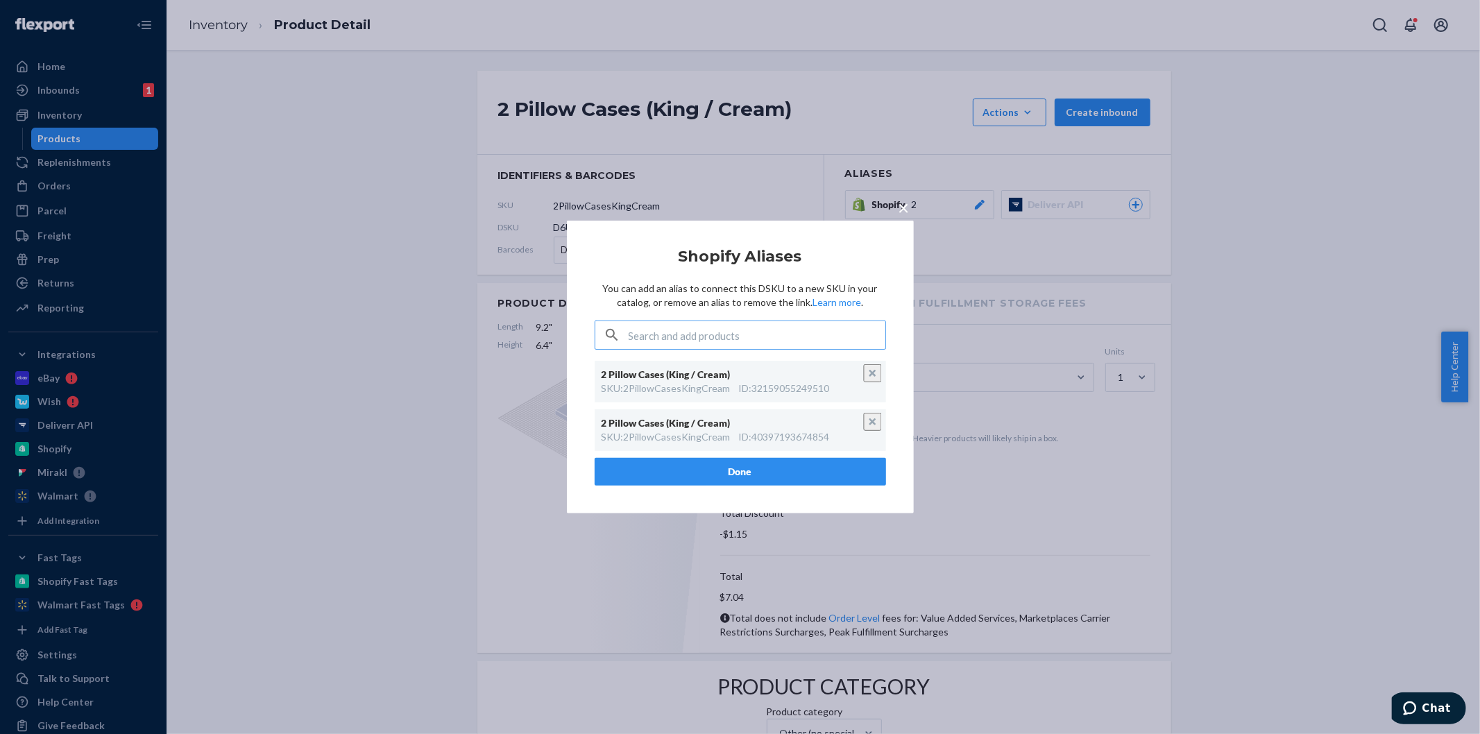
click at [904, 211] on span "×" at bounding box center [904, 208] width 11 height 24
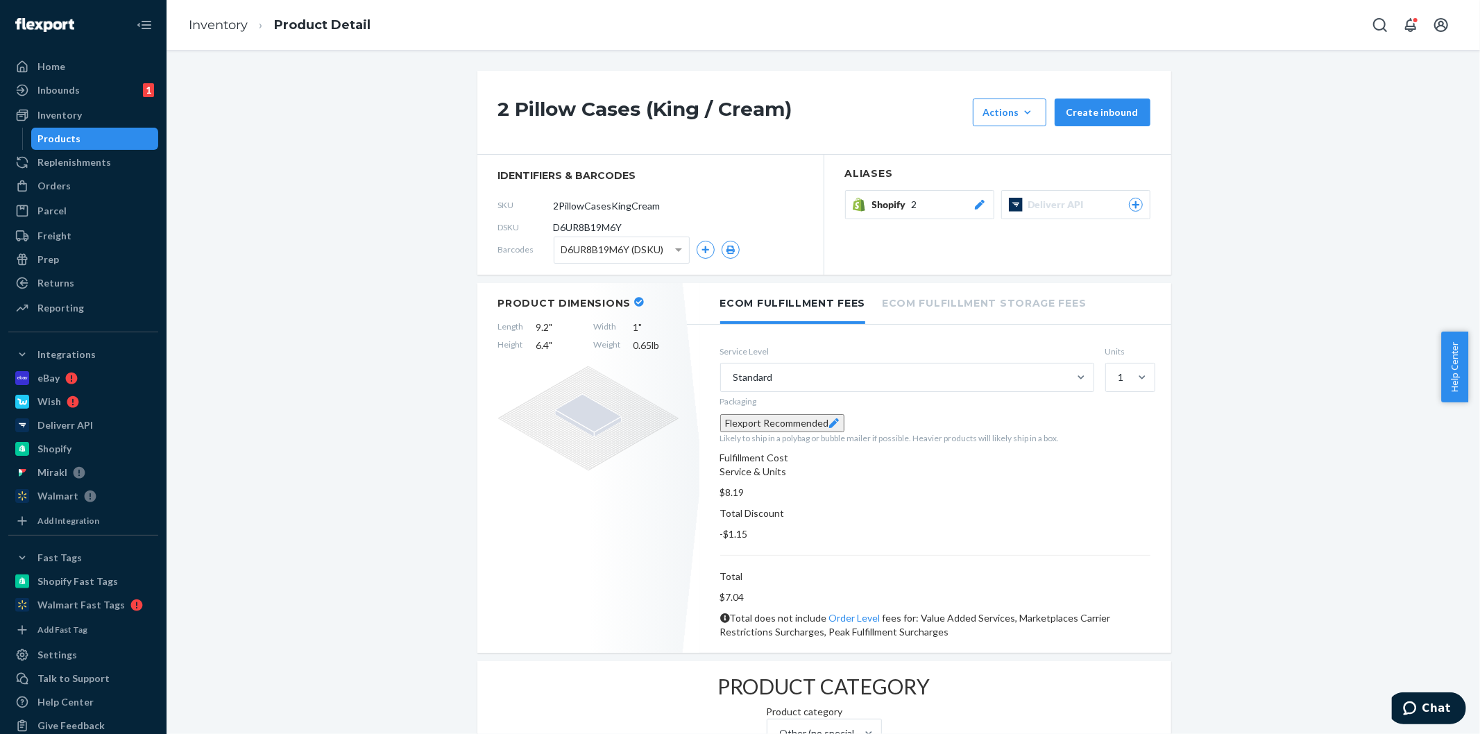
click at [904, 206] on span "Shopify" at bounding box center [892, 205] width 40 height 14
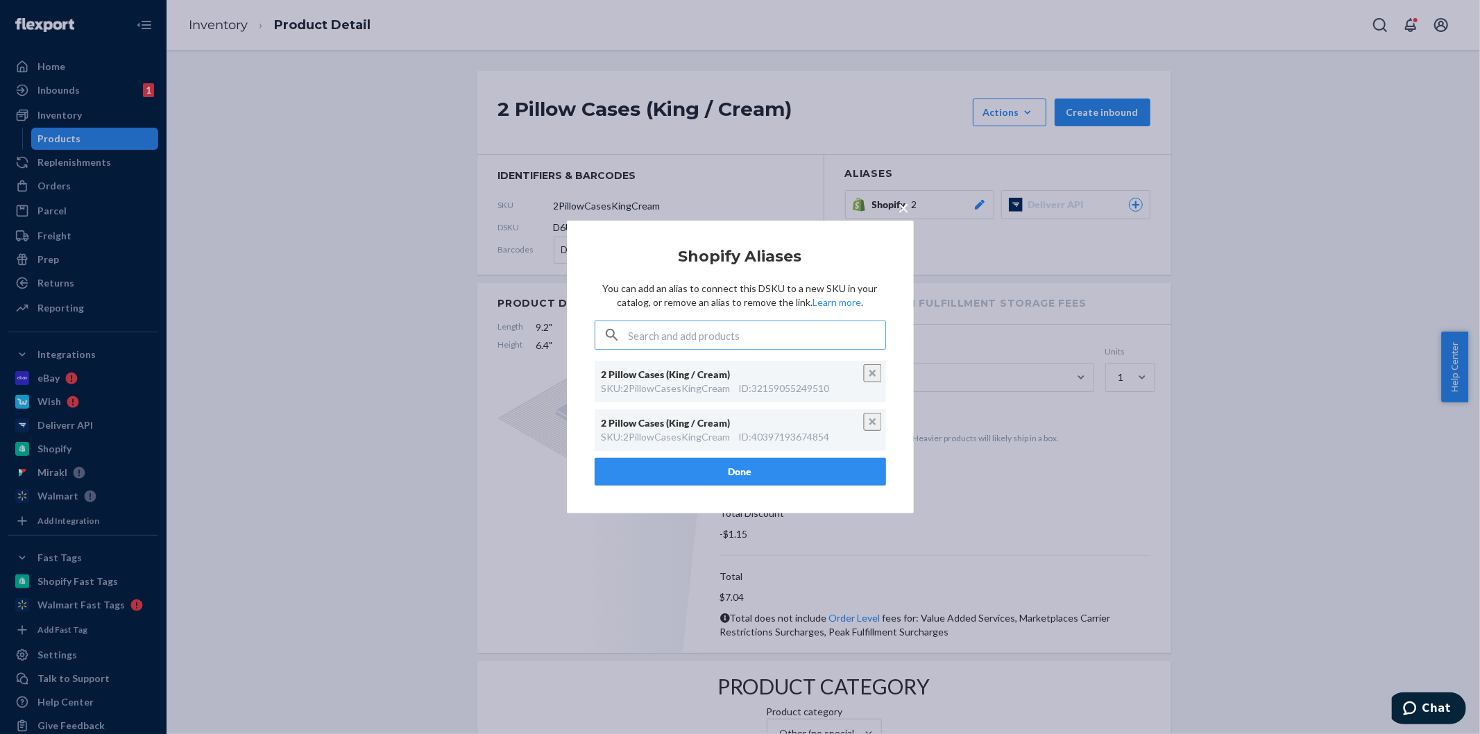
click at [906, 214] on span "×" at bounding box center [904, 208] width 11 height 24
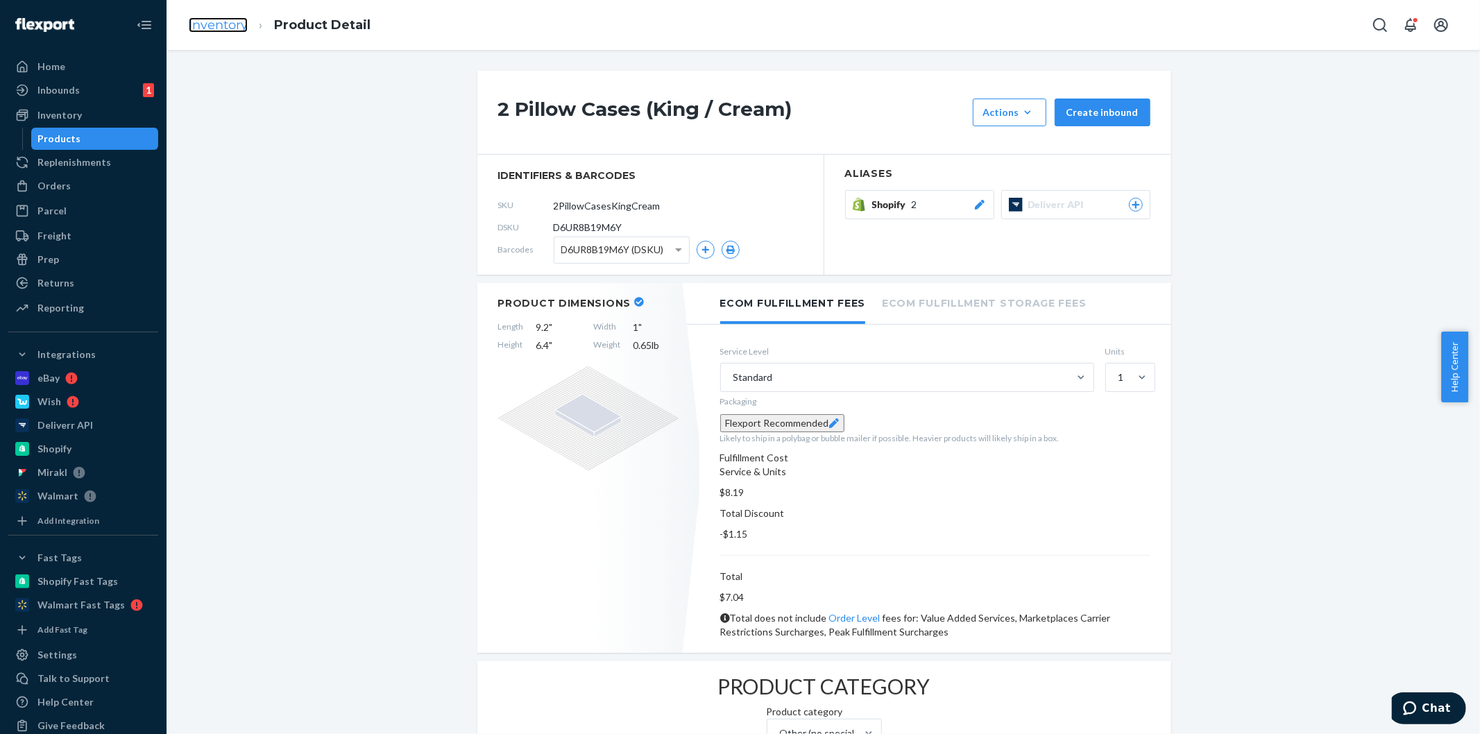
click at [226, 23] on link "Inventory" at bounding box center [218, 24] width 59 height 15
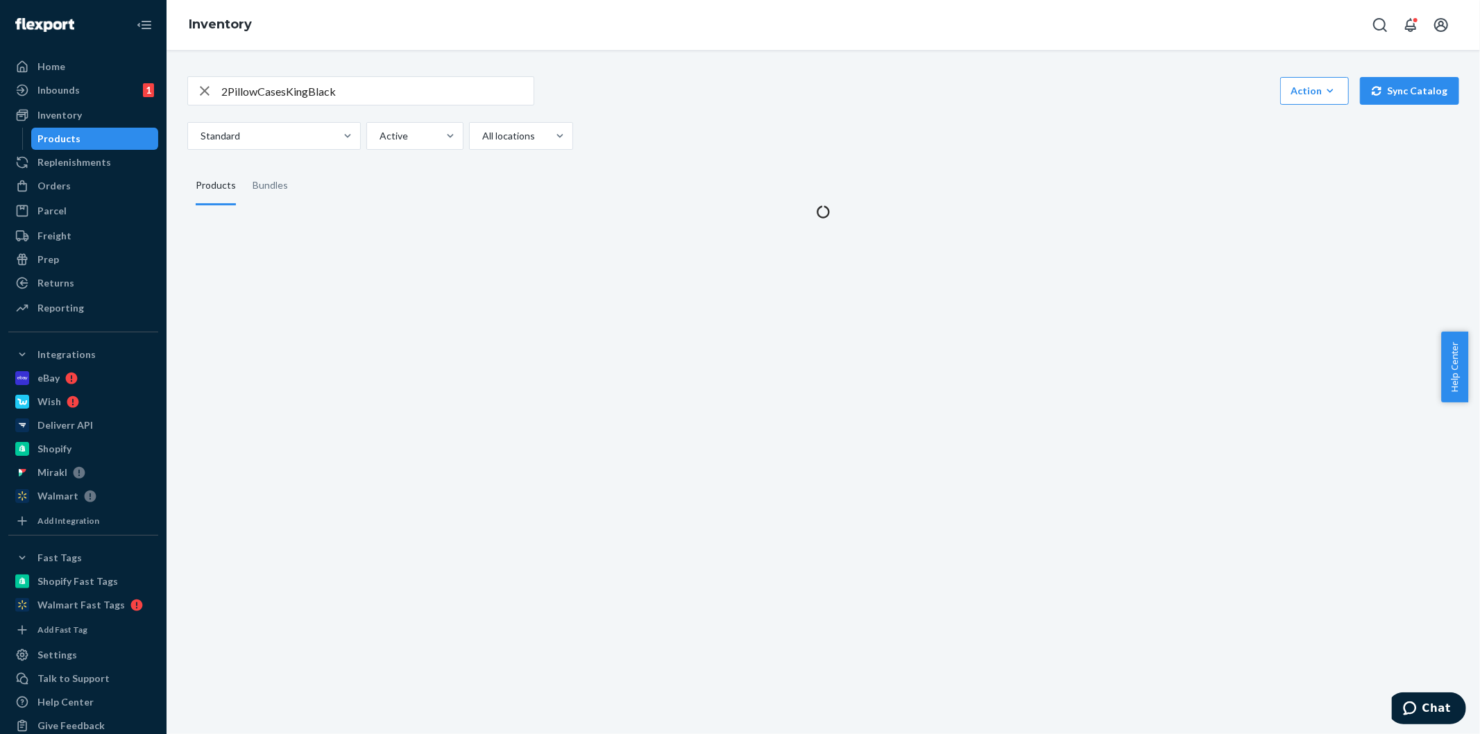
click at [703, 120] on div "2PillowCasesKingBlack Action Create product Create bundle Bulk create products …" at bounding box center [823, 113] width 1272 height 74
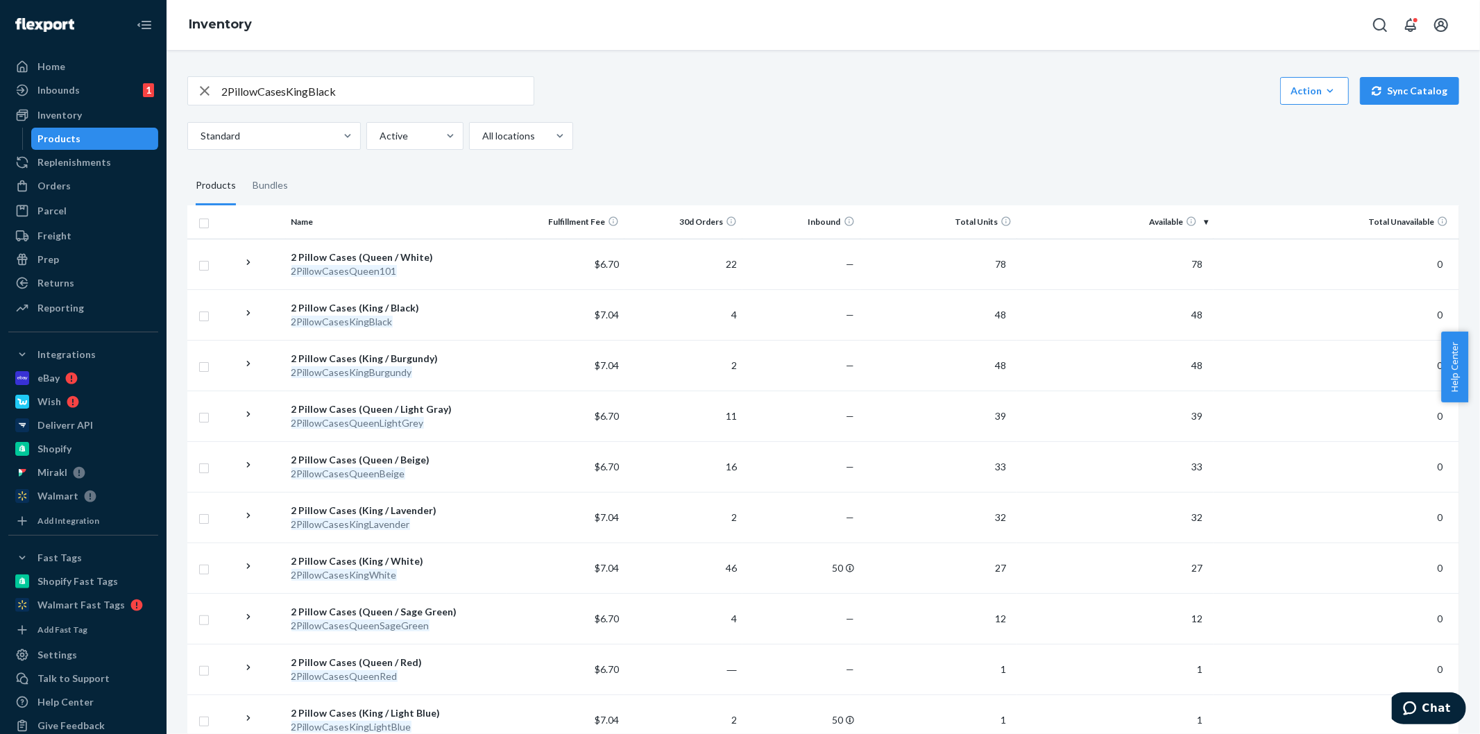
scroll to position [1298, 0]
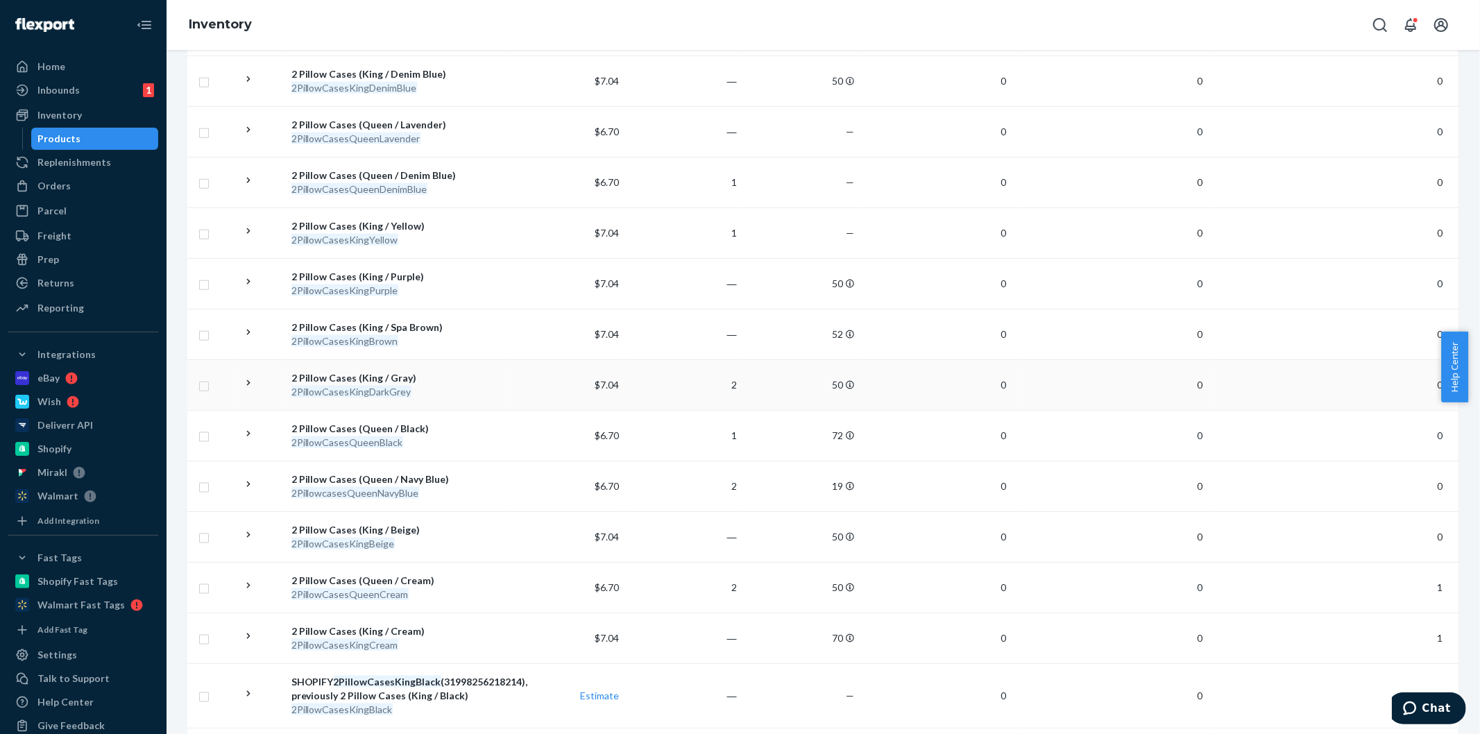
click at [394, 377] on div "2 Pillow Cases (King / Gray)" at bounding box center [397, 378] width 210 height 14
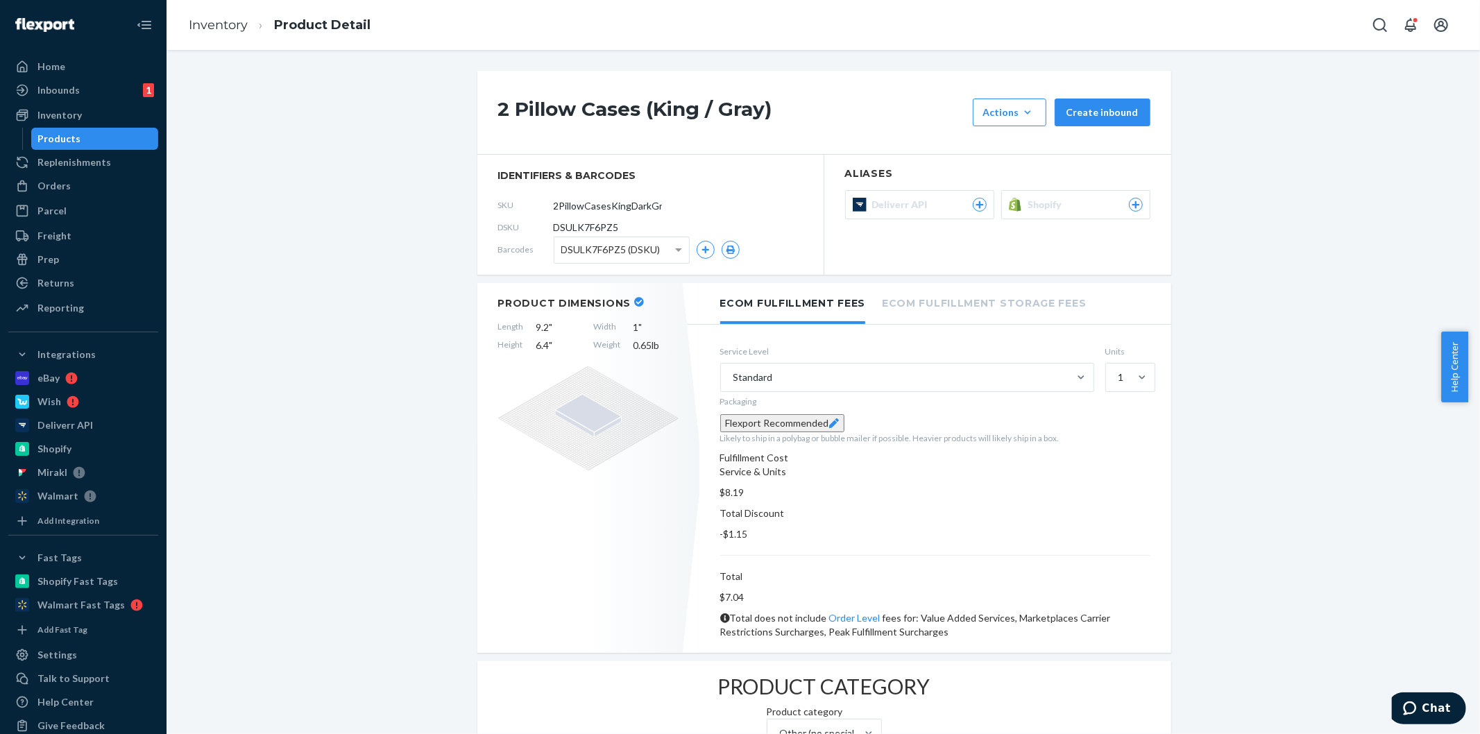
click at [1063, 194] on button "Shopify" at bounding box center [1076, 204] width 149 height 29
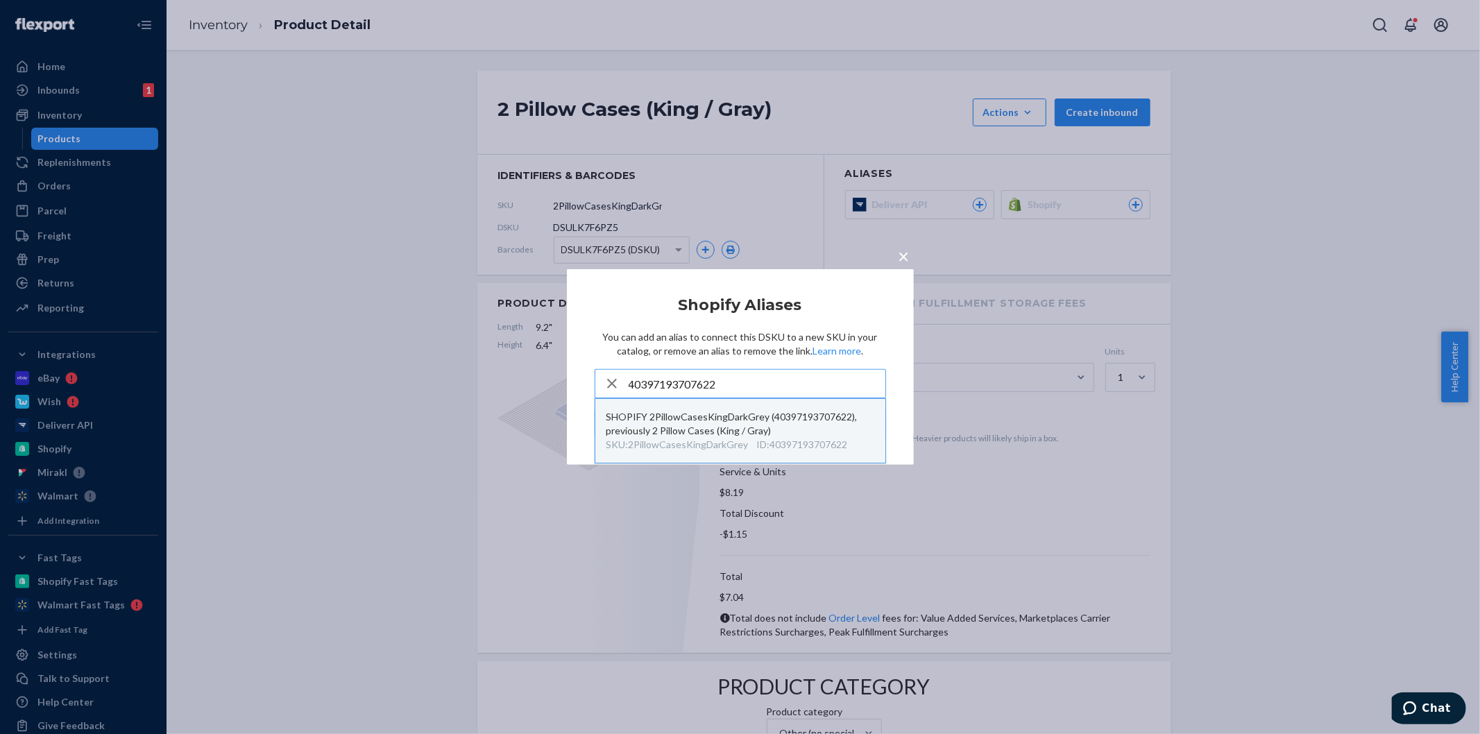
type input "40397193707622"
click at [746, 419] on div "SHOPIFY 2PillowCasesKingDarkGrey (40397193707622), previously 2 Pillow Cases (K…" at bounding box center [741, 424] width 268 height 28
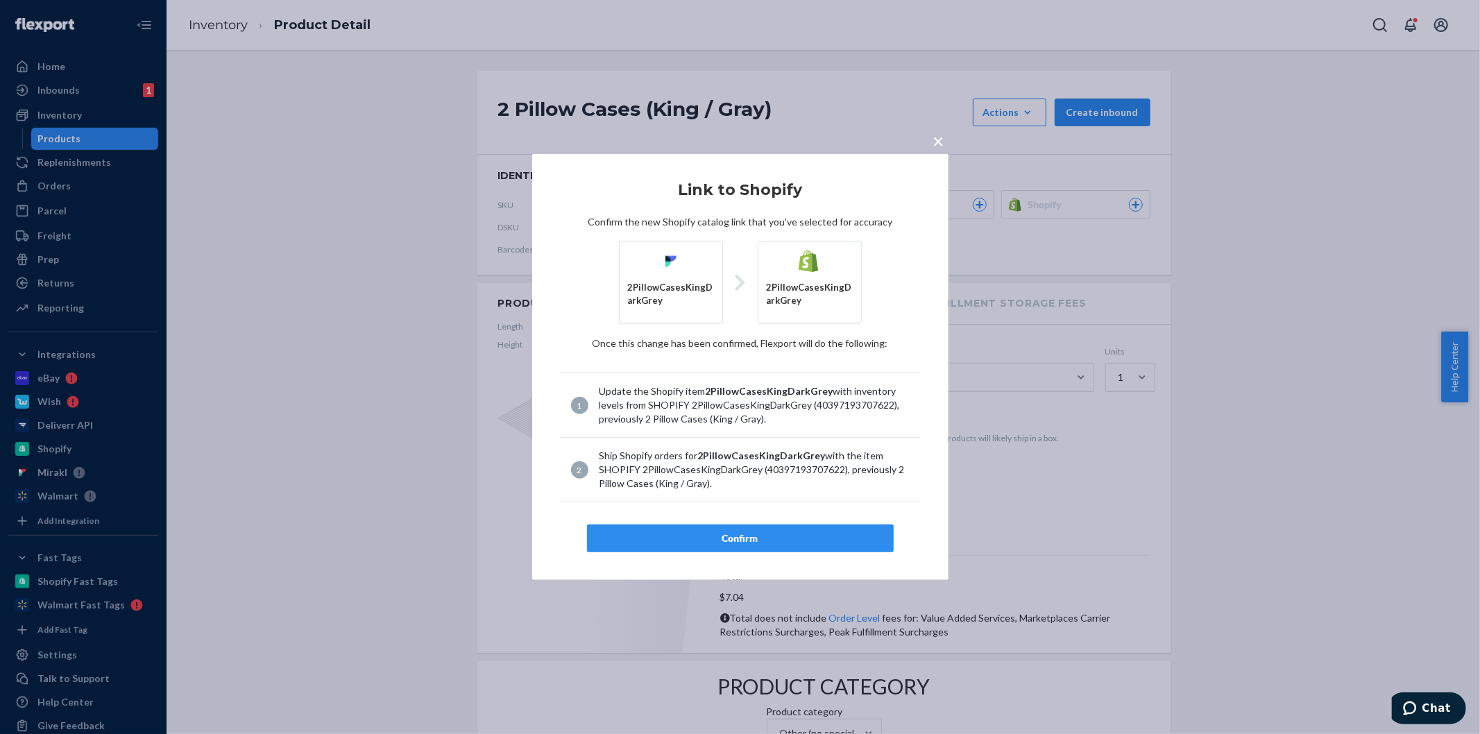
click at [764, 539] on div "Confirm" at bounding box center [740, 539] width 283 height 14
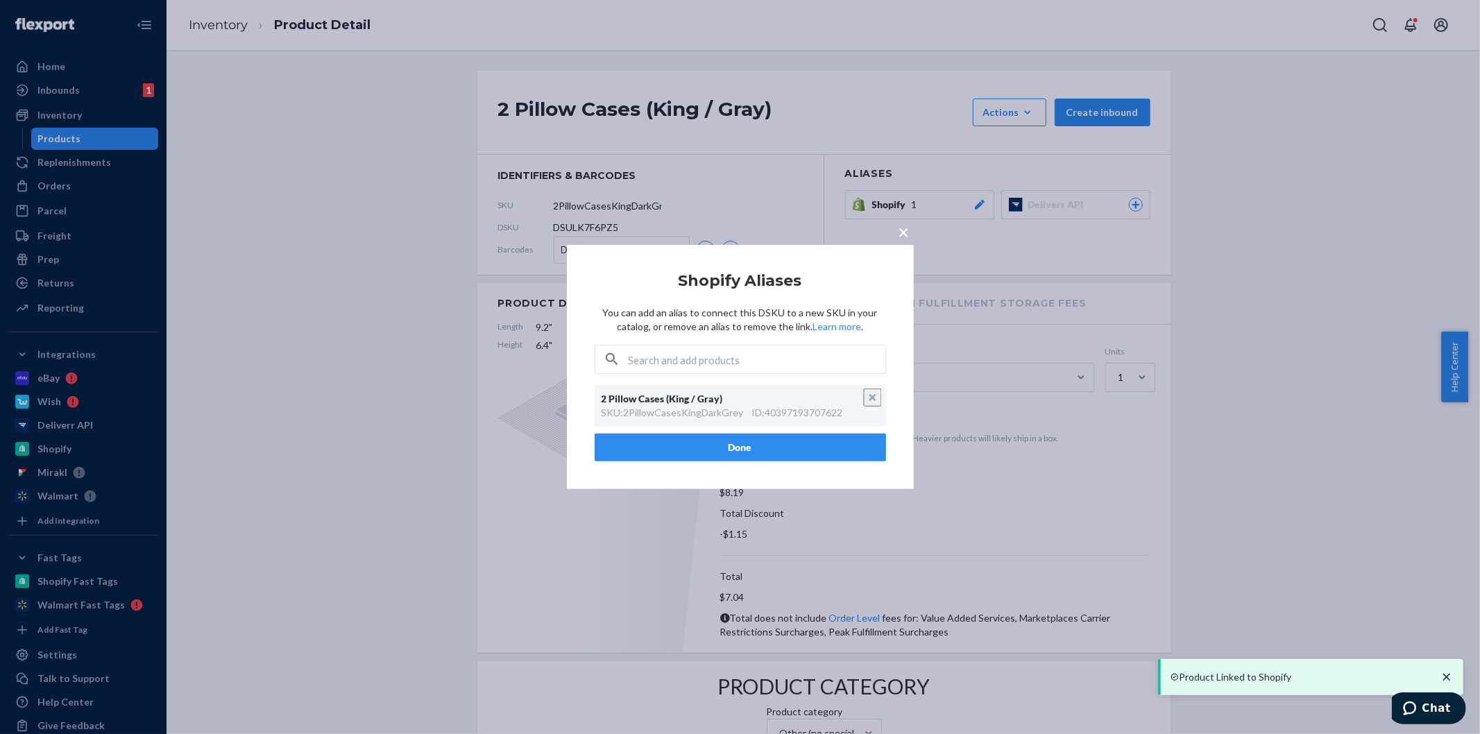
click at [708, 438] on button "Done" at bounding box center [741, 448] width 292 height 28
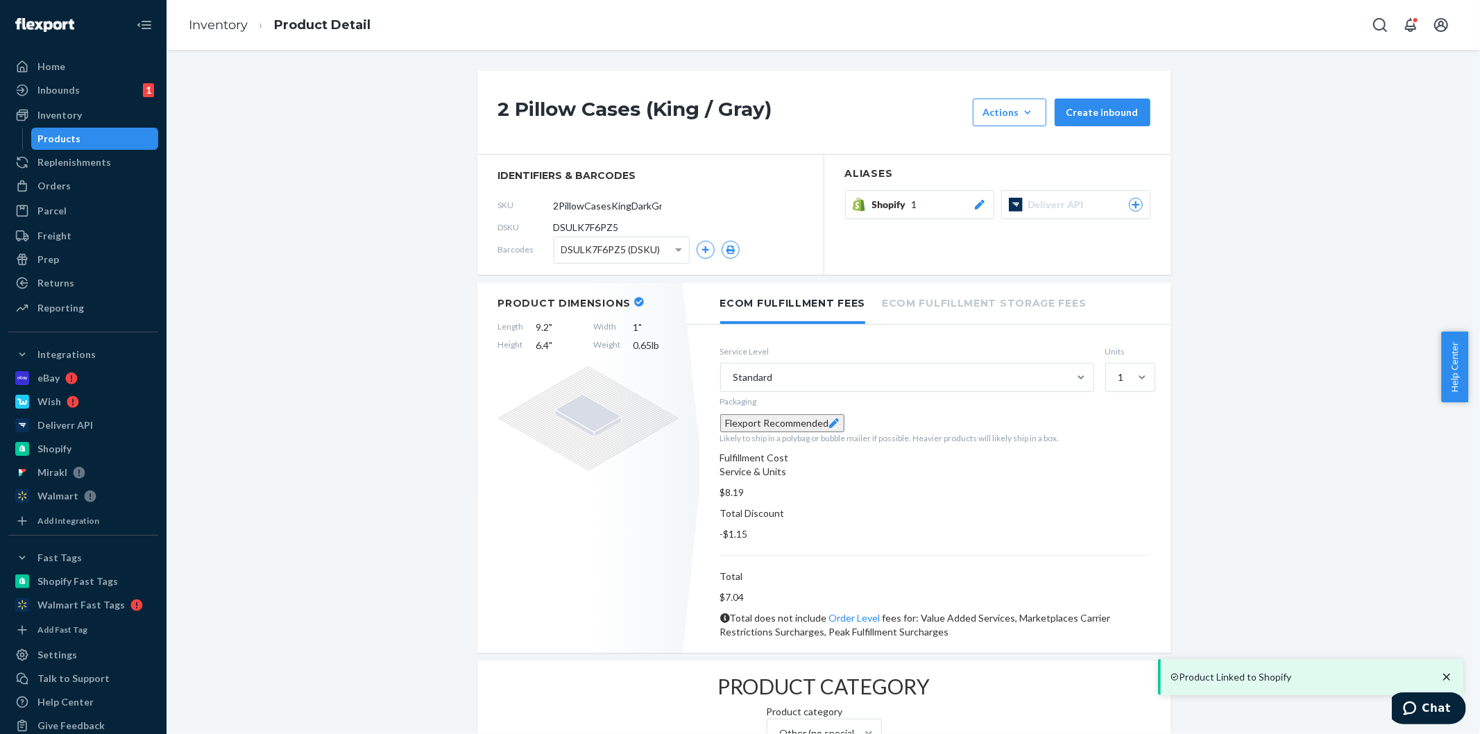
click at [245, 23] on link "Inventory" at bounding box center [218, 24] width 59 height 15
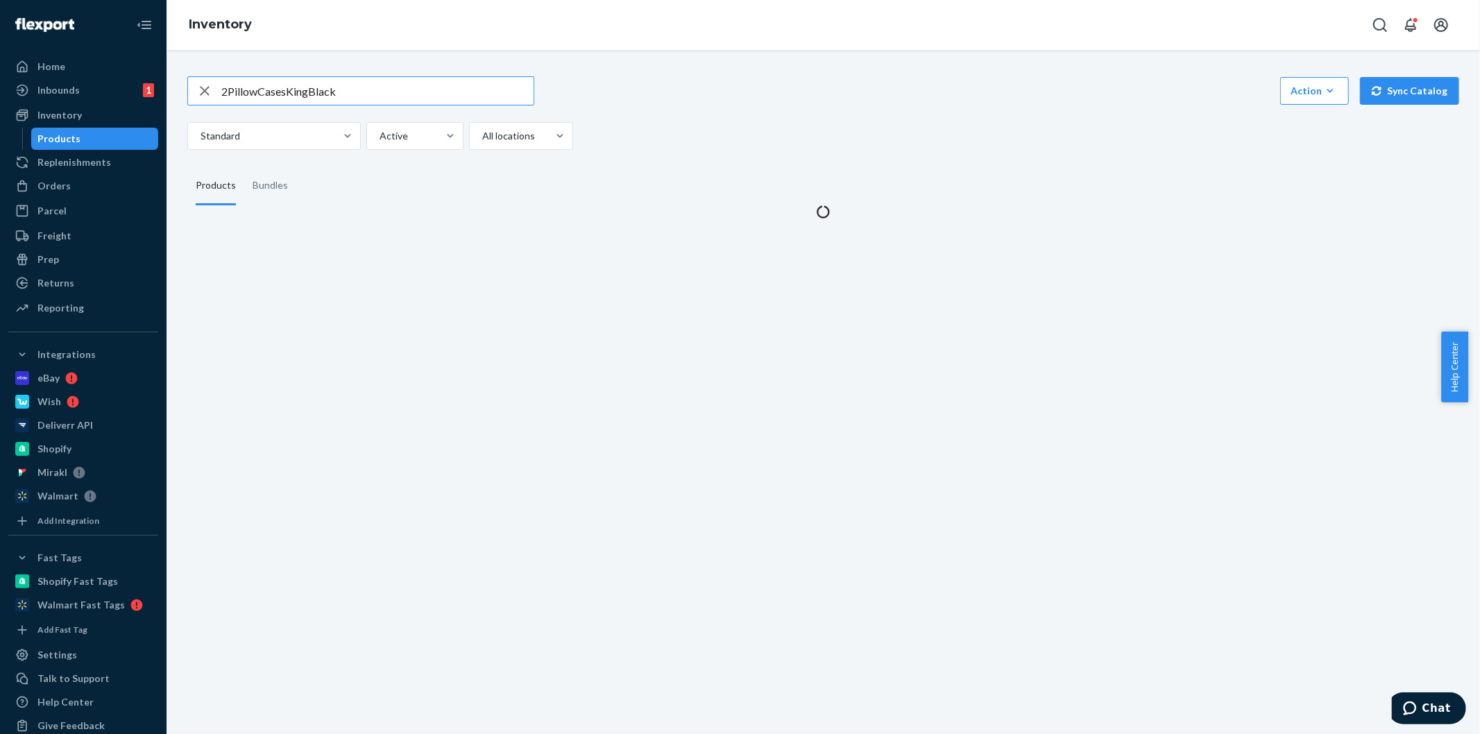
click at [398, 99] on input "2PillowCasesKingBlack" at bounding box center [377, 91] width 312 height 28
type input "2PillowCasesKingDenimBlue"
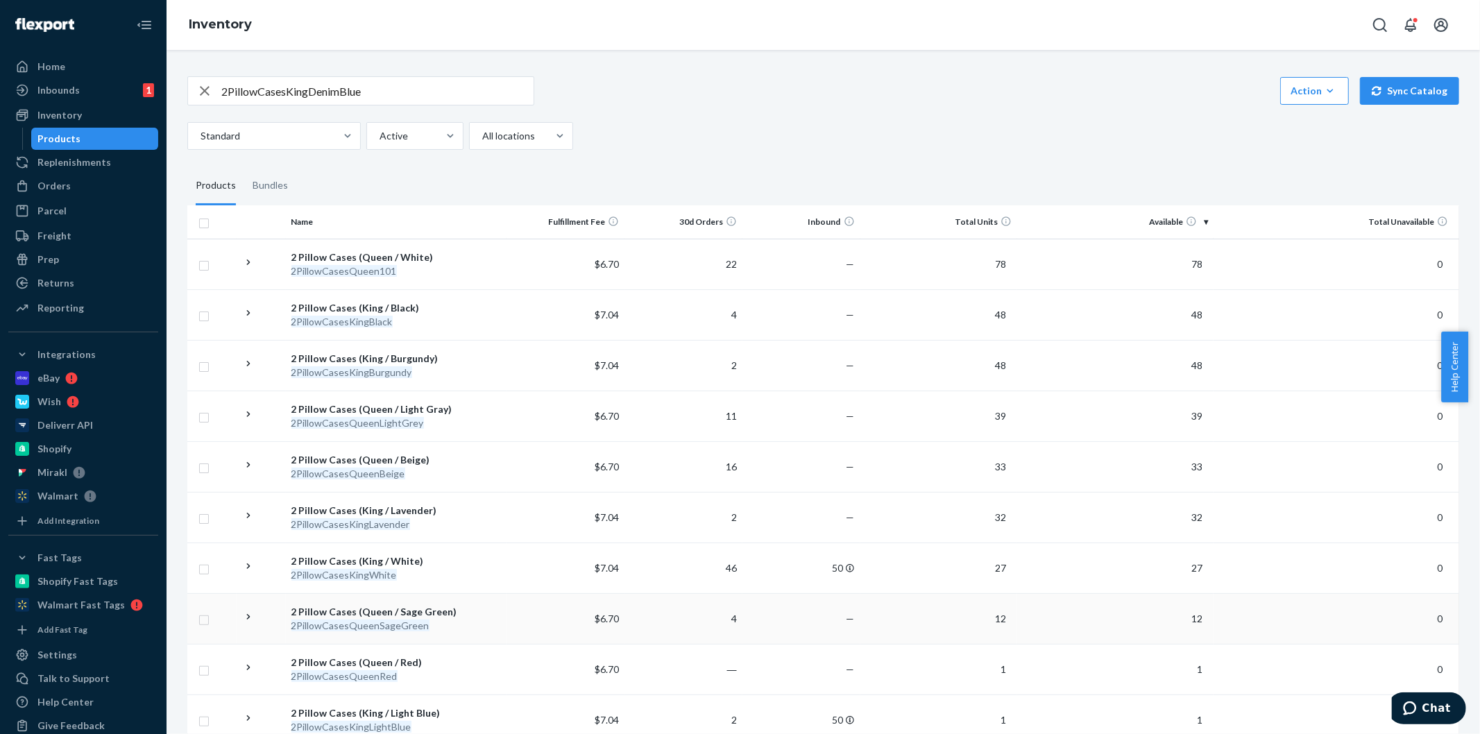
scroll to position [435, 0]
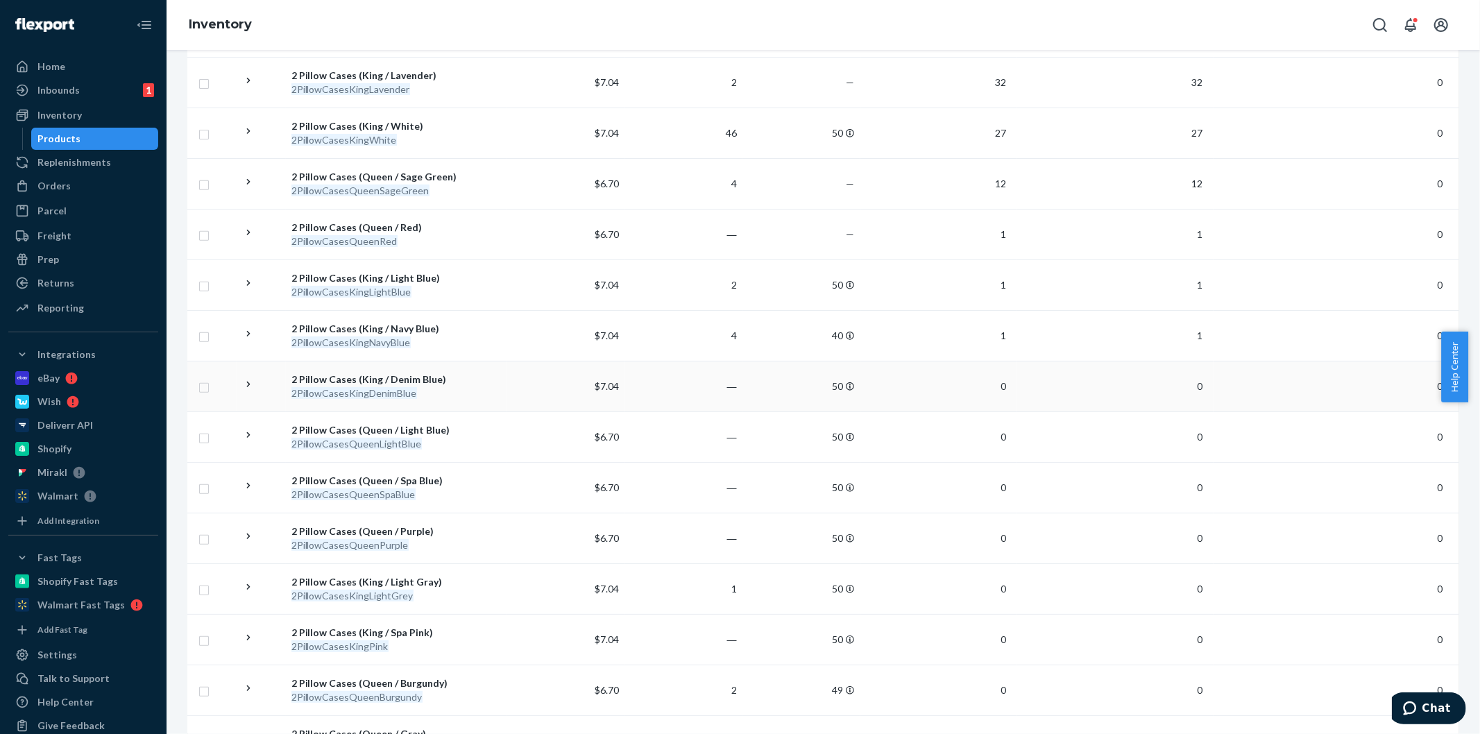
click at [396, 382] on div "2 Pillow Cases (King / Denim Blue)" at bounding box center [397, 380] width 210 height 14
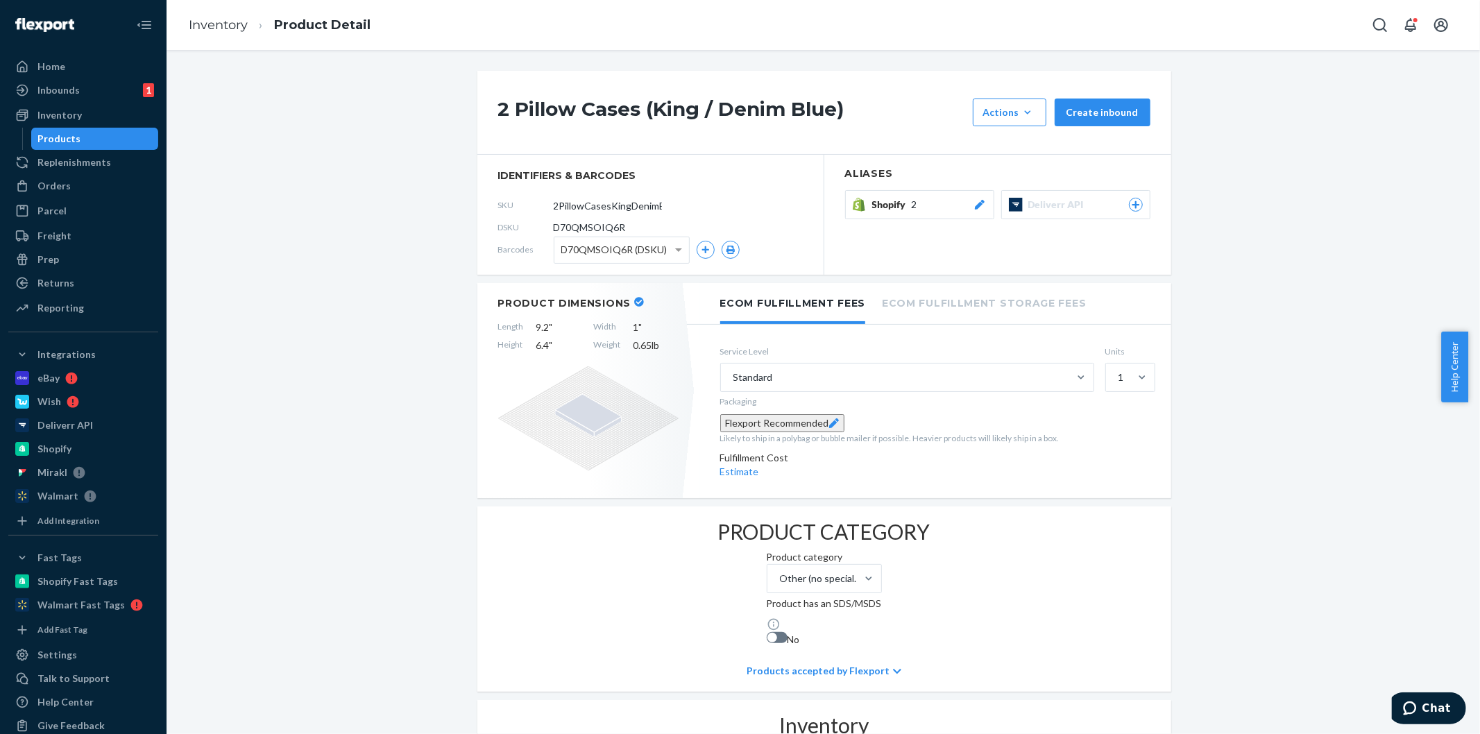
click at [897, 205] on span "Shopify" at bounding box center [892, 205] width 40 height 14
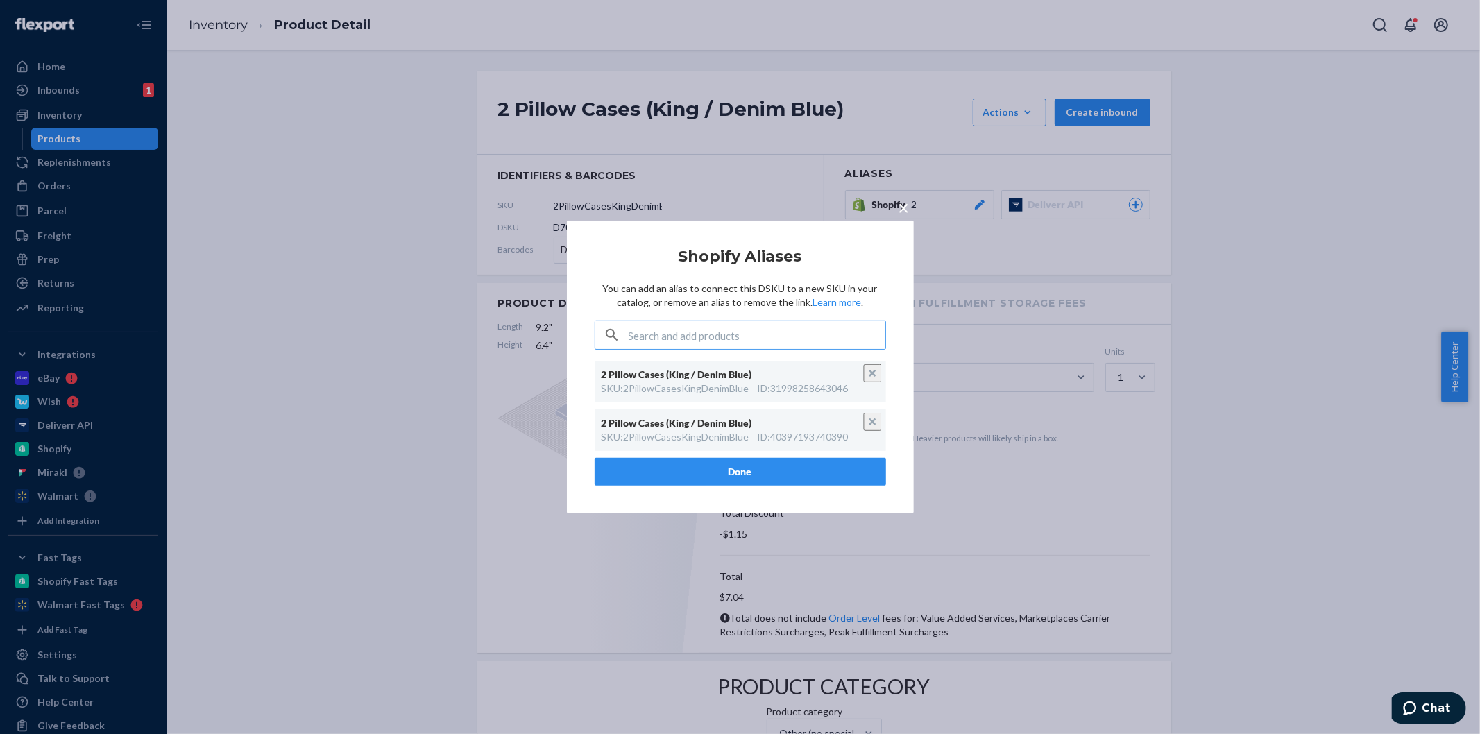
click at [900, 208] on span "×" at bounding box center [904, 208] width 11 height 24
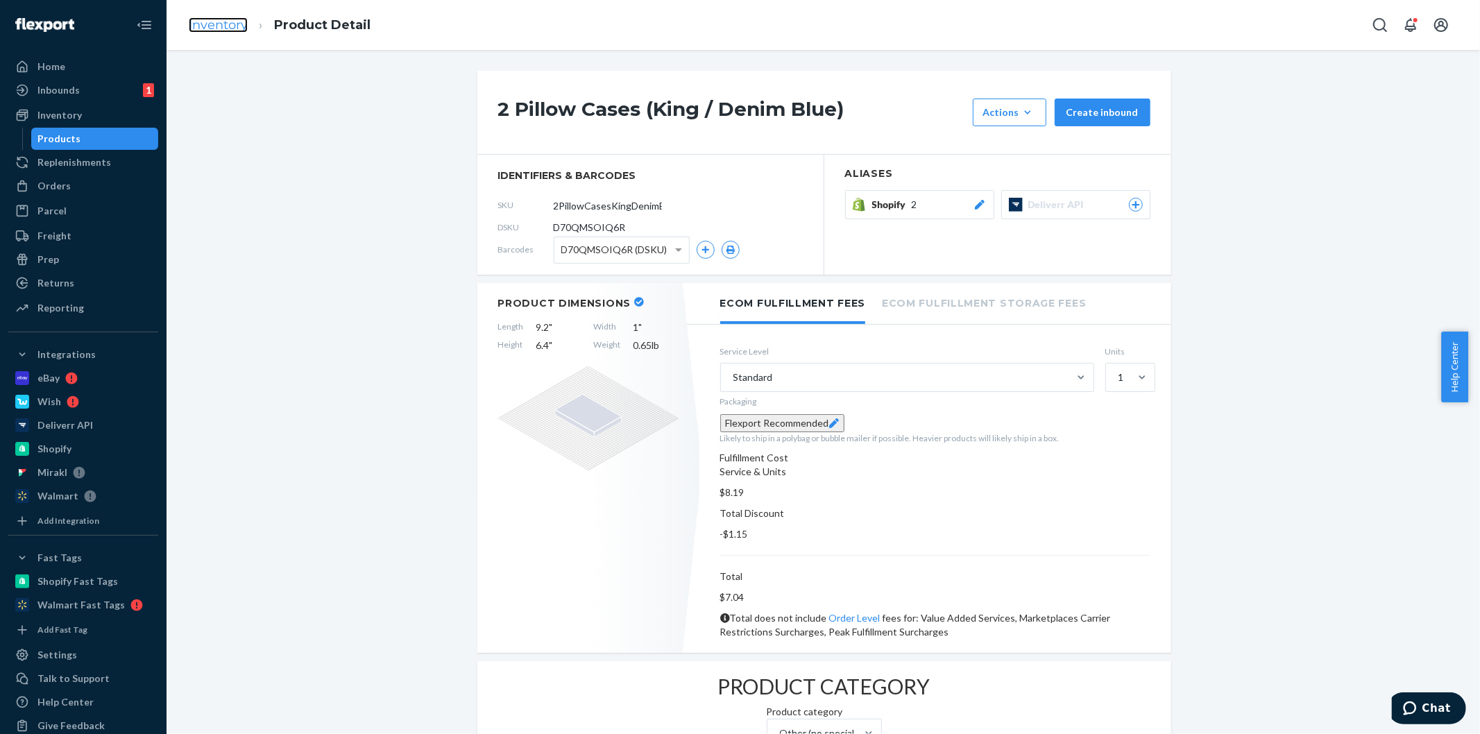
click at [223, 25] on link "Inventory" at bounding box center [218, 24] width 59 height 15
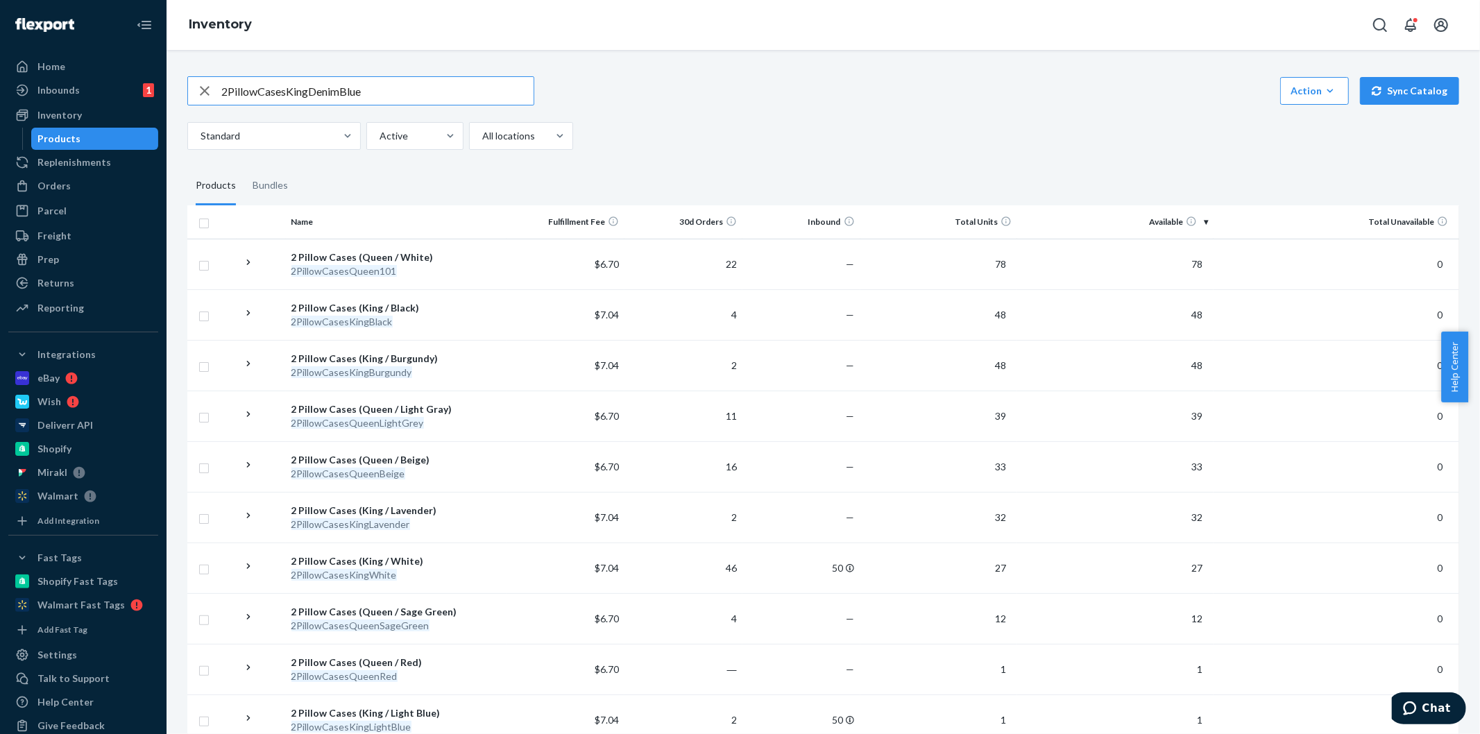
click at [411, 85] on input "2PillowCasesKingDenimBlue" at bounding box center [377, 91] width 312 height 28
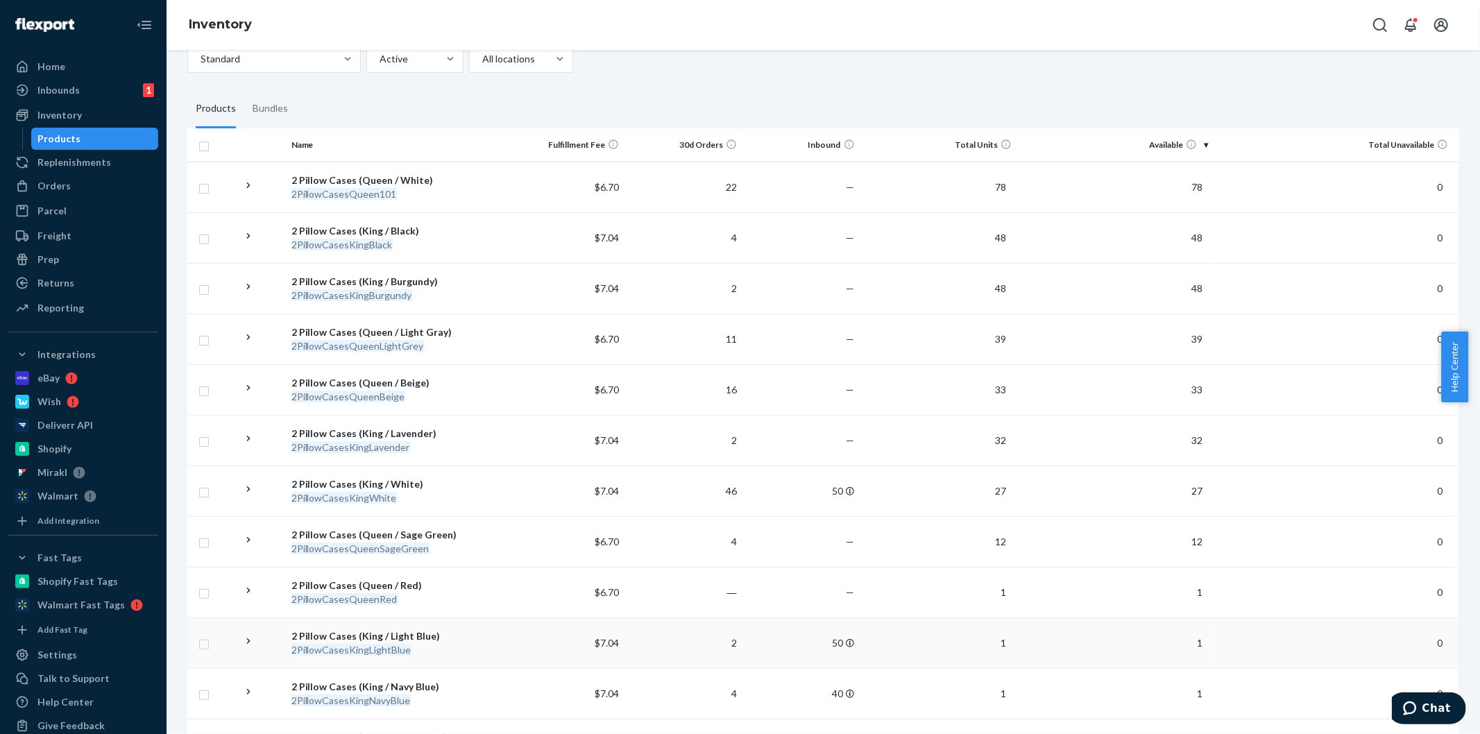
click at [404, 639] on div "2 Pillow Cases (King / Light Blue)" at bounding box center [397, 637] width 210 height 14
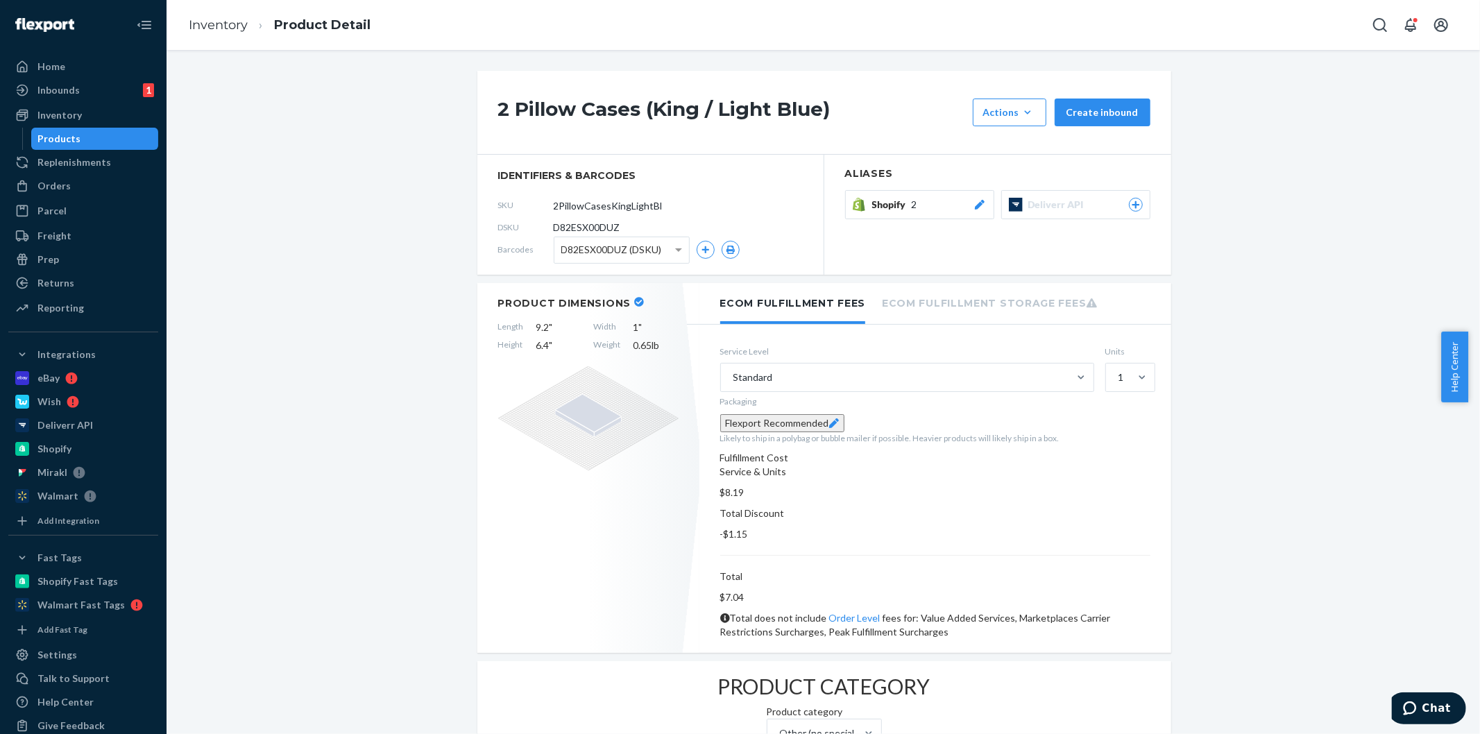
click at [923, 206] on div "Shopify 2" at bounding box center [929, 205] width 115 height 14
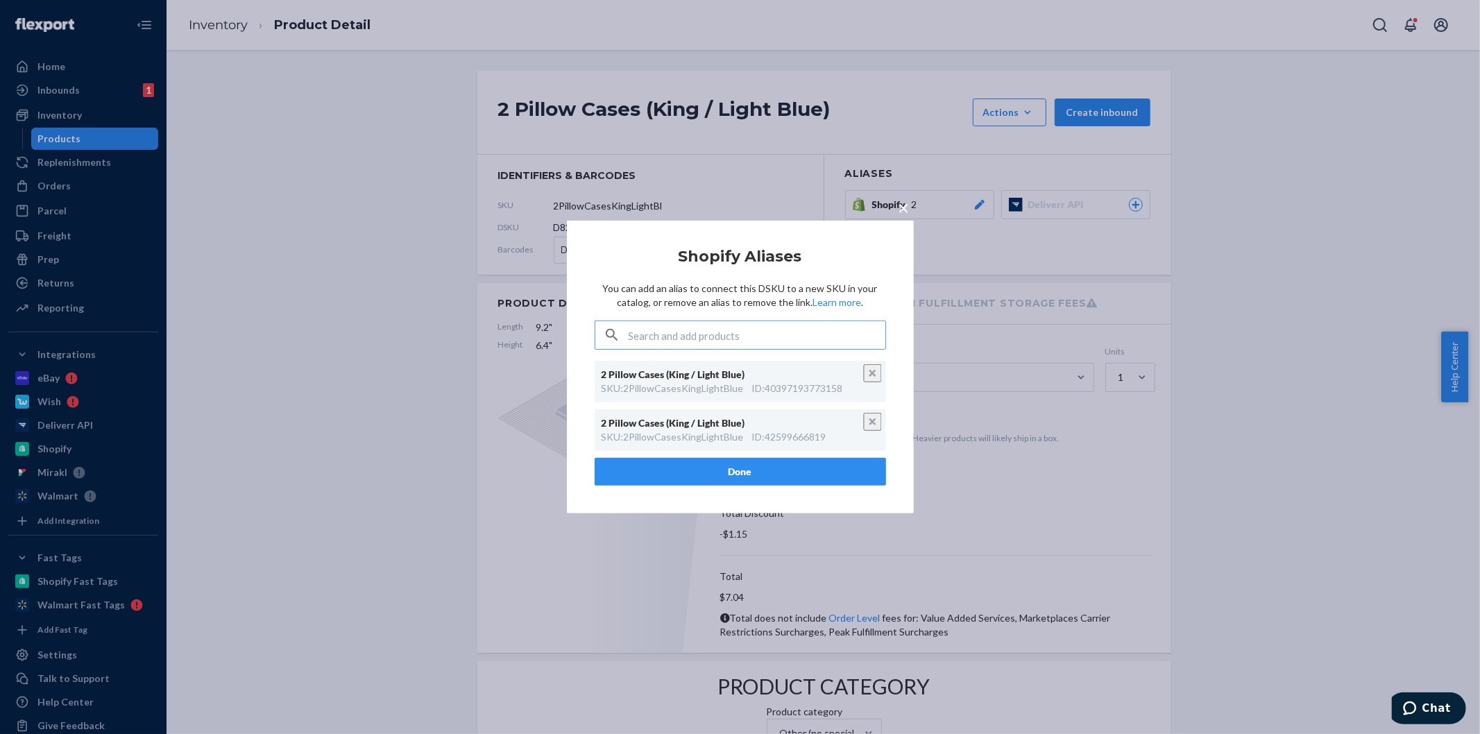
click at [900, 213] on span "×" at bounding box center [904, 208] width 11 height 24
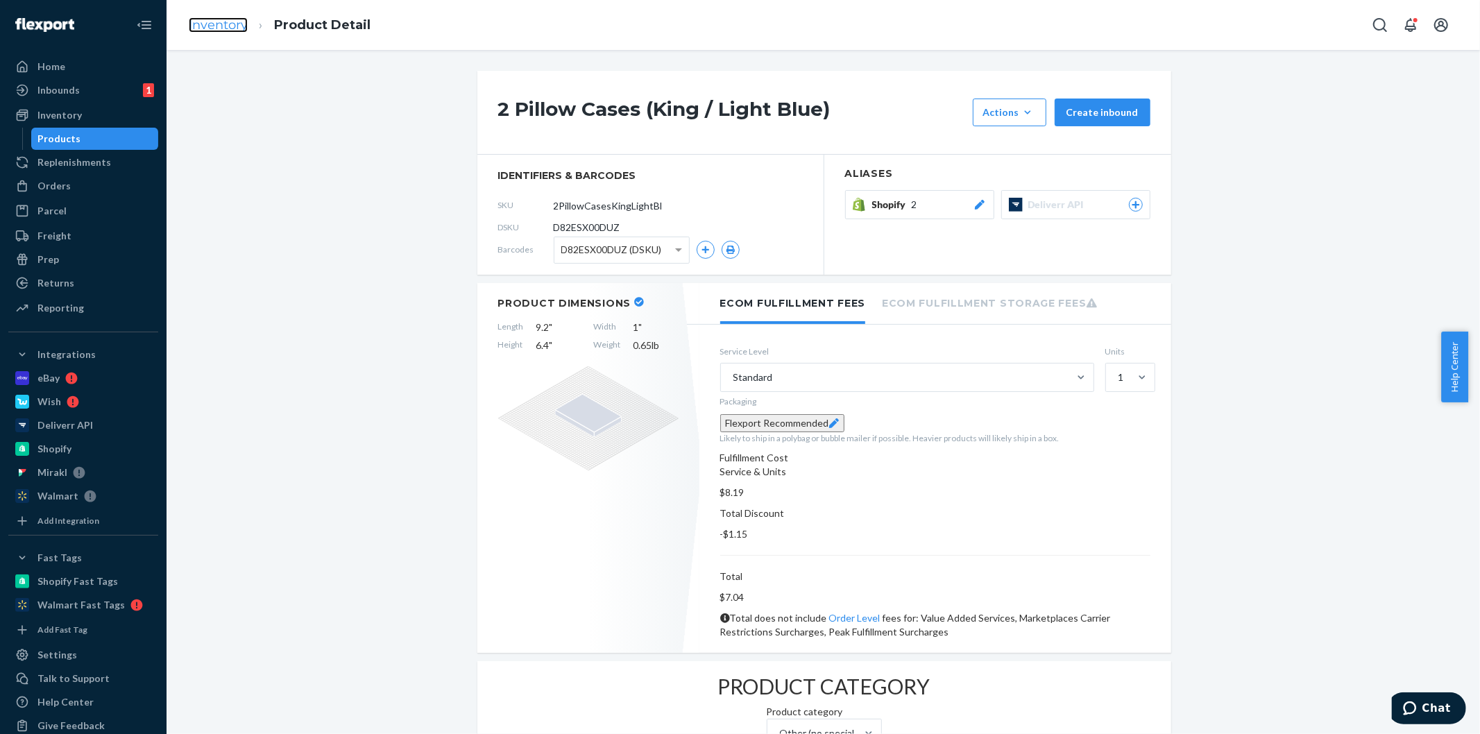
click at [214, 29] on link "Inventory" at bounding box center [218, 24] width 59 height 15
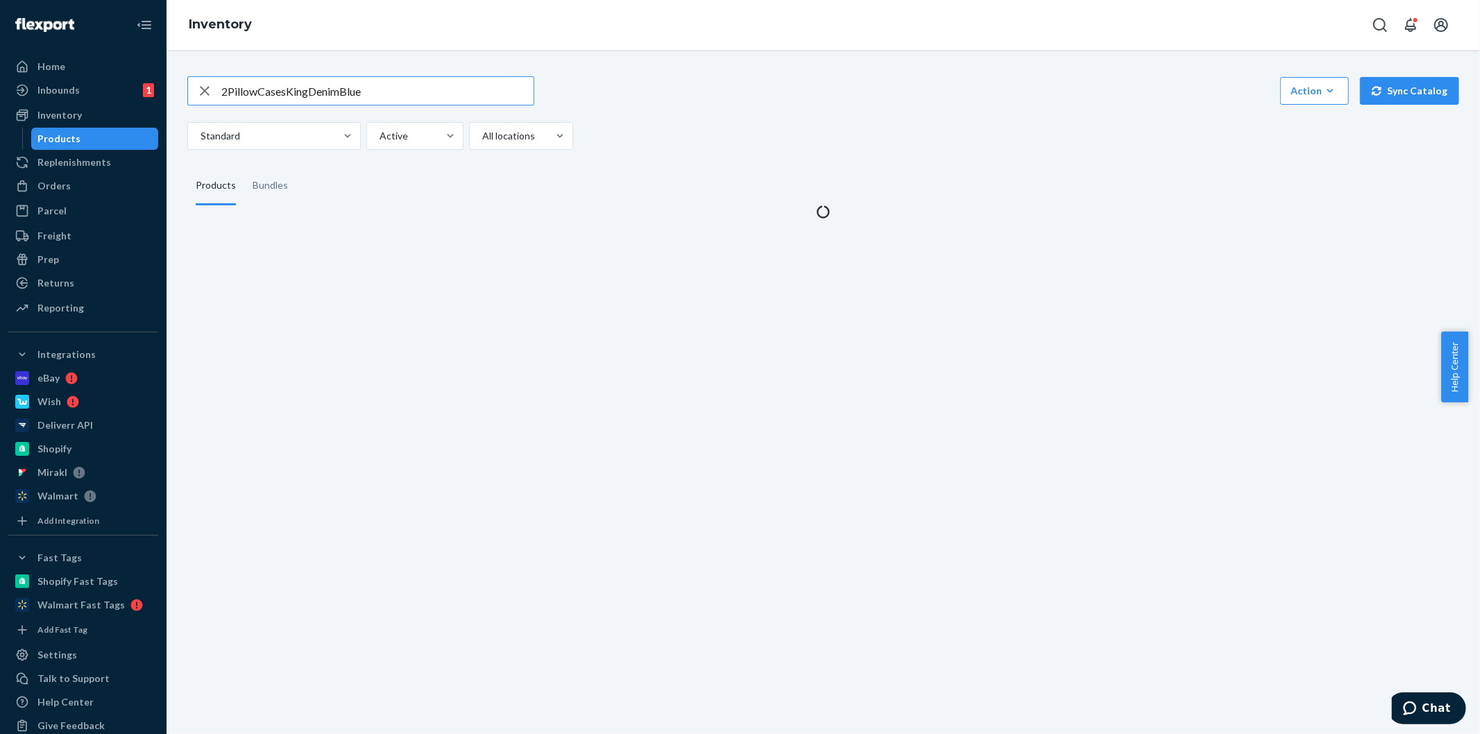
click at [431, 104] on input "2PillowCasesKingDenimBlue" at bounding box center [377, 91] width 312 height 28
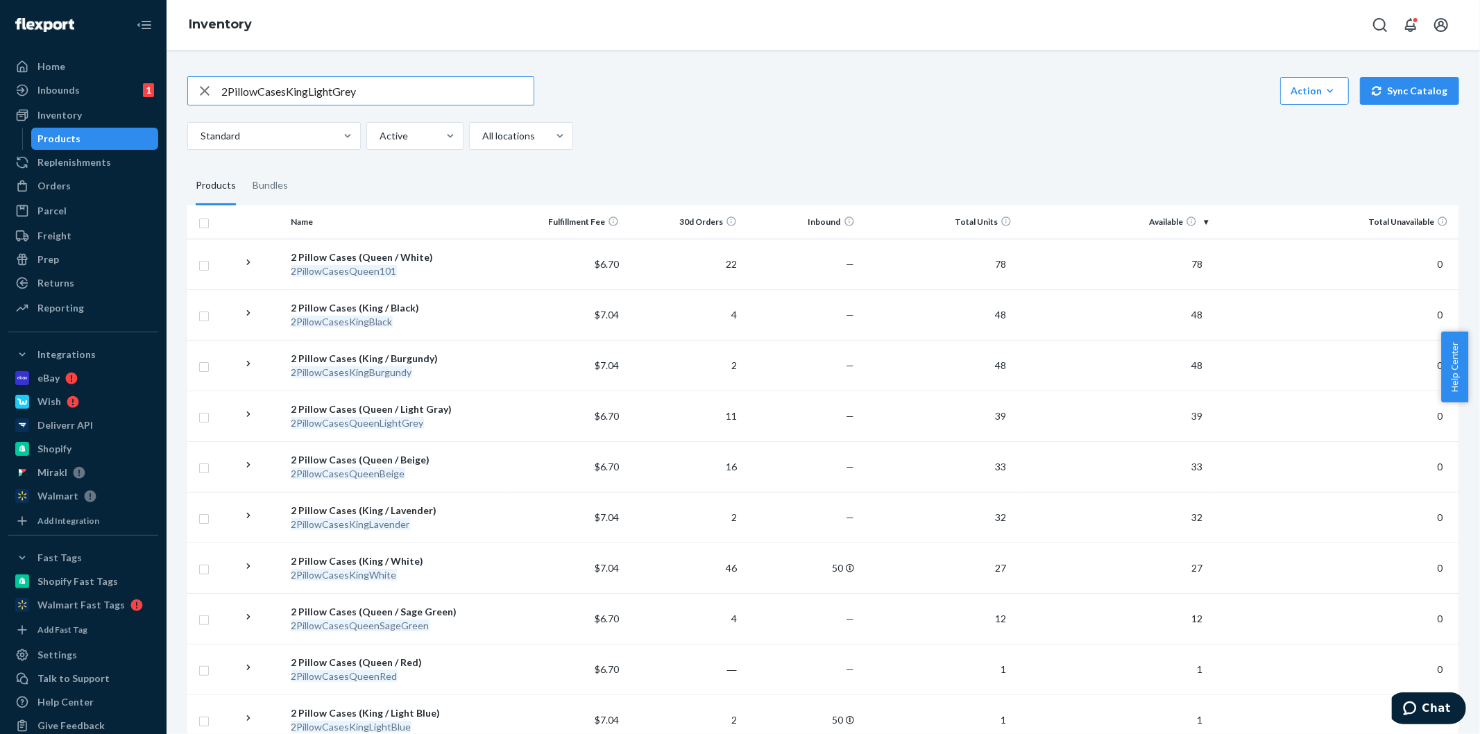
type input "2PillowCasesKingLightGrey"
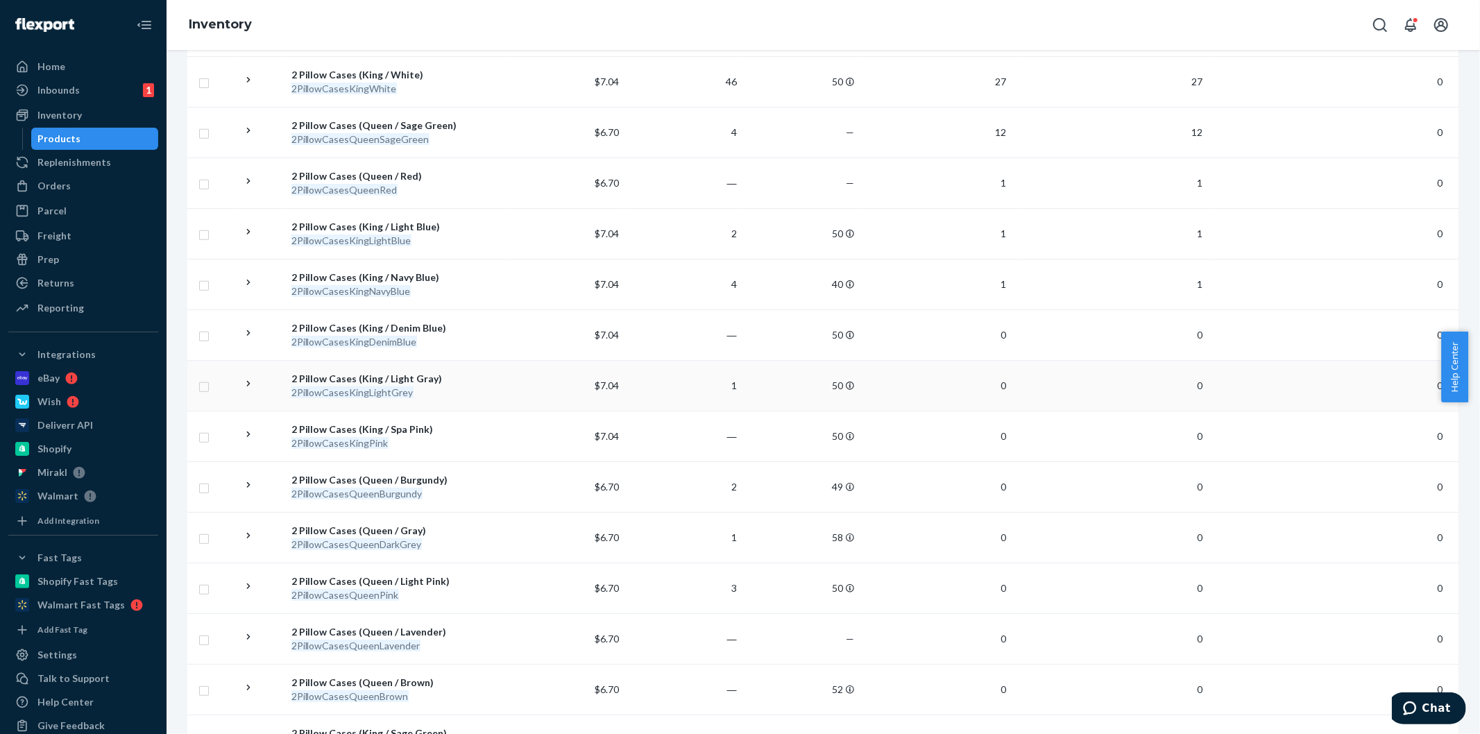
click at [415, 378] on div "2 Pillow Cases (King / Light Gray)" at bounding box center [397, 379] width 210 height 14
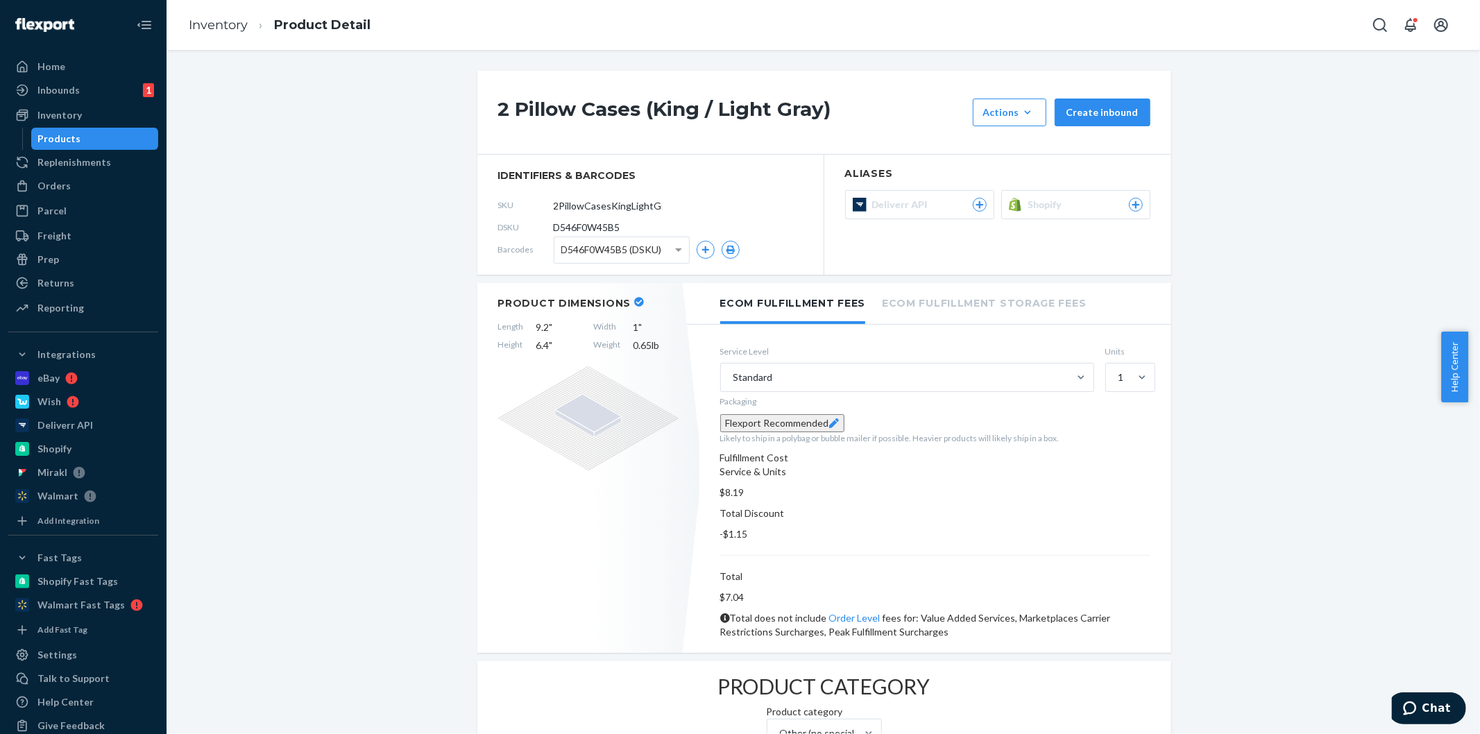
click at [1044, 210] on span "Shopify" at bounding box center [1049, 205] width 40 height 14
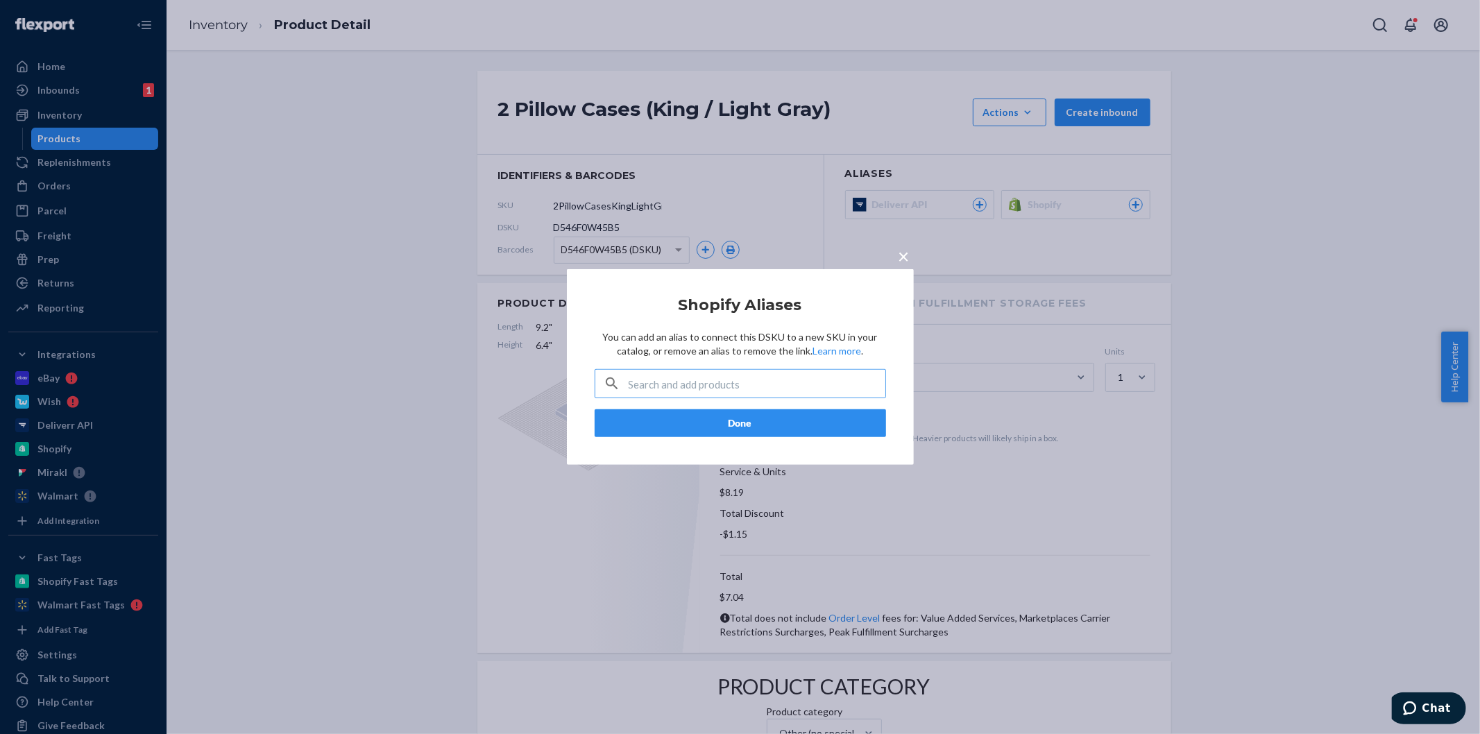
paste input "40397193805926"
type input "40397193805926"
click at [708, 419] on button "Done" at bounding box center [741, 423] width 292 height 28
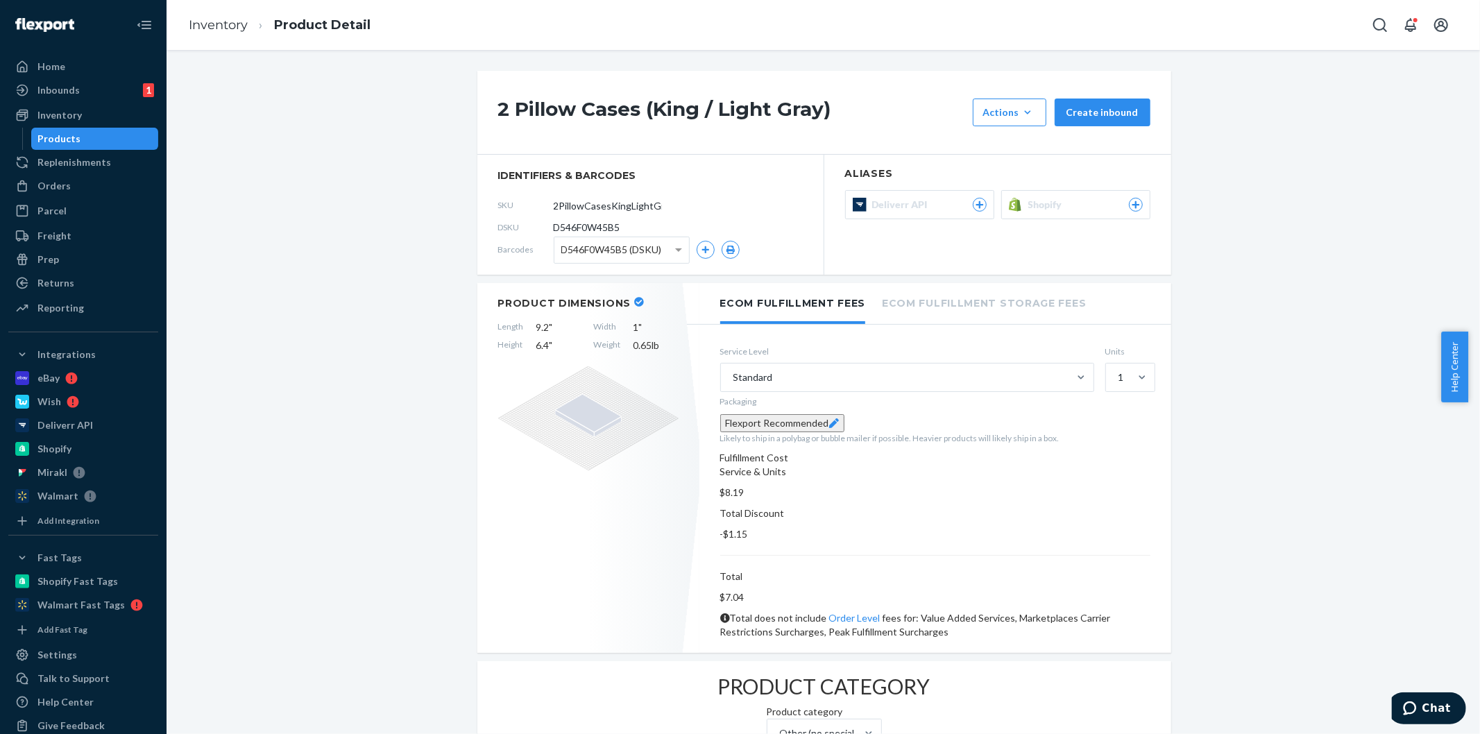
click at [1036, 212] on span "Shopify" at bounding box center [1049, 205] width 40 height 14
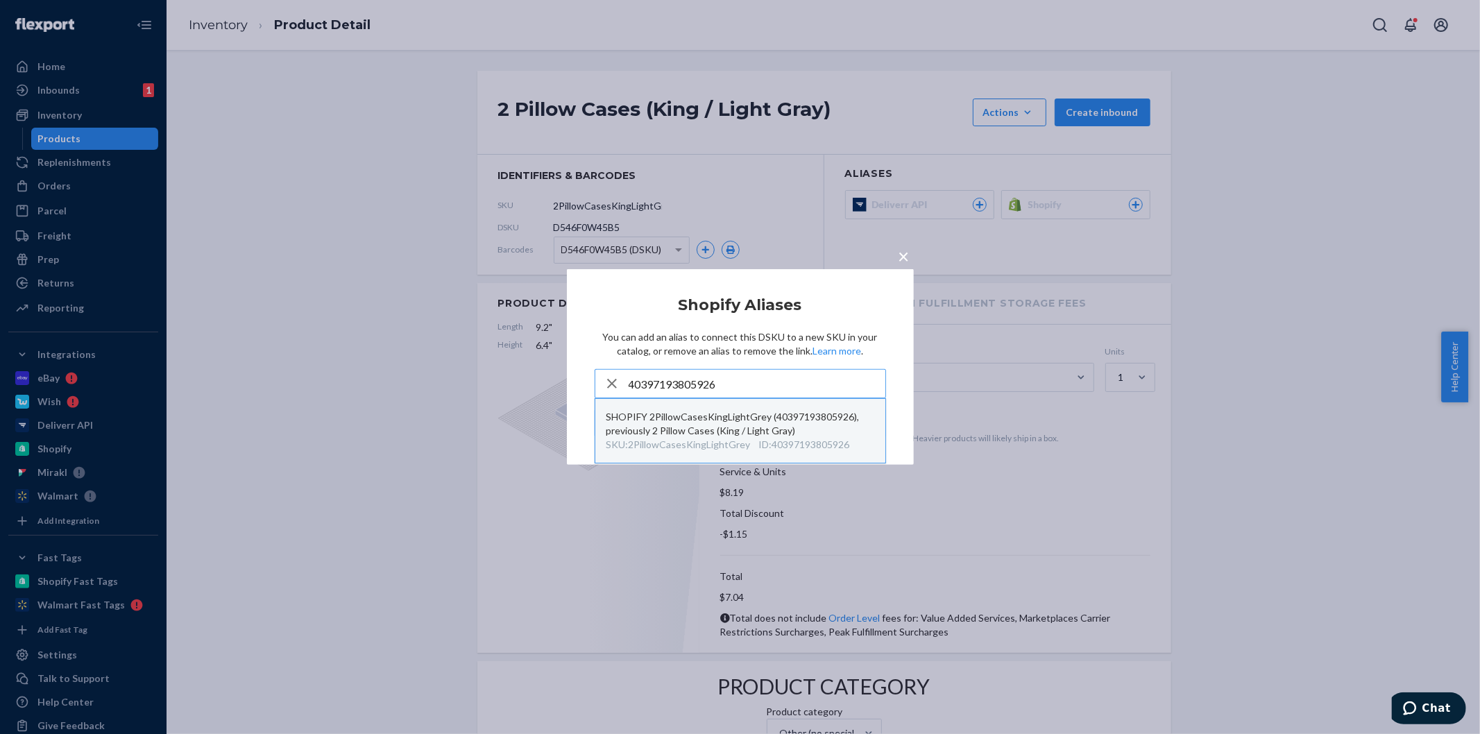
type input "40397193805926"
click at [734, 427] on div "SHOPIFY 2PillowCasesKingLightGrey (40397193805926), previously 2 Pillow Cases (…" at bounding box center [741, 424] width 268 height 28
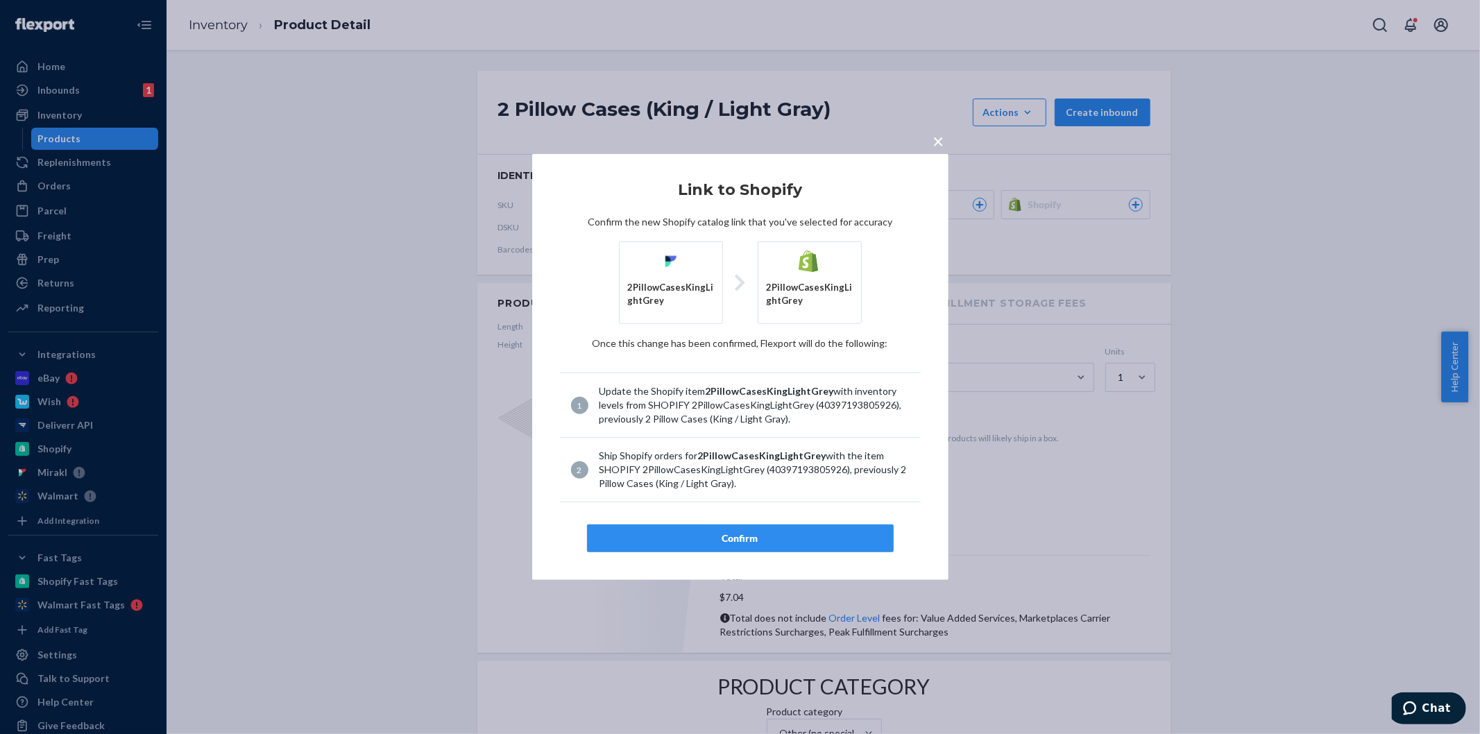
click at [743, 529] on button "Confirm" at bounding box center [740, 539] width 307 height 28
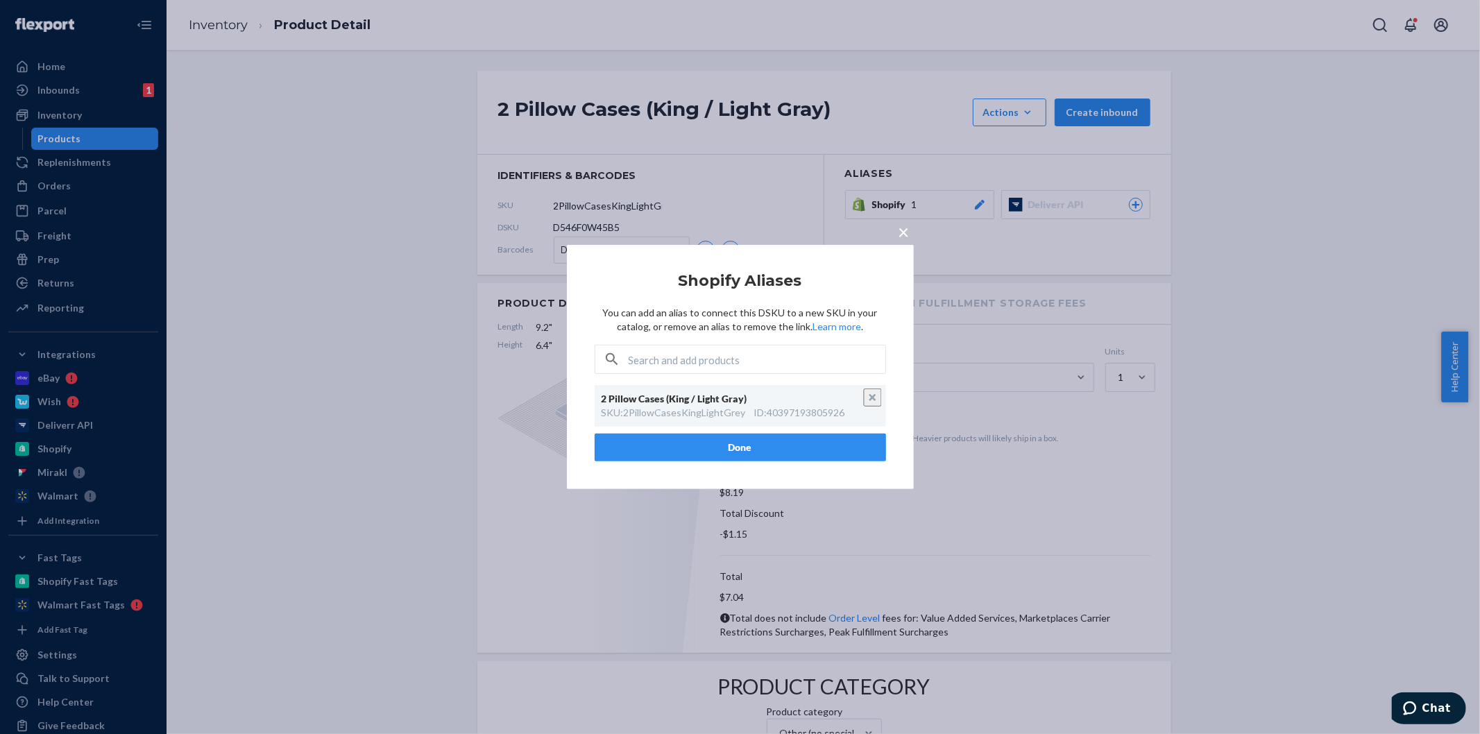
click at [683, 453] on button "Done" at bounding box center [741, 448] width 292 height 28
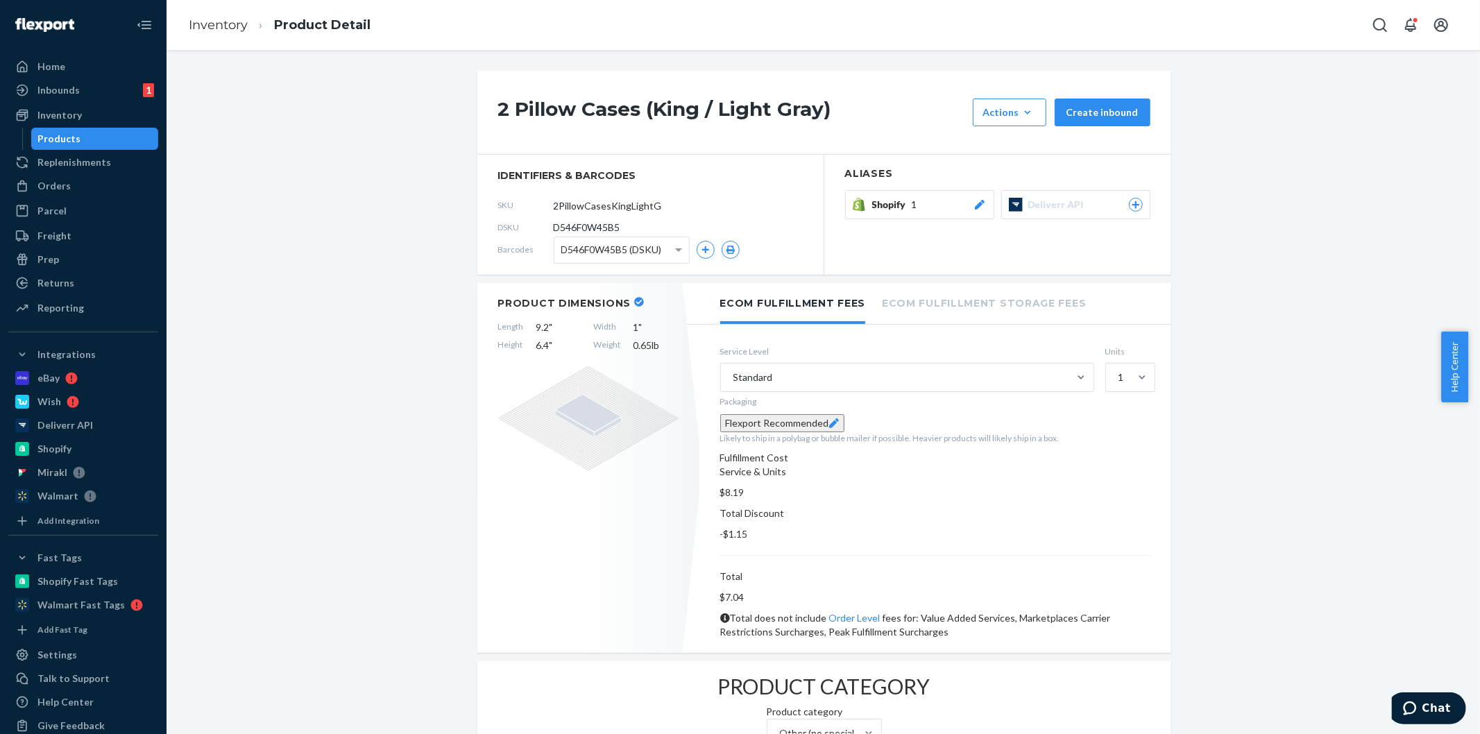
click at [192, 35] on ol "Inventory Product Detail" at bounding box center [280, 25] width 204 height 41
click at [199, 24] on link "Inventory" at bounding box center [218, 24] width 59 height 15
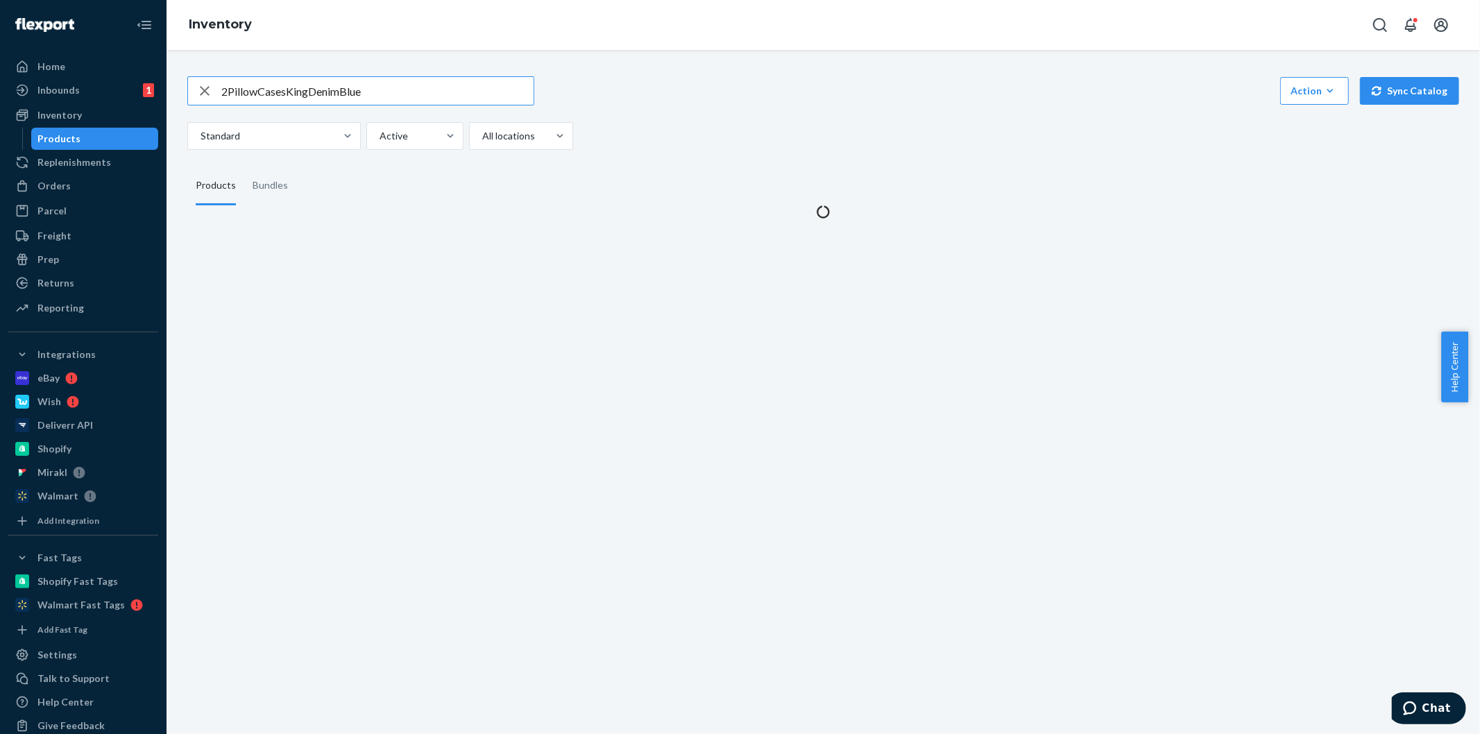
click at [409, 85] on input "2PillowCasesKingDenimBlue" at bounding box center [377, 91] width 312 height 28
type input "2PillowCasesKingNavyBlue"
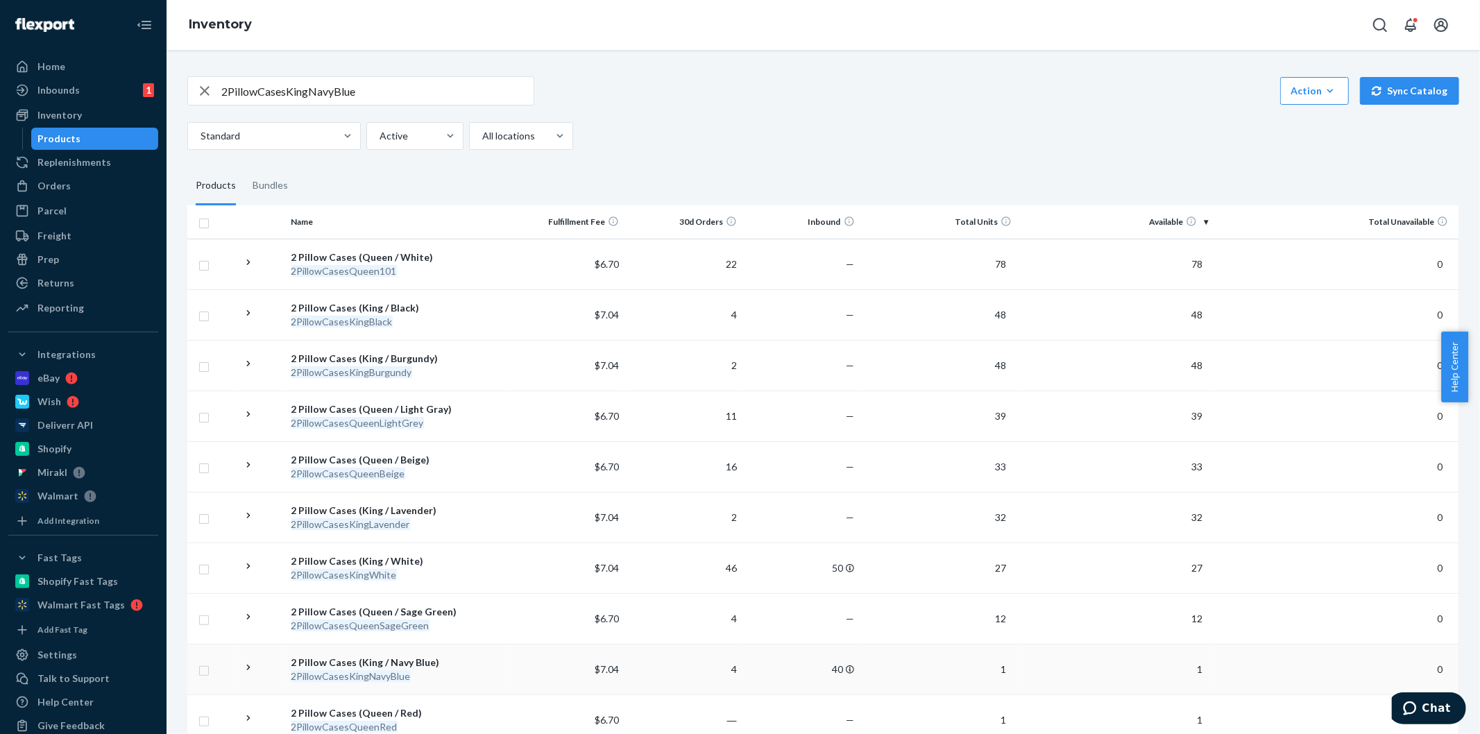
click at [397, 656] on div "2 Pillow Cases (King / Navy Blue)" at bounding box center [397, 663] width 210 height 14
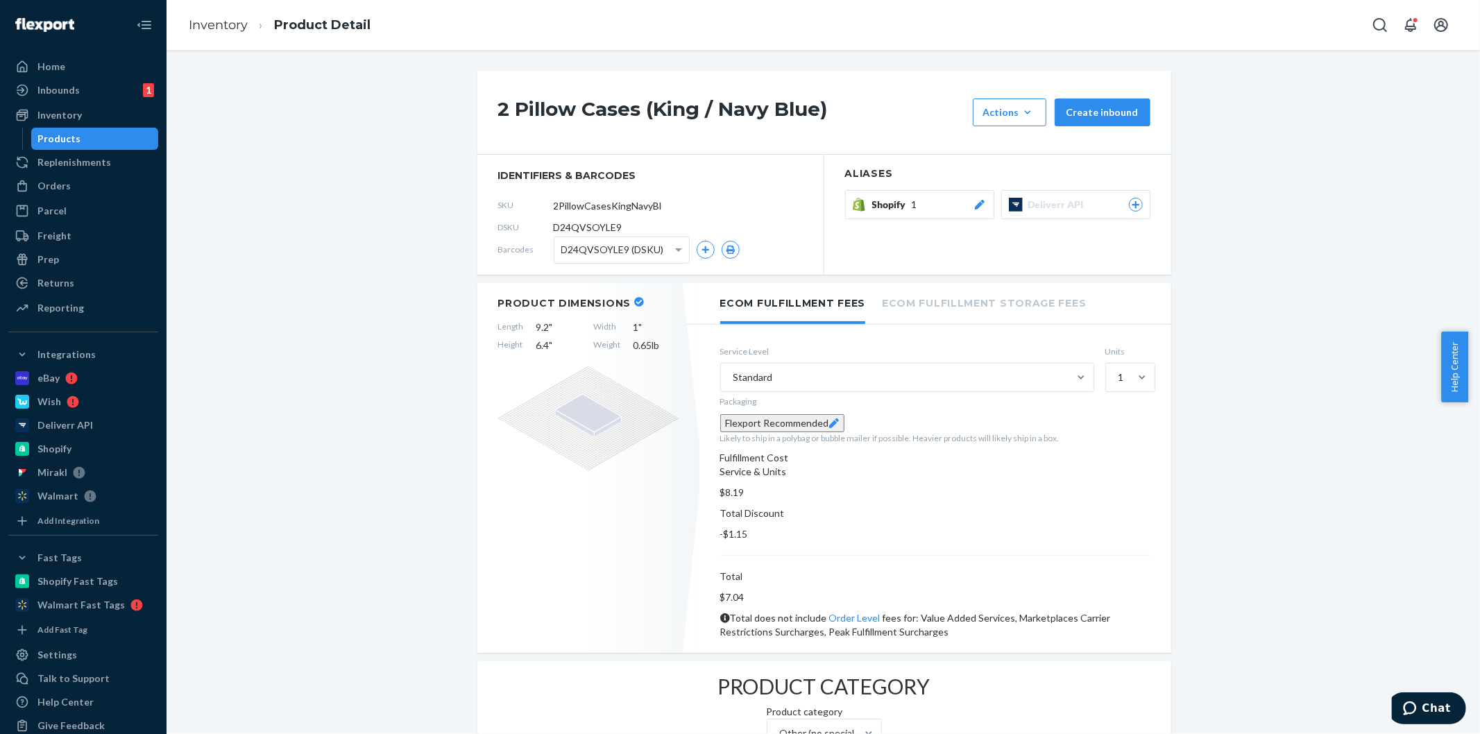
click at [879, 201] on span "Shopify" at bounding box center [892, 205] width 40 height 14
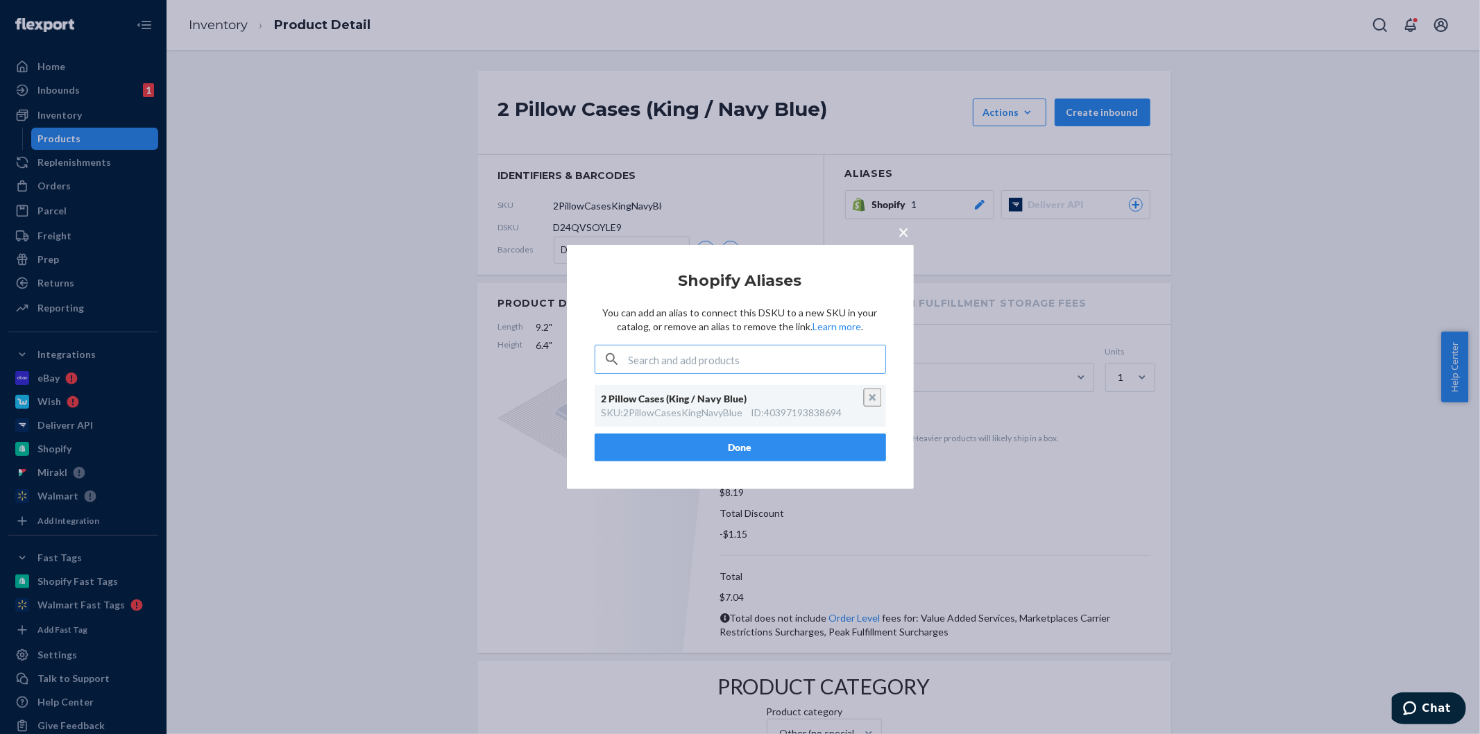
click at [901, 233] on span "×" at bounding box center [904, 232] width 11 height 24
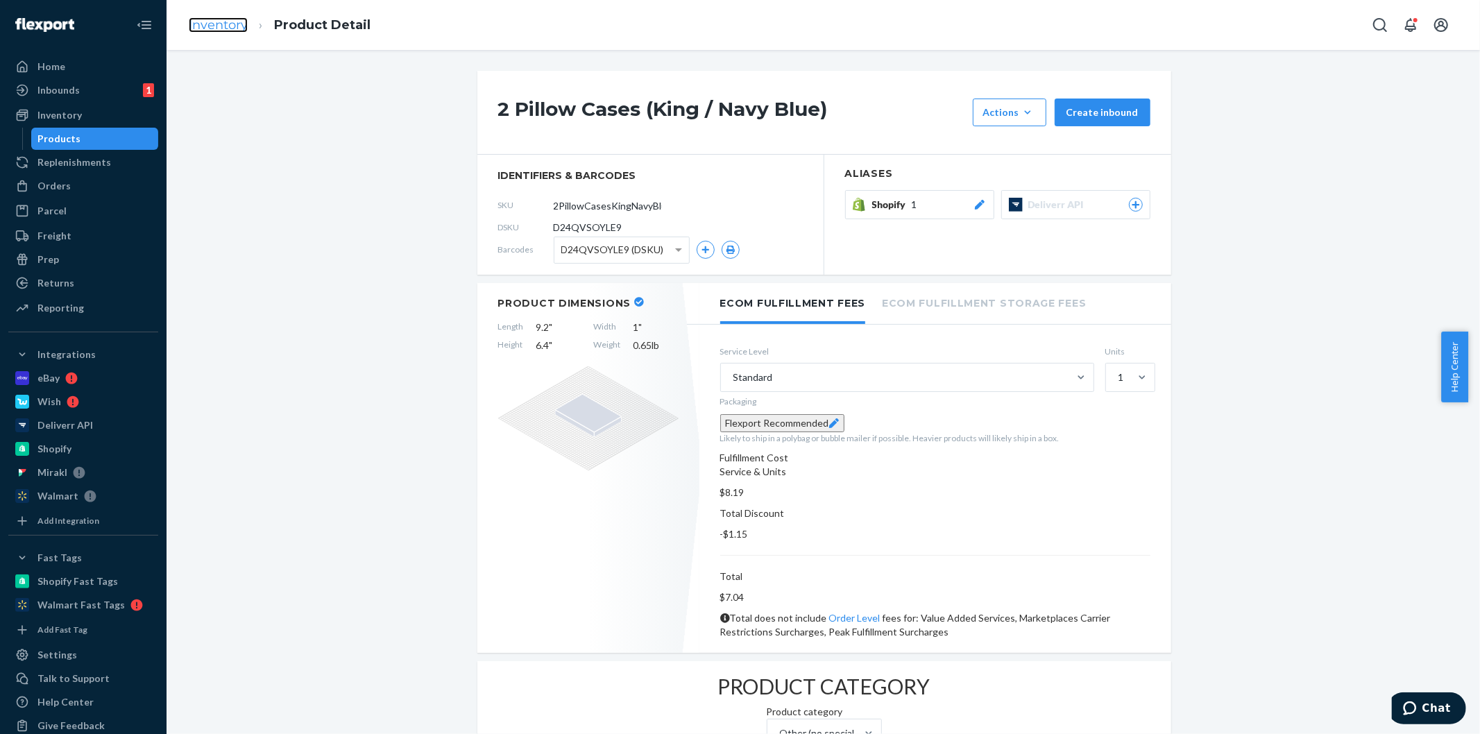
click at [212, 22] on link "Inventory" at bounding box center [218, 24] width 59 height 15
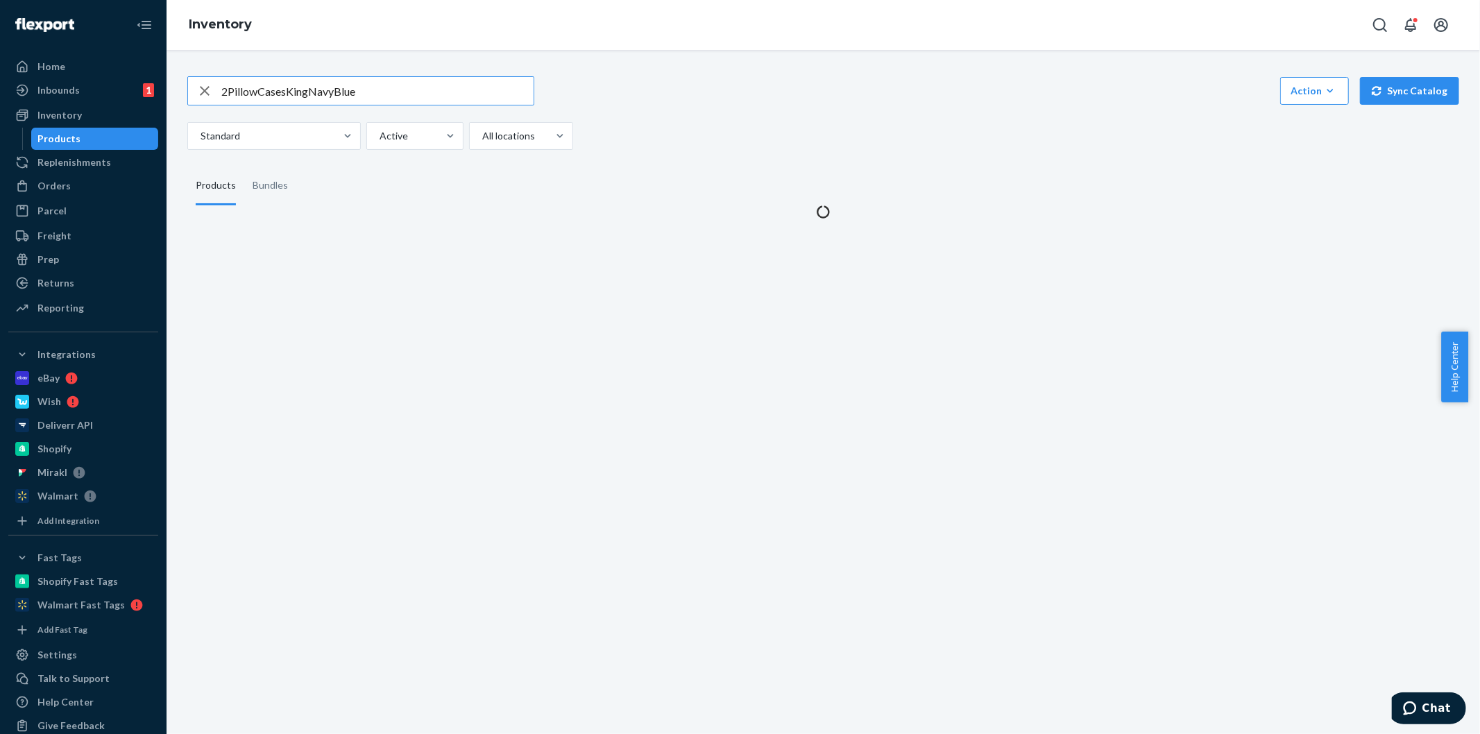
click at [737, 132] on div "Standard Active All locations" at bounding box center [818, 136] width 1262 height 28
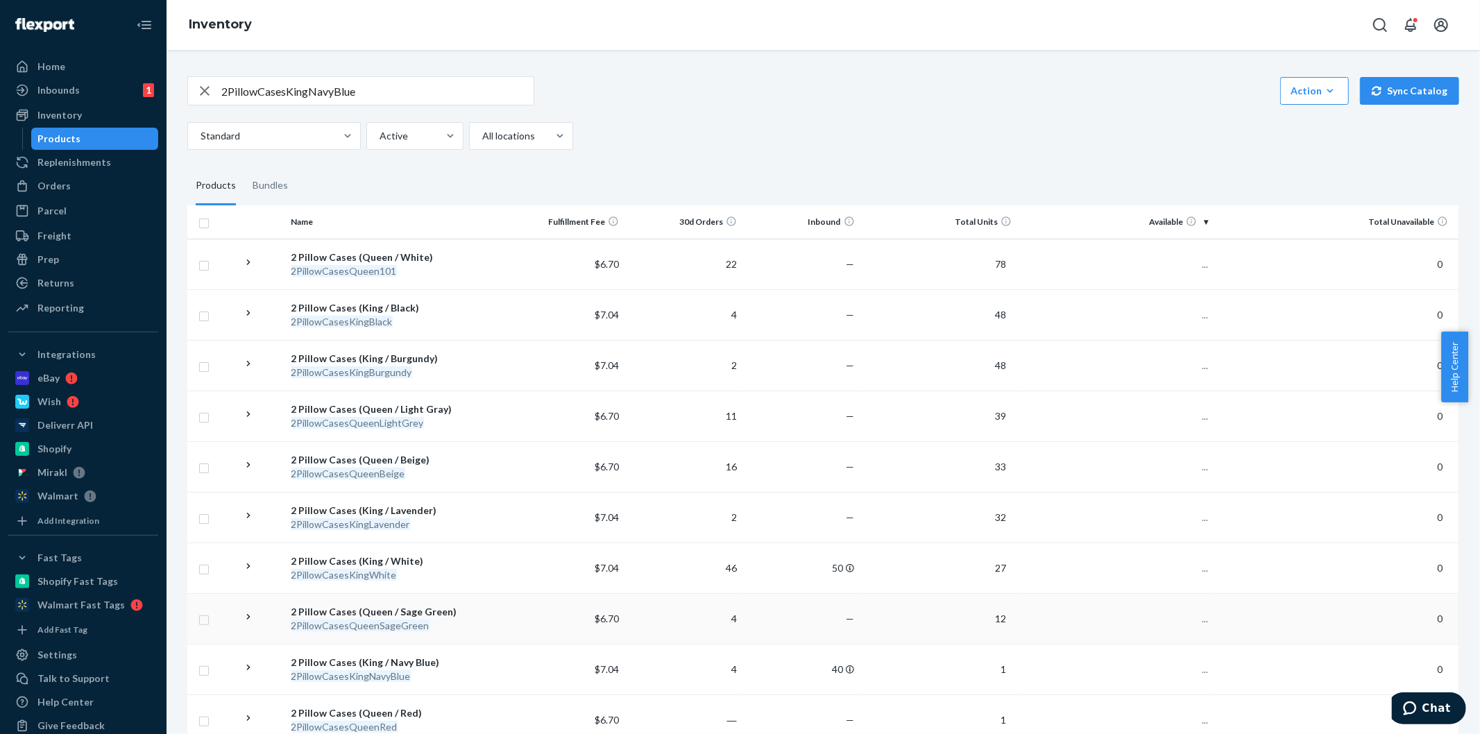
scroll to position [435, 0]
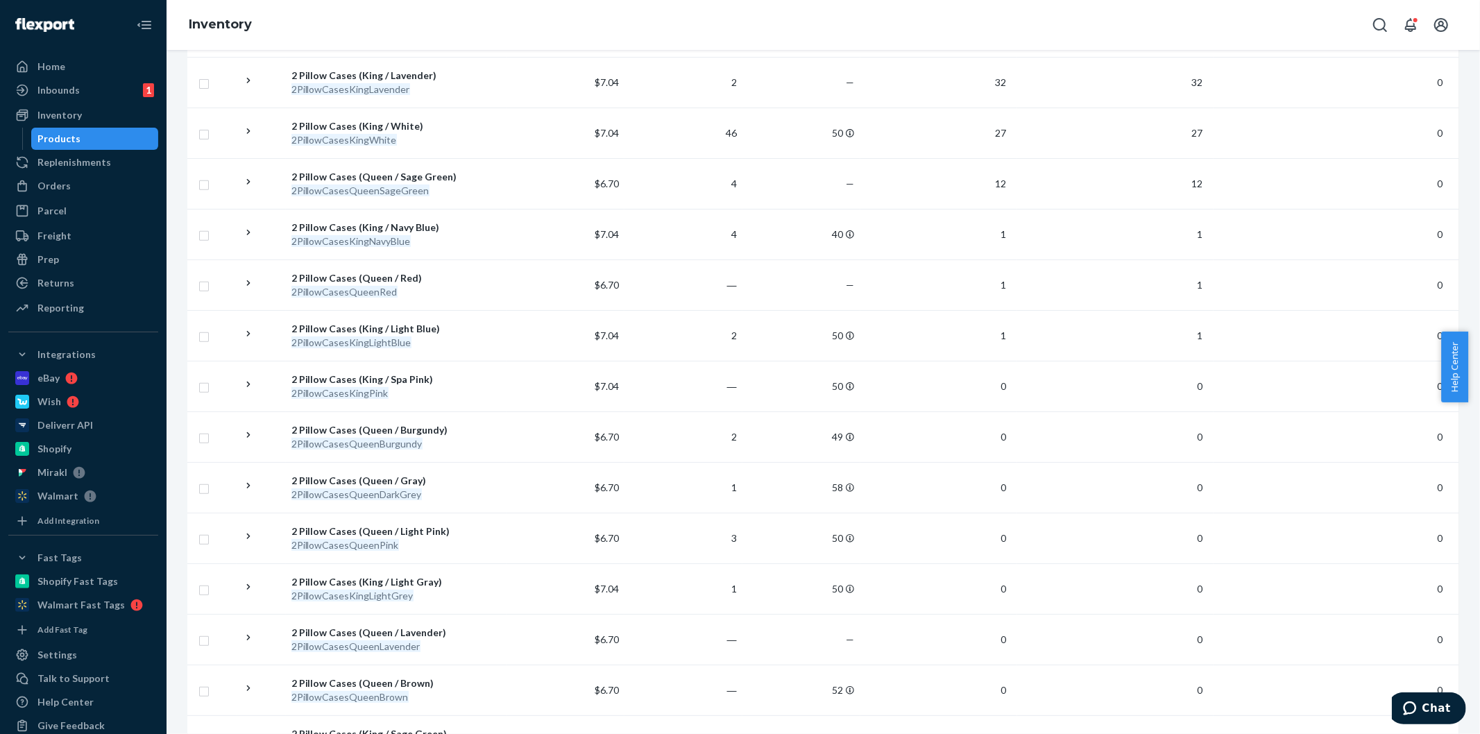
click at [405, 391] on div "2PillowCasesKingPink" at bounding box center [397, 394] width 210 height 14
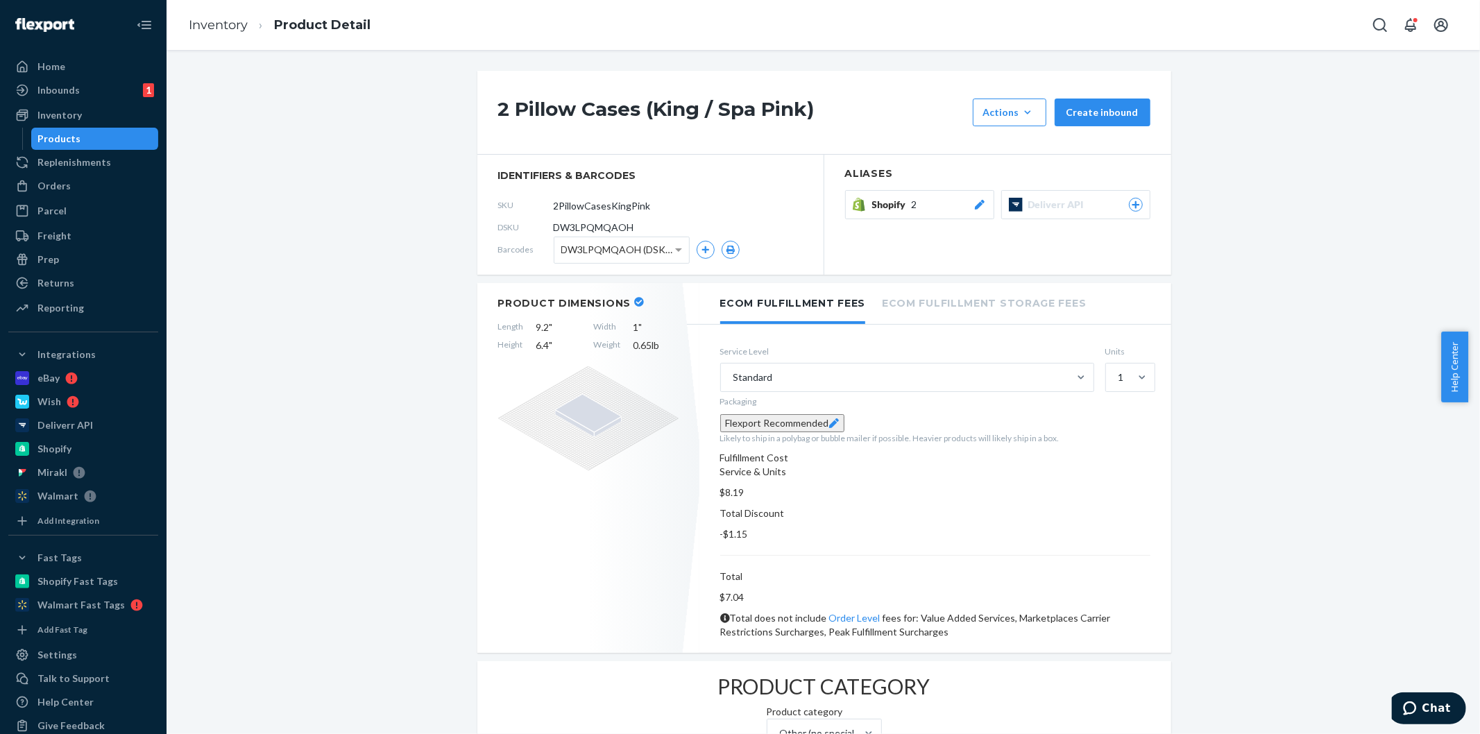
click at [904, 199] on span "Shopify" at bounding box center [892, 205] width 40 height 14
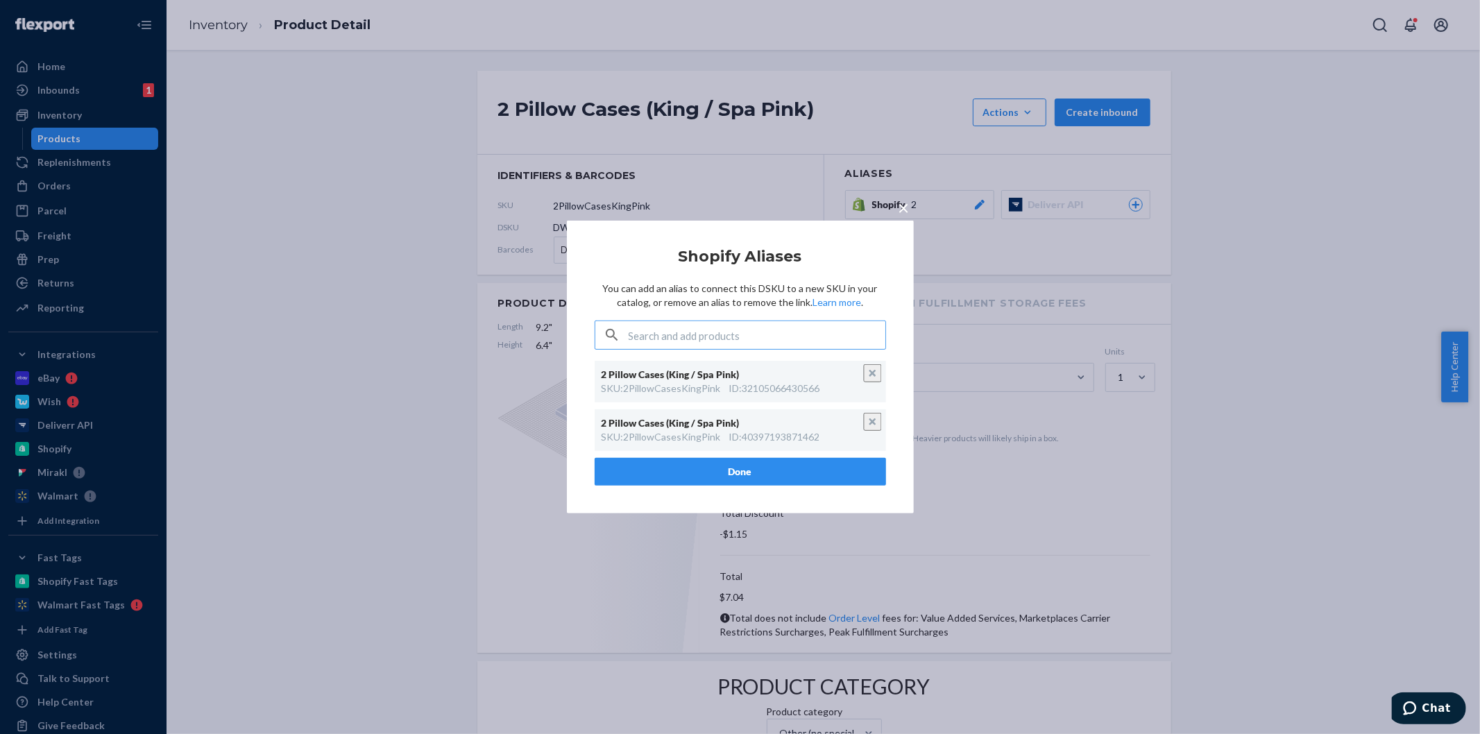
click at [903, 208] on span "×" at bounding box center [904, 208] width 11 height 24
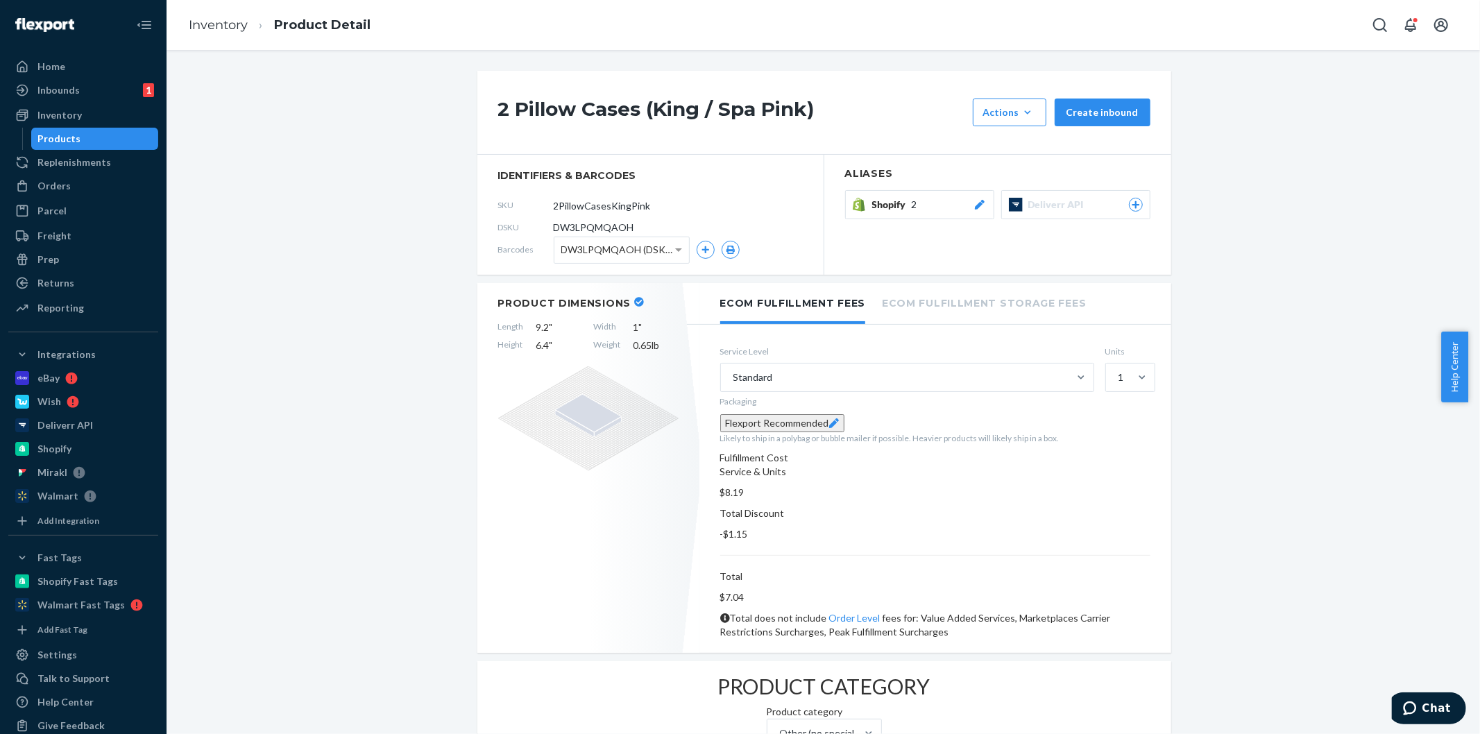
click at [230, 35] on ol "Inventory Product Detail" at bounding box center [280, 25] width 204 height 41
click at [223, 23] on link "Inventory" at bounding box center [218, 24] width 59 height 15
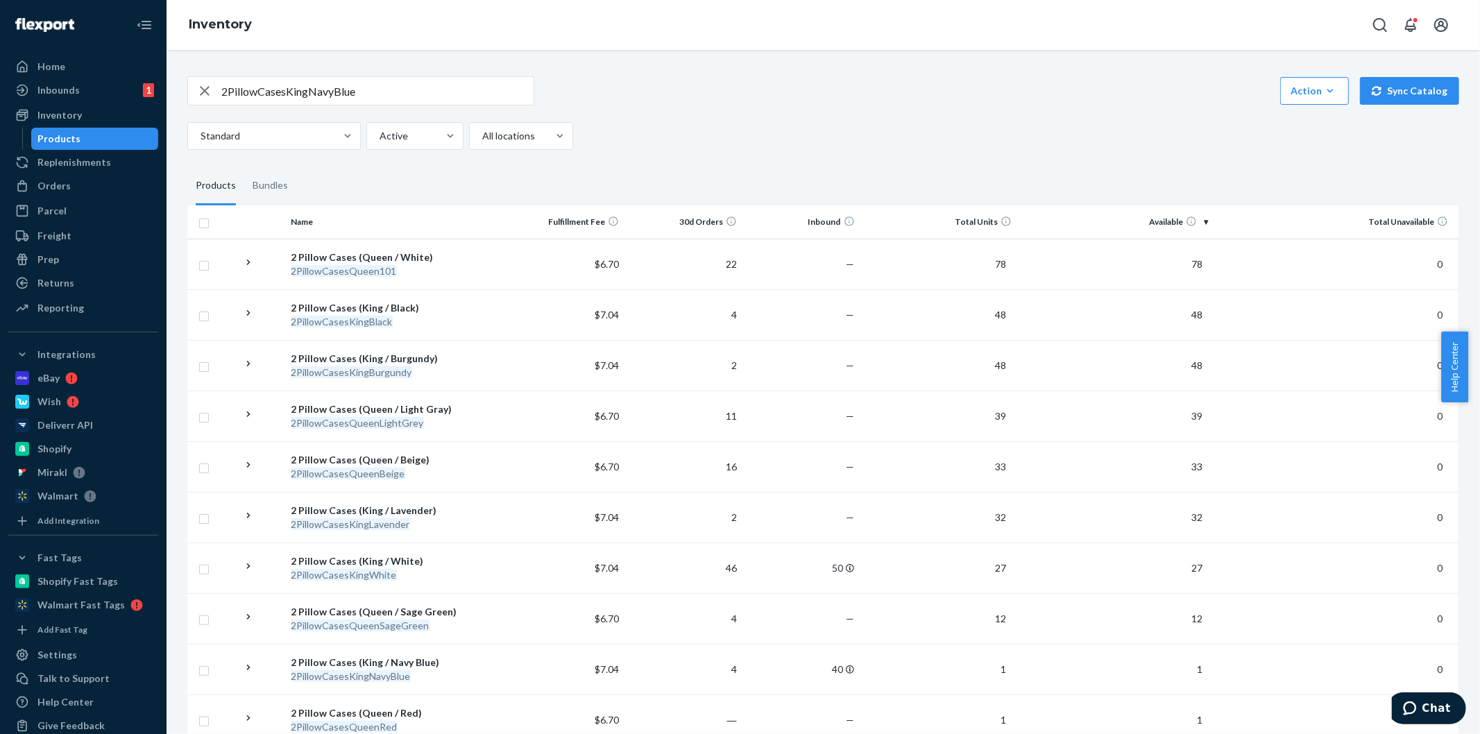
scroll to position [1197, 0]
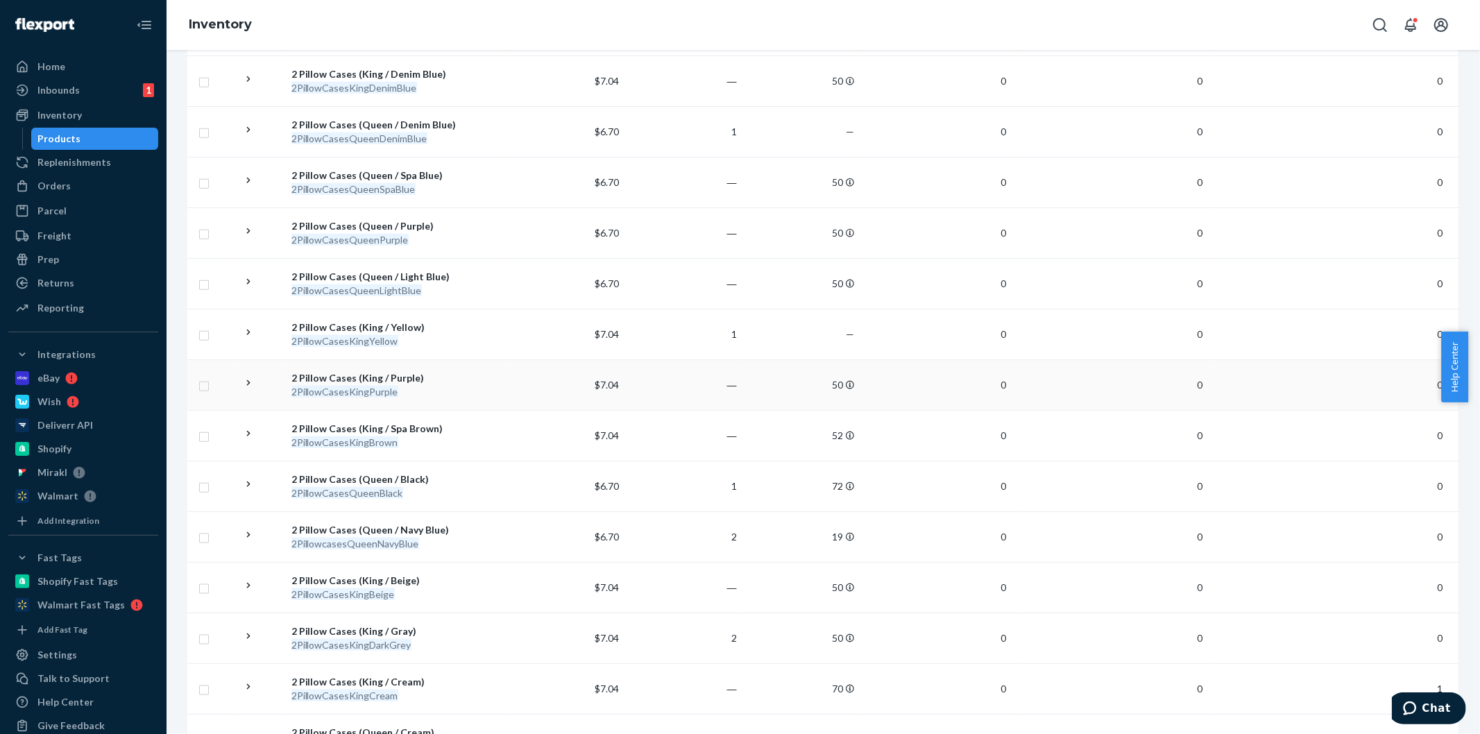
click at [387, 377] on div "2 Pillow Cases (King / Purple)" at bounding box center [397, 378] width 210 height 14
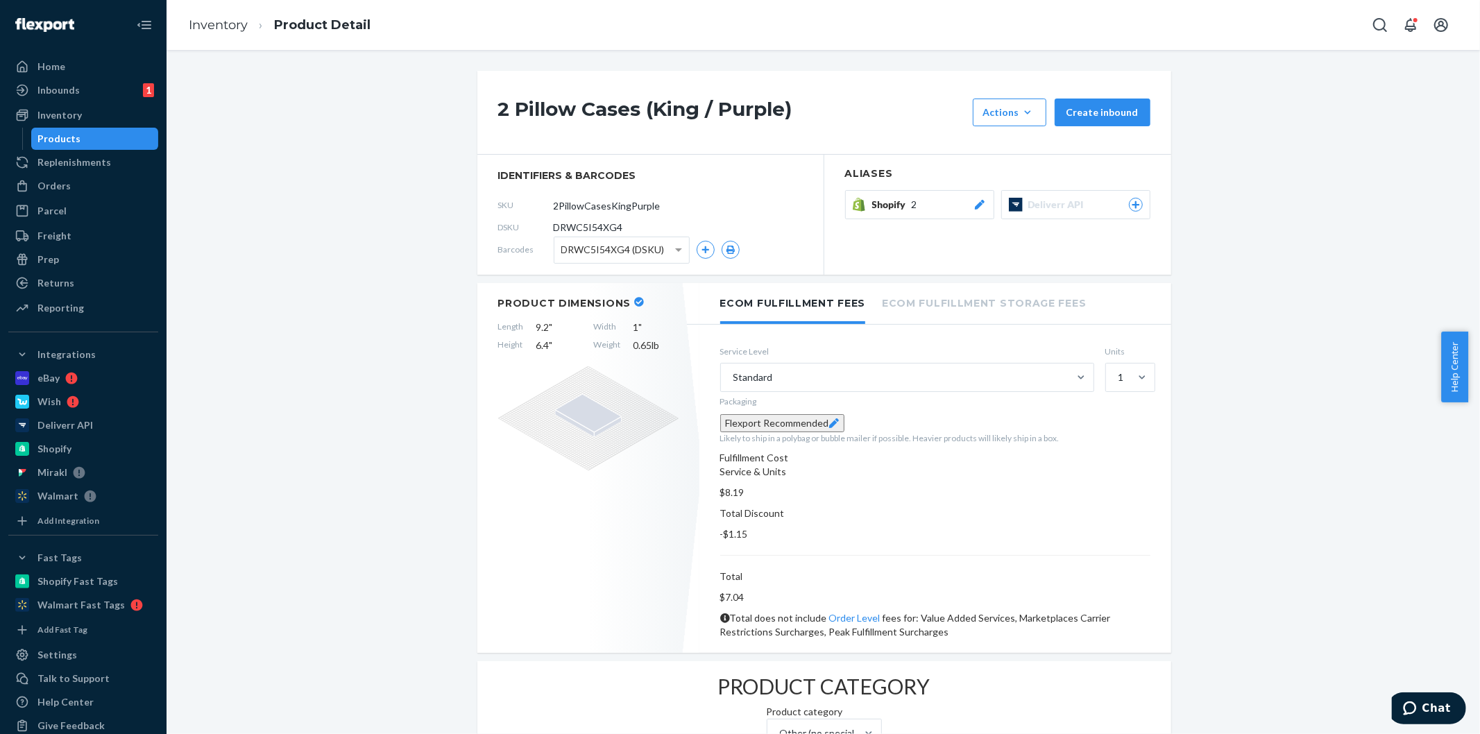
click at [905, 213] on button "Shopify 2" at bounding box center [919, 204] width 149 height 29
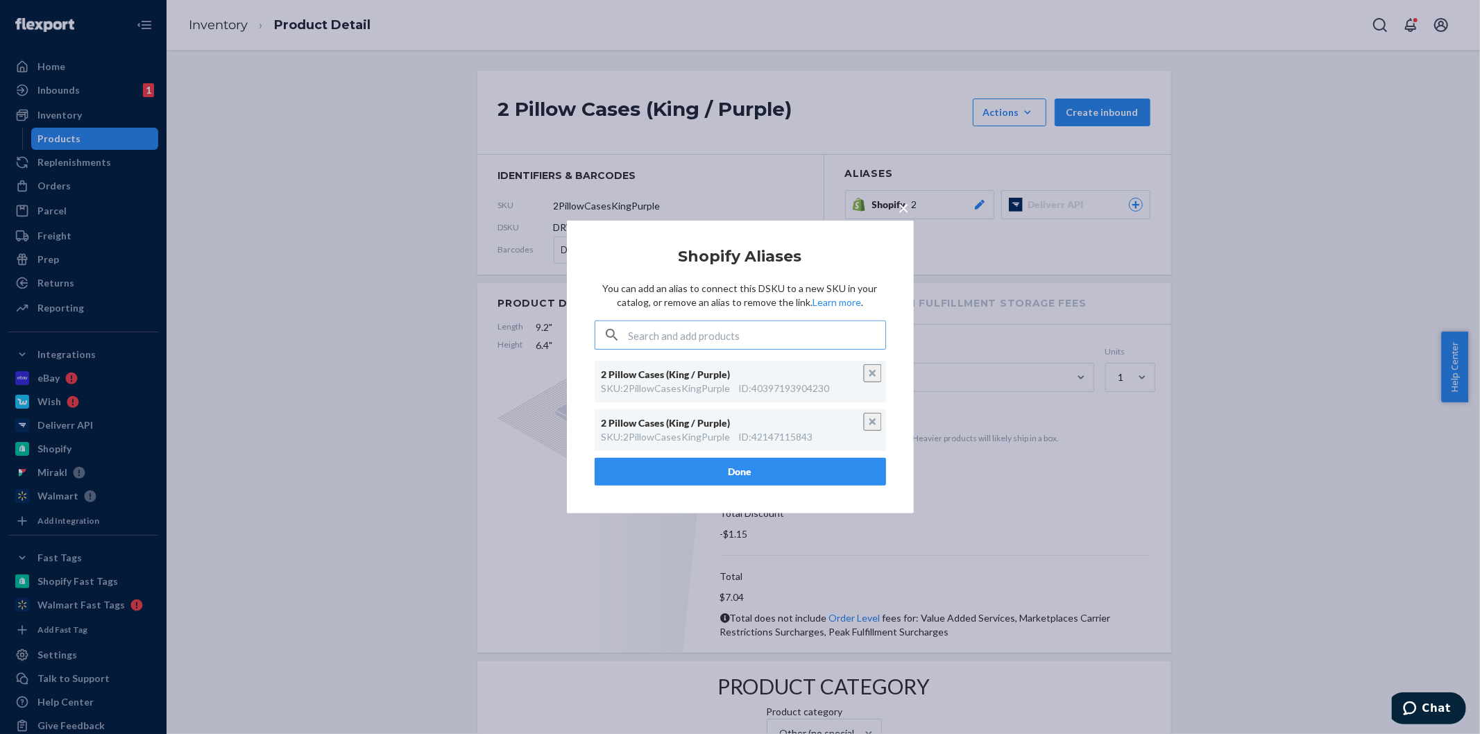
click at [900, 211] on span "×" at bounding box center [904, 208] width 11 height 24
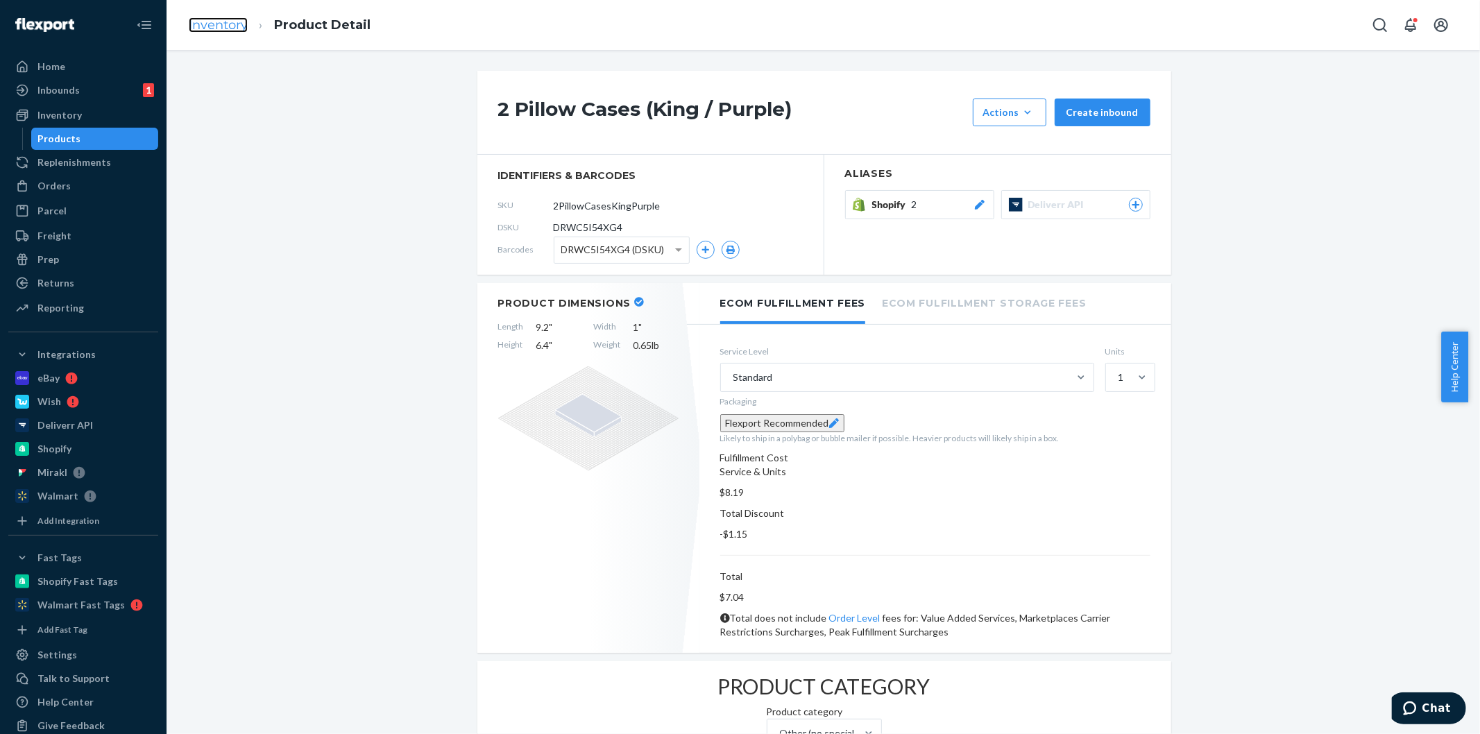
click at [222, 25] on link "Inventory" at bounding box center [218, 24] width 59 height 15
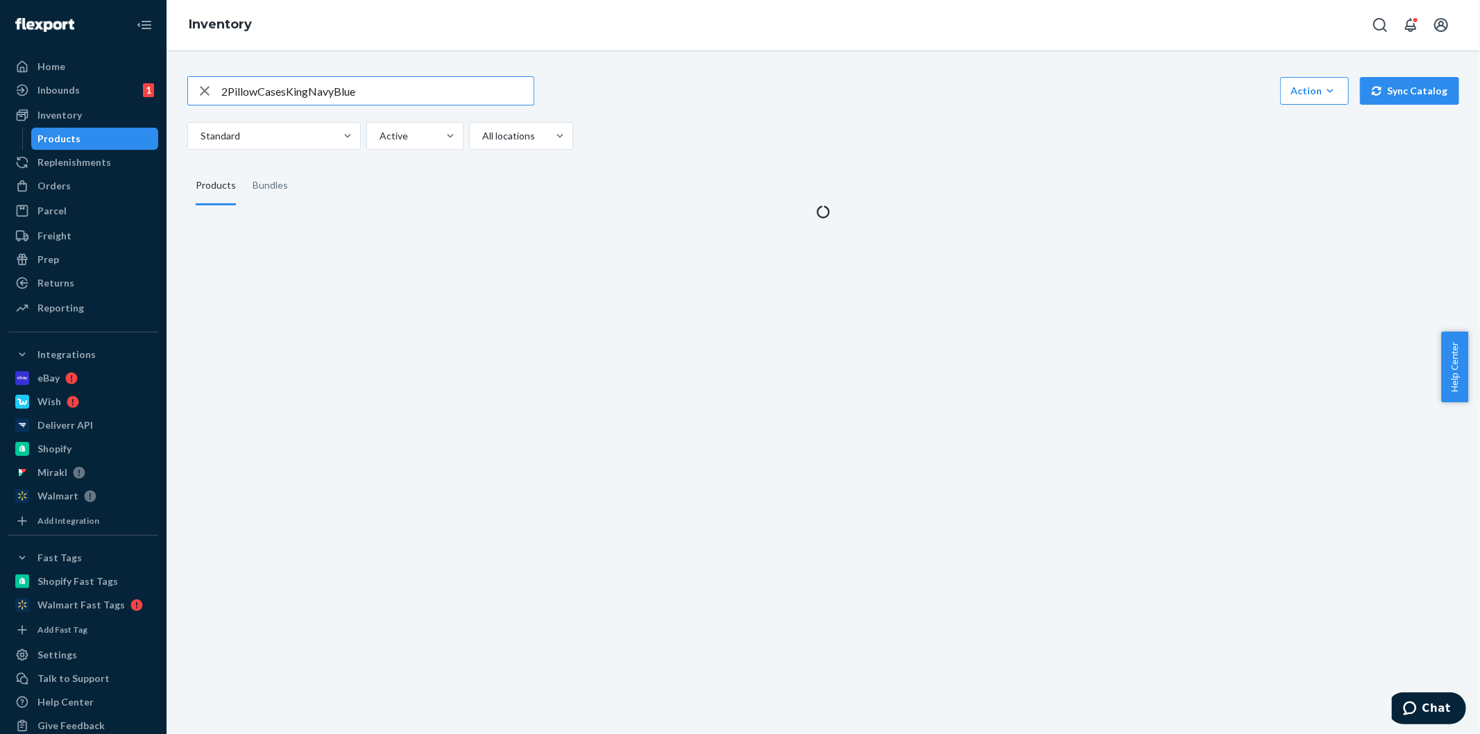
click at [412, 84] on input "2PillowCasesKingNavyBlue" at bounding box center [377, 91] width 312 height 28
click at [688, 115] on div "2PillowCasesKingNavyBlue Action Create product Create bundle Bulk create produc…" at bounding box center [823, 113] width 1272 height 74
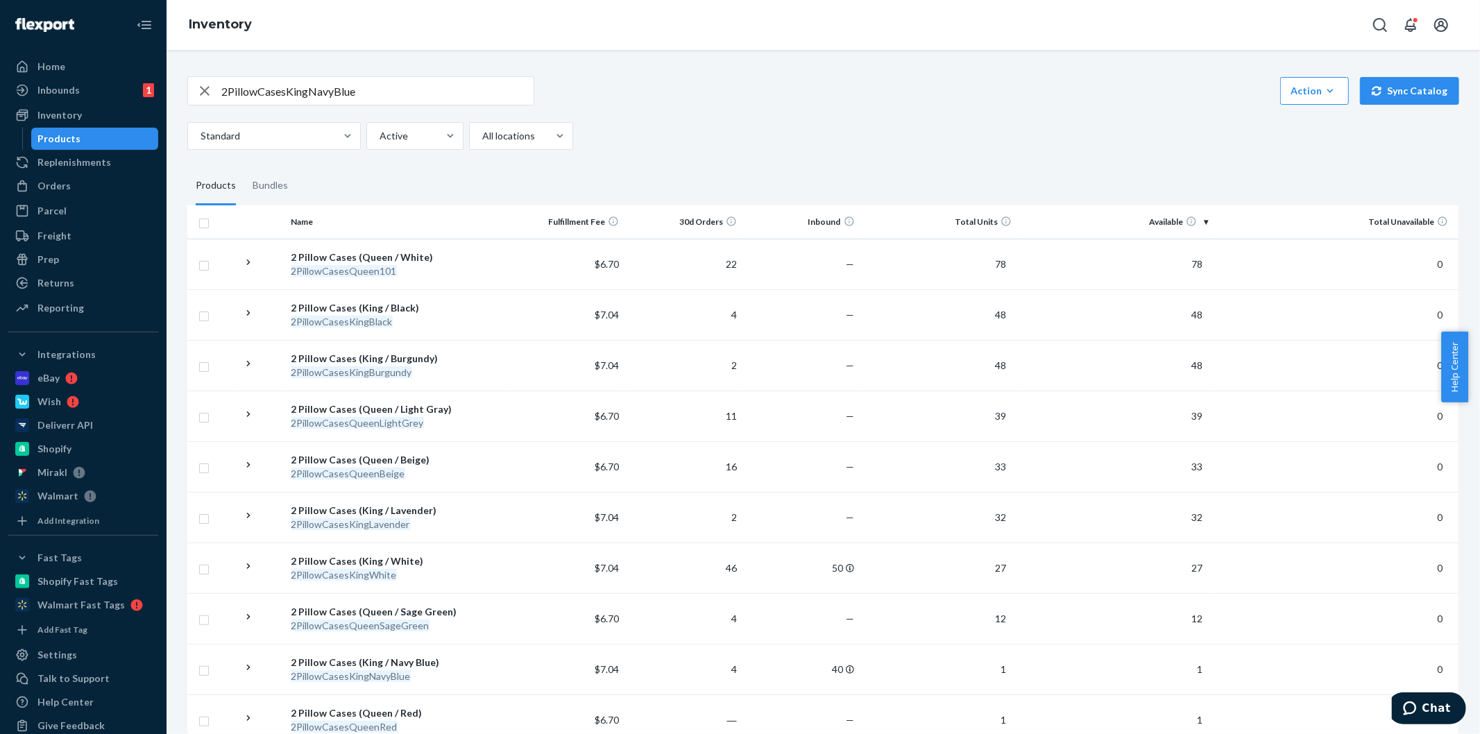
scroll to position [892, 0]
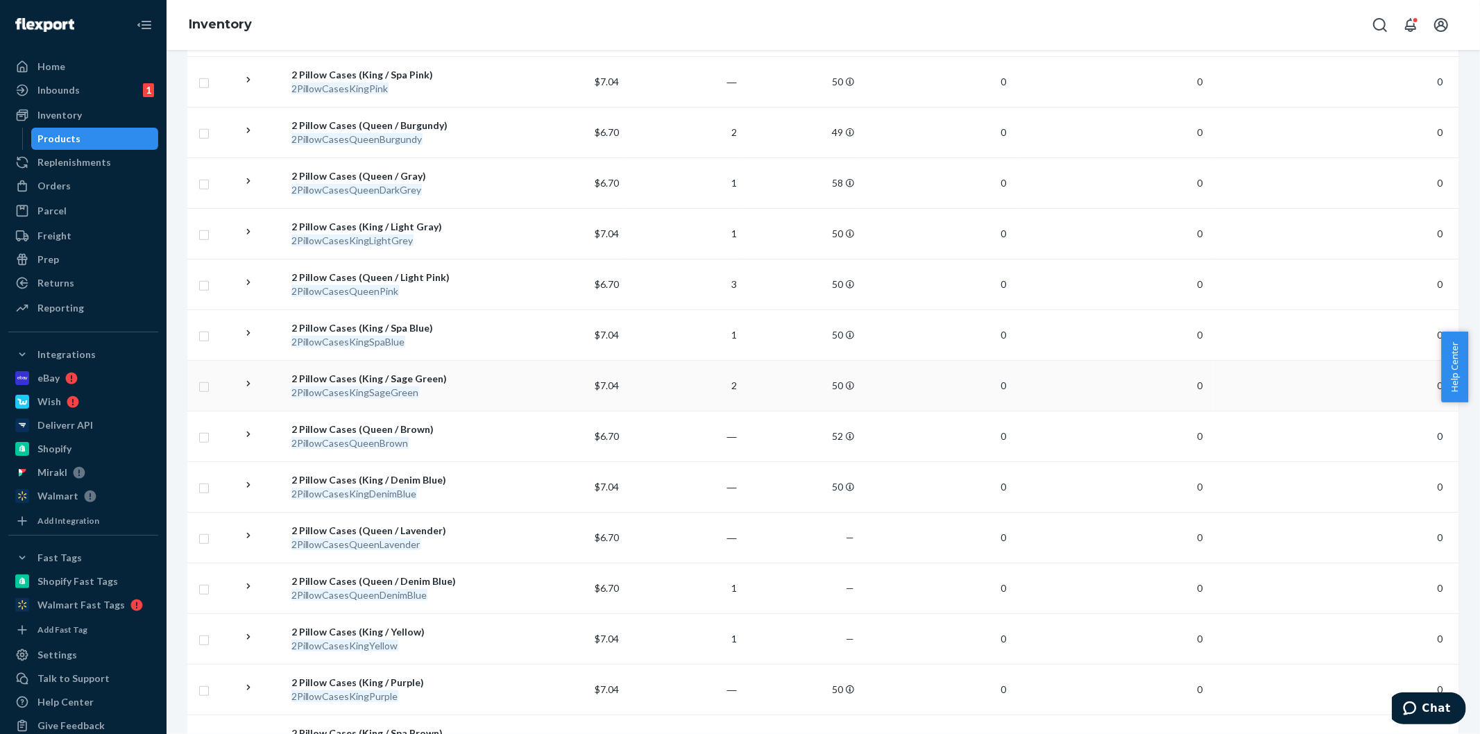
click at [428, 391] on div "2PillowCasesKingSageGreen" at bounding box center [397, 393] width 210 height 14
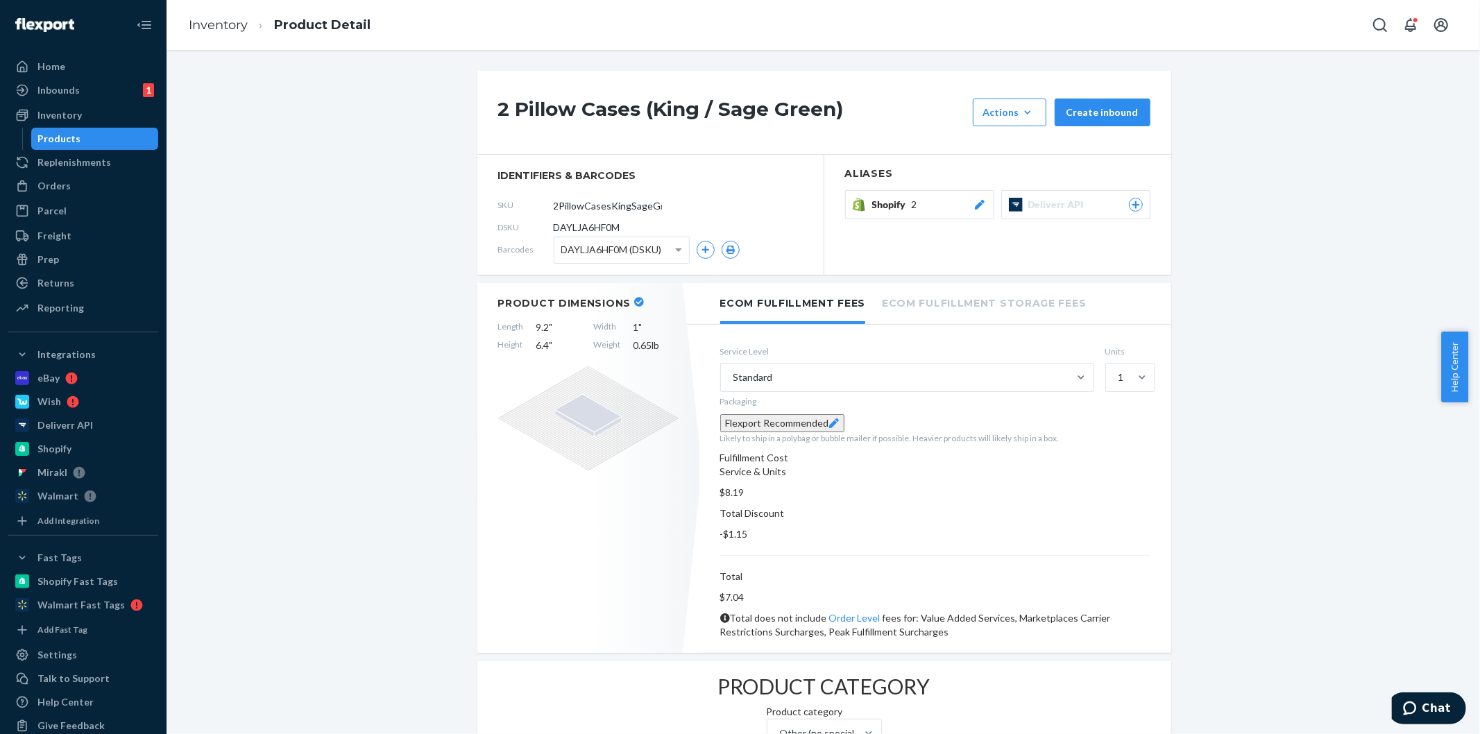
click at [952, 213] on button "Shopify 2" at bounding box center [919, 204] width 149 height 29
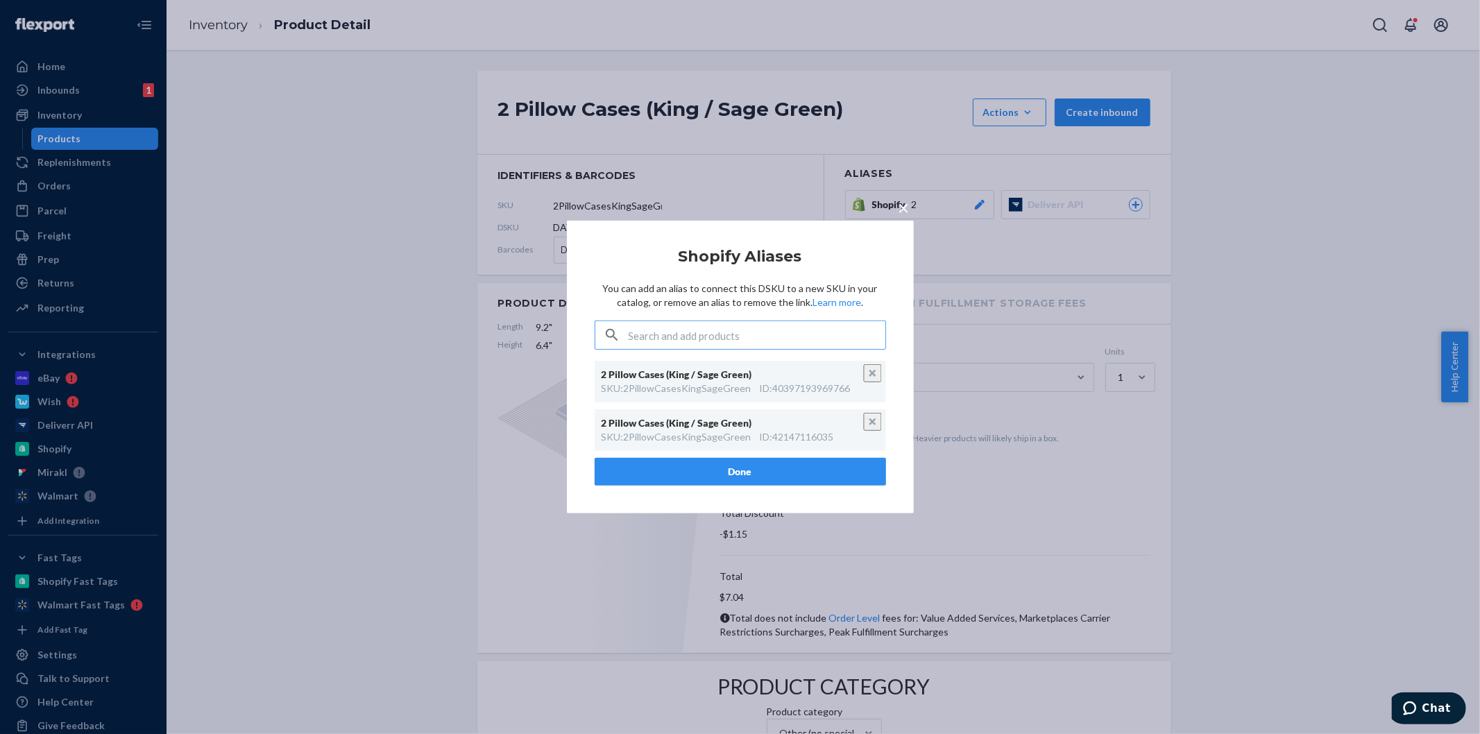
click at [903, 210] on span "×" at bounding box center [904, 208] width 11 height 24
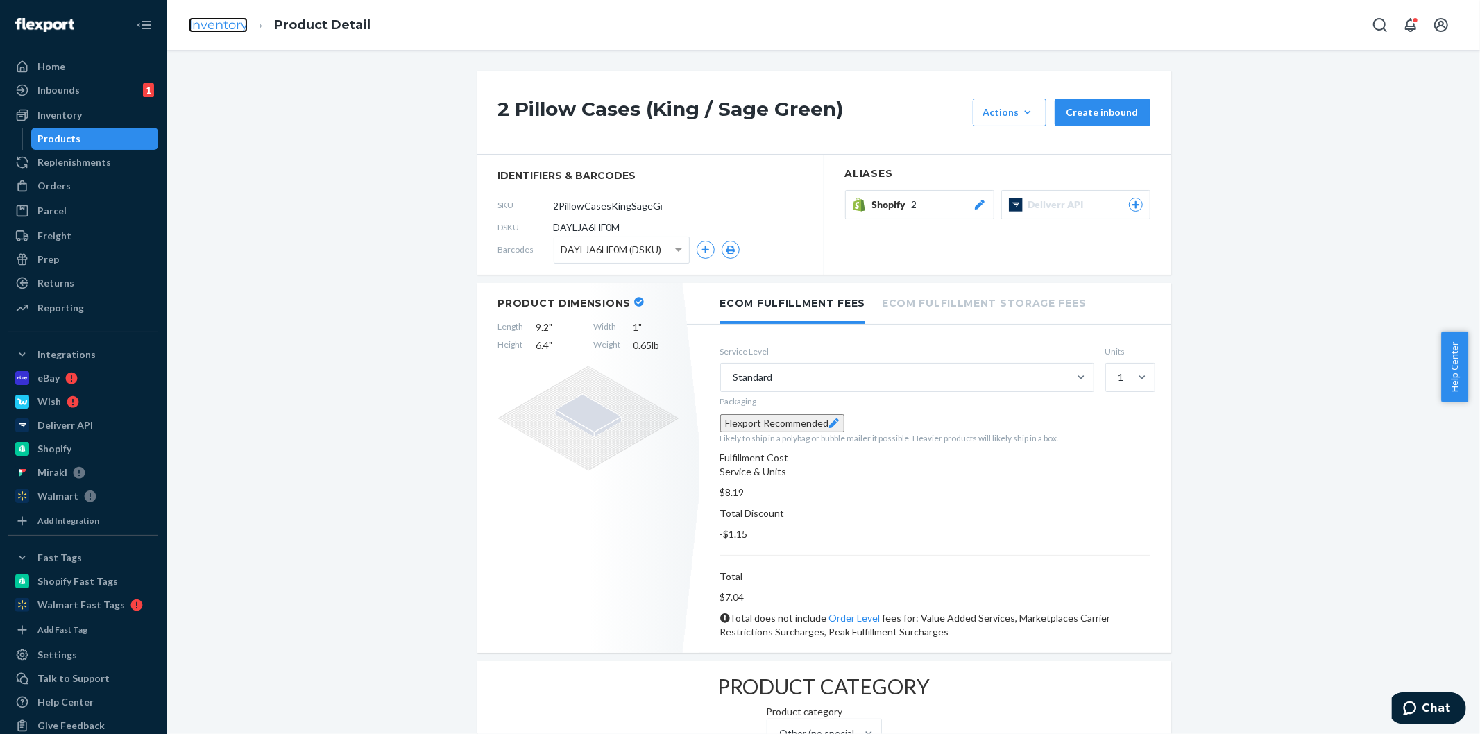
click at [207, 25] on link "Inventory" at bounding box center [218, 24] width 59 height 15
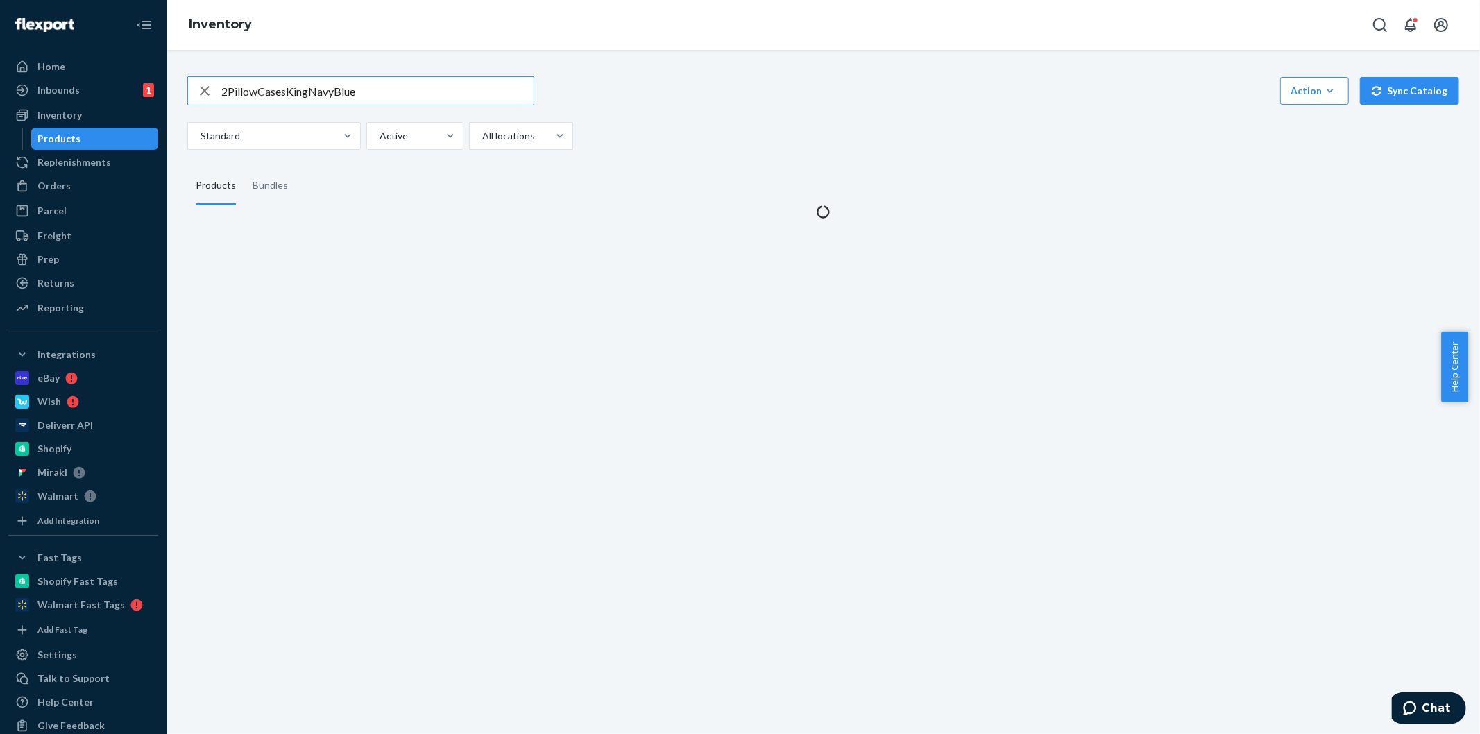
click at [364, 102] on input "2PillowCasesKingNavyBlue" at bounding box center [377, 91] width 312 height 28
type input "2PillowCasesKingSpaBlue"
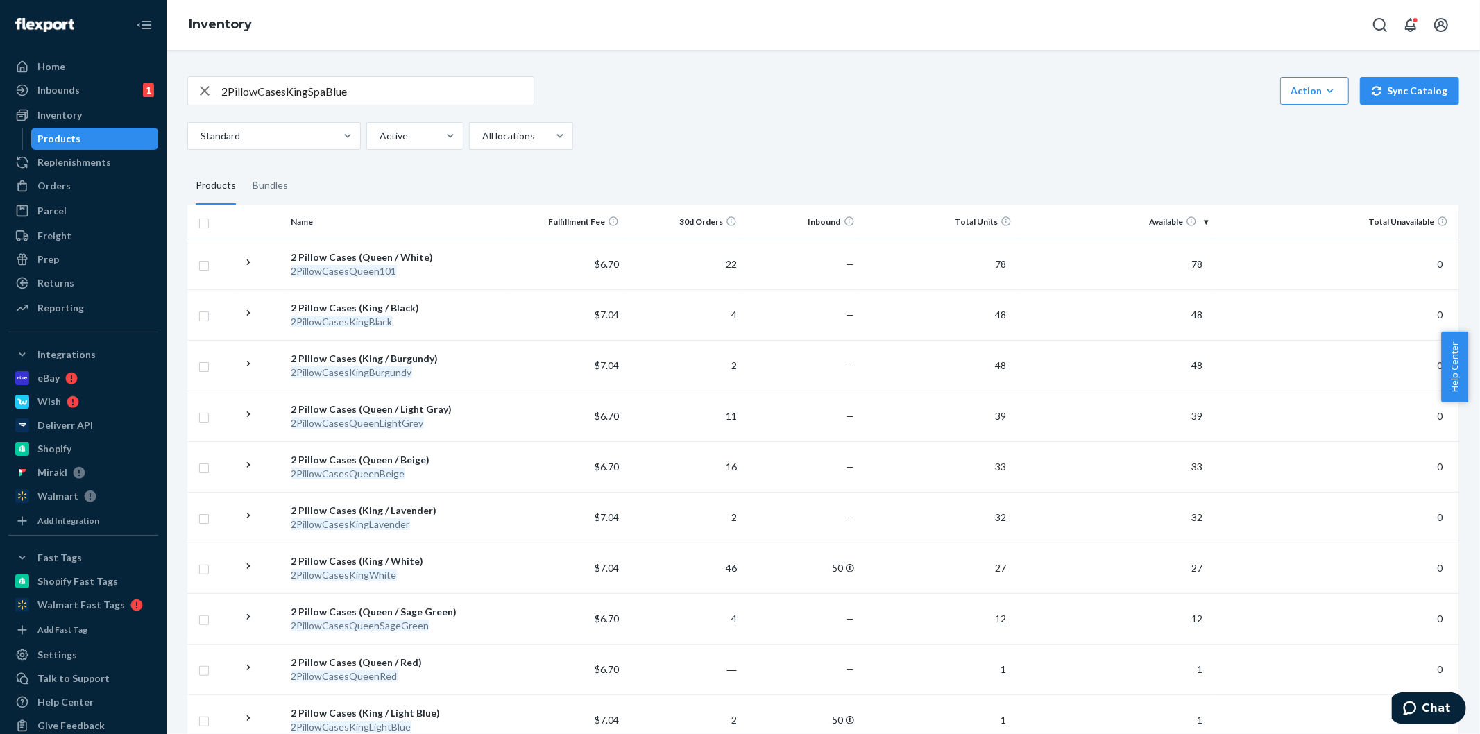
click at [684, 139] on div "Standard Active All locations" at bounding box center [818, 136] width 1262 height 28
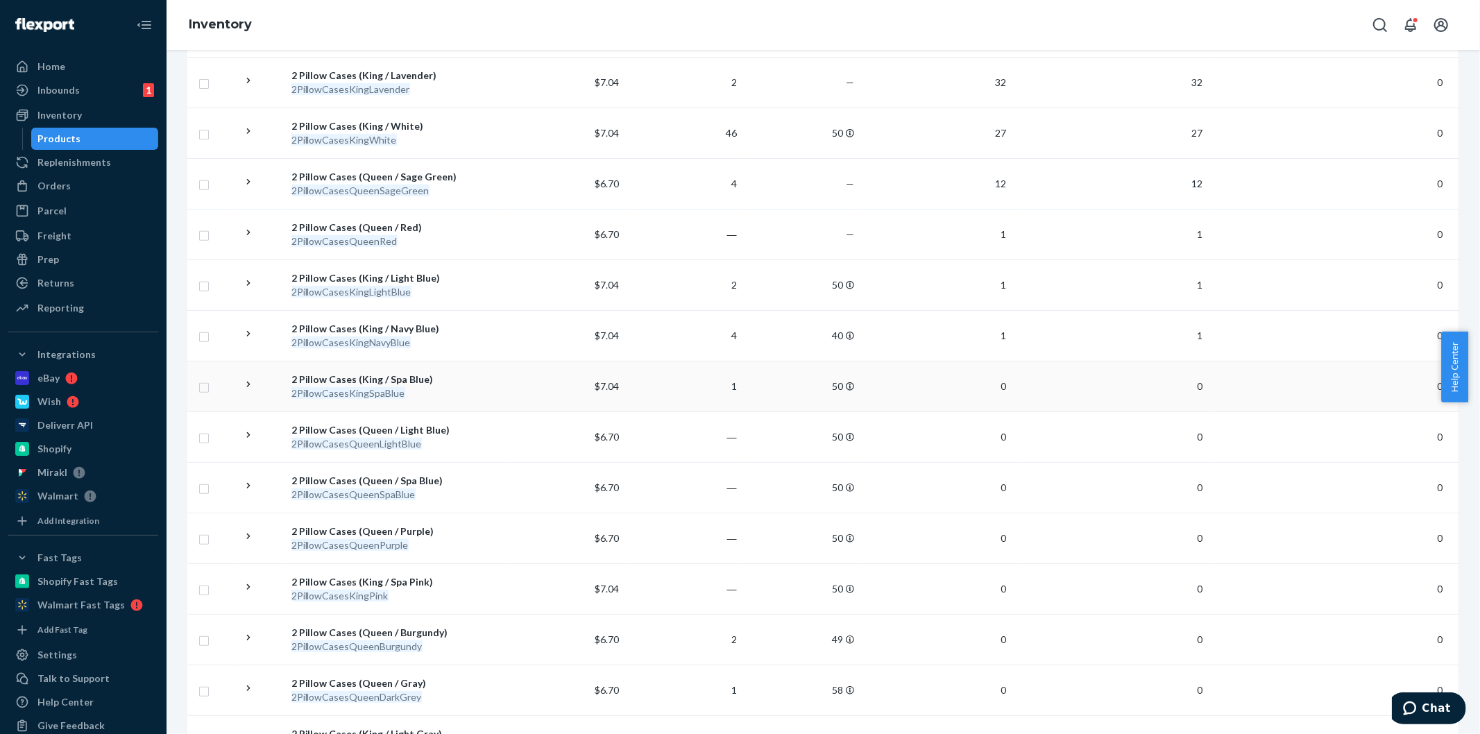
click at [378, 379] on div "2 Pillow Cases (King / Spa Blue)" at bounding box center [397, 380] width 210 height 14
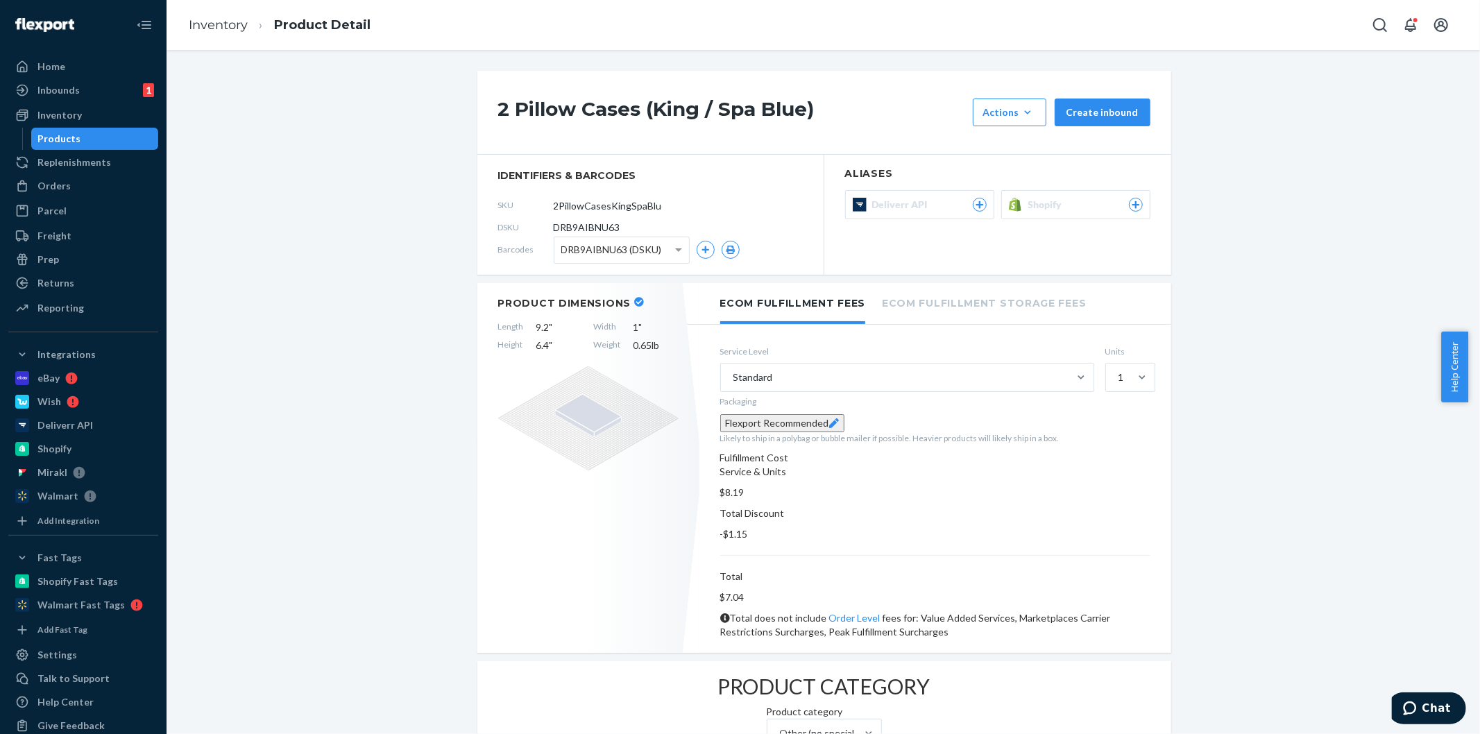
click at [1048, 198] on span "Shopify" at bounding box center [1049, 205] width 40 height 14
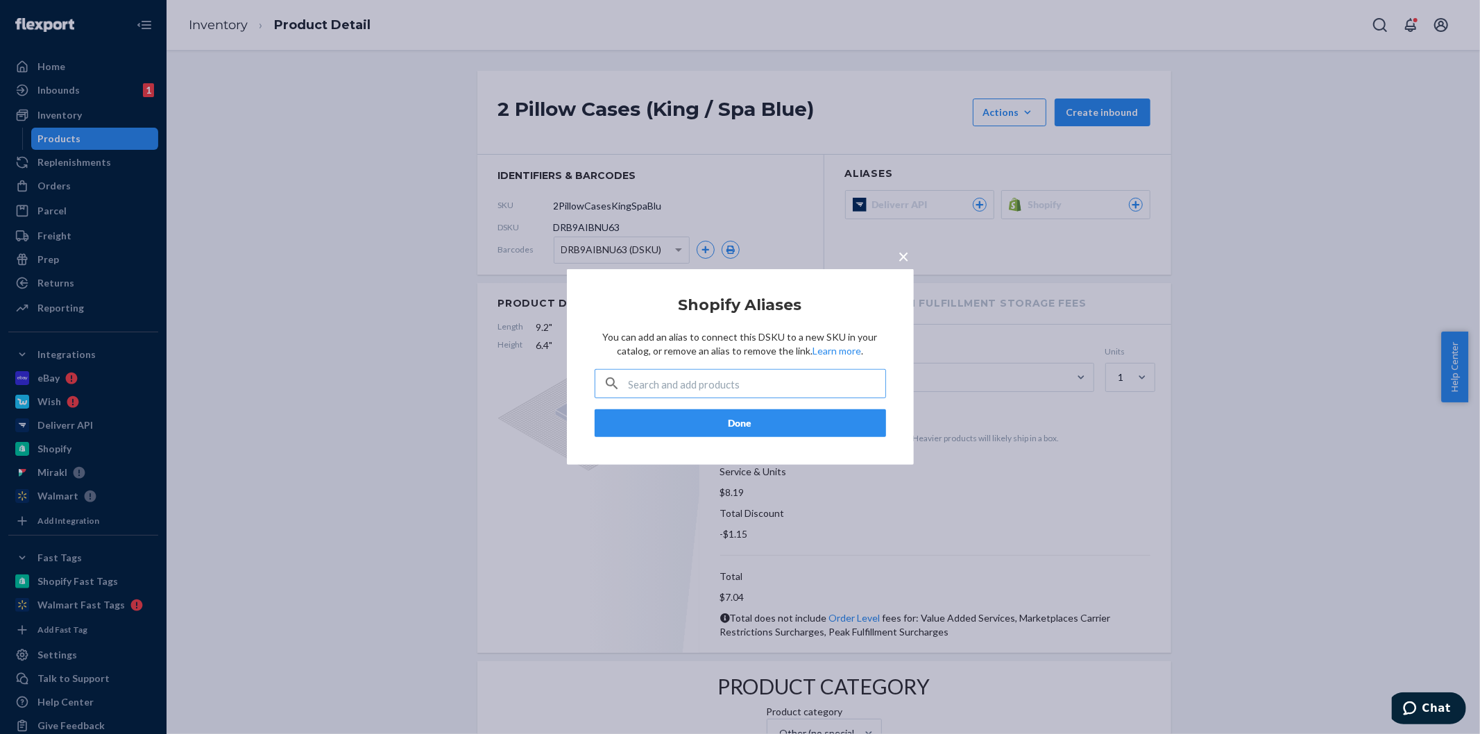
type input "40397194002534"
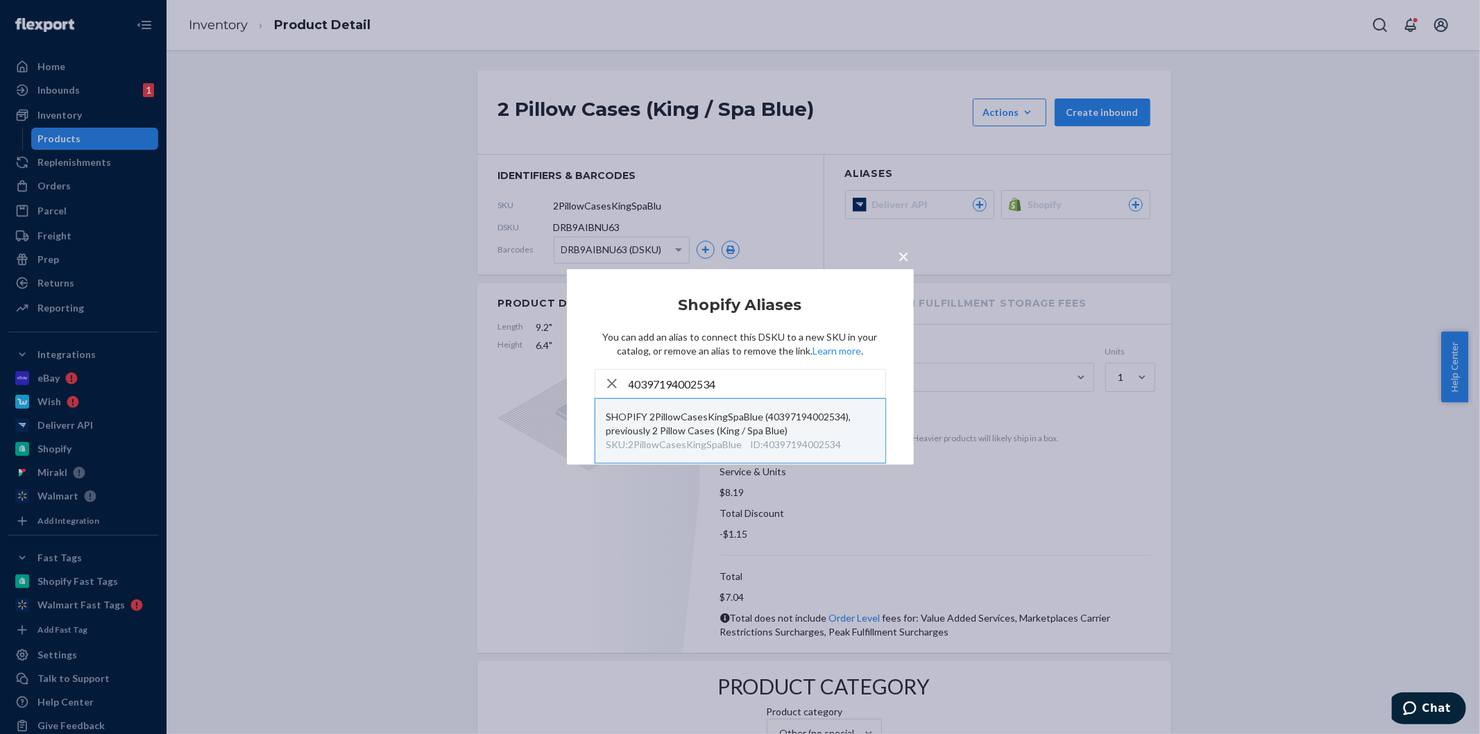
click at [730, 435] on div "SHOPIFY 2PillowCasesKingSpaBlue (40397194002534), previously 2 Pillow Cases (Ki…" at bounding box center [741, 424] width 268 height 28
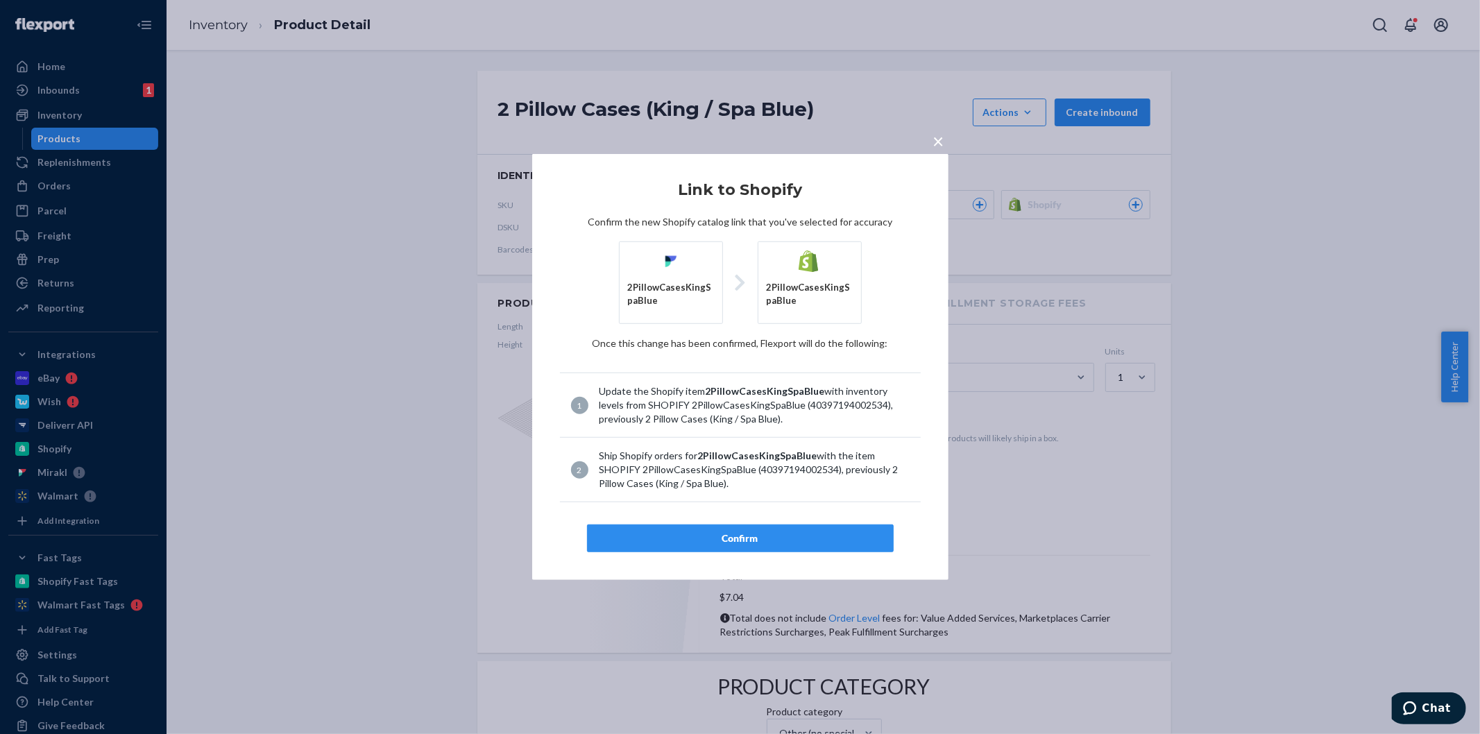
click at [725, 549] on button "Confirm" at bounding box center [740, 539] width 307 height 28
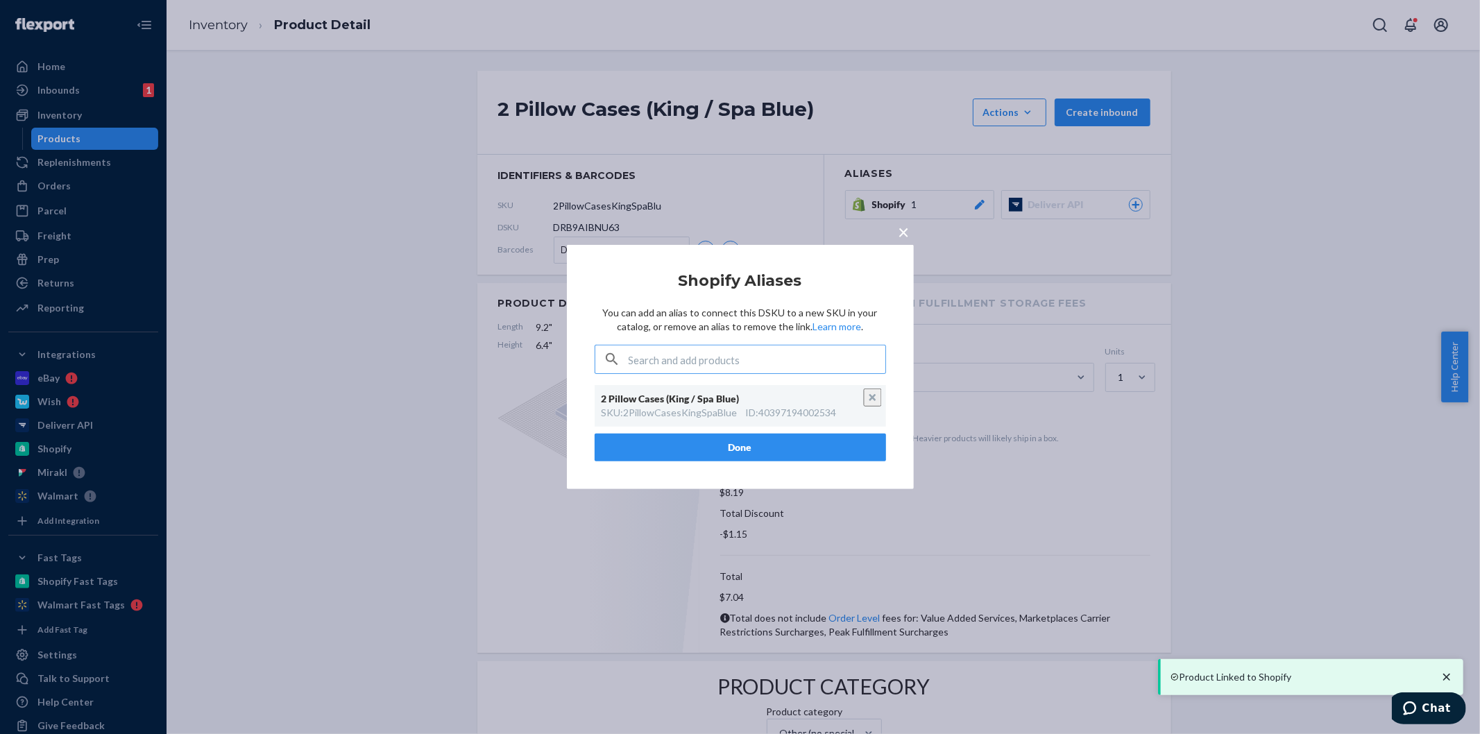
click at [725, 451] on button "Done" at bounding box center [741, 448] width 292 height 28
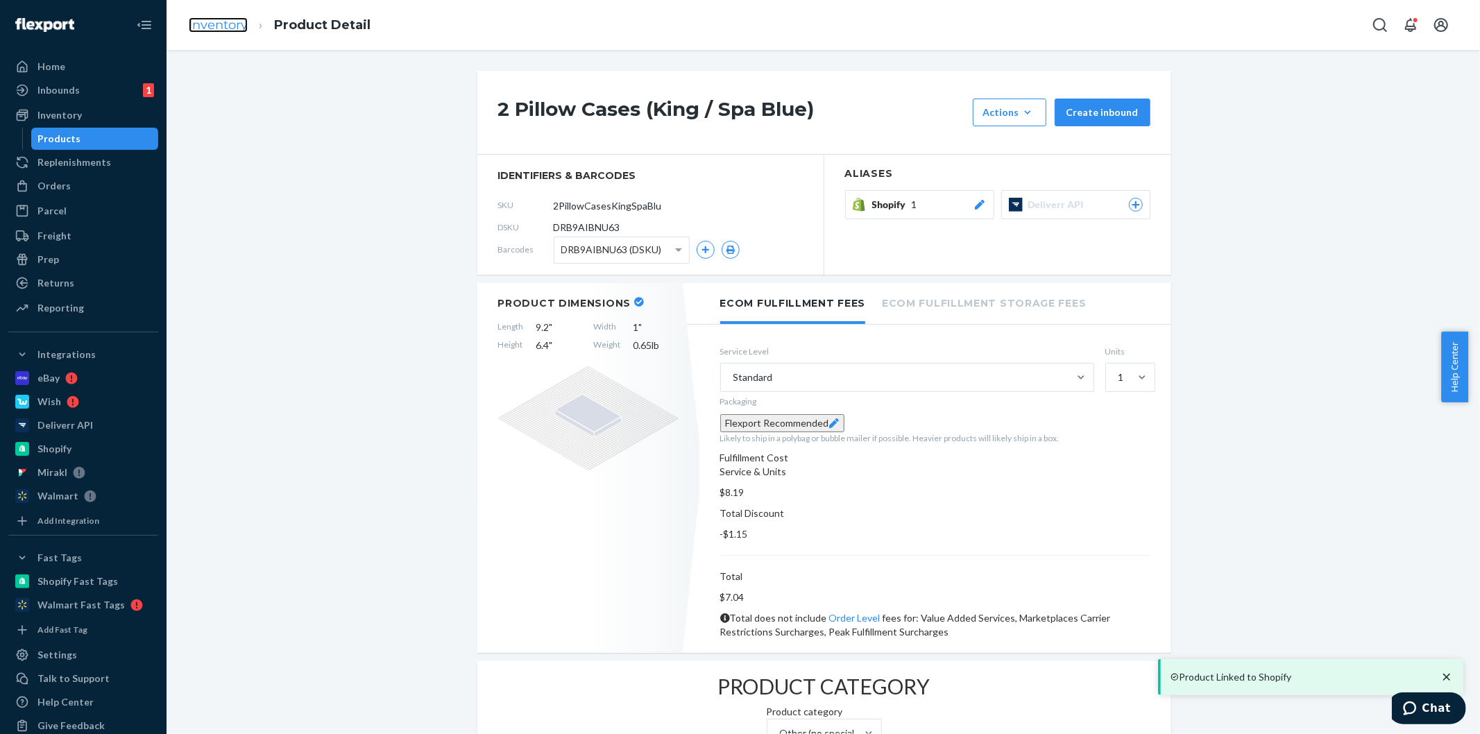
click at [229, 21] on link "Inventory" at bounding box center [218, 24] width 59 height 15
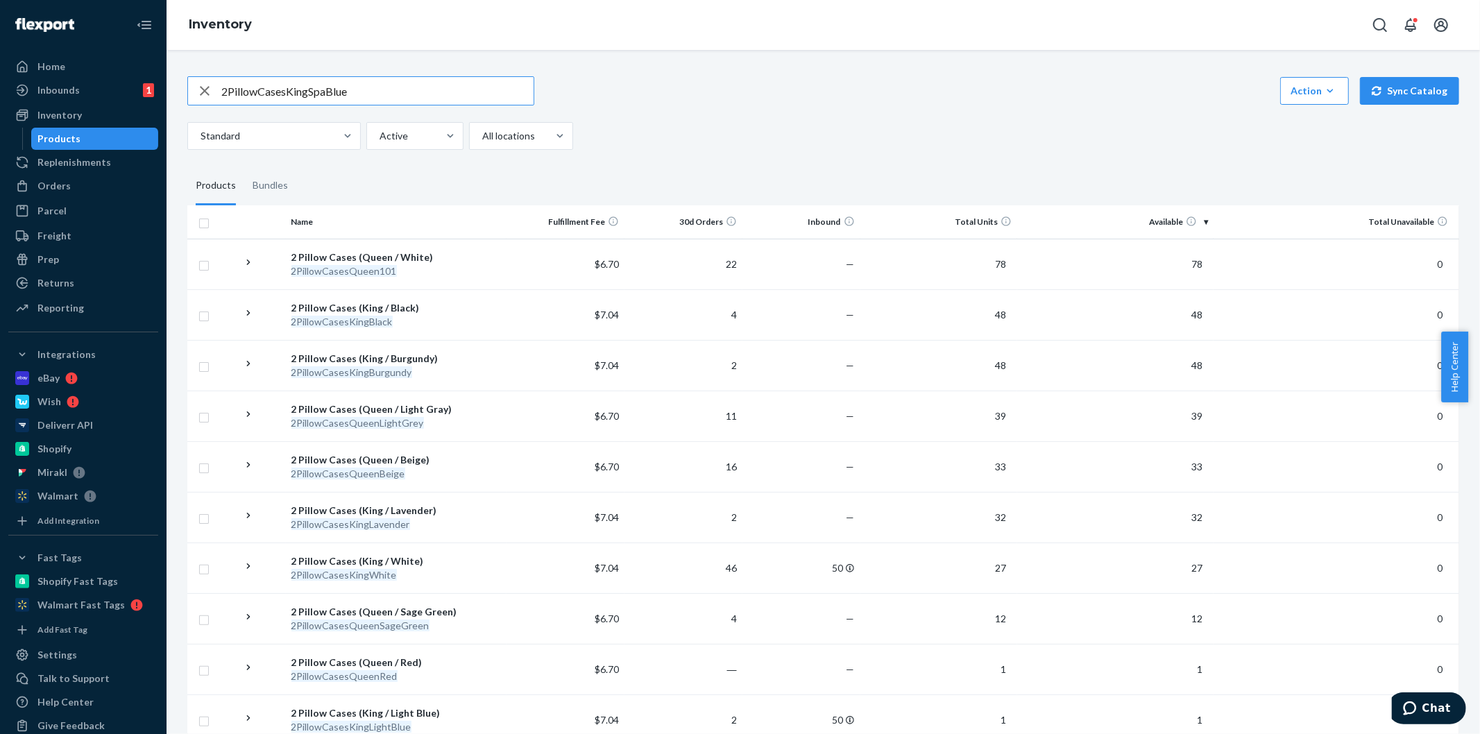
click at [732, 125] on div "Standard Active All locations" at bounding box center [818, 136] width 1262 height 28
click at [389, 557] on div "2 Pillow Cases (King / White)" at bounding box center [397, 562] width 210 height 14
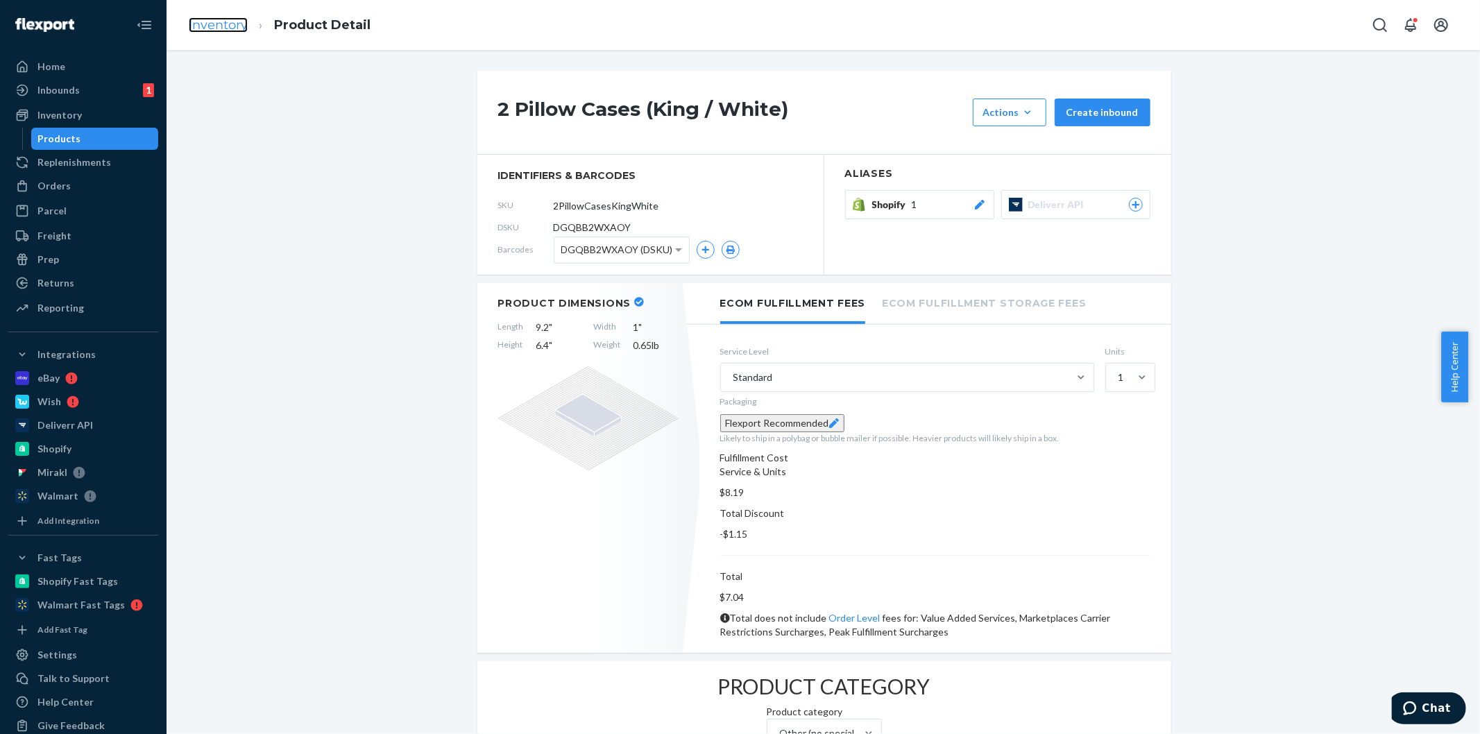
click at [218, 26] on link "Inventory" at bounding box center [218, 24] width 59 height 15
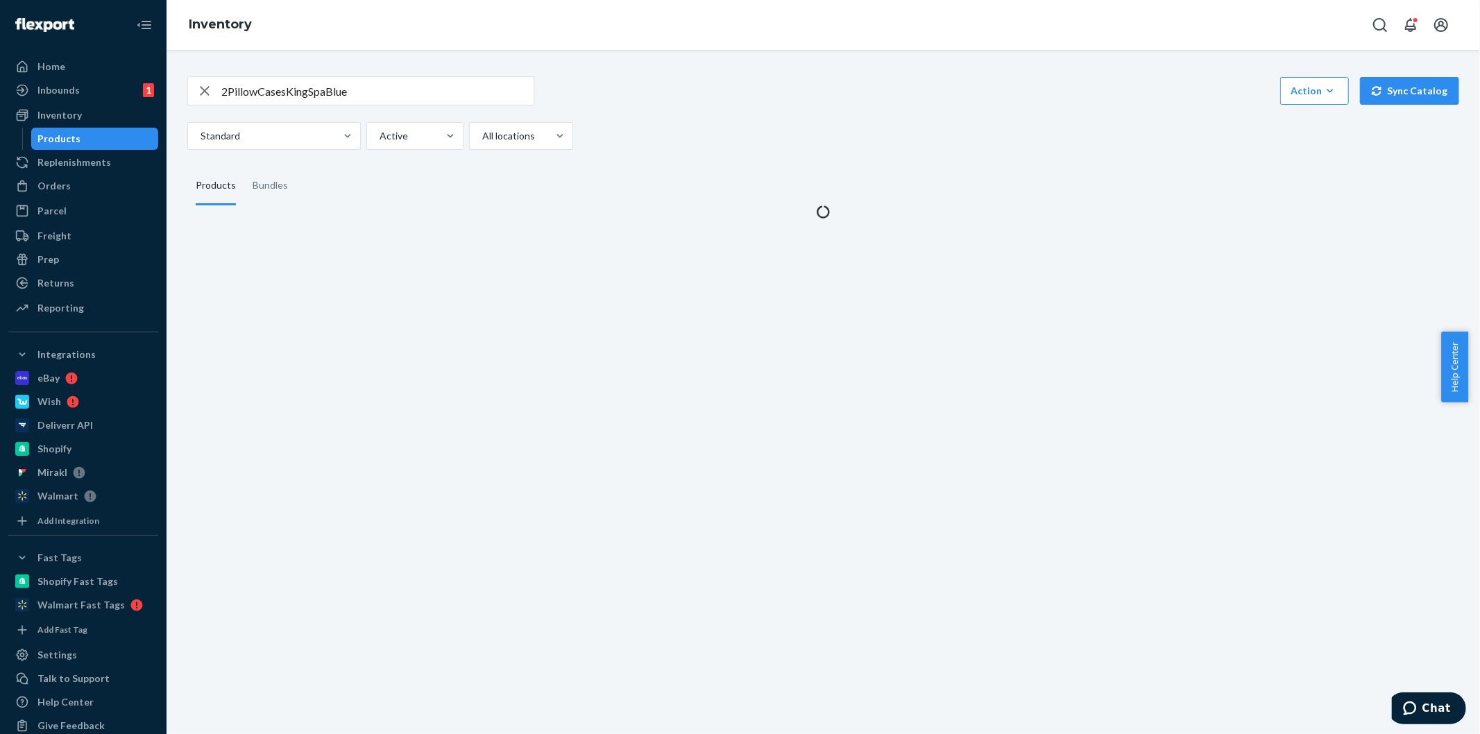
click at [682, 143] on div "Standard Active All locations" at bounding box center [818, 136] width 1262 height 28
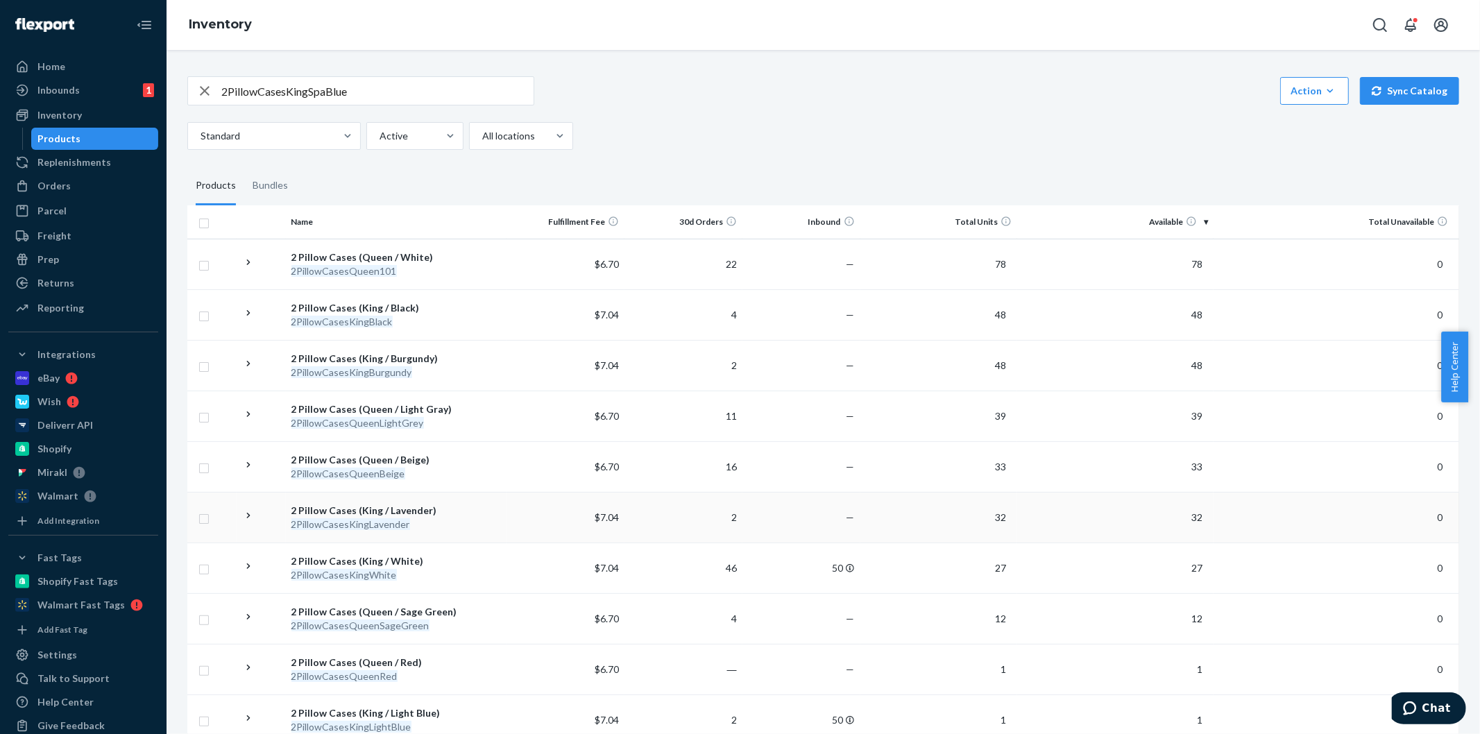
click at [377, 508] on div "2 Pillow Cases (King / Lavender)" at bounding box center [397, 511] width 210 height 14
